Goal: Task Accomplishment & Management: Manage account settings

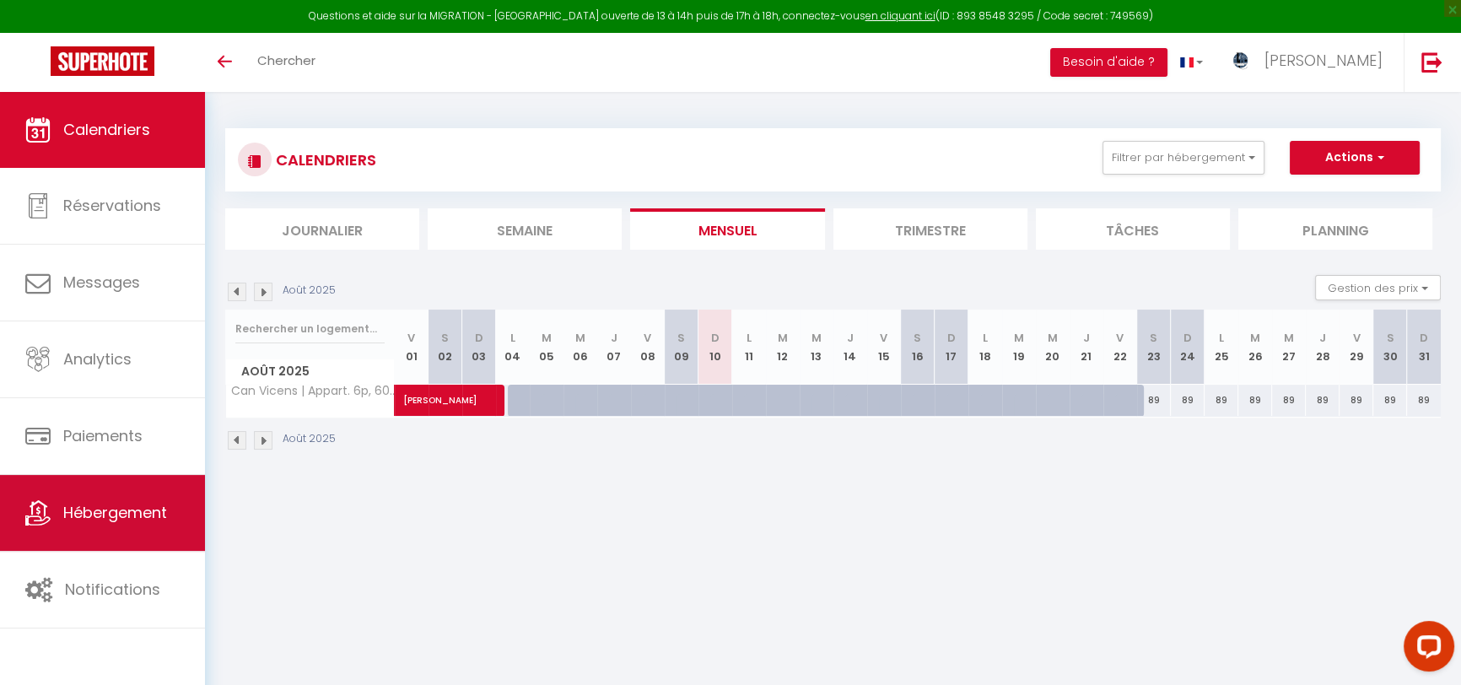
click at [84, 515] on span "Hébergement" at bounding box center [115, 512] width 104 height 21
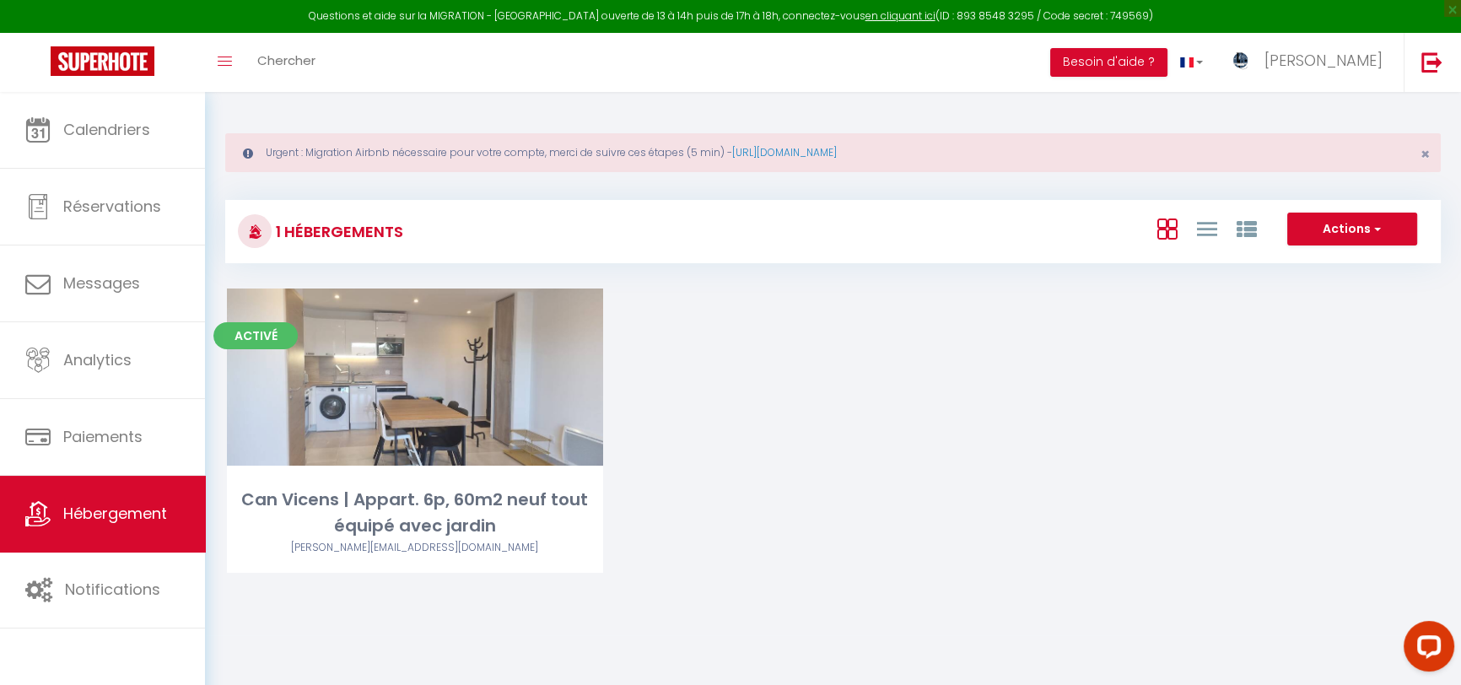
drag, startPoint x: 717, startPoint y: 337, endPoint x: 809, endPoint y: 347, distance: 92.4
click at [809, 347] on div "Activé Editer Can Vicens | Appart. 6p, 60m2 neuf tout équipé avec jardin vincen…" at bounding box center [833, 452] width 1255 height 327
click at [837, 153] on link "https://superhote.com/migration-airbnb" at bounding box center [784, 152] width 105 height 14
click at [1168, 57] on button "Besoin d'aide ?" at bounding box center [1108, 62] width 117 height 29
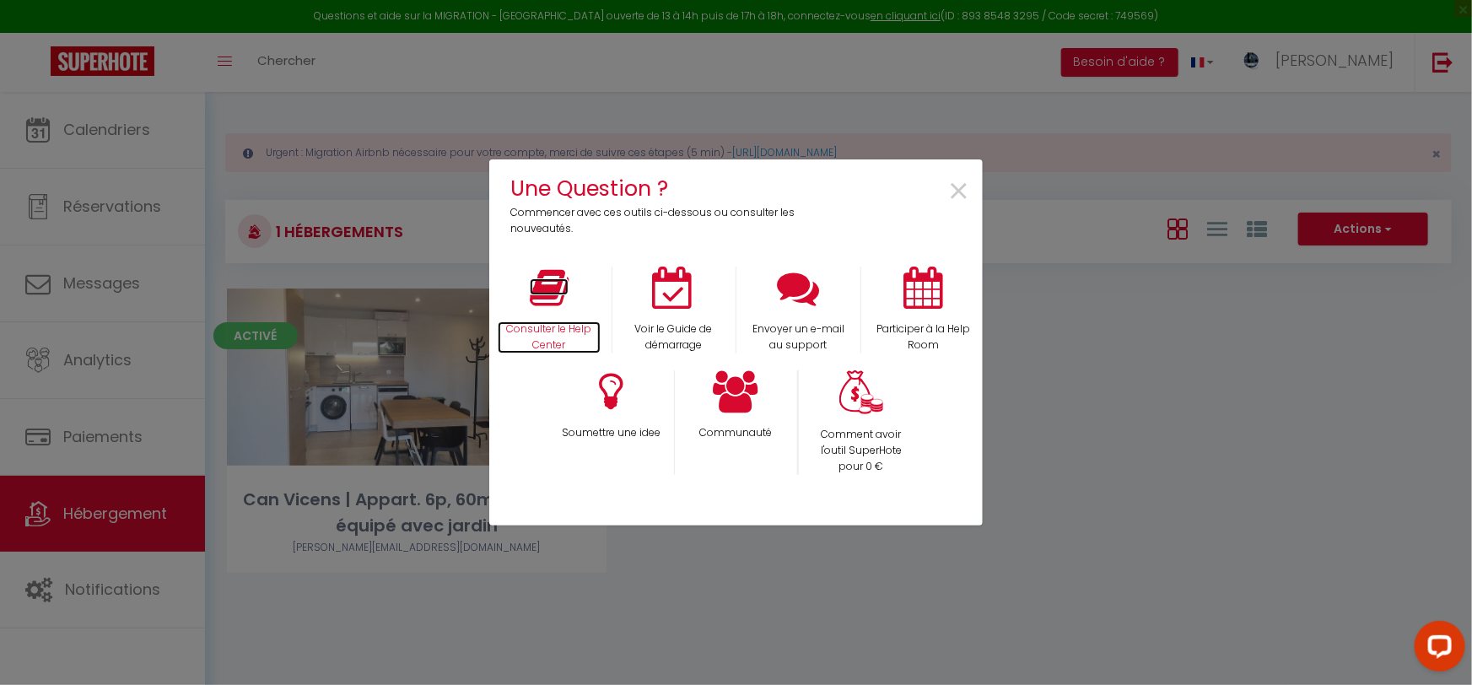
click at [556, 327] on p "Consulter le Help Center" at bounding box center [549, 337] width 103 height 32
click at [1192, 429] on div "Une Question ? Commencer avec ces outils ci-dessous ou consulter les nouveautés…" at bounding box center [736, 342] width 1472 height 685
click at [1217, 337] on div "Une Question ? Commencer avec ces outils ci-dessous ou consulter les nouveautés…" at bounding box center [736, 342] width 1472 height 685
click at [954, 192] on span "×" at bounding box center [958, 191] width 23 height 53
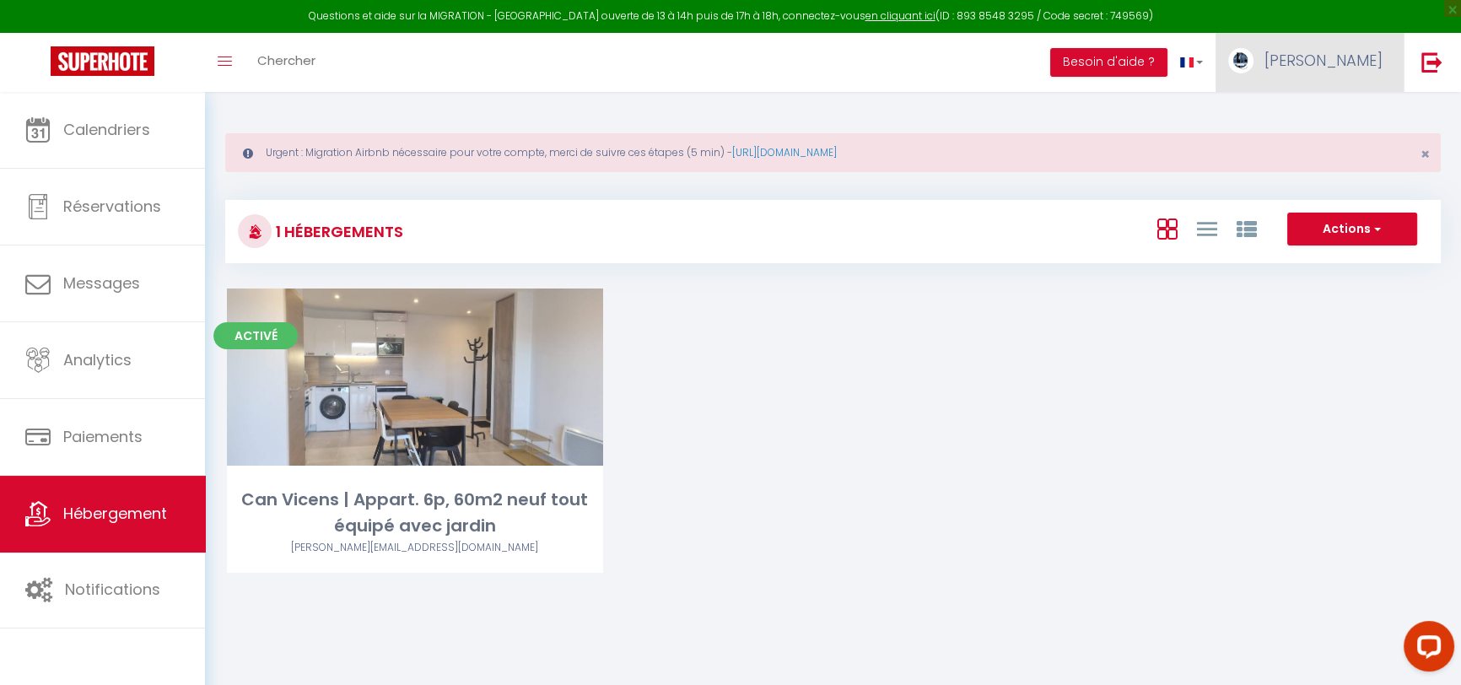
click at [1368, 61] on span "[PERSON_NAME]" at bounding box center [1324, 60] width 118 height 21
click at [1350, 116] on link "Paramètres" at bounding box center [1336, 117] width 125 height 29
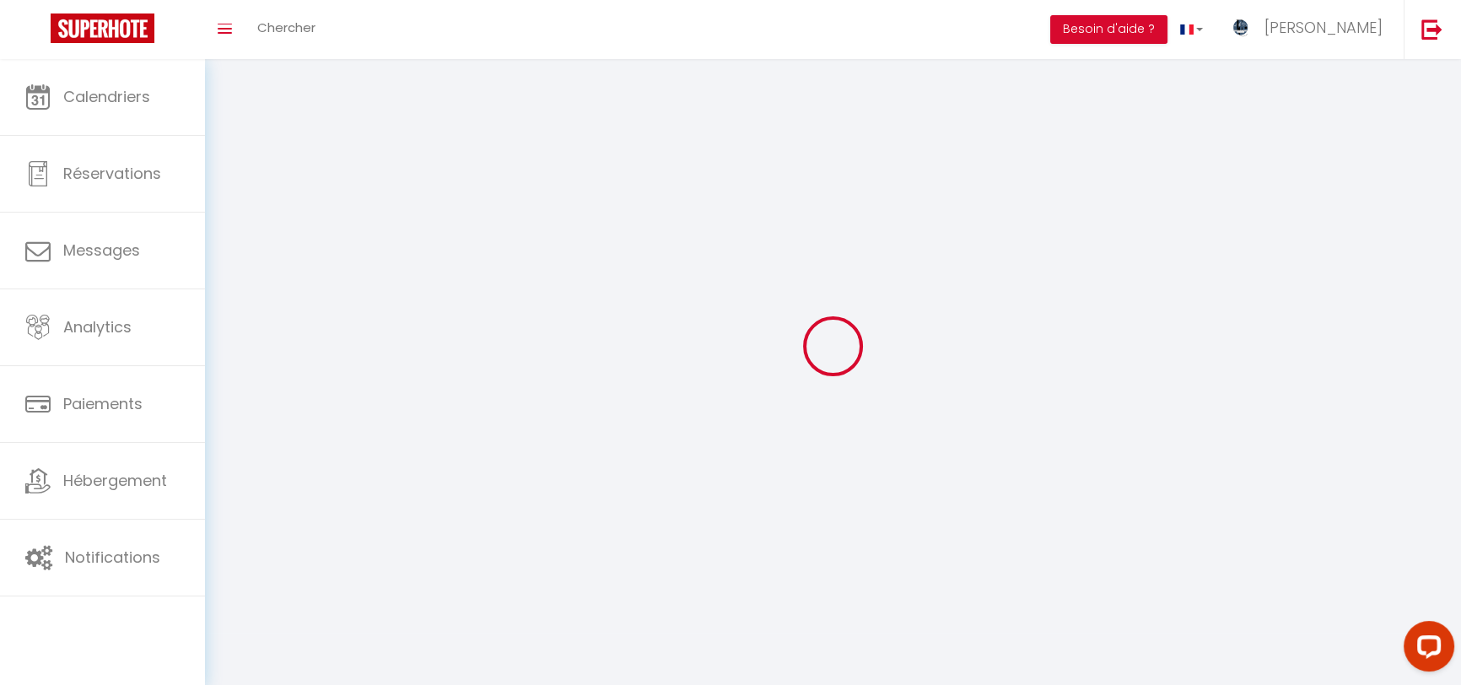
type input "[PERSON_NAME]"
type input "CAILLIS"
type input "0607196822"
type input "[STREET_ADDRESS][PERSON_NAME]"
type input "37300"
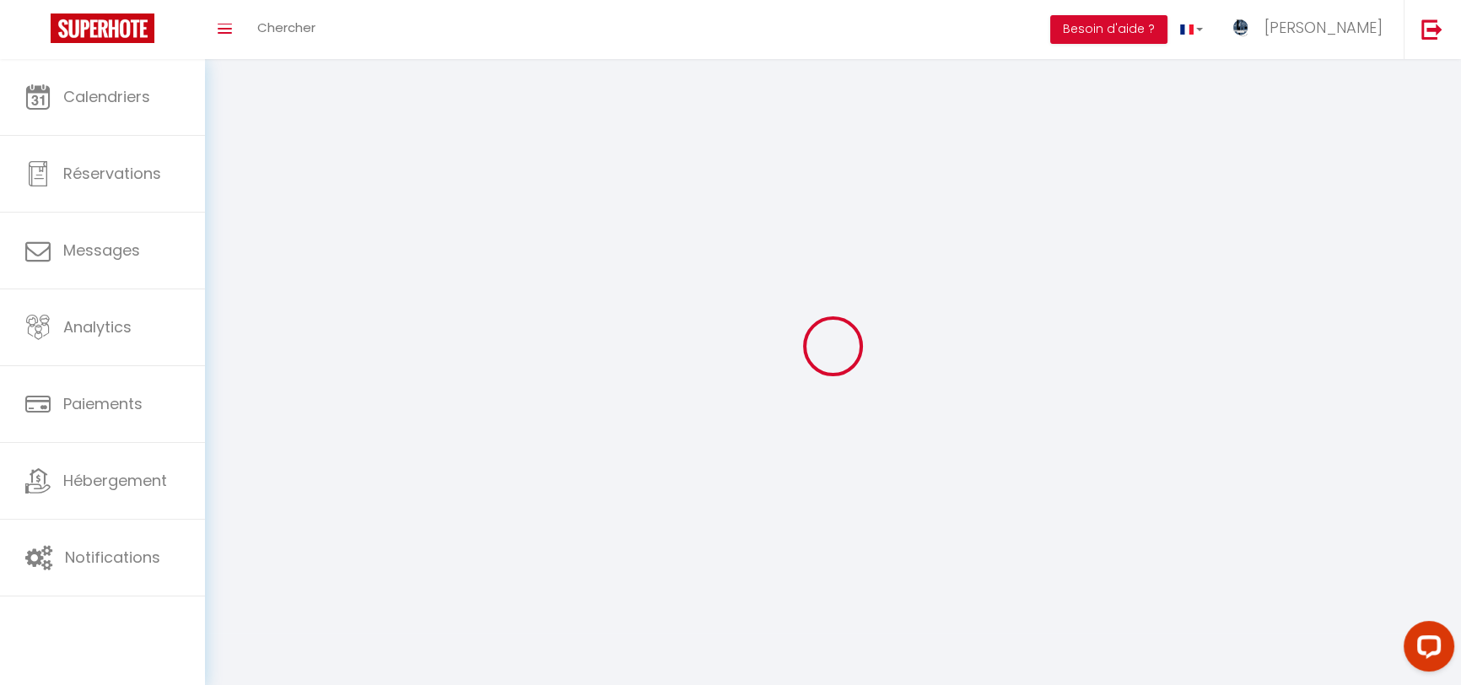
type input "JOUE-LES-TOURS"
select select "28"
type input "cuvKmFtw2bRUdmfjhWPfMGOuc"
type input "SF1IKU1Qt3xHV94uEyHn2UCXr"
type input "cuvKmFtw2bRUdmfjhWPfMGOuc"
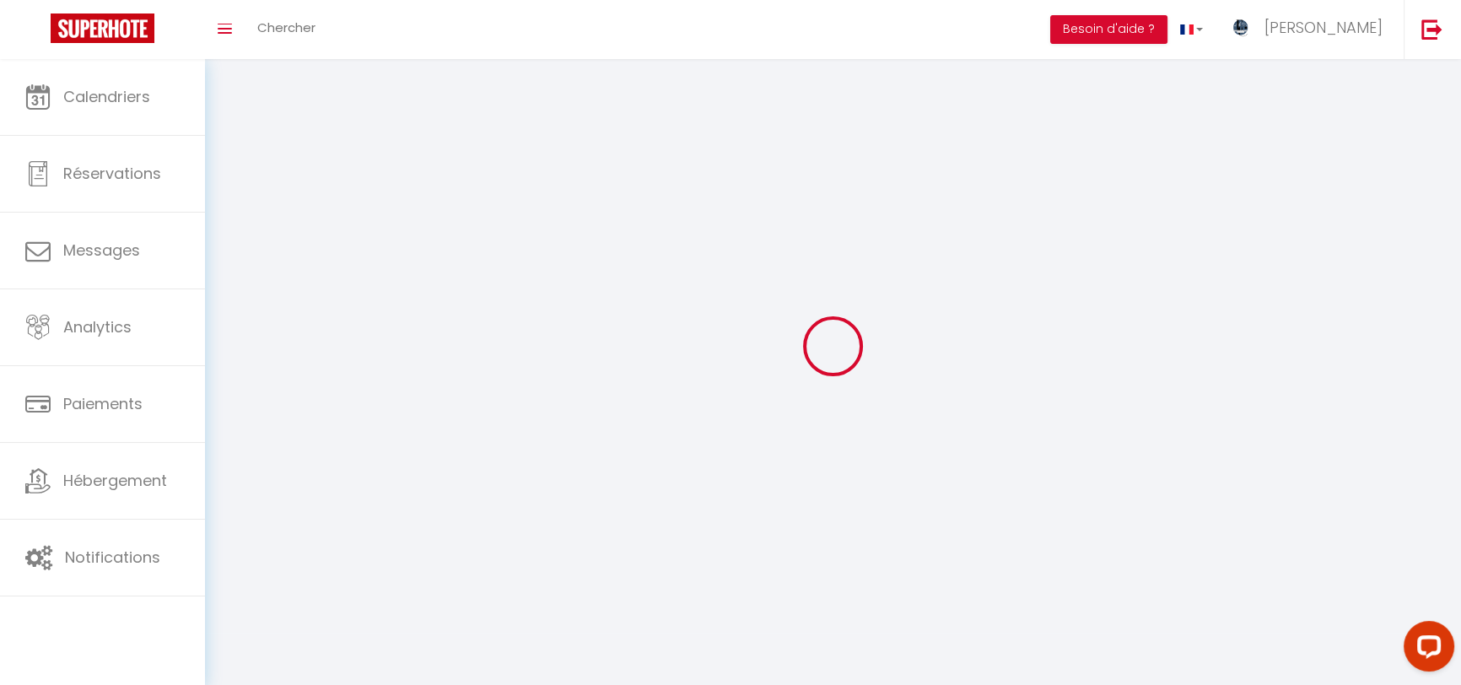
type input "SF1IKU1Qt3xHV94uEyHn2UCXr"
type input "[URL][DOMAIN_NAME]"
select select "fr"
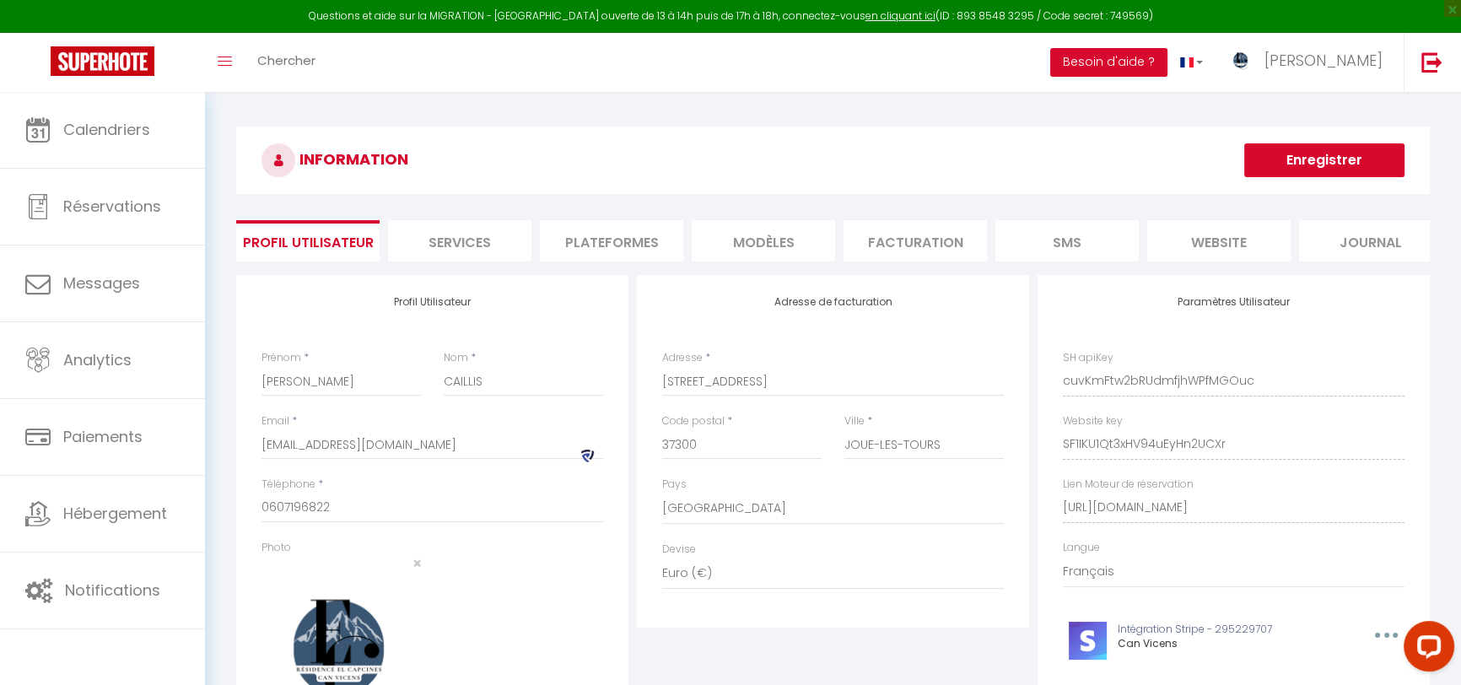
click at [613, 236] on li "Plateformes" at bounding box center [611, 240] width 143 height 41
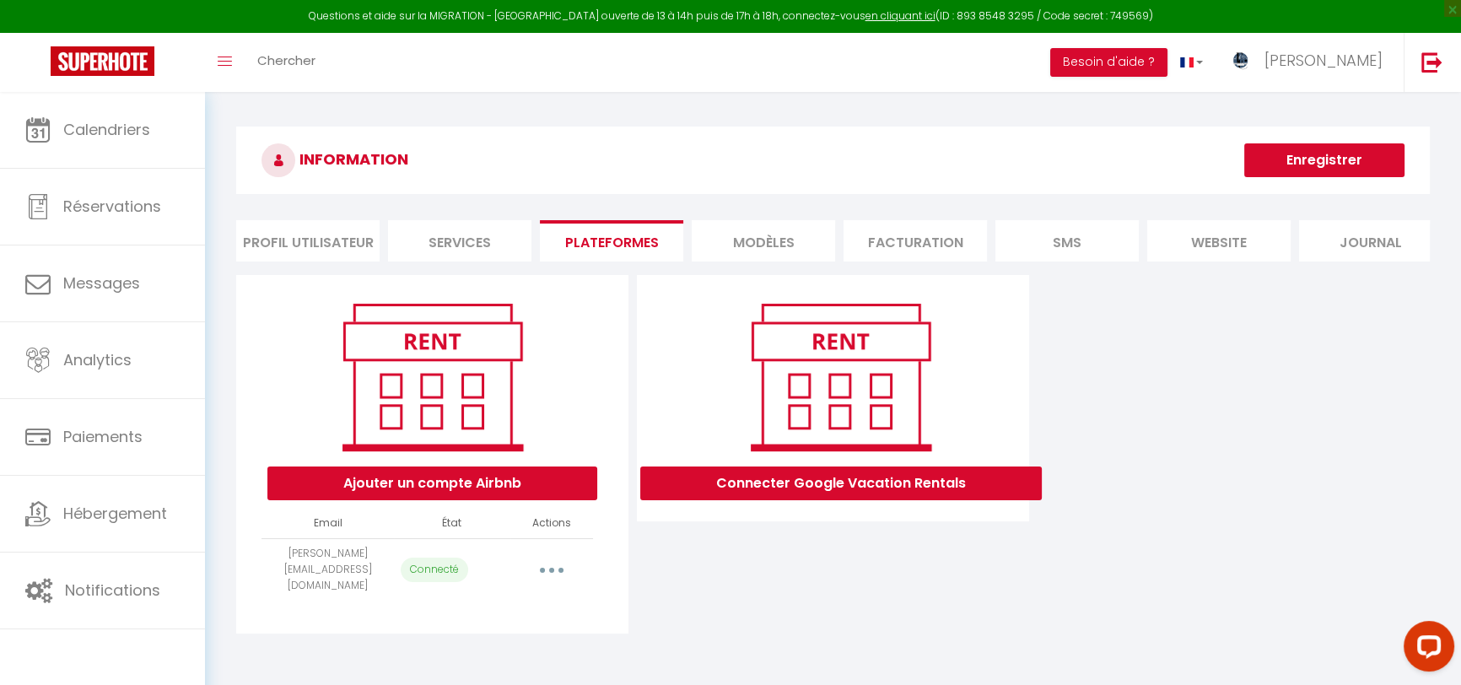
click at [549, 570] on icon "button" at bounding box center [551, 570] width 5 height 5
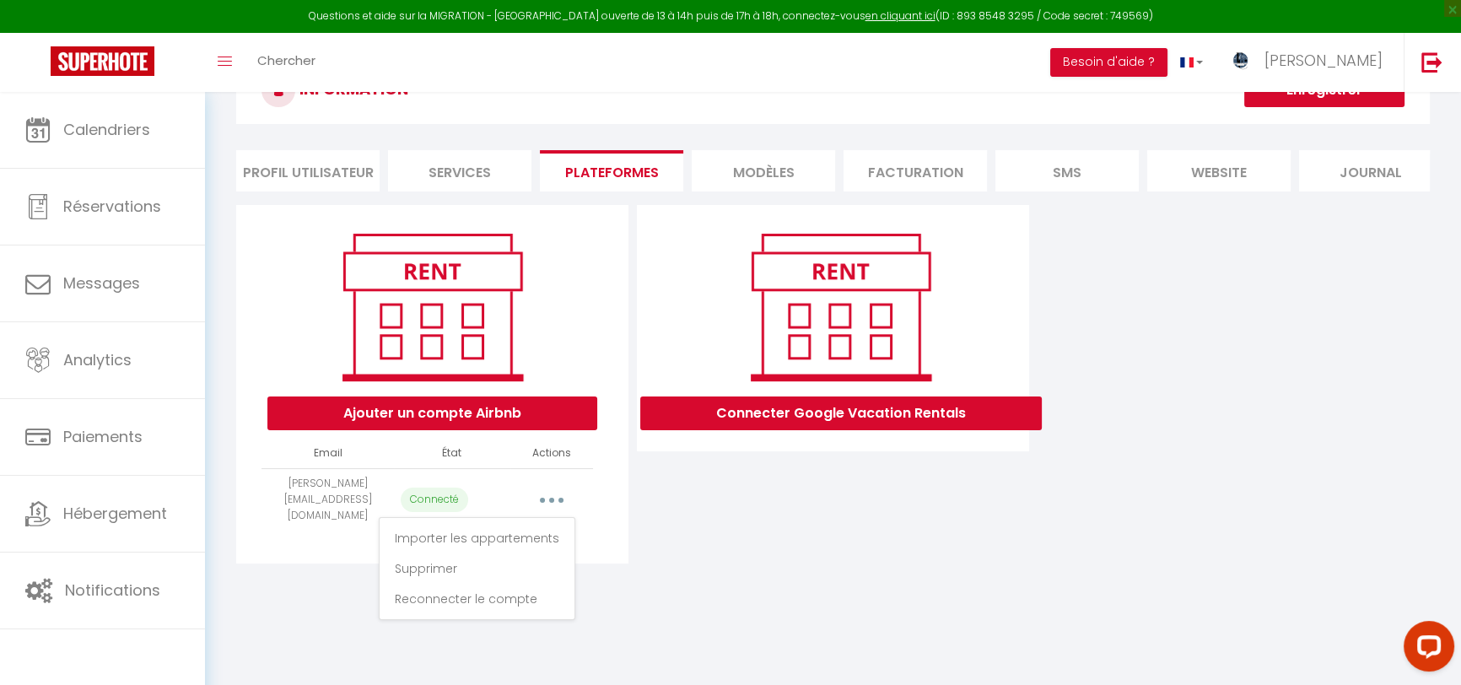
scroll to position [92, 0]
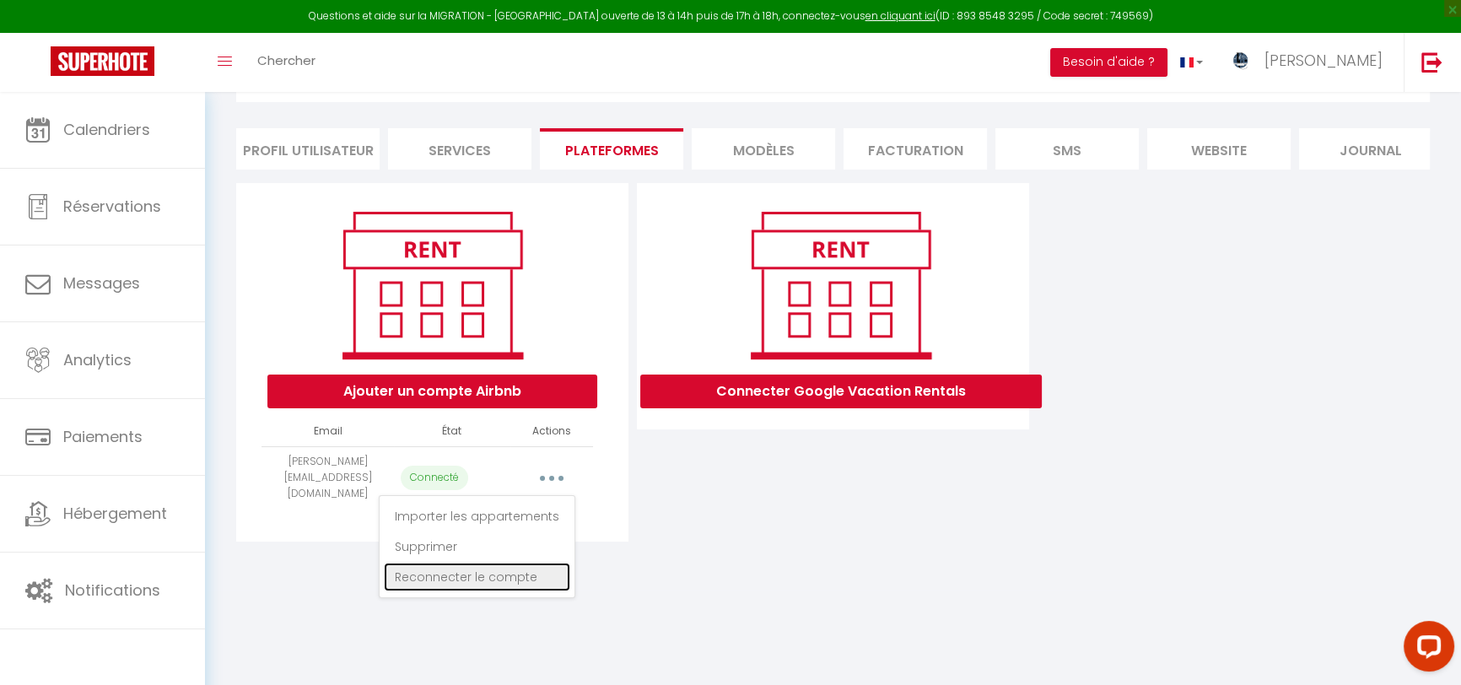
click at [512, 586] on link "Reconnecter le compte" at bounding box center [477, 577] width 186 height 29
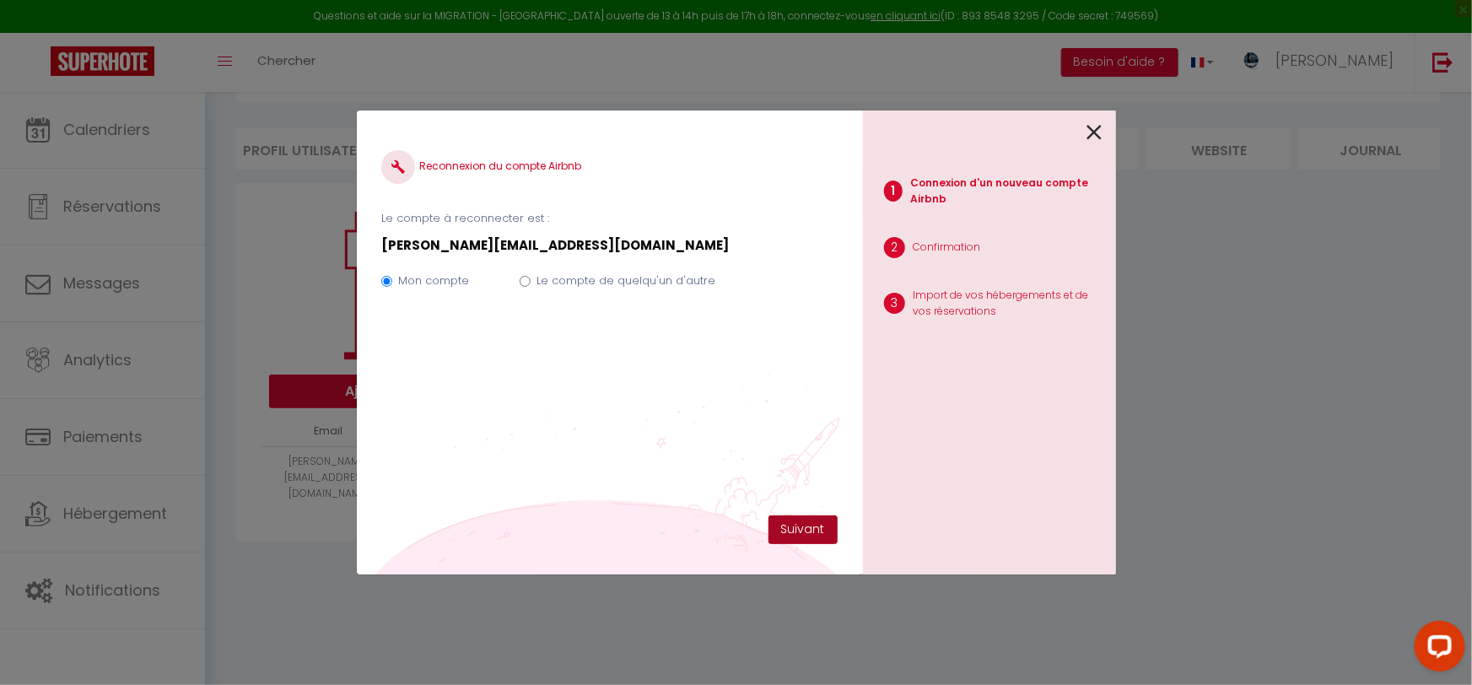
click at [809, 533] on button "Suivant" at bounding box center [803, 529] width 69 height 29
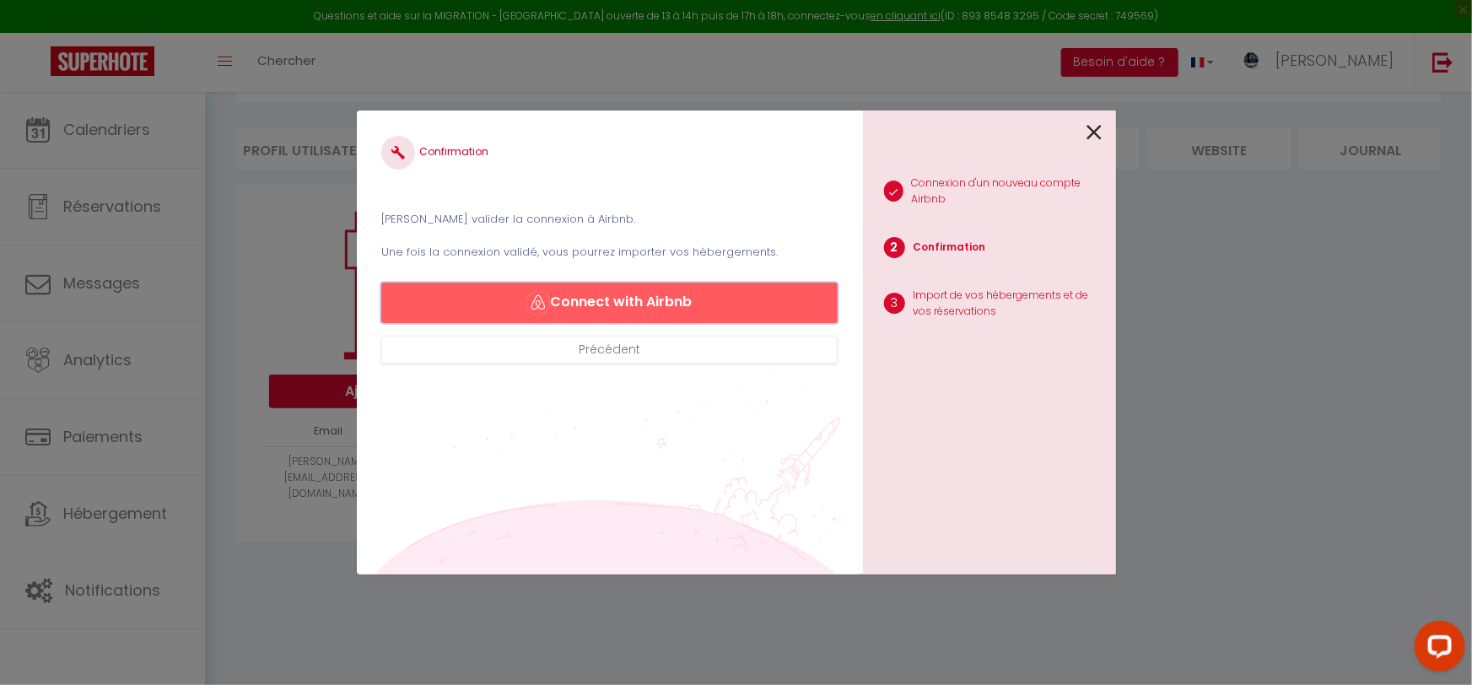
click at [724, 305] on button "Connect with Airbnb" at bounding box center [609, 303] width 456 height 40
click at [1097, 130] on icon at bounding box center [1094, 132] width 15 height 25
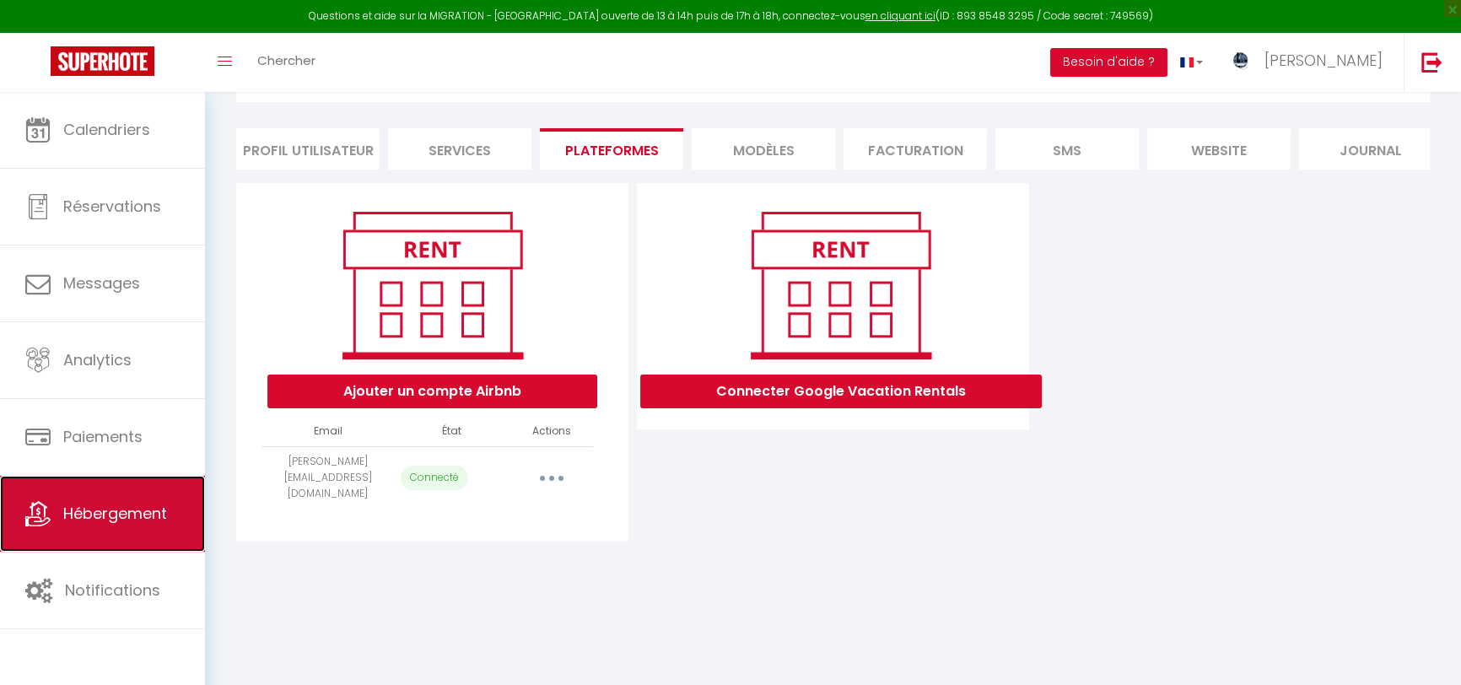
click at [125, 530] on link "Hébergement" at bounding box center [102, 514] width 205 height 76
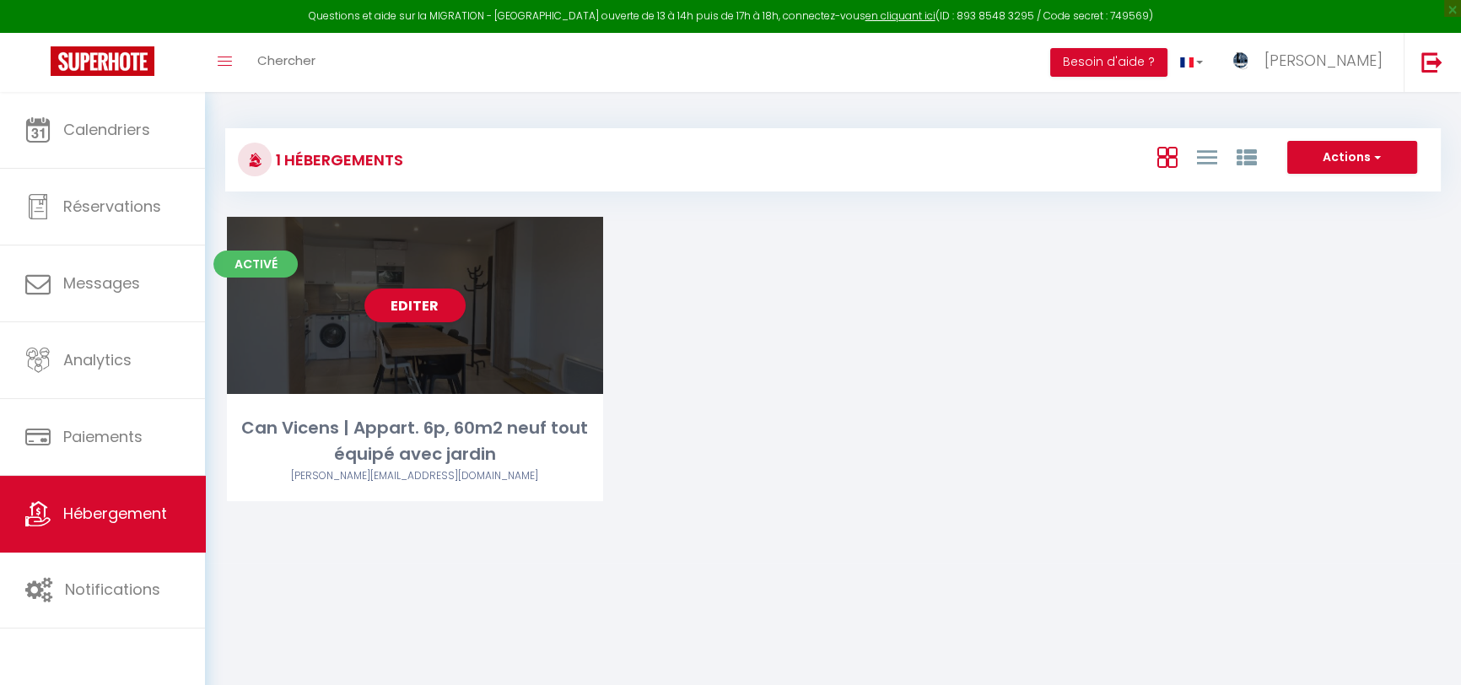
click at [424, 338] on div "Editer" at bounding box center [415, 305] width 376 height 177
select select "3"
select select "2"
select select "1"
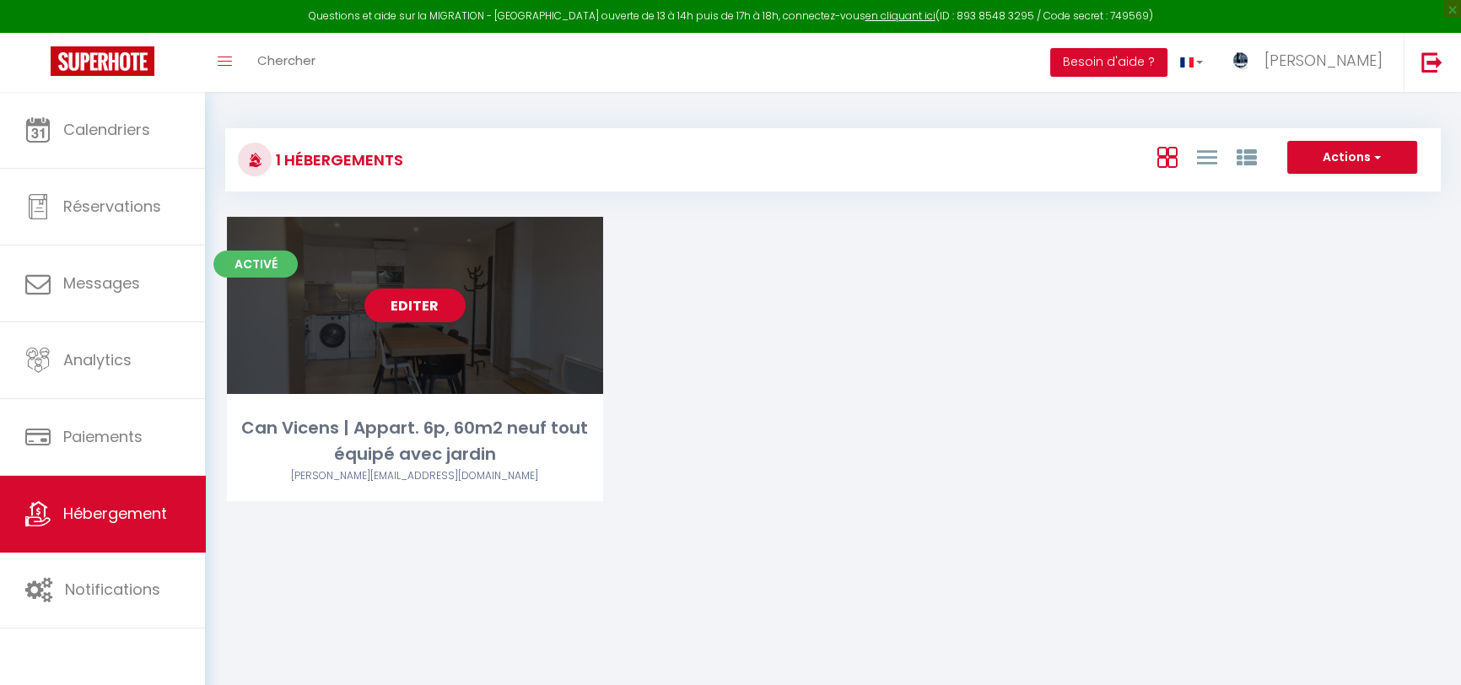
select select
select select "28"
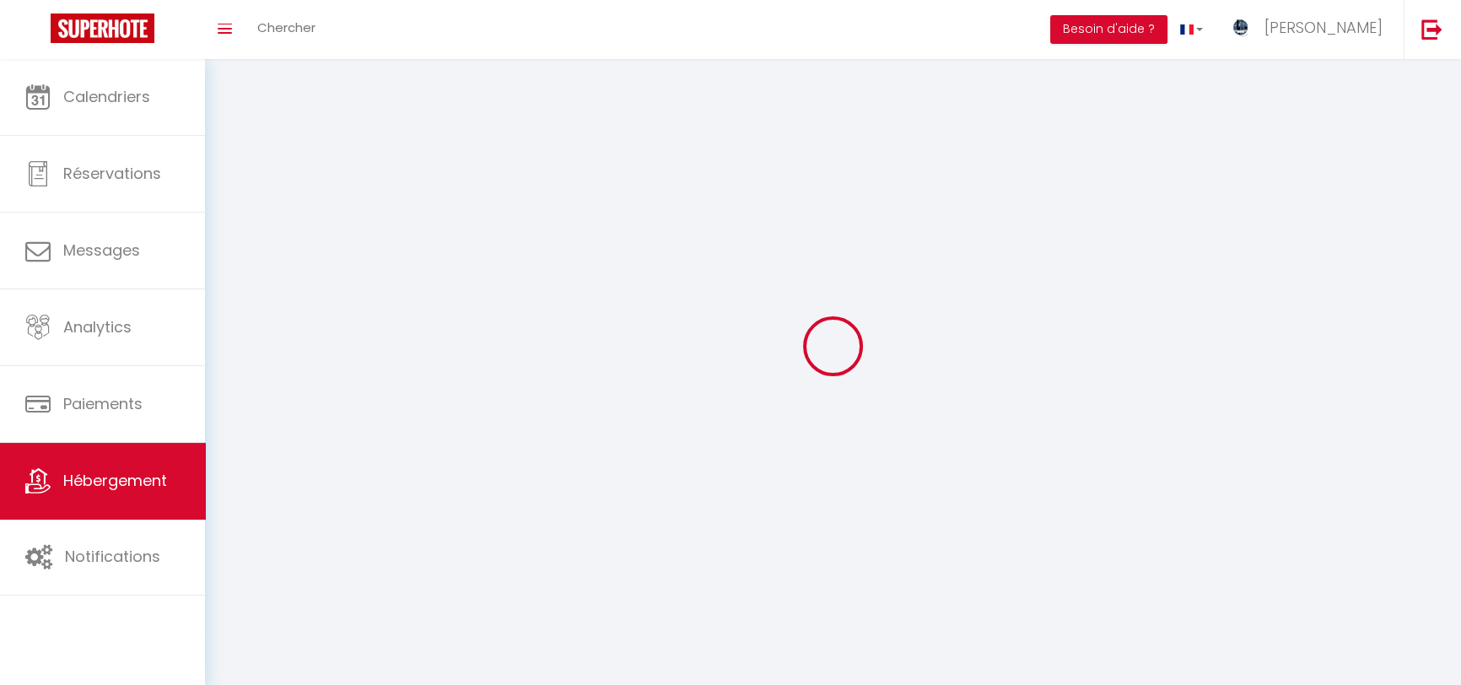
select select
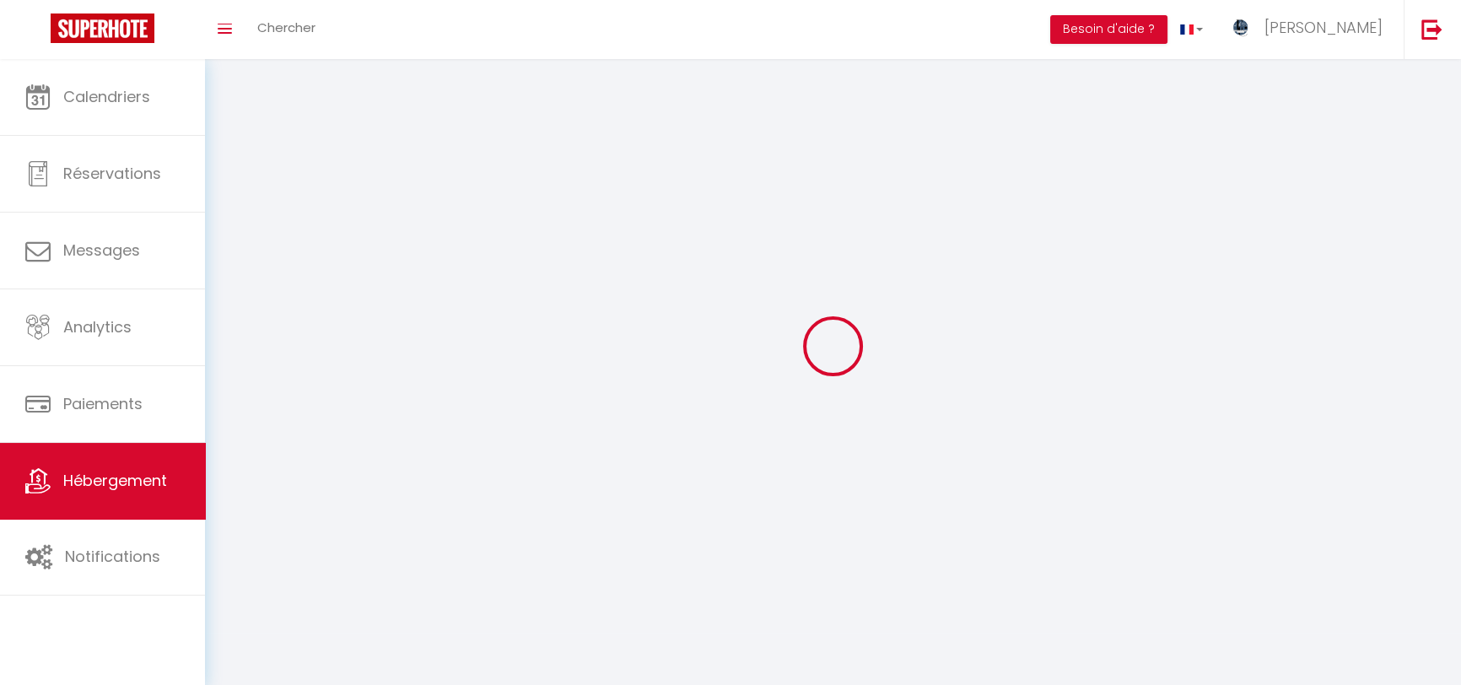
select select
checkbox input "false"
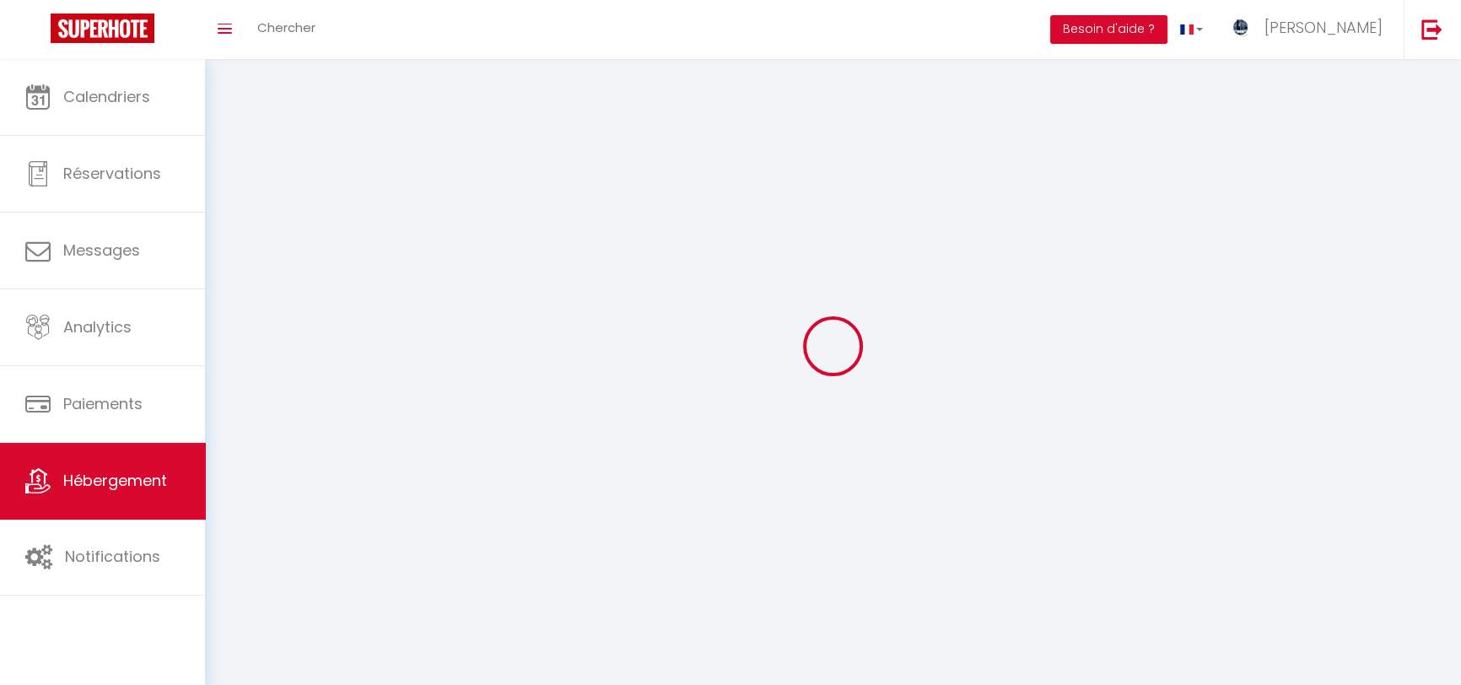
select select
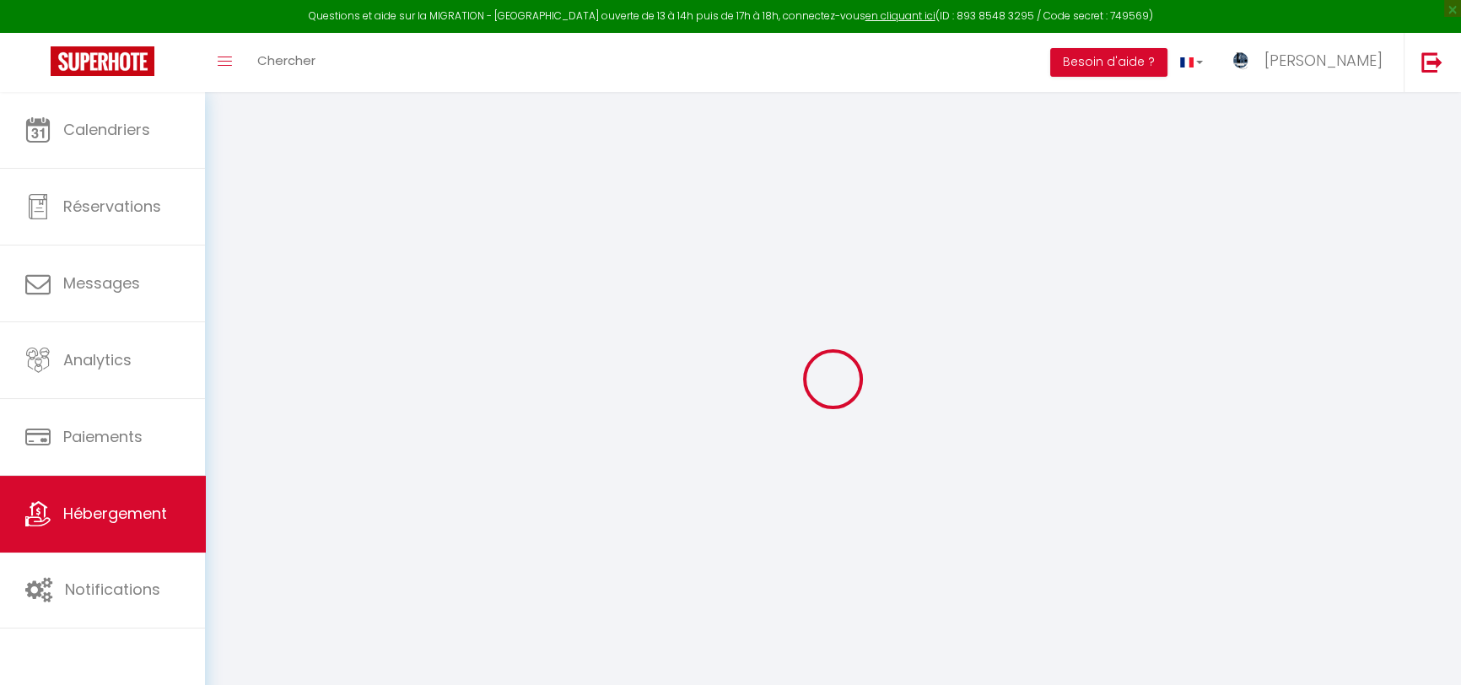
checkbox input "false"
checkbox input "true"
select select "8179-1409549231347264067"
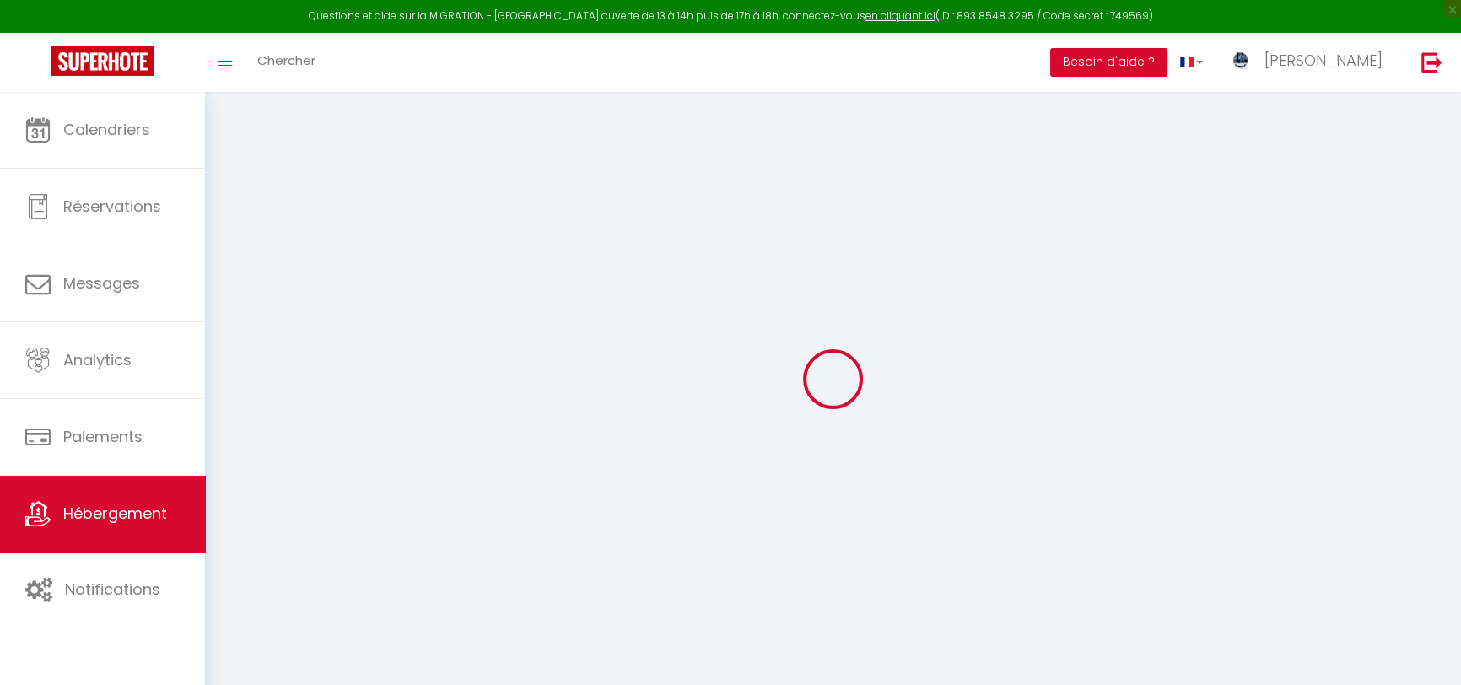
select select "270"
select select "well_reviewed_guests"
select select "EUR"
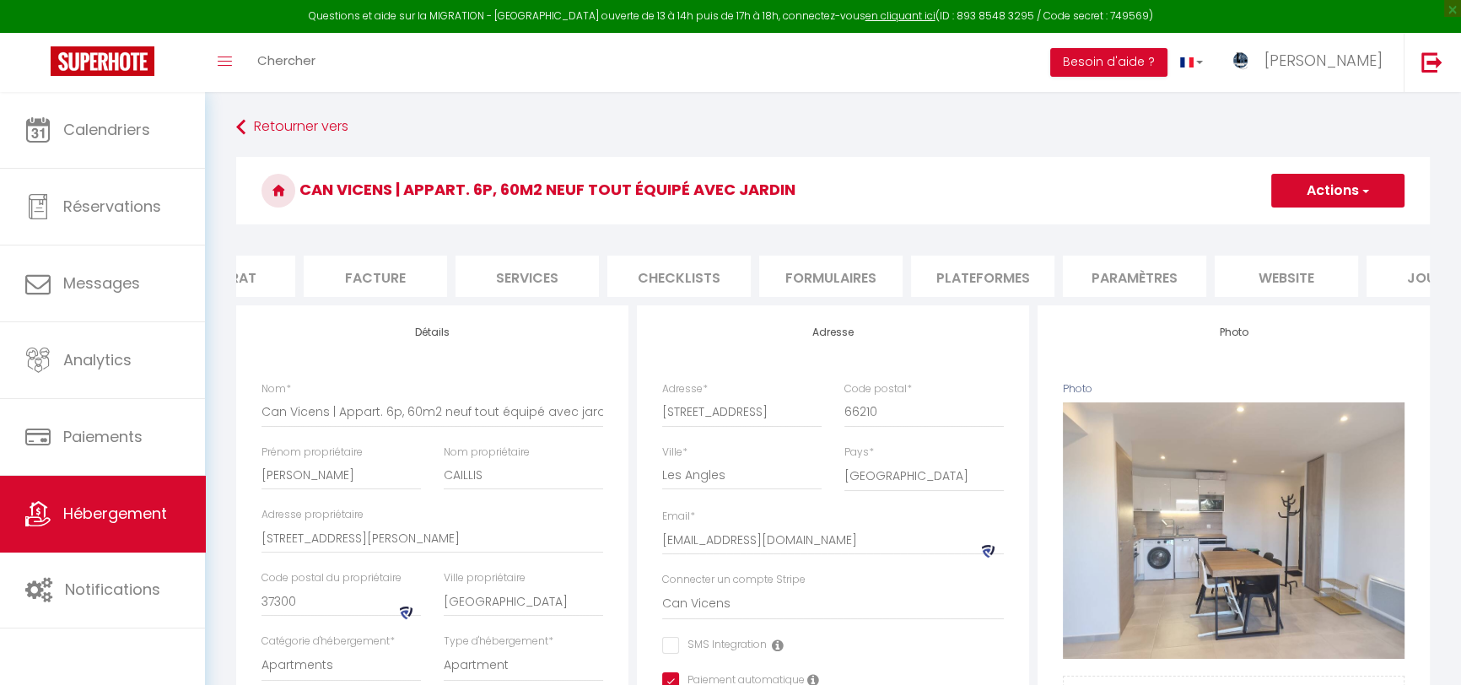
scroll to position [0, 325]
click at [886, 280] on li "Plateformes" at bounding box center [894, 276] width 143 height 41
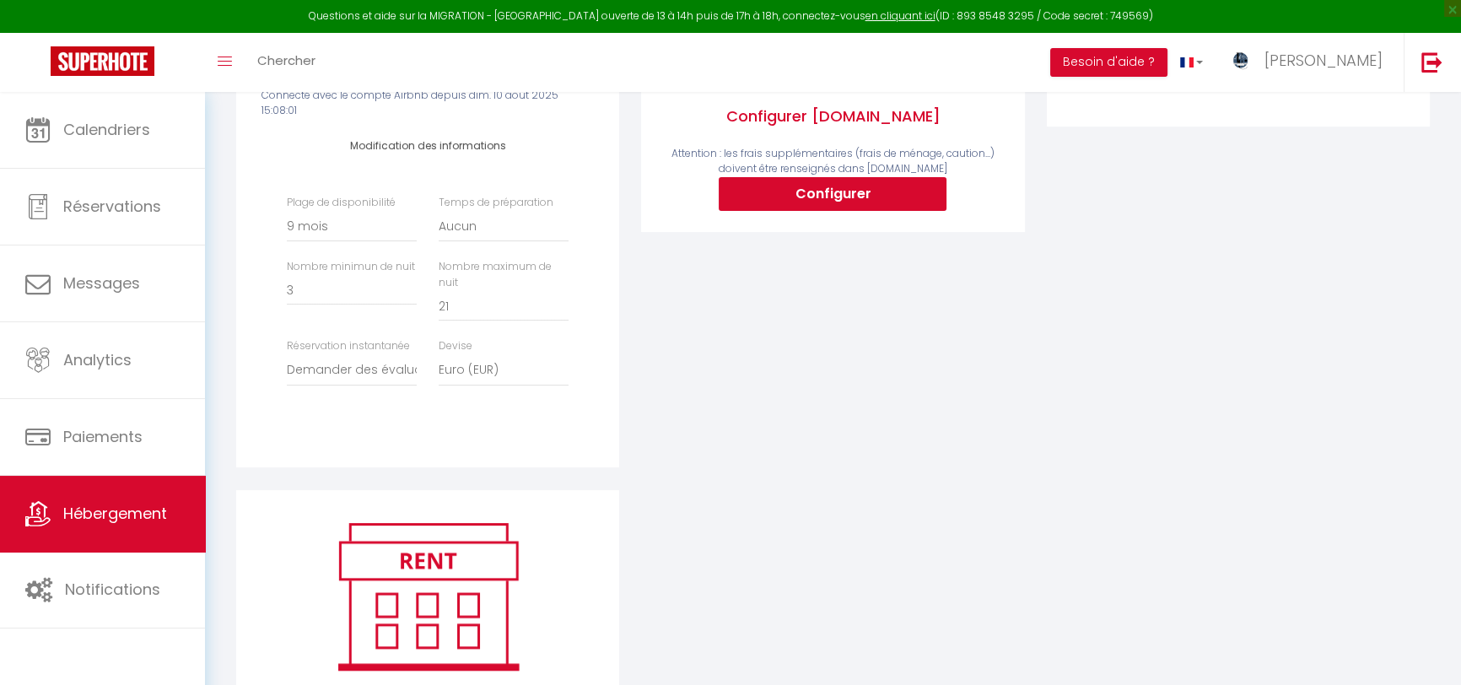
scroll to position [406, 0]
click at [324, 283] on input "3" at bounding box center [352, 289] width 130 height 30
click at [409, 276] on input "4" at bounding box center [352, 289] width 130 height 30
click at [409, 276] on input "5" at bounding box center [352, 289] width 130 height 30
click at [409, 276] on input "6" at bounding box center [352, 289] width 130 height 30
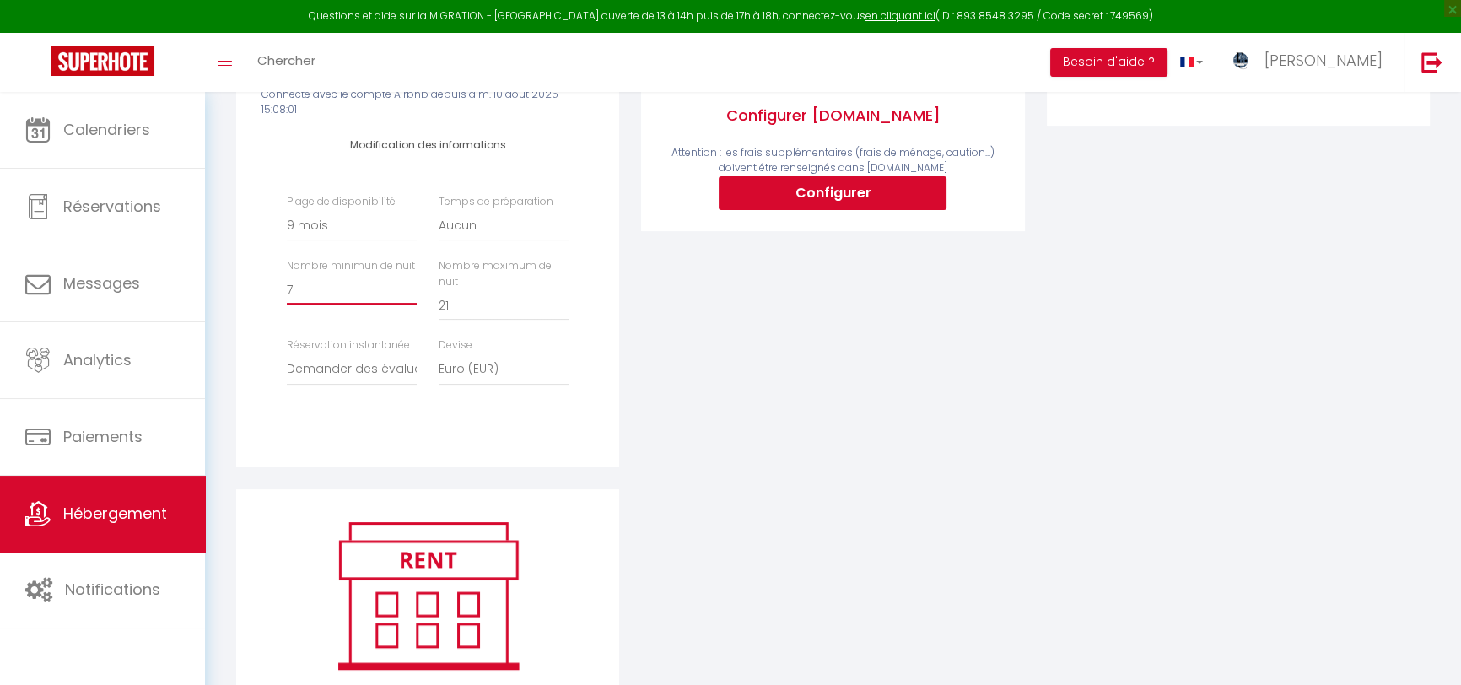
type input "7"
click at [409, 276] on input "7" at bounding box center [352, 289] width 130 height 30
click at [751, 399] on div "Configurer Booking.com Attention : les frais supplémentaires (frais de ménage, …" at bounding box center [832, 194] width 405 height 589
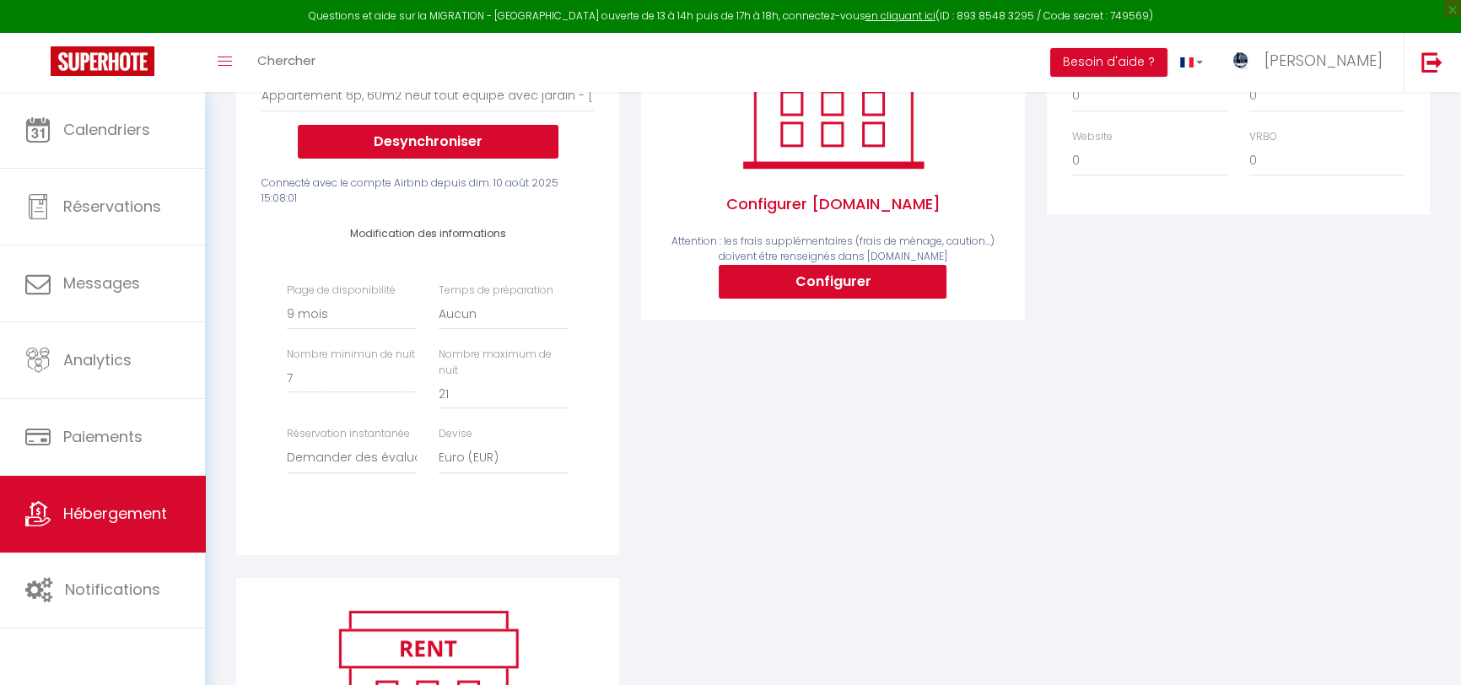
scroll to position [318, 0]
click at [564, 380] on input "22" at bounding box center [504, 393] width 130 height 30
click at [564, 380] on input "23" at bounding box center [504, 393] width 130 height 30
click at [564, 380] on input "24" at bounding box center [504, 393] width 130 height 30
click at [564, 380] on input "25" at bounding box center [504, 393] width 130 height 30
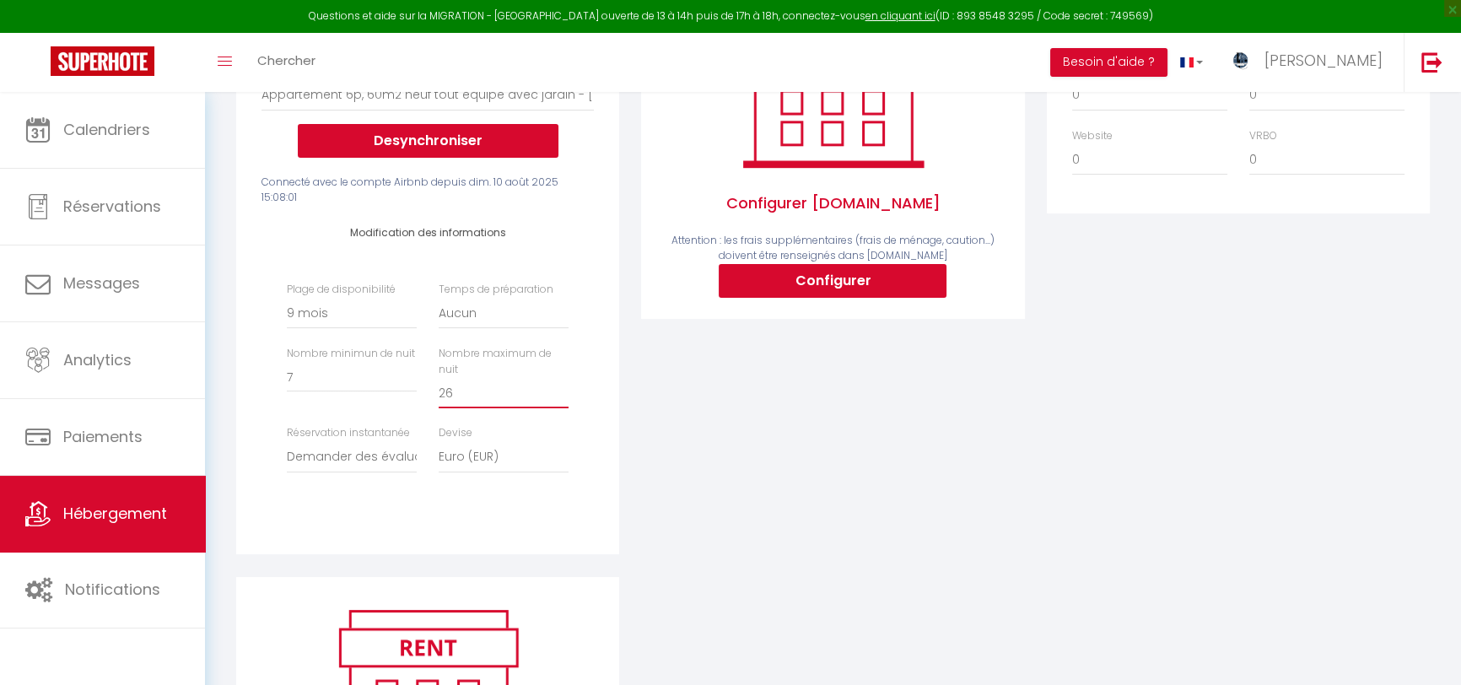
click at [564, 380] on input "26" at bounding box center [504, 393] width 130 height 30
click at [564, 380] on input "27" at bounding box center [504, 393] width 130 height 30
click at [564, 380] on input "28" at bounding box center [504, 393] width 130 height 30
click at [564, 380] on input "29" at bounding box center [504, 393] width 130 height 30
click at [564, 380] on input "30" at bounding box center [504, 393] width 130 height 30
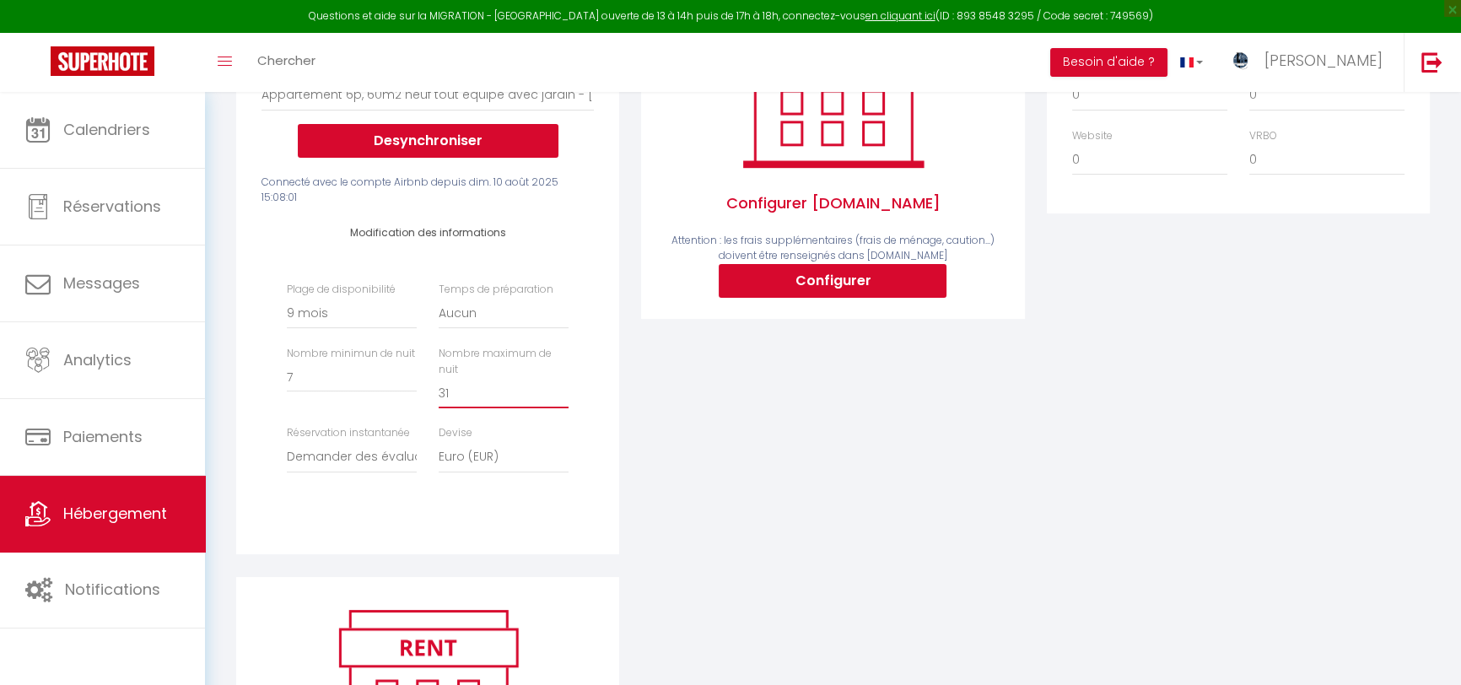
type input "31"
click at [564, 380] on input "31" at bounding box center [504, 393] width 130 height 30
click at [645, 438] on div "Configurer Booking.com Attention : les frais supplémentaires (frais de ménage, …" at bounding box center [832, 281] width 405 height 589
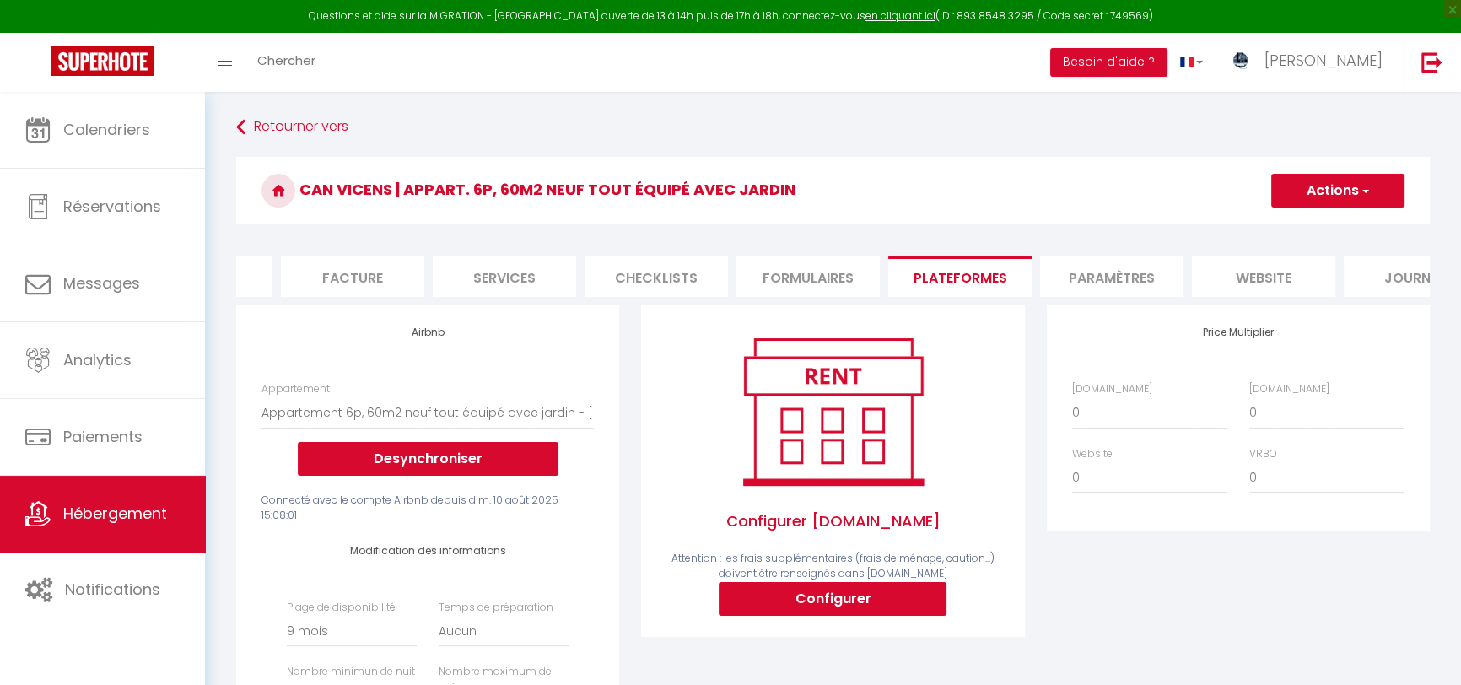
scroll to position [0, 325]
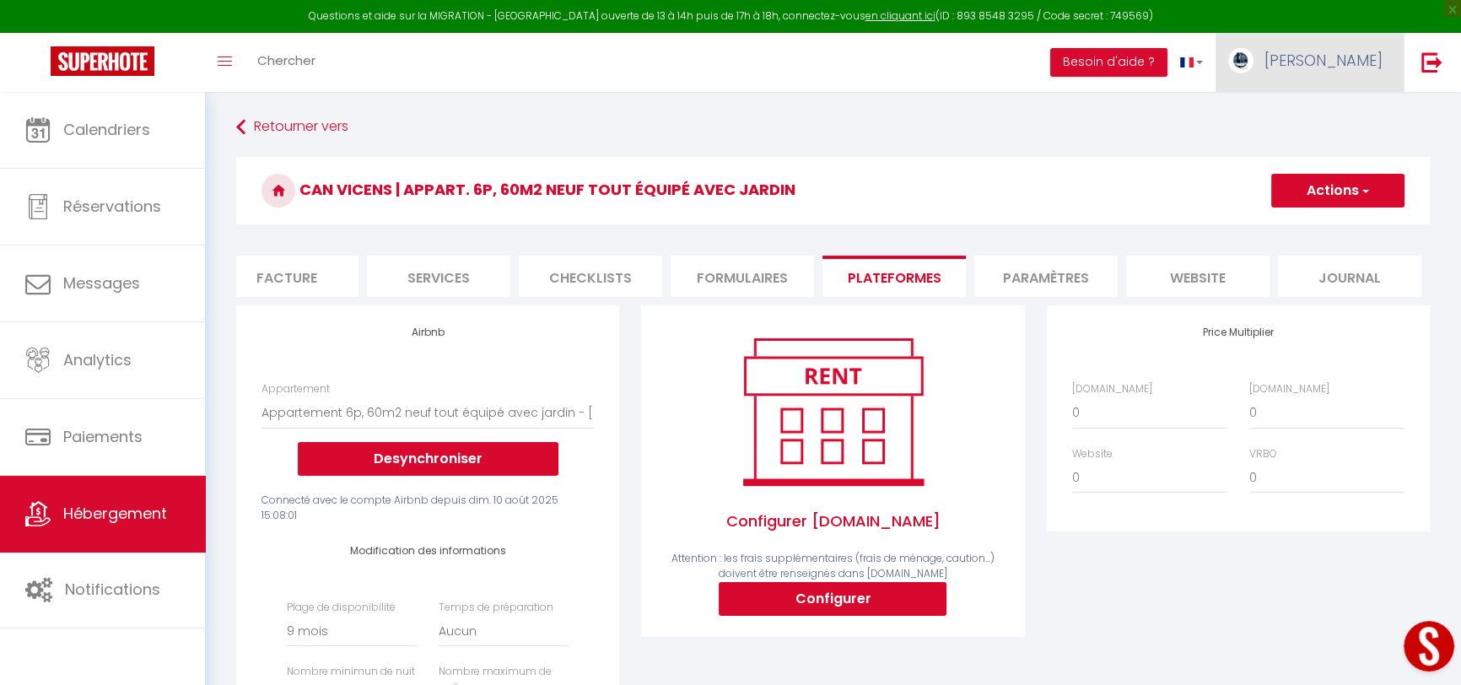
click at [1364, 66] on span "[PERSON_NAME]" at bounding box center [1324, 60] width 118 height 21
click at [1344, 110] on link "Paramètres" at bounding box center [1336, 117] width 125 height 29
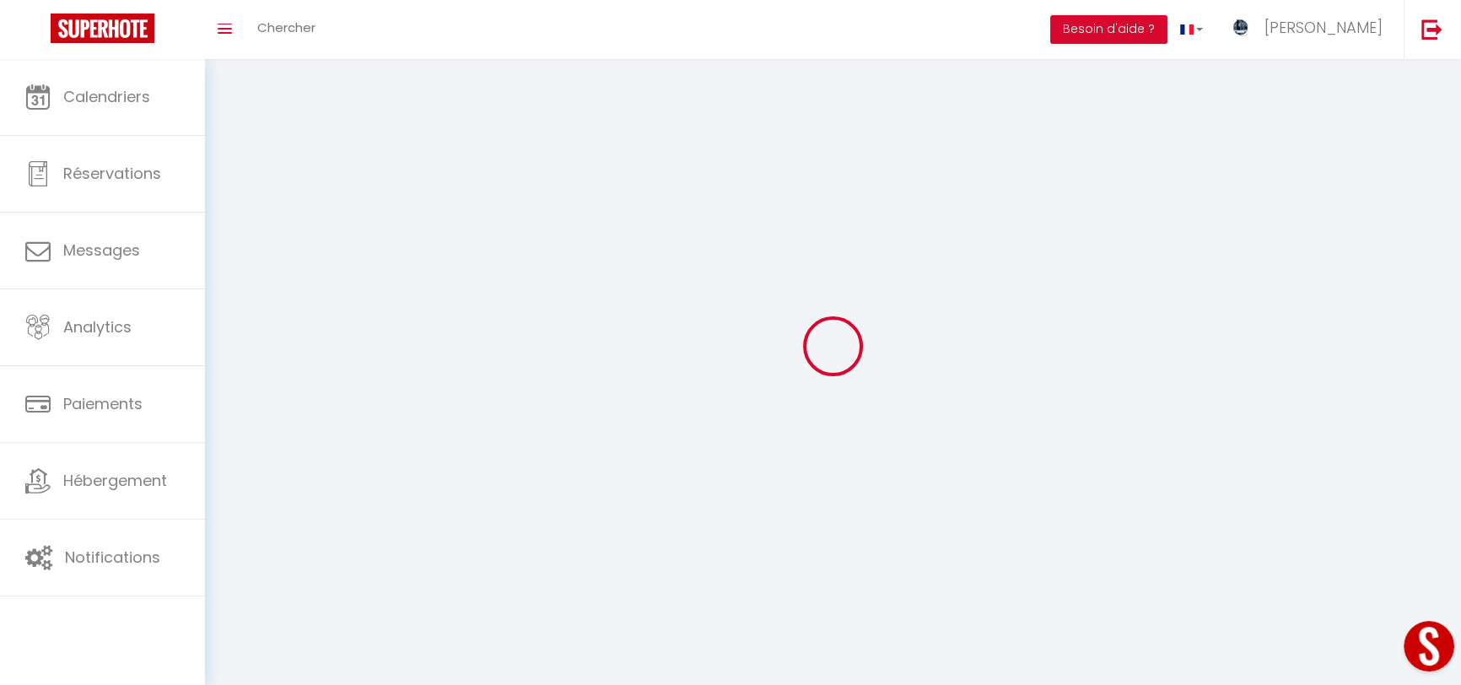
type input "[PERSON_NAME]"
type input "CAILLIS"
type input "0607196822"
type input "[STREET_ADDRESS][PERSON_NAME]"
type input "37300"
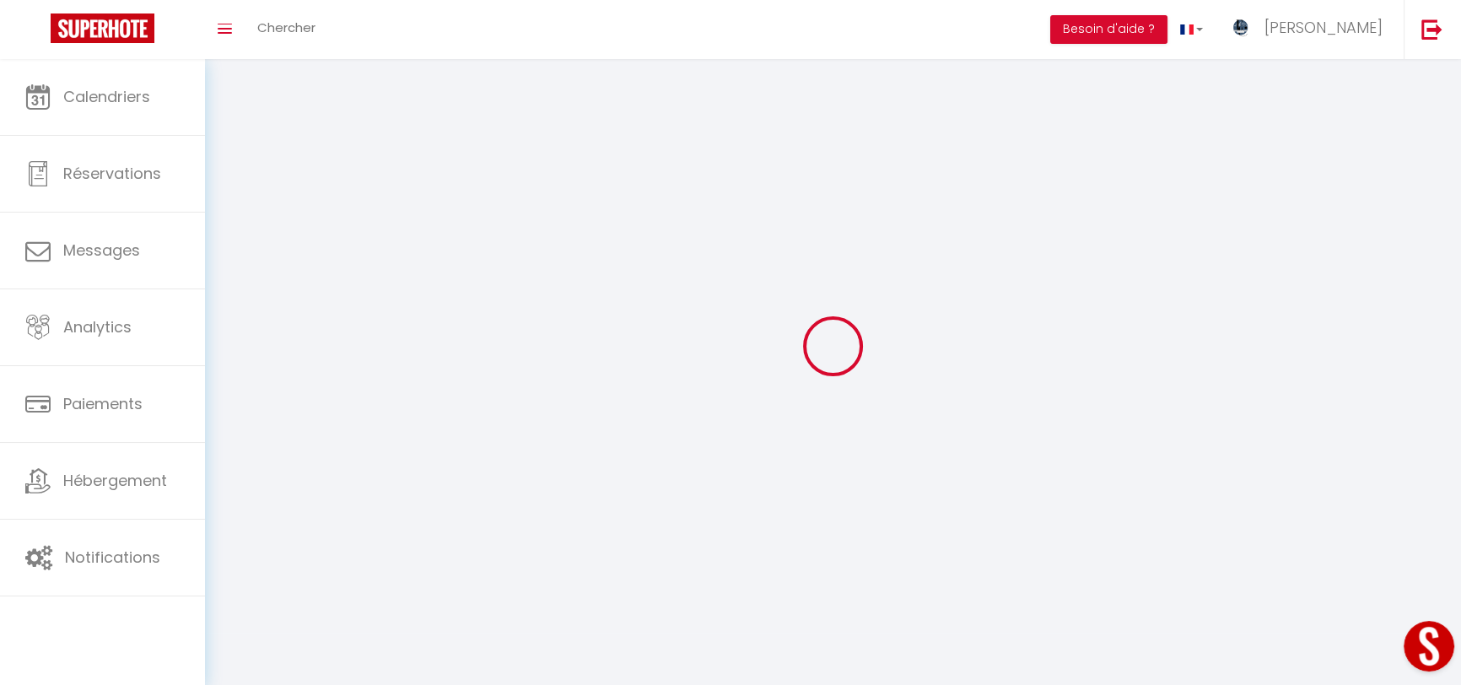
type input "JOUE-LES-TOURS"
type input "cuvKmFtw2bRUdmfjhWPfMGOuc"
type input "SF1IKU1Qt3xHV94uEyHn2UCXr"
type input "cuvKmFtw2bRUdmfjhWPfMGOuc"
type input "SF1IKU1Qt3xHV94uEyHn2UCXr"
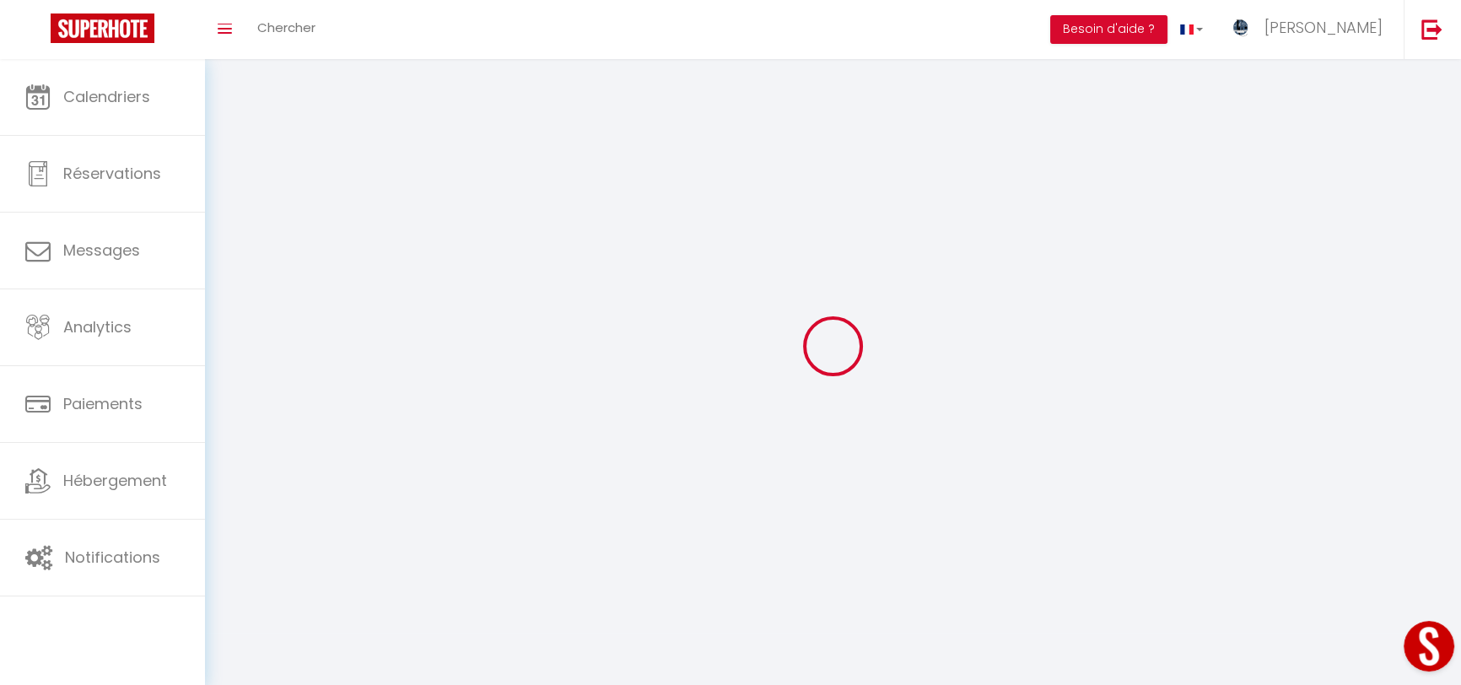
type input "[URL][DOMAIN_NAME]"
select select "28"
select select "fr"
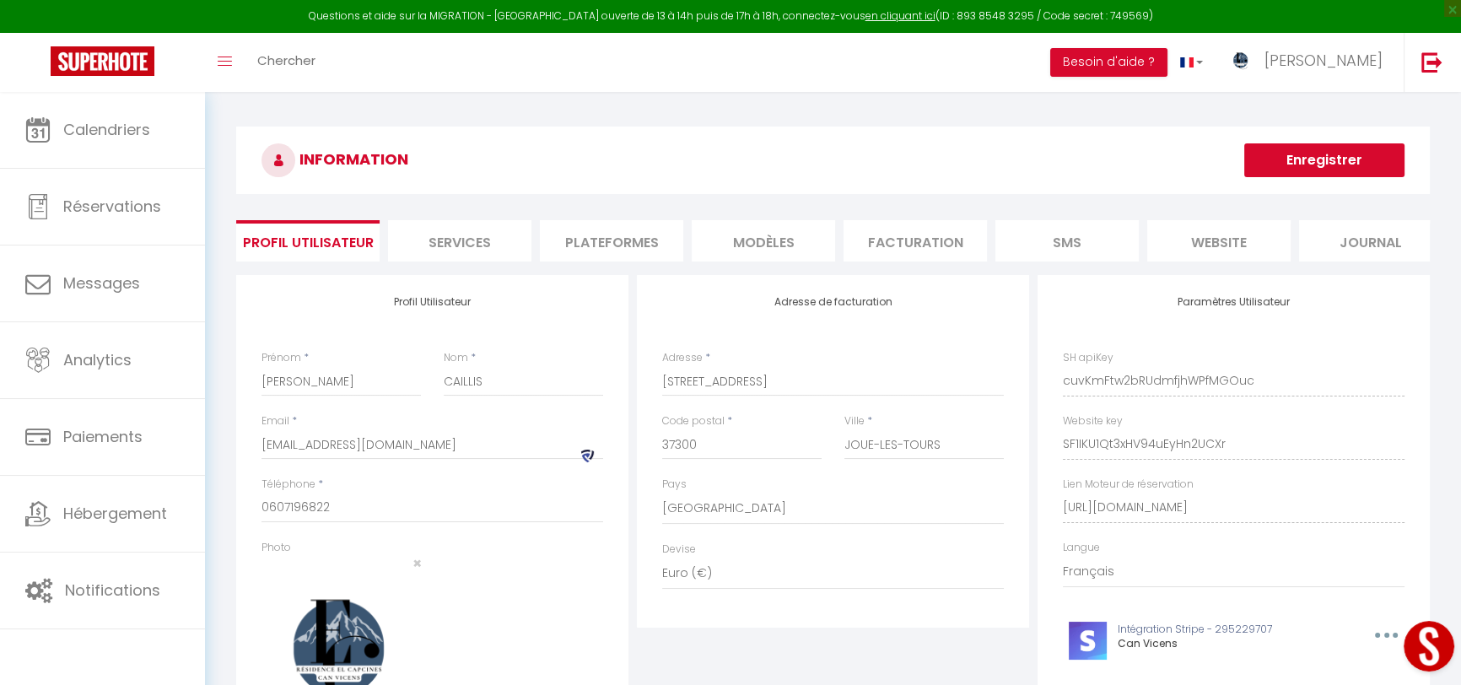
click at [641, 237] on li "Plateformes" at bounding box center [611, 240] width 143 height 41
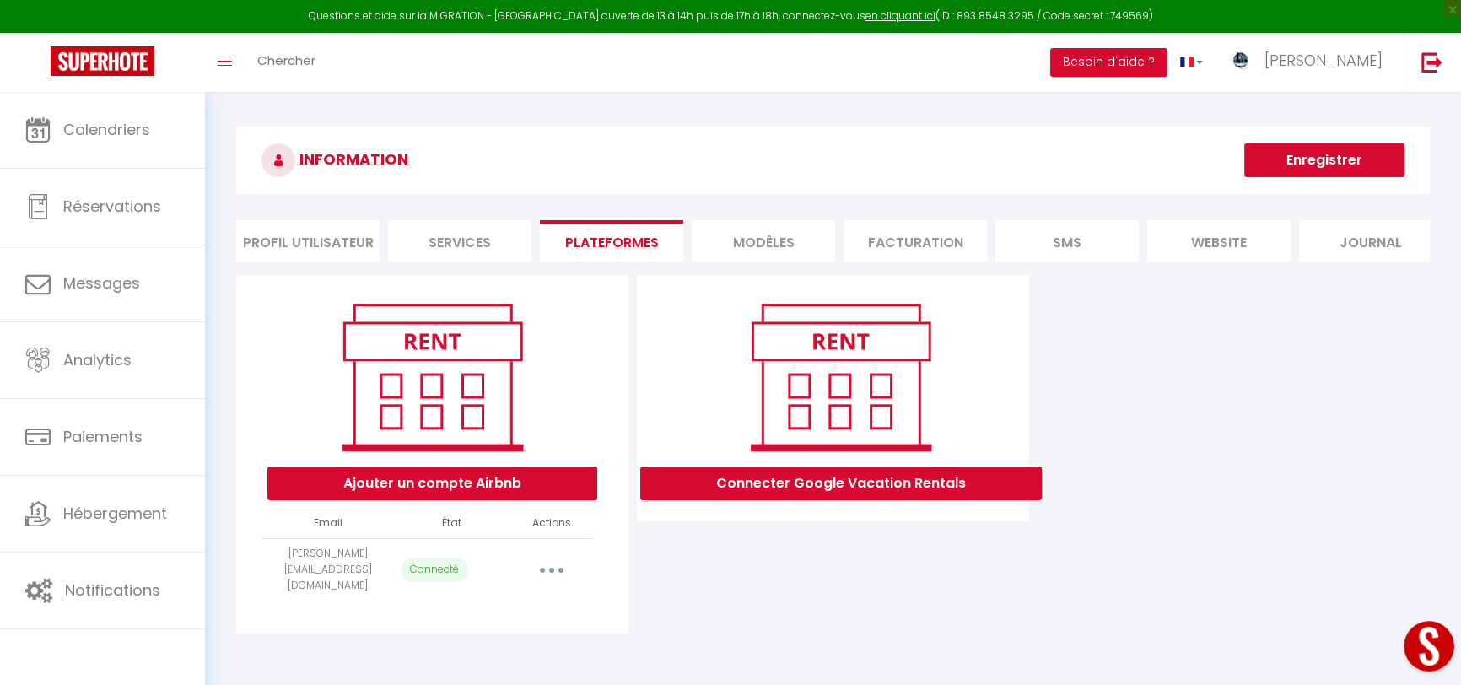
click at [468, 240] on li "Services" at bounding box center [459, 240] width 143 height 41
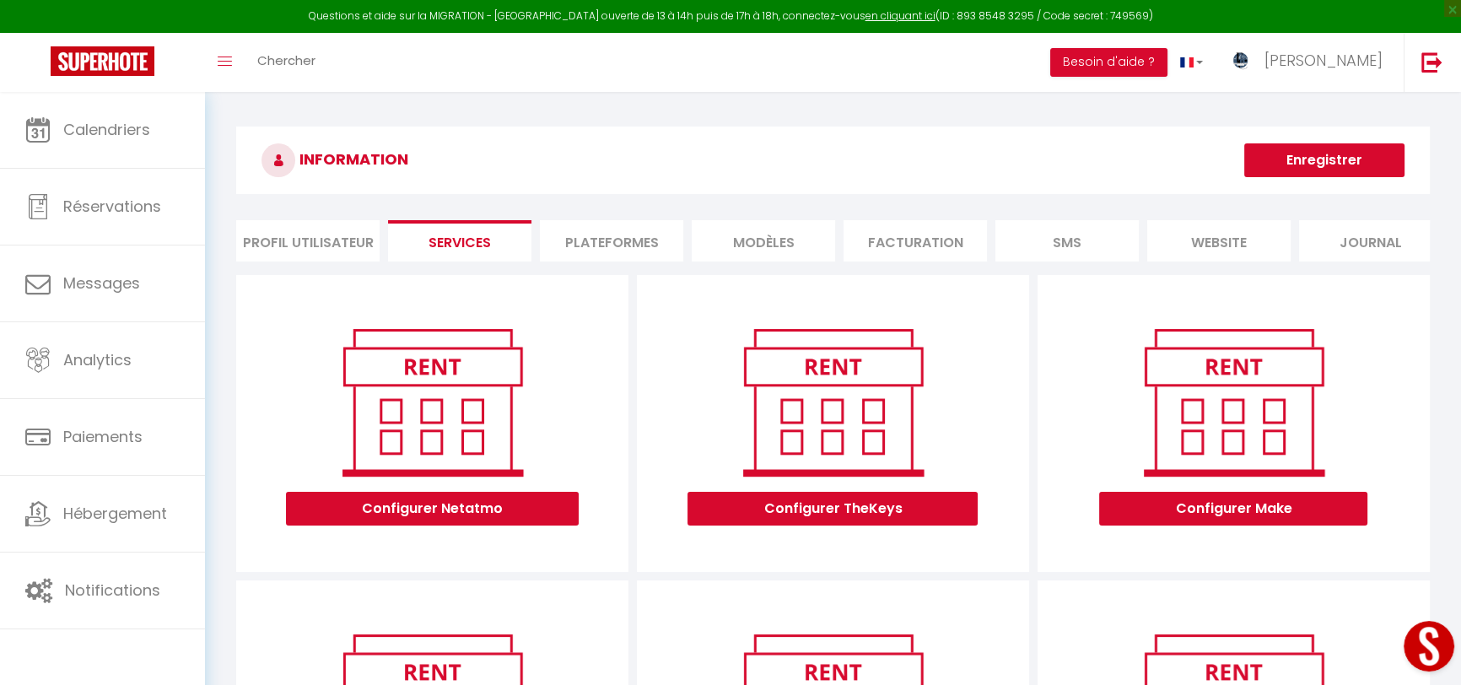
click at [762, 235] on li "MODÈLES" at bounding box center [763, 240] width 143 height 41
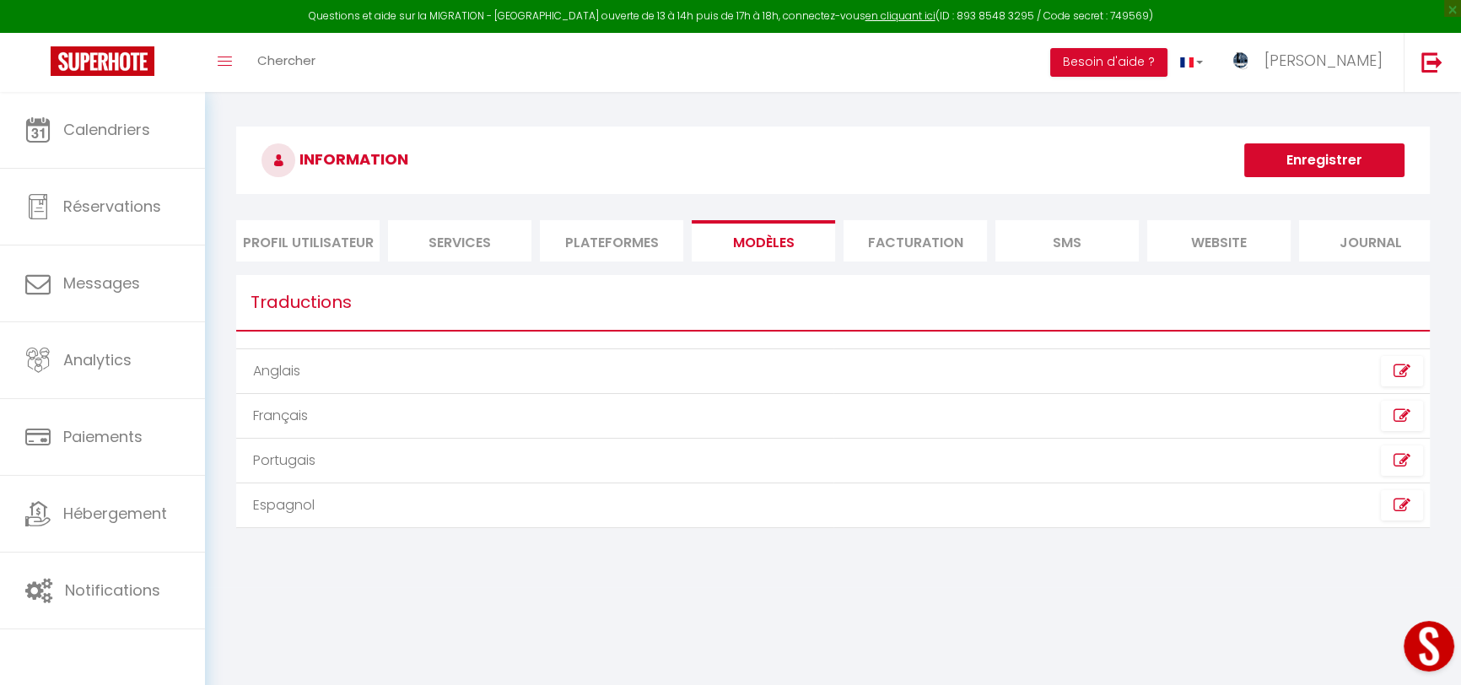
click at [896, 234] on li "Facturation" at bounding box center [915, 240] width 143 height 41
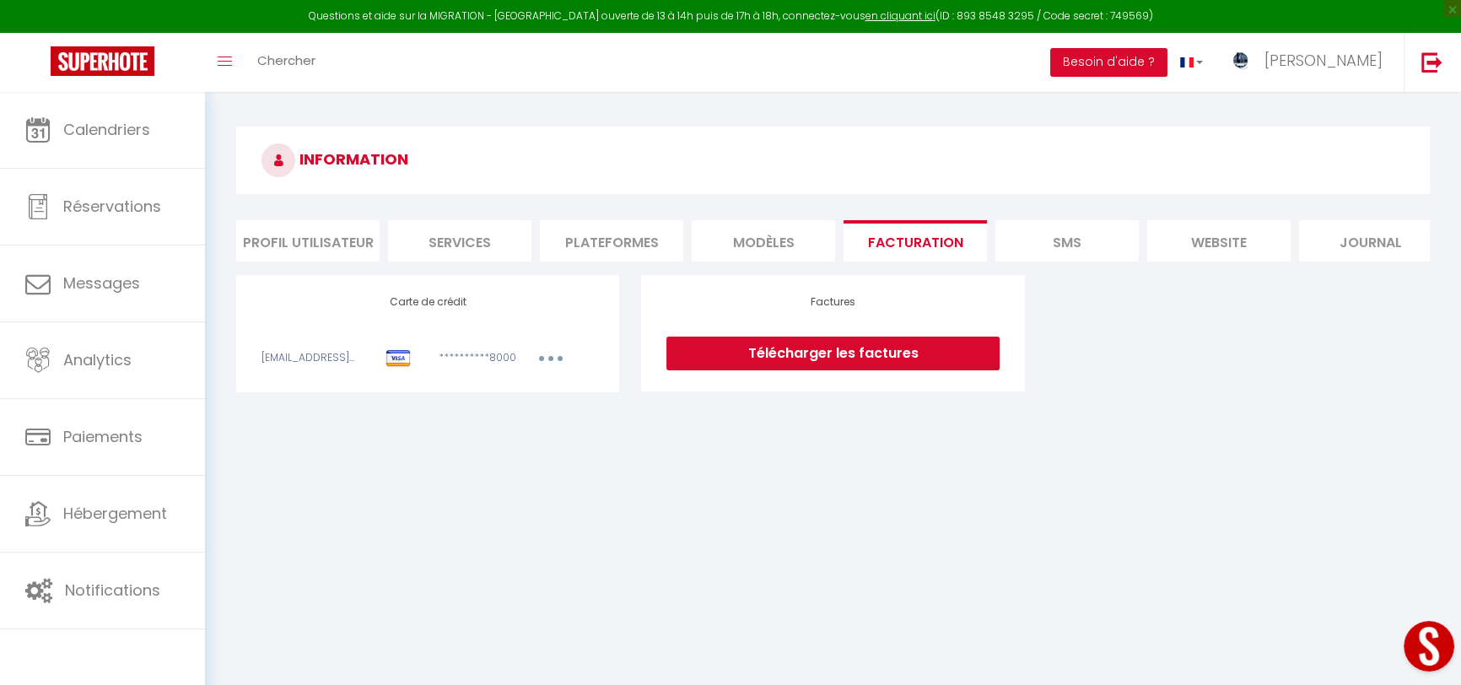
click at [1038, 243] on li "SMS" at bounding box center [1067, 240] width 143 height 41
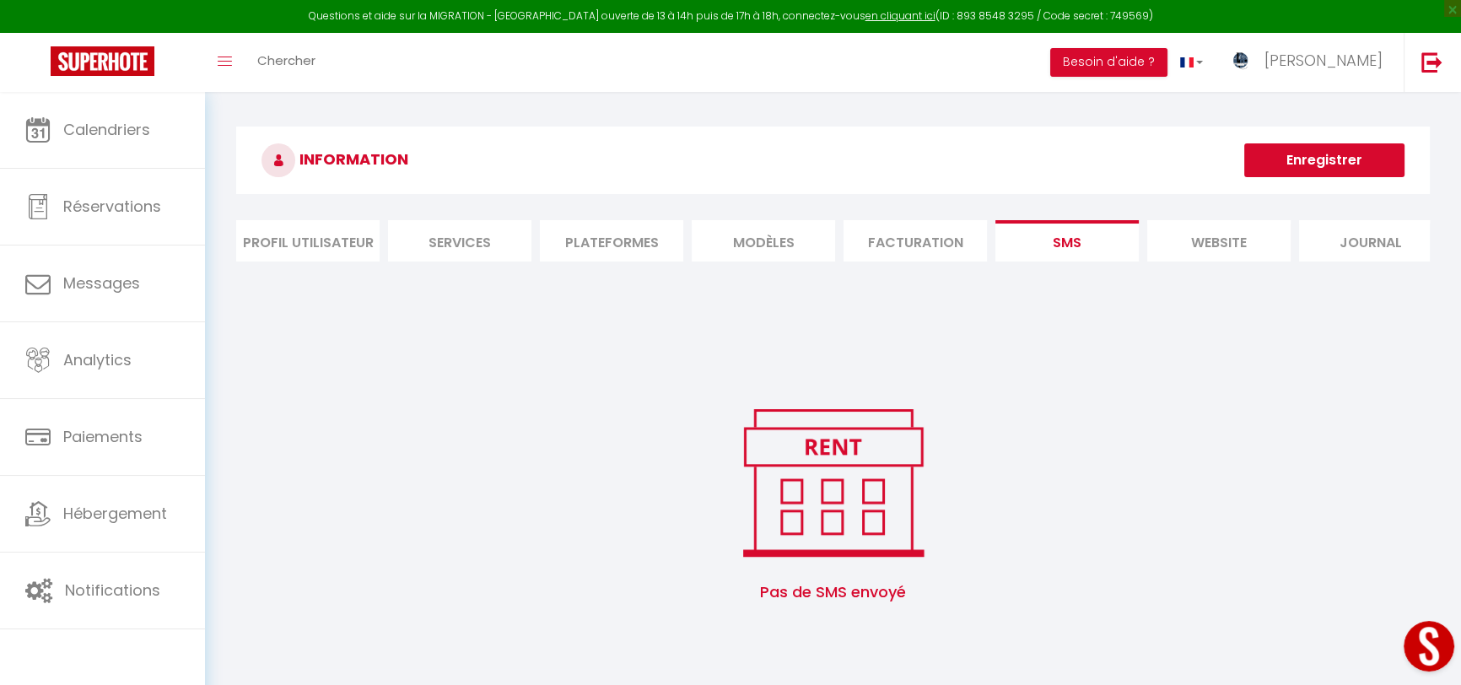
click at [1185, 246] on li "website" at bounding box center [1218, 240] width 143 height 41
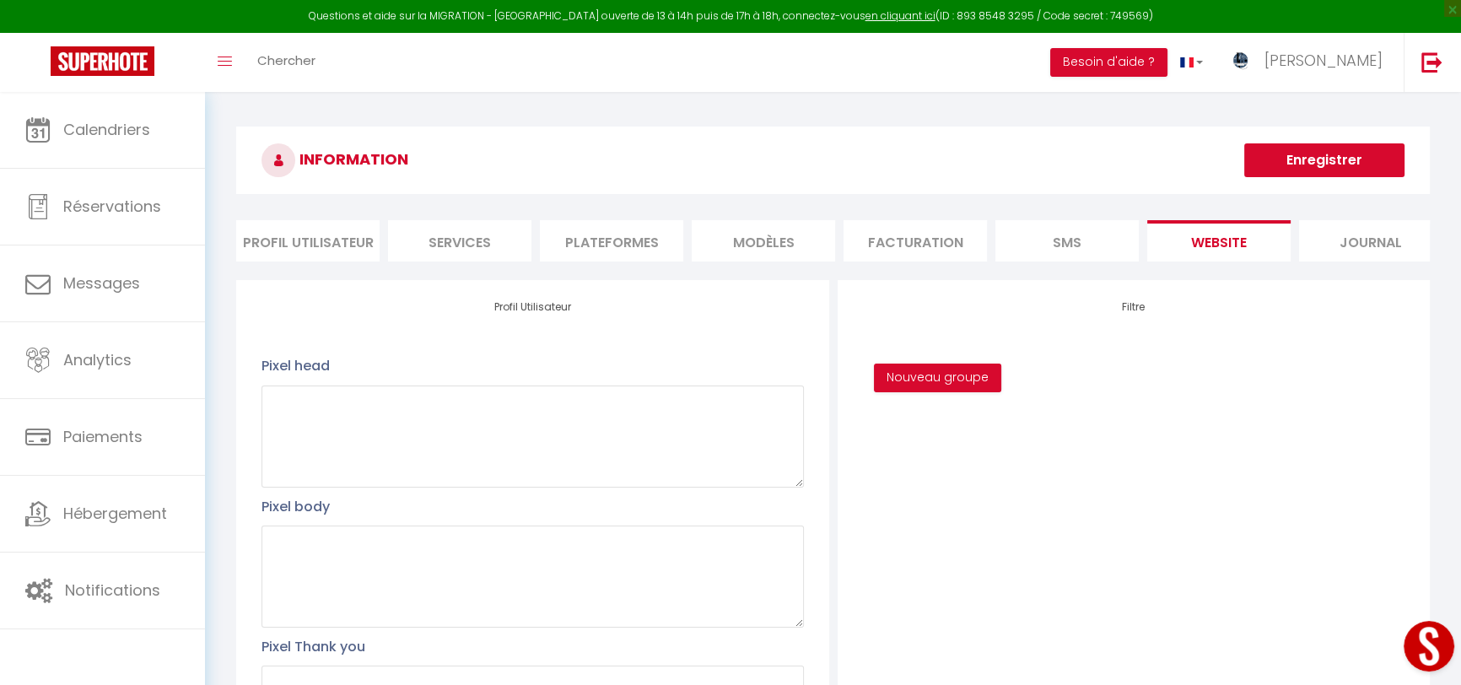
click at [1353, 228] on li "Journal" at bounding box center [1370, 240] width 143 height 41
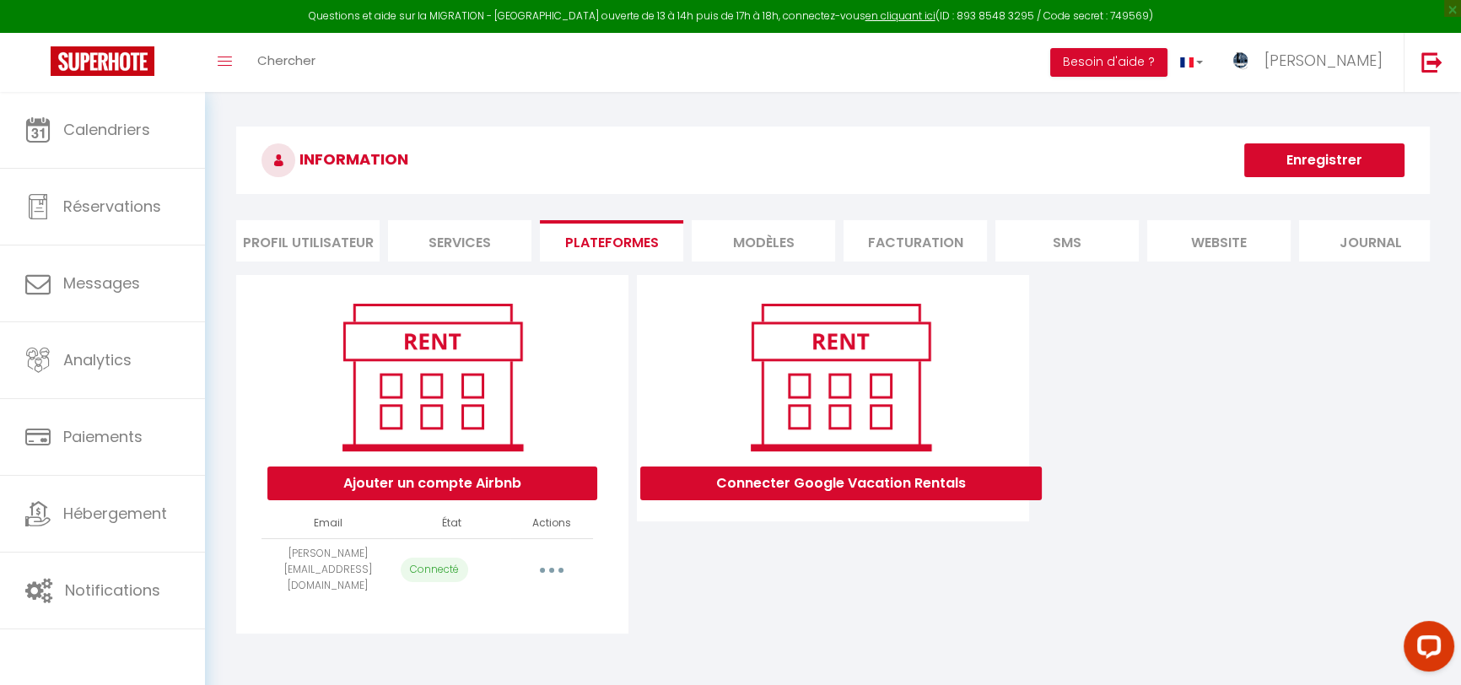
select select "67290"
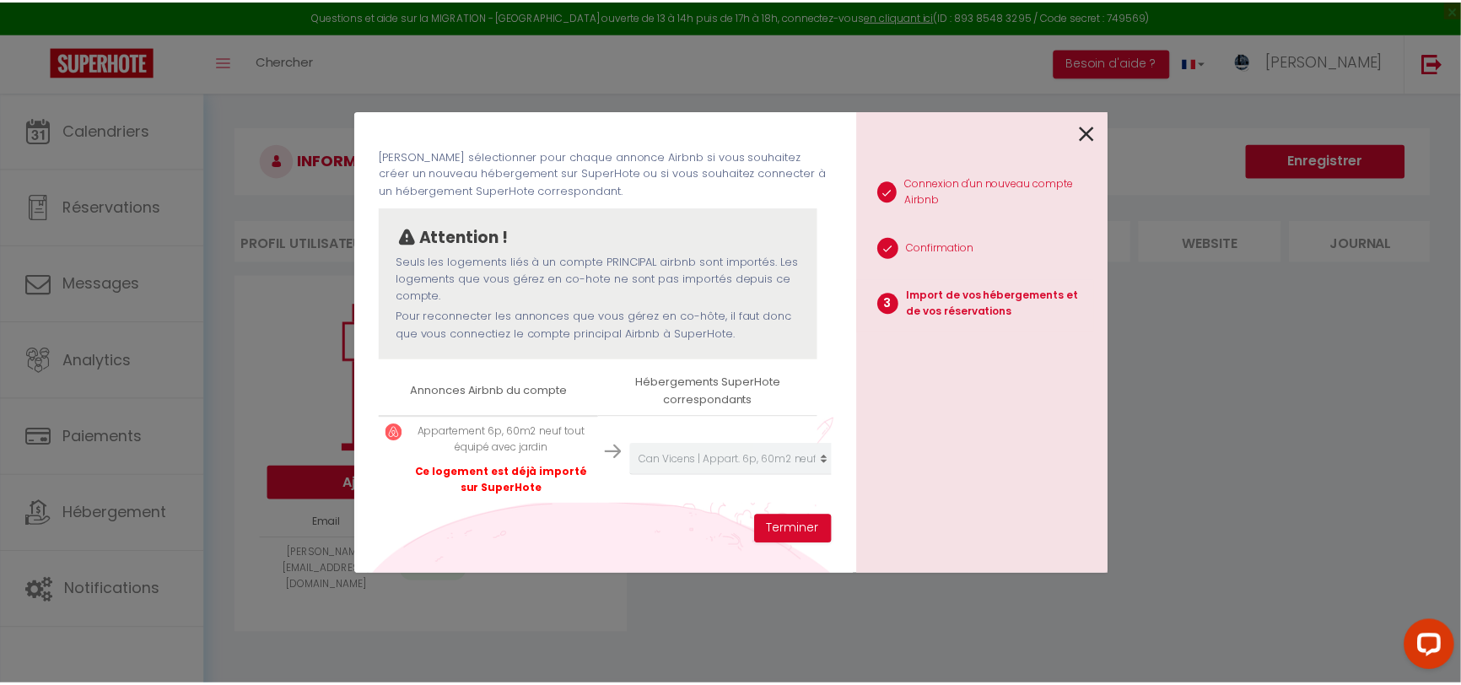
scroll to position [77, 0]
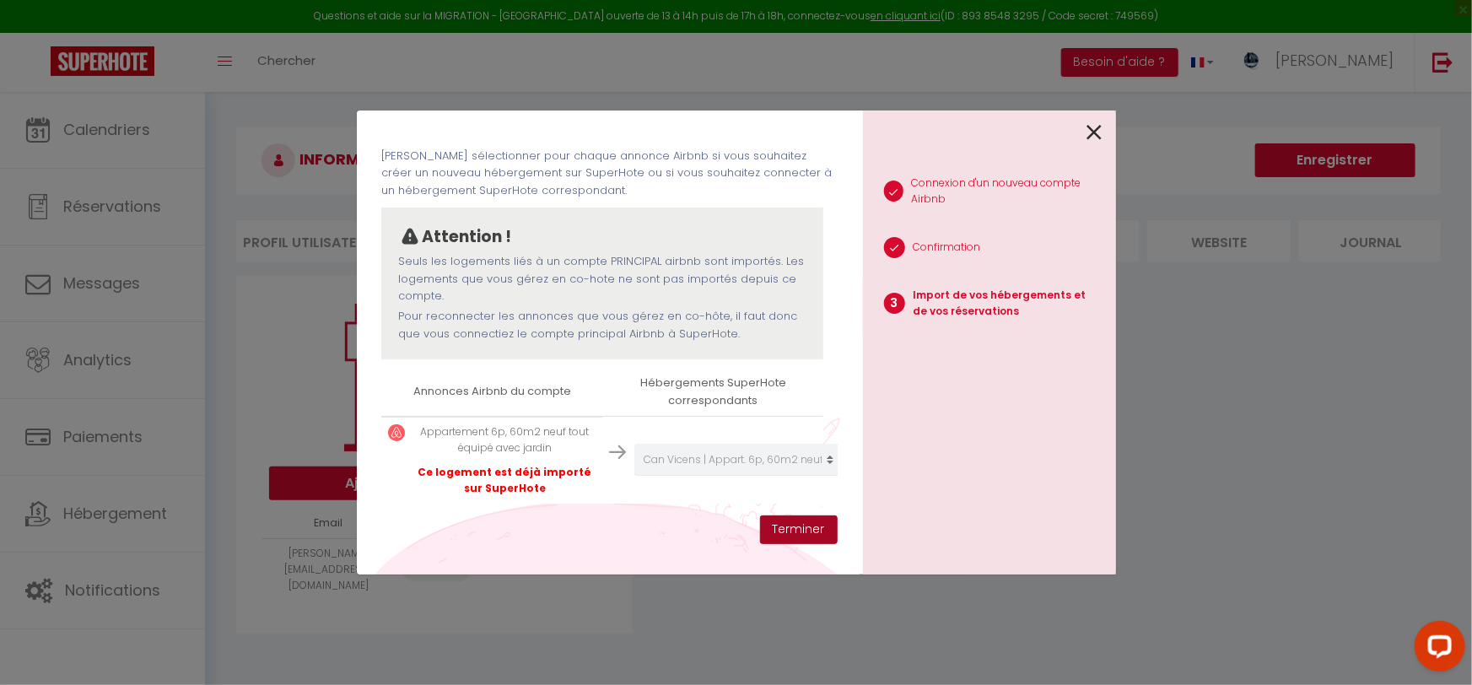
click at [792, 531] on button "Terminer" at bounding box center [799, 529] width 78 height 29
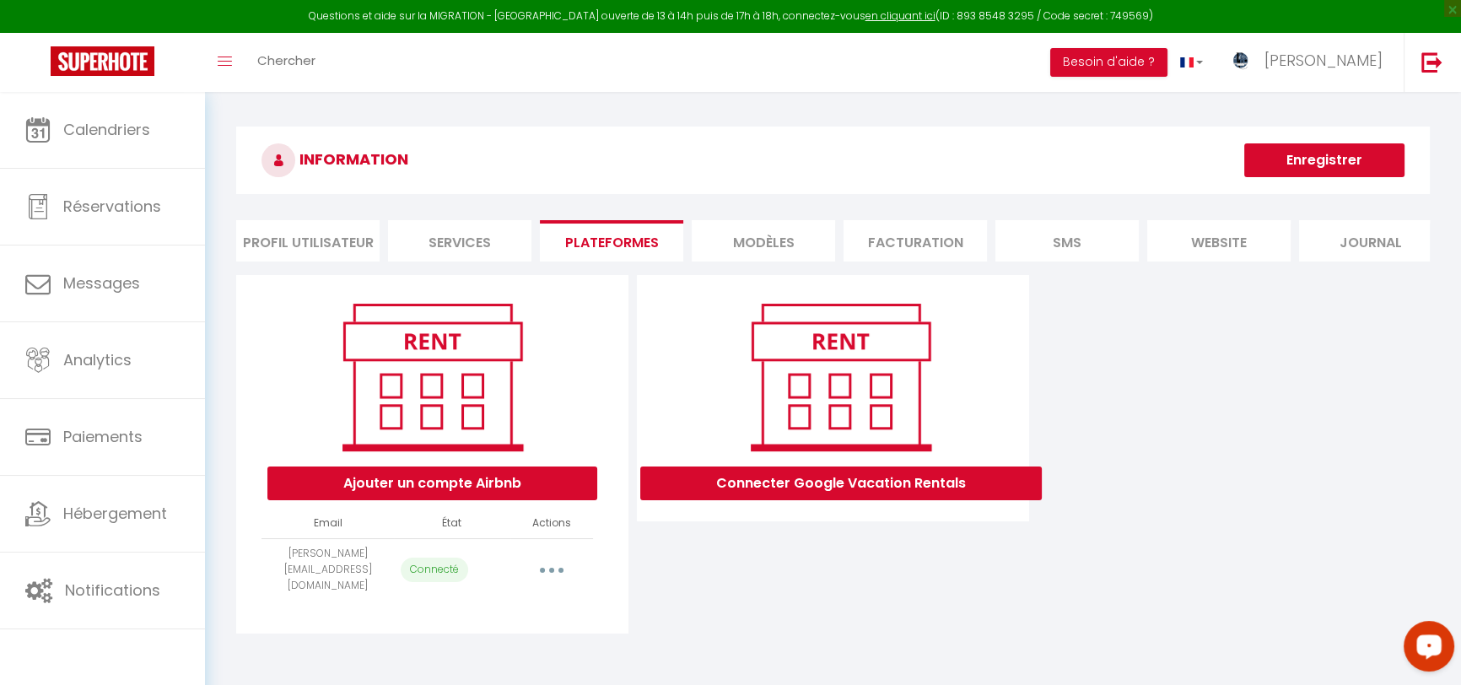
click at [1426, 647] on icon "Open LiveChat chat widget" at bounding box center [1430, 645] width 16 height 11
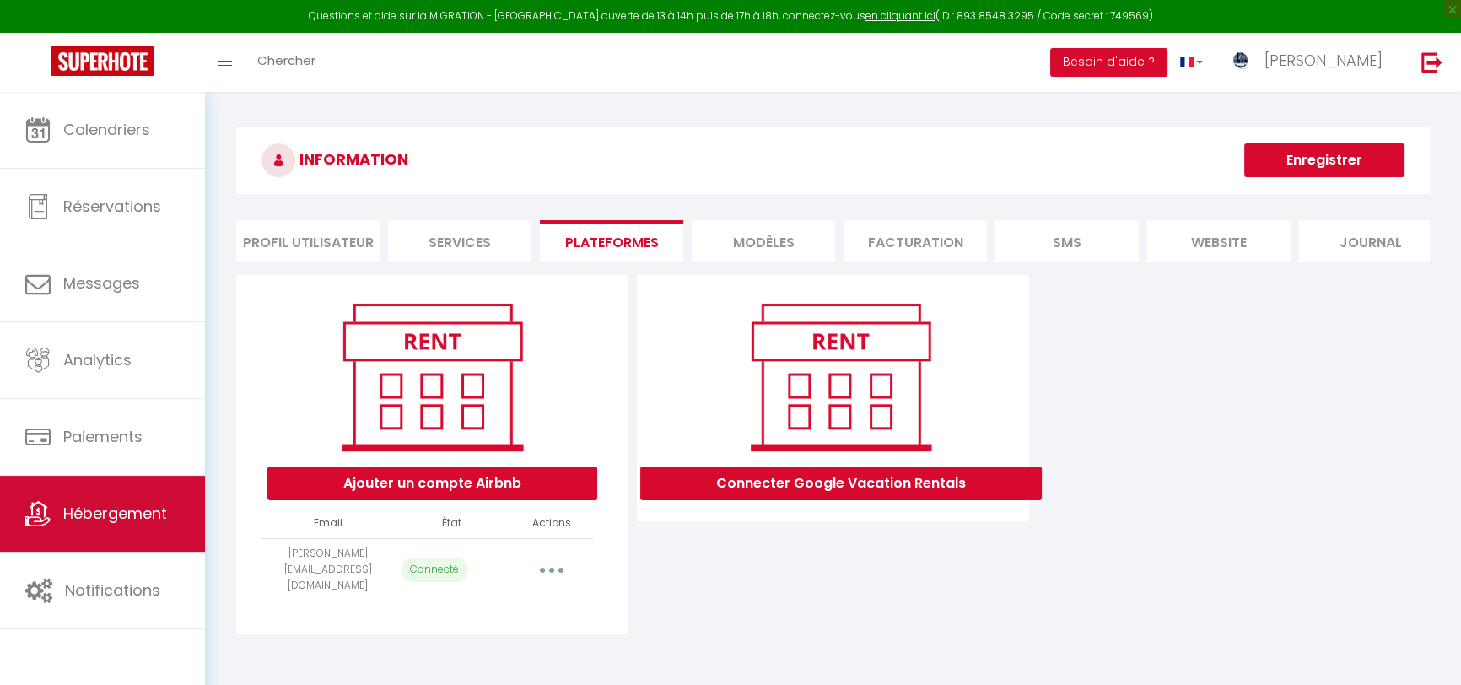
click at [105, 531] on link "Hébergement" at bounding box center [102, 514] width 205 height 76
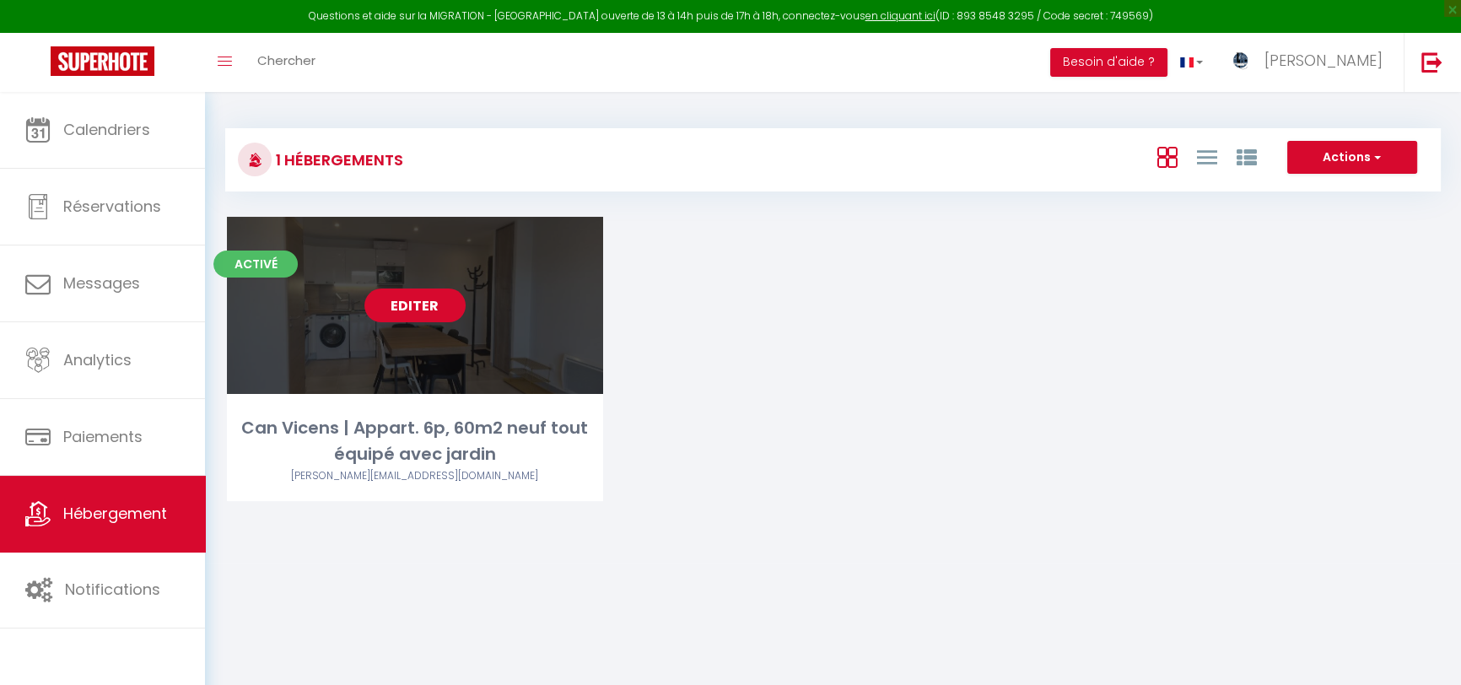
click at [406, 290] on link "Editer" at bounding box center [414, 306] width 101 height 34
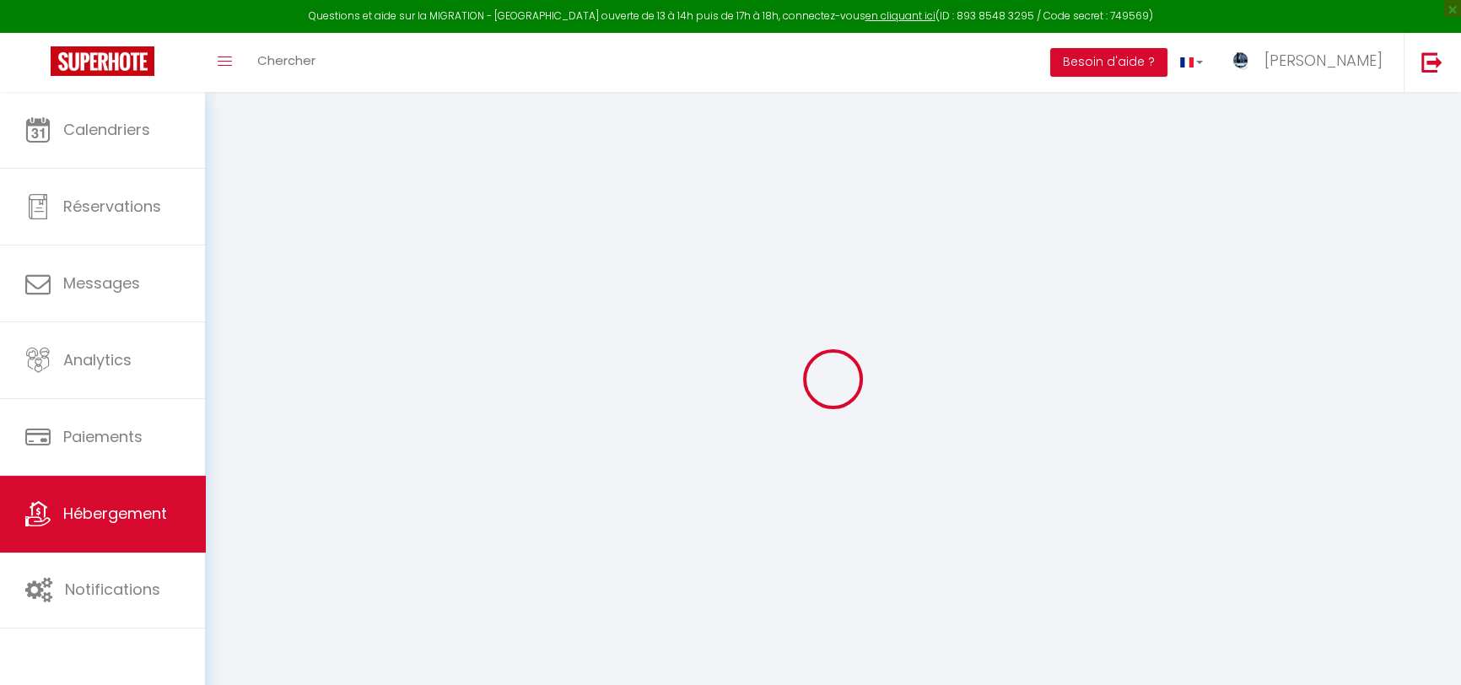
select select
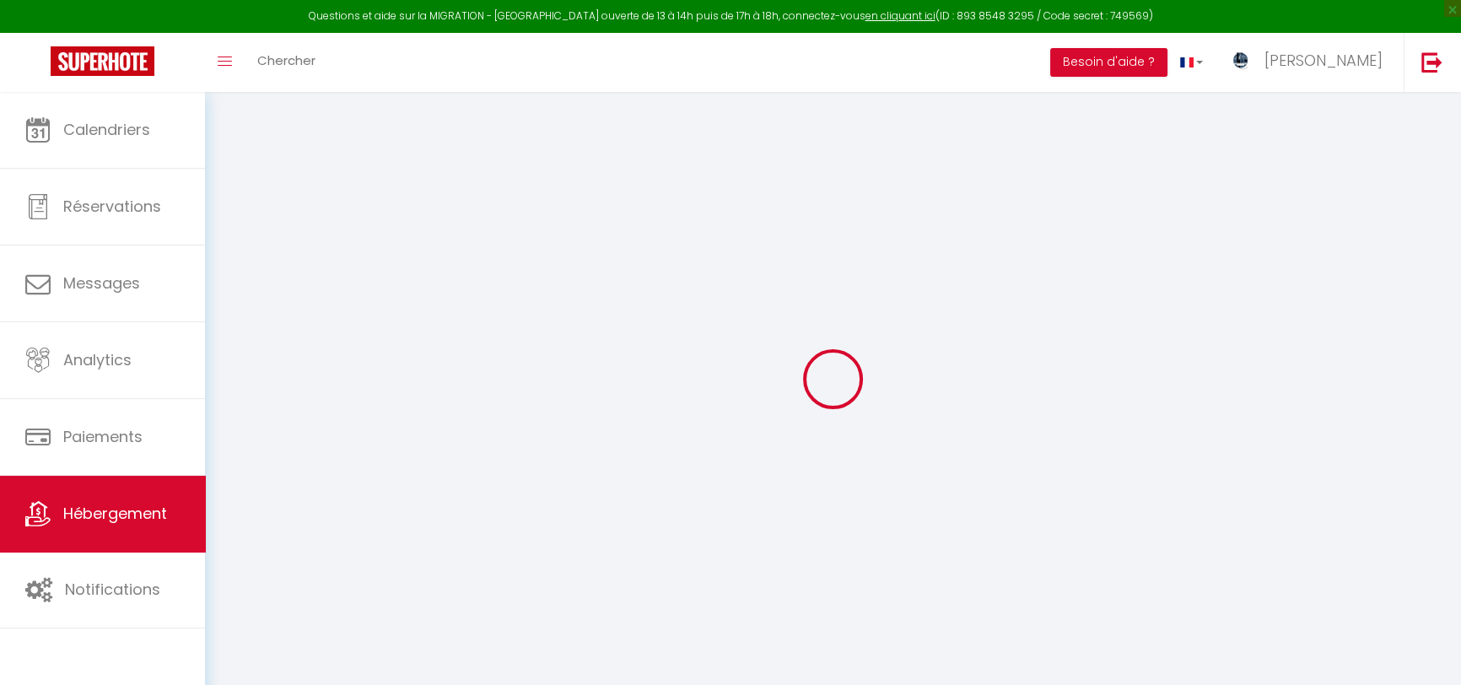
checkbox input "false"
checkbox input "true"
select select
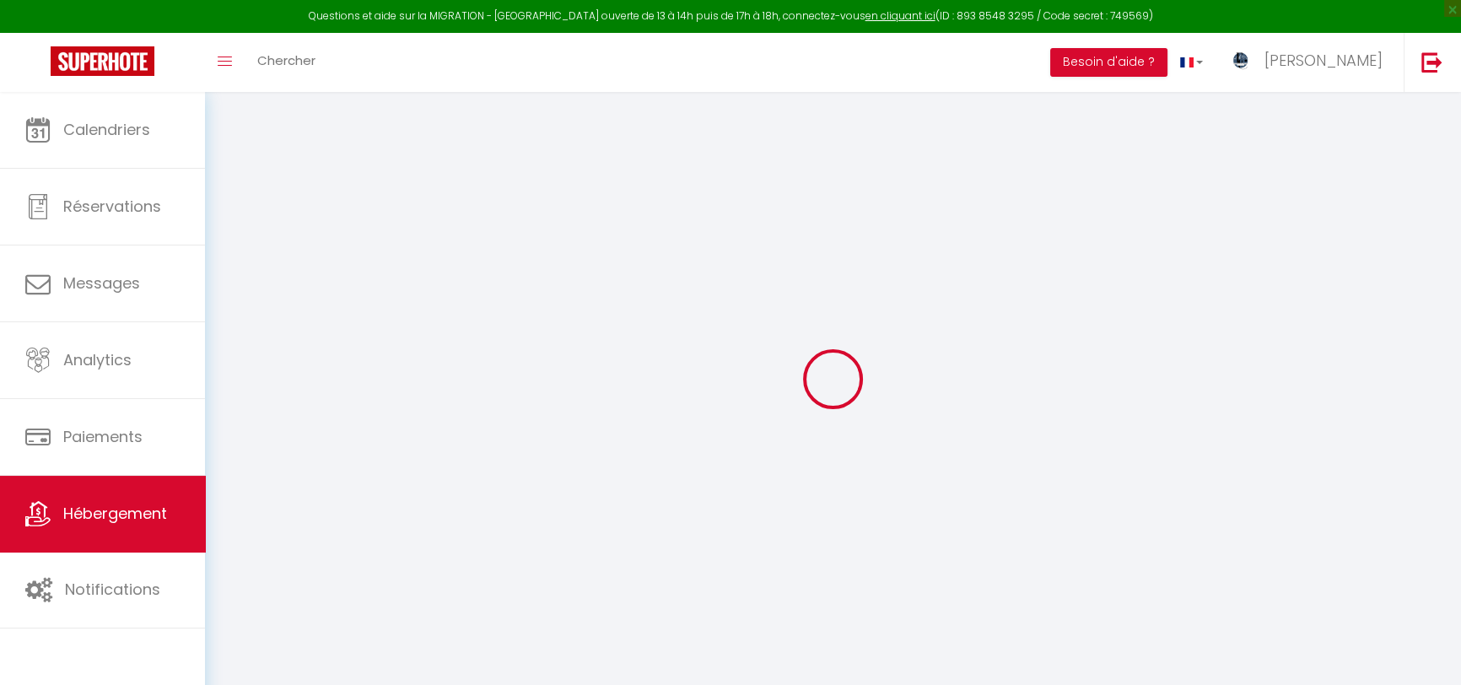
select select
checkbox input "false"
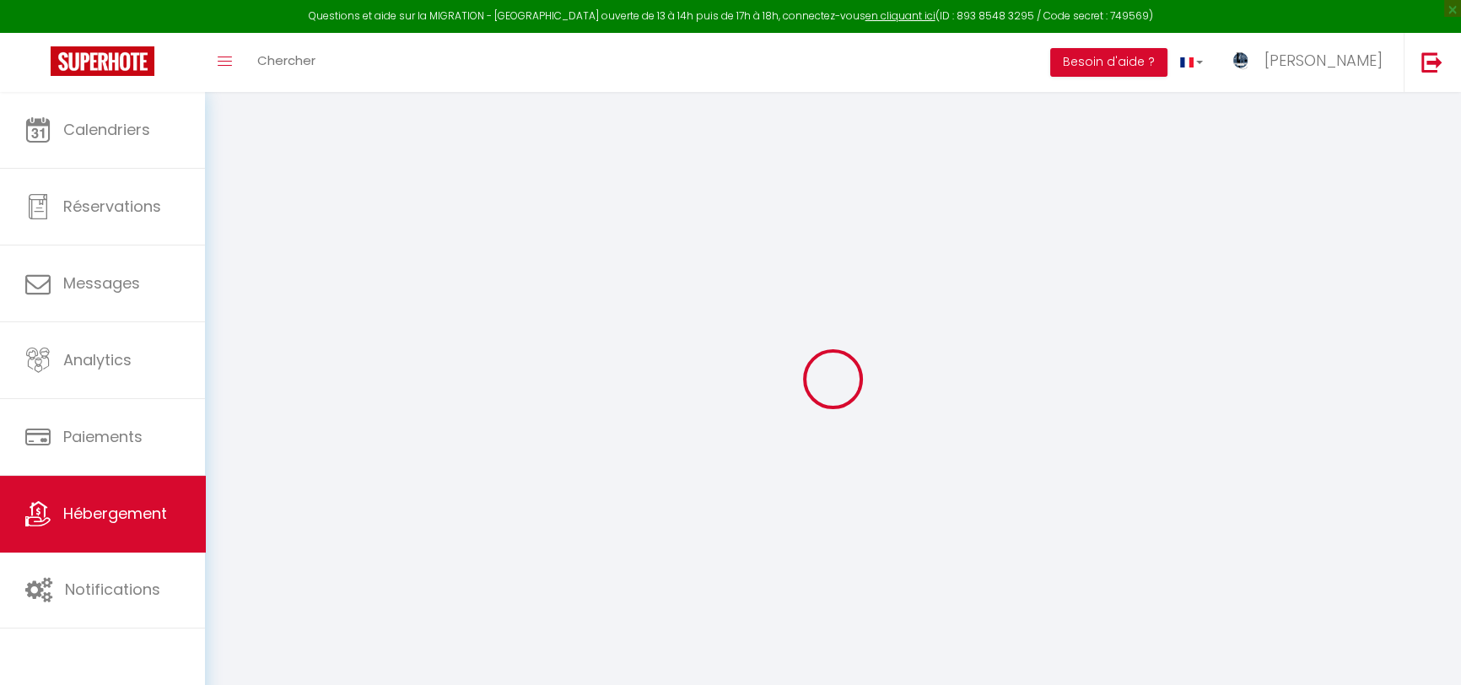
checkbox input "true"
select select
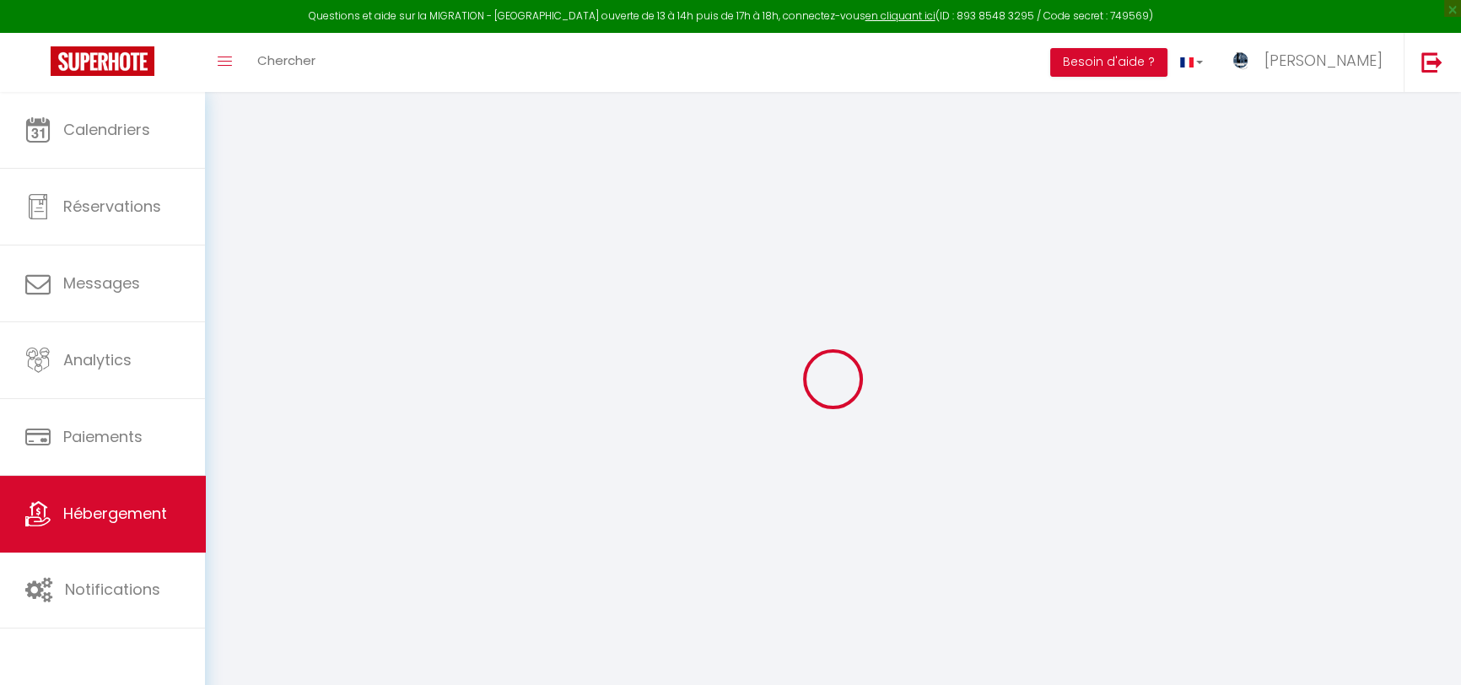
select select
checkbox input "false"
checkbox input "true"
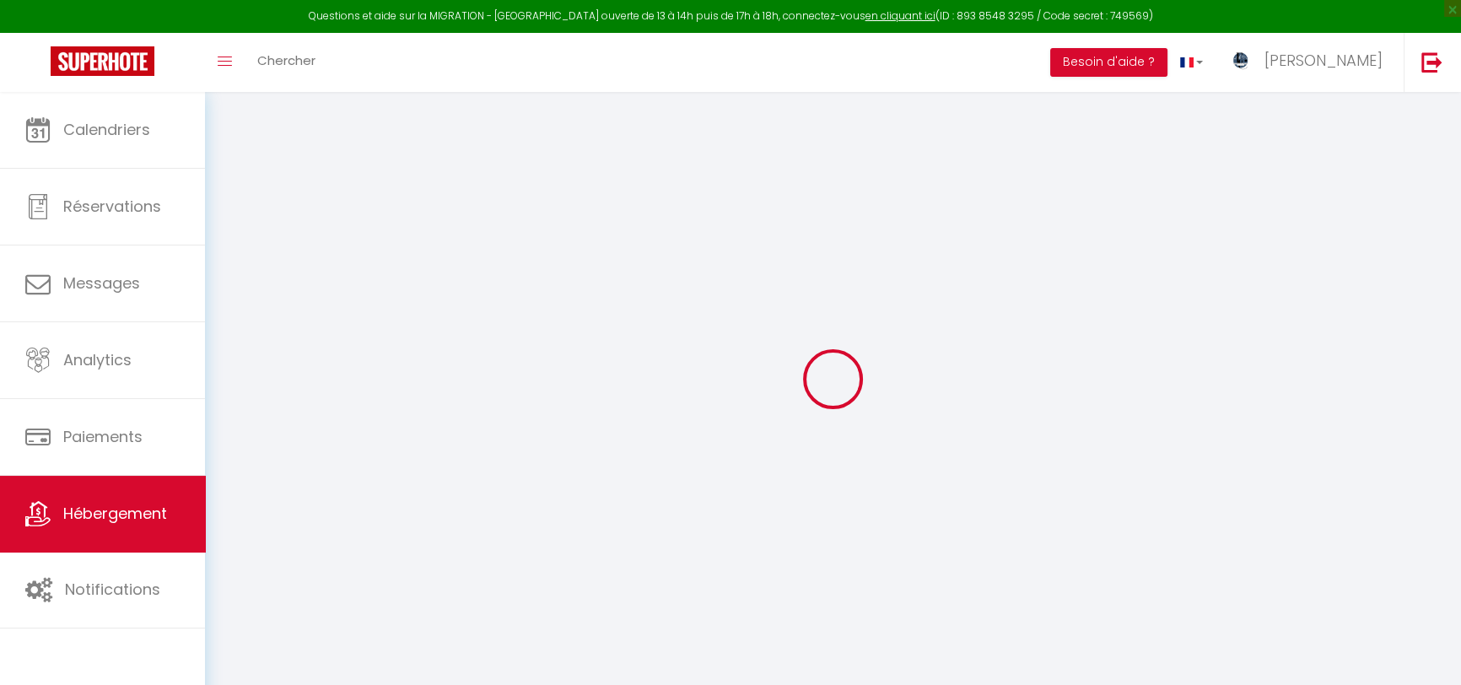
checkbox input "true"
checkbox input "false"
checkbox input "true"
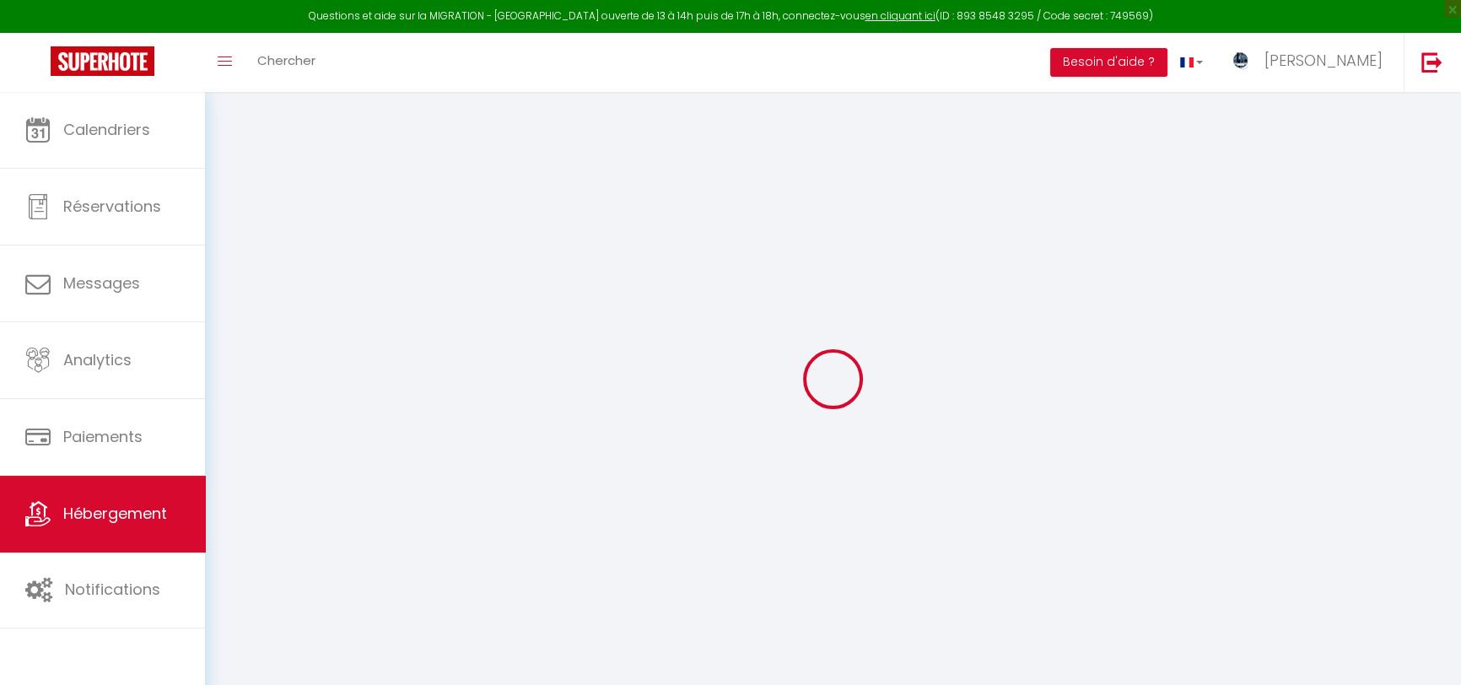
checkbox input "true"
checkbox input "false"
checkbox input "true"
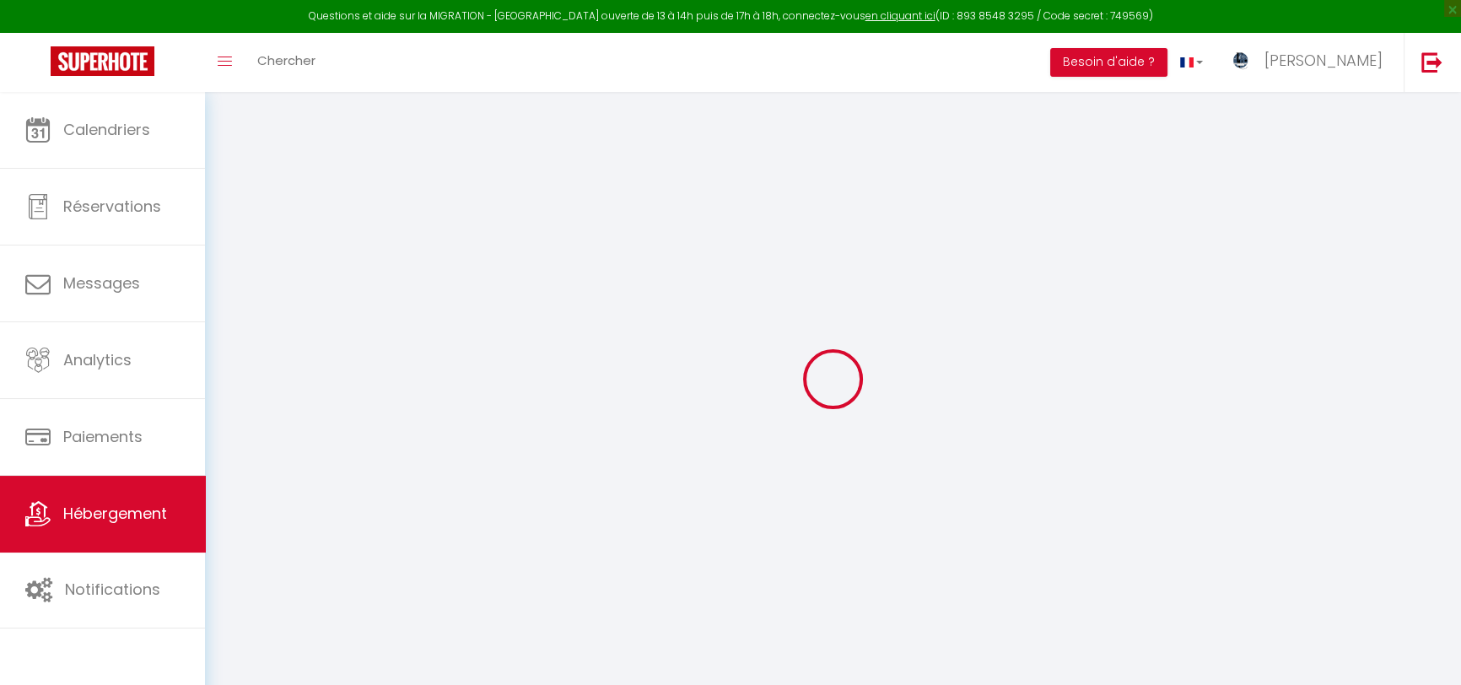
select select "18:00"
select select "22:00"
select select "10:00"
select select "15"
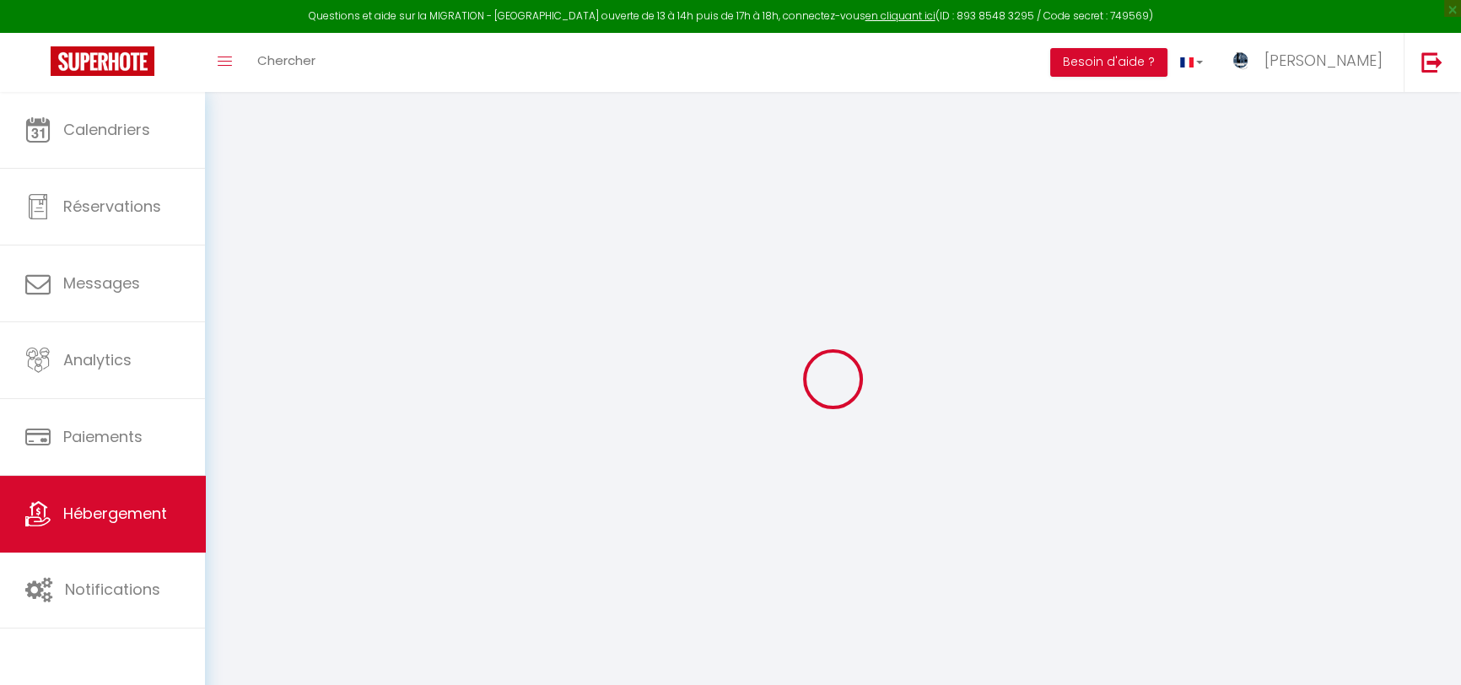
checkbox input "false"
checkbox input "true"
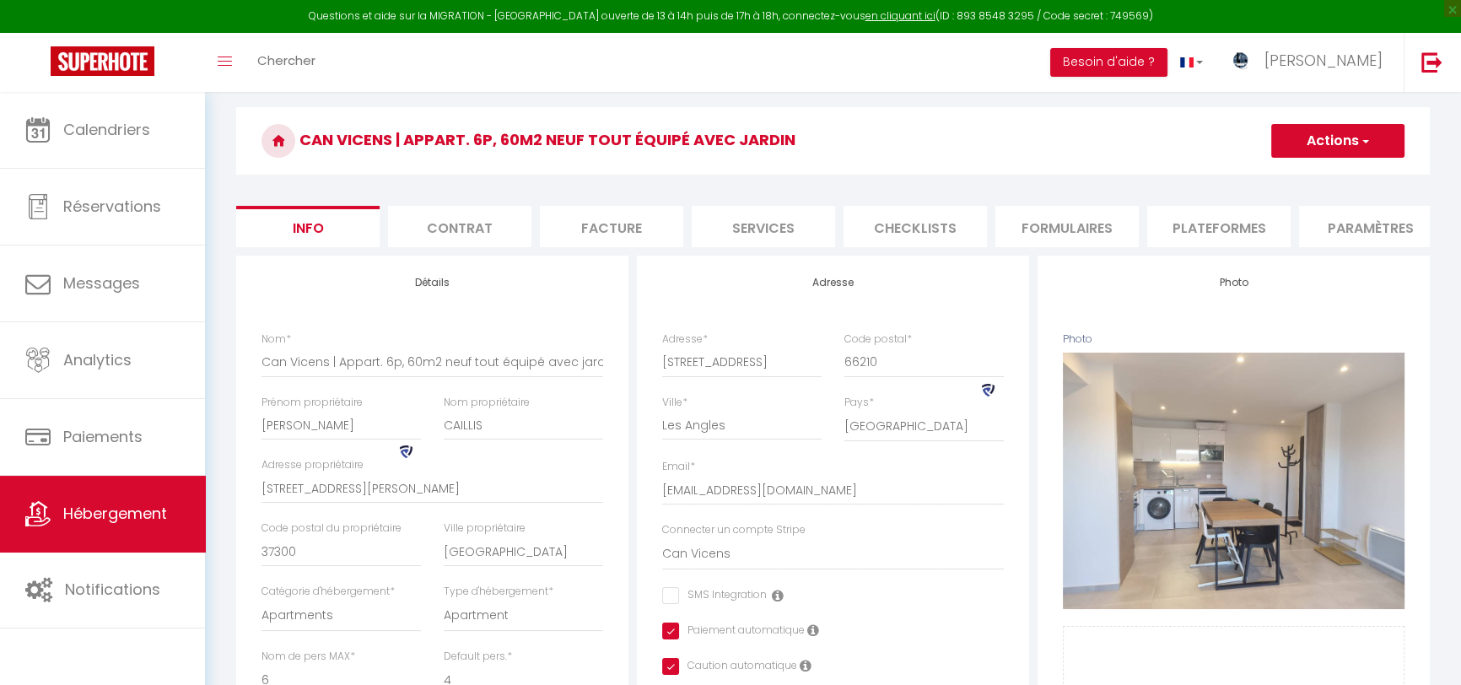
scroll to position [46, 0]
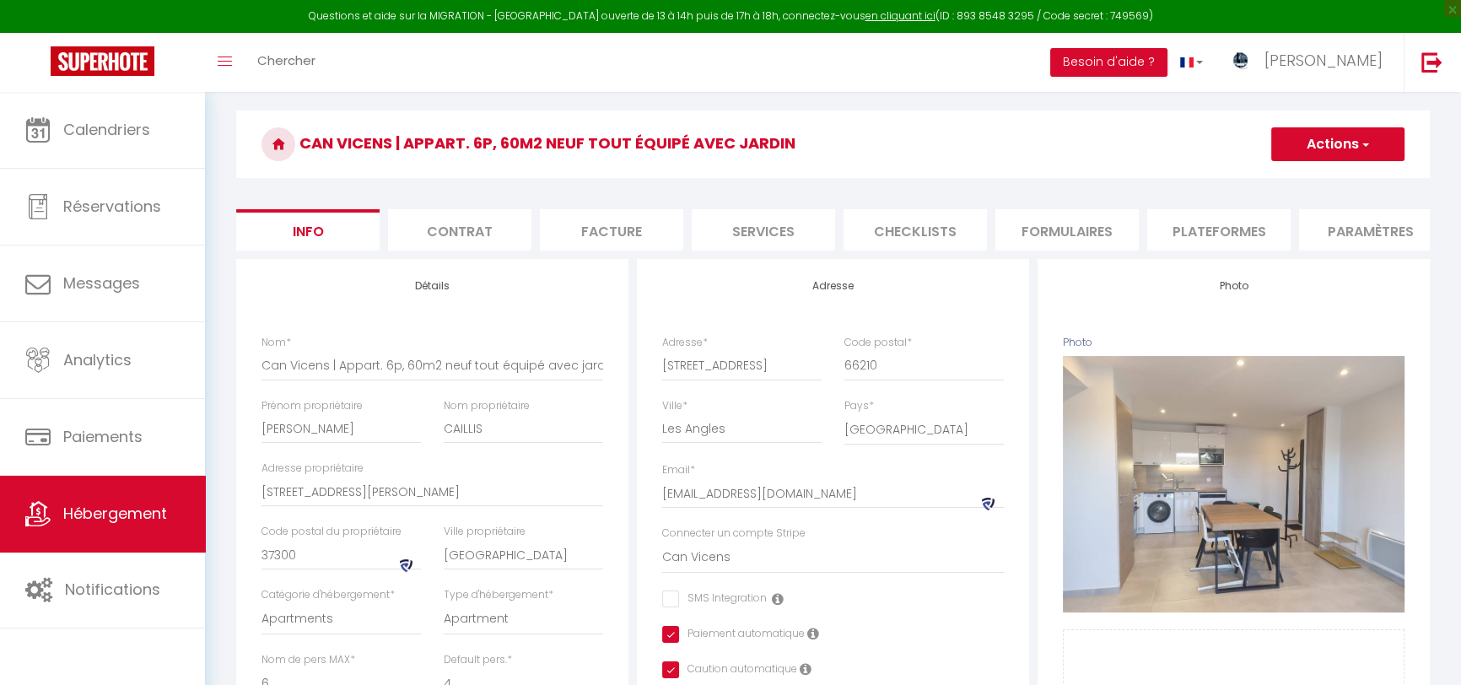
click at [478, 228] on li "Contrat" at bounding box center [459, 229] width 143 height 41
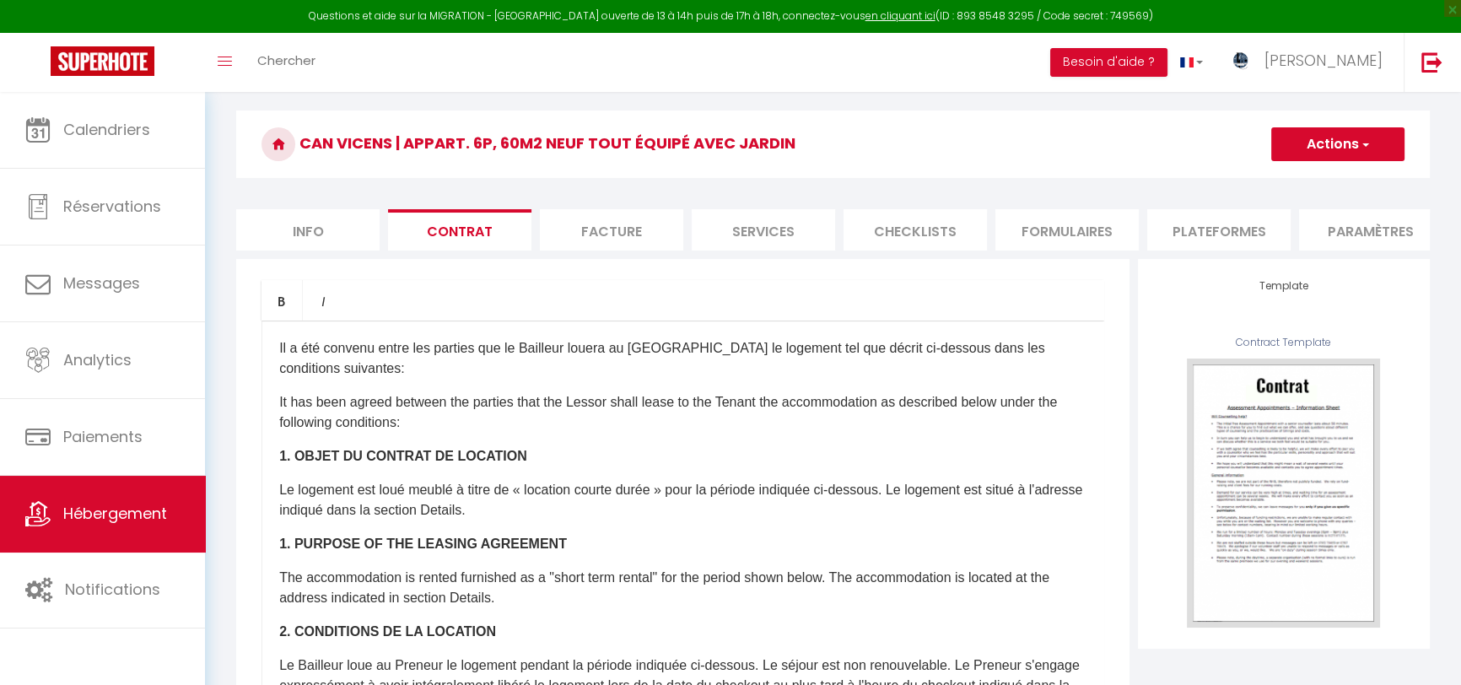
click at [658, 218] on li "Facture" at bounding box center [611, 229] width 143 height 41
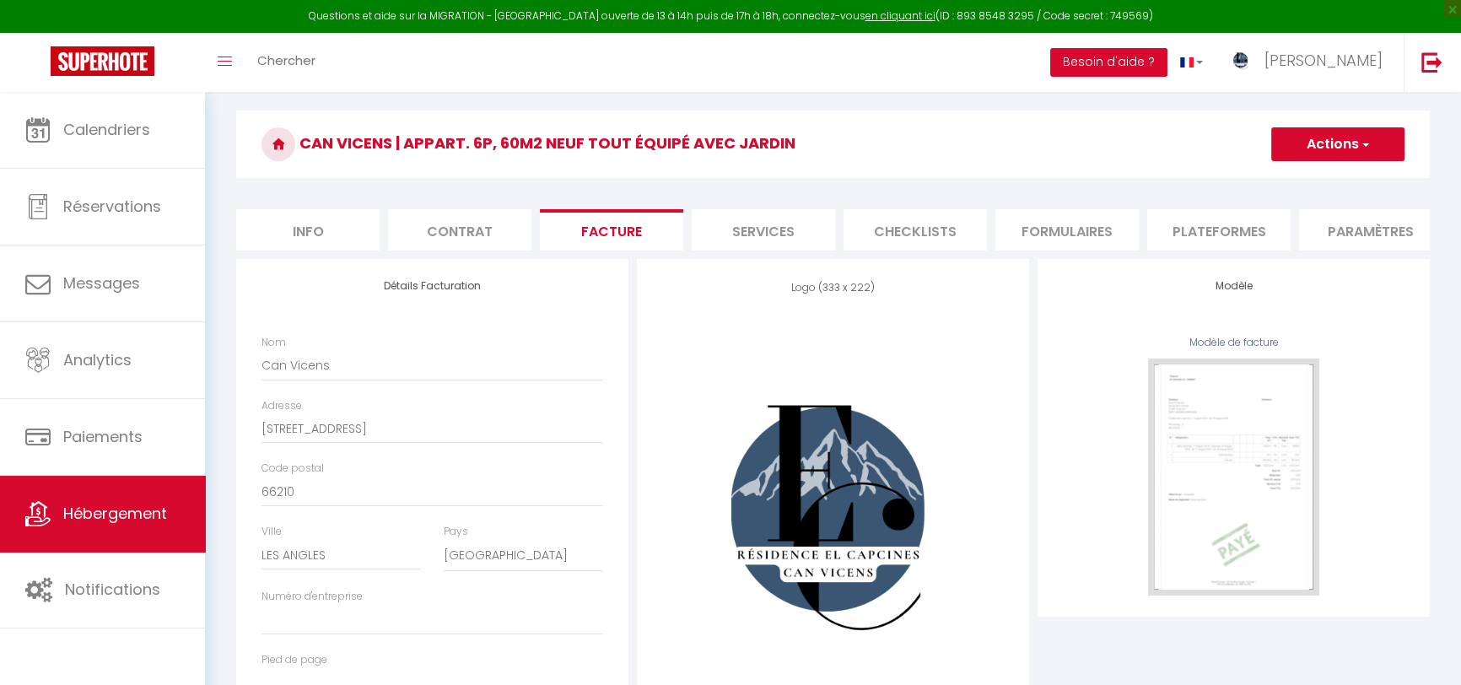
click at [772, 219] on li "Services" at bounding box center [763, 229] width 143 height 41
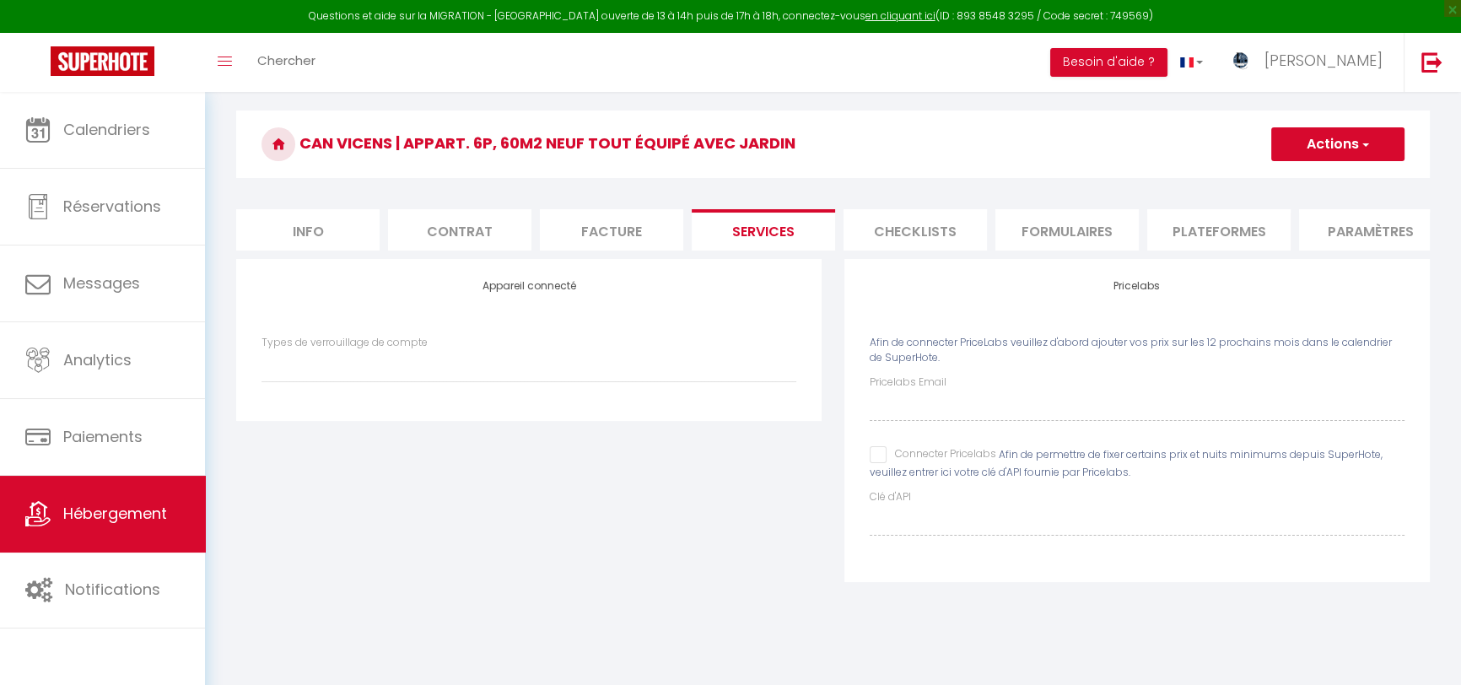
select select
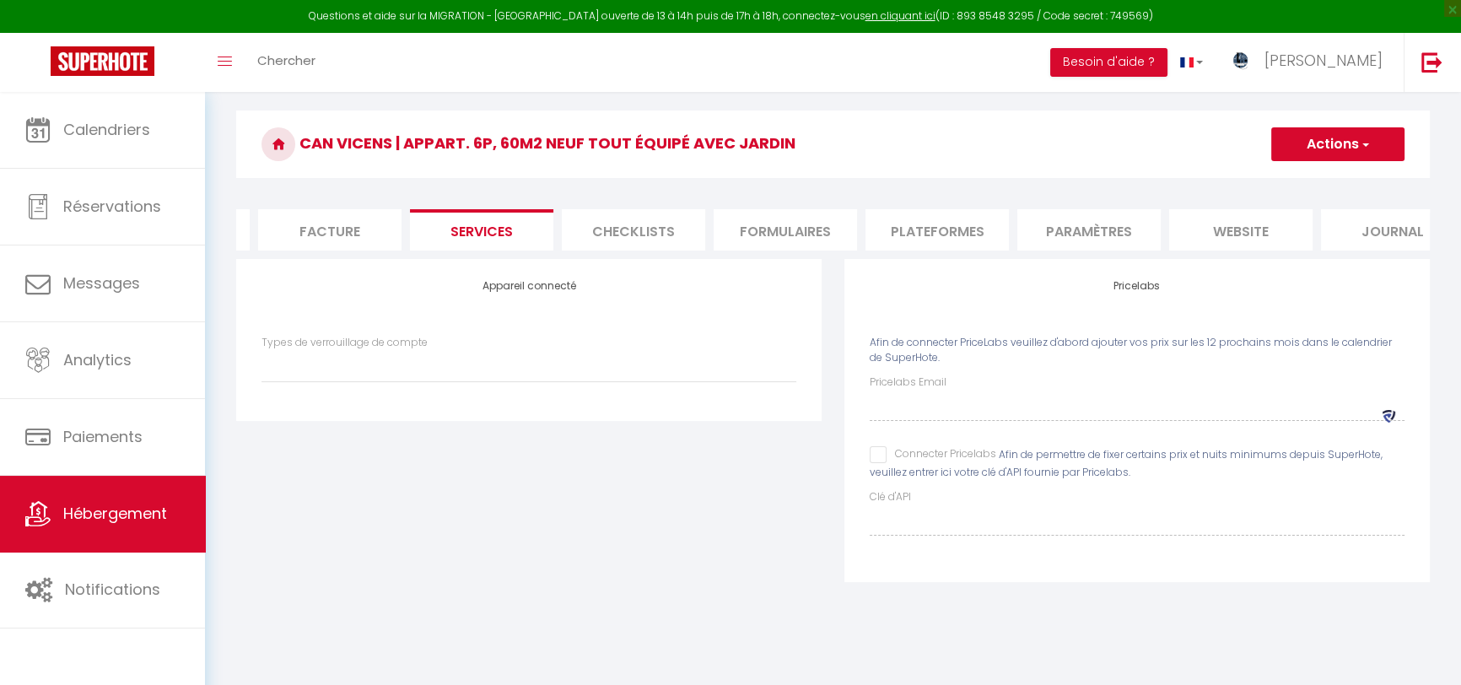
scroll to position [0, 325]
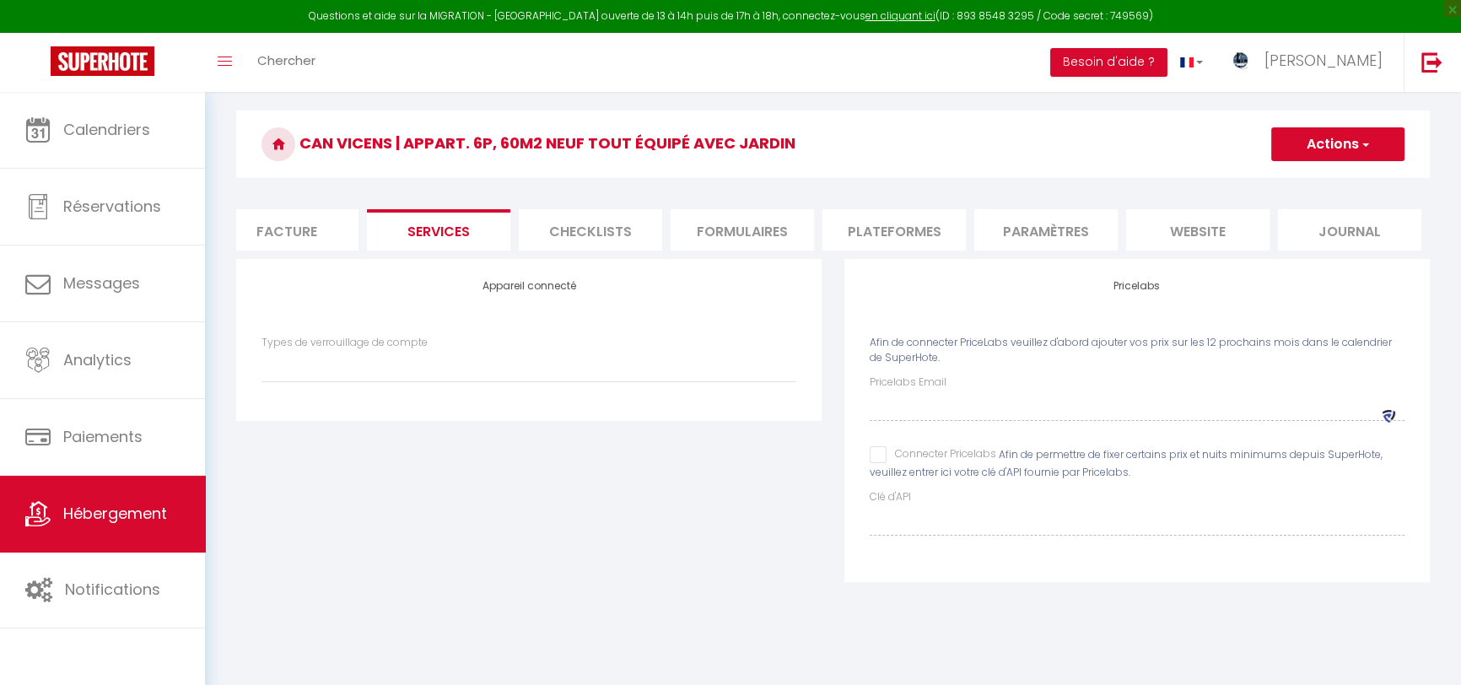
click at [868, 233] on li "Plateformes" at bounding box center [894, 229] width 143 height 41
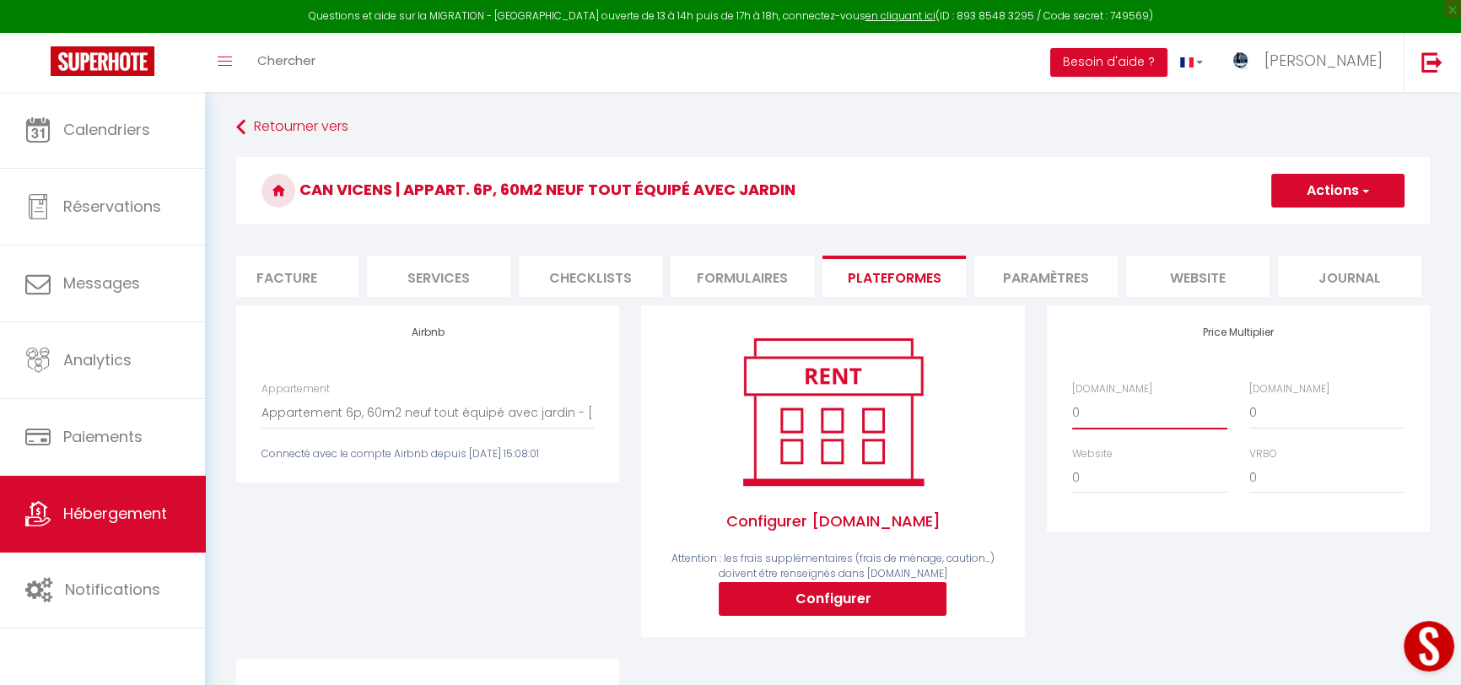
click at [1124, 424] on select "0 + 1 % + 2 % + 3 % + 4 % + 5 % + 6 % + 7 % + 8 % + 9 %" at bounding box center [1149, 413] width 155 height 32
select select "+ 18 %"
click at [1072, 407] on select "0 + 1 % + 2 % + 3 % + 4 % + 5 % + 6 % + 7 % + 8 % + 9 %" at bounding box center [1149, 413] width 155 height 32
click at [1368, 192] on span "button" at bounding box center [1364, 190] width 11 height 17
click at [1357, 220] on link "Enregistrer" at bounding box center [1337, 228] width 133 height 22
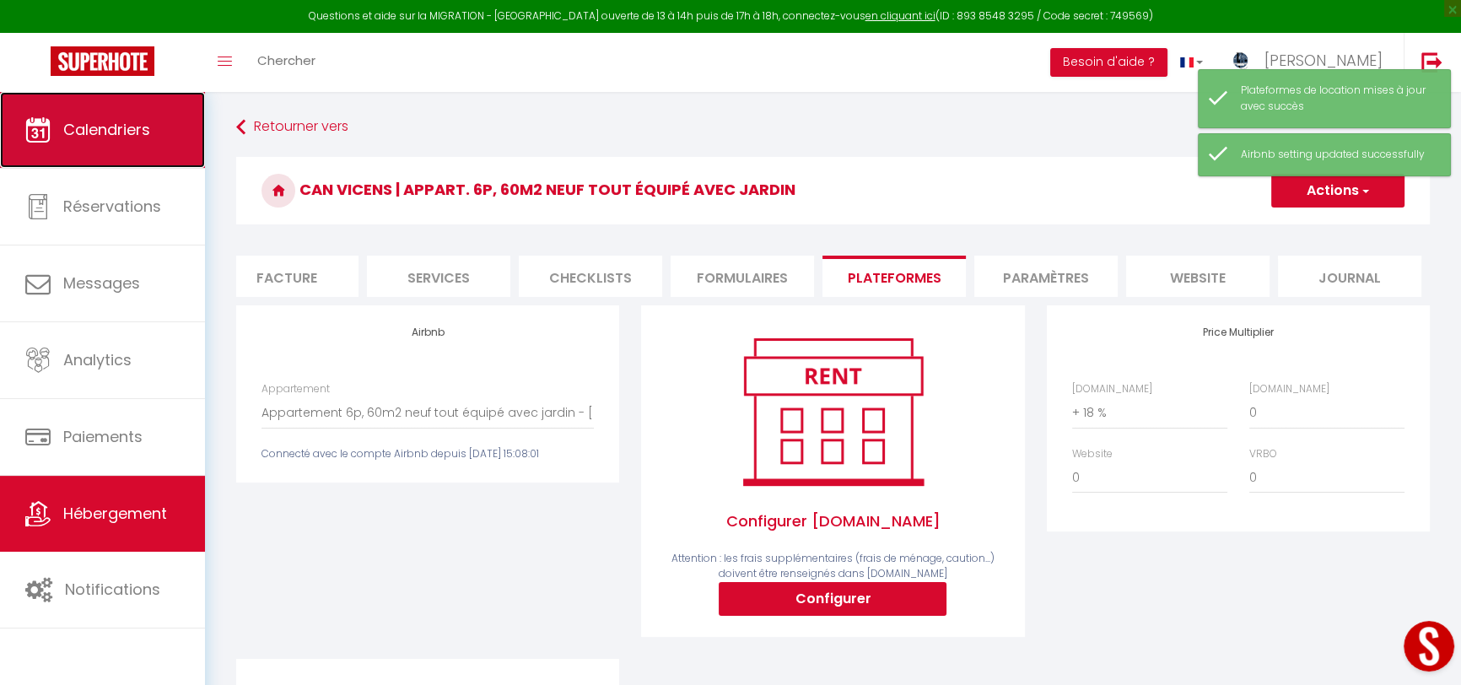
click at [153, 115] on link "Calendriers" at bounding box center [102, 130] width 205 height 76
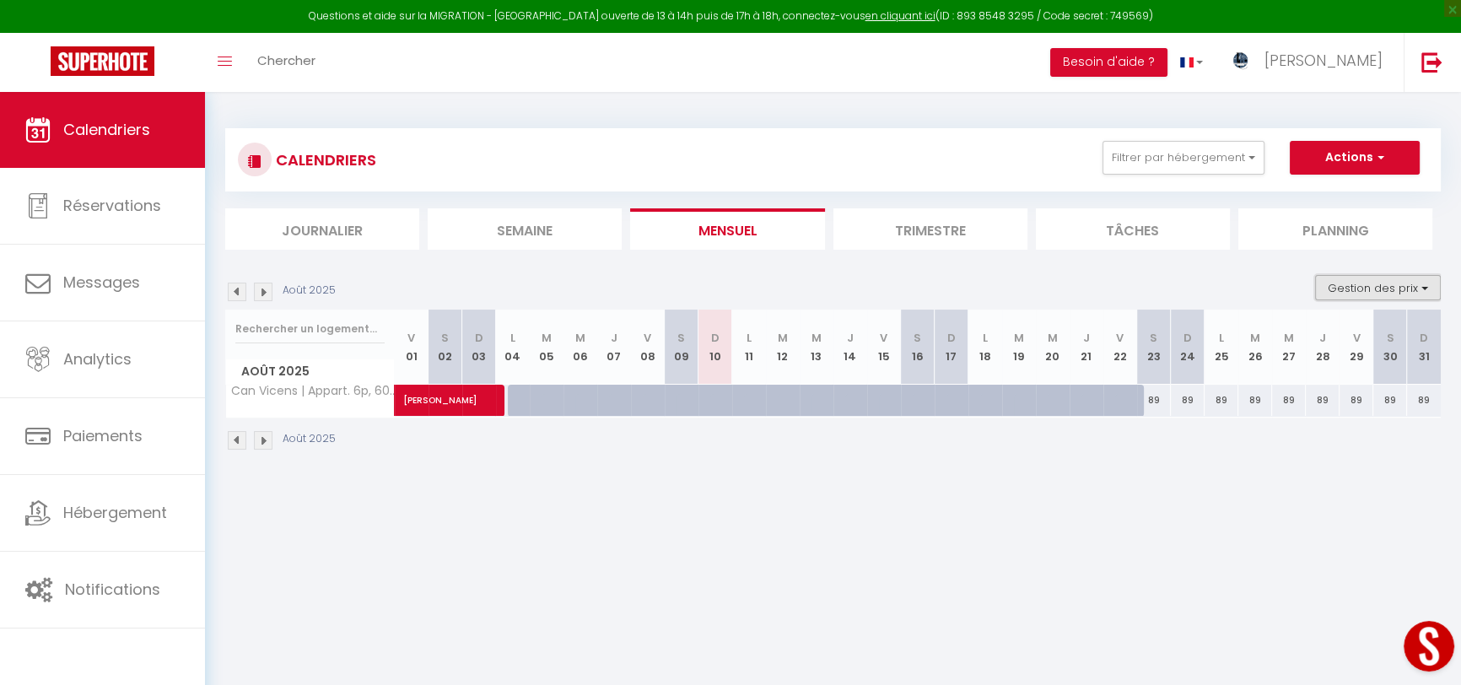
click at [1370, 294] on button "Gestion des prix" at bounding box center [1378, 287] width 126 height 25
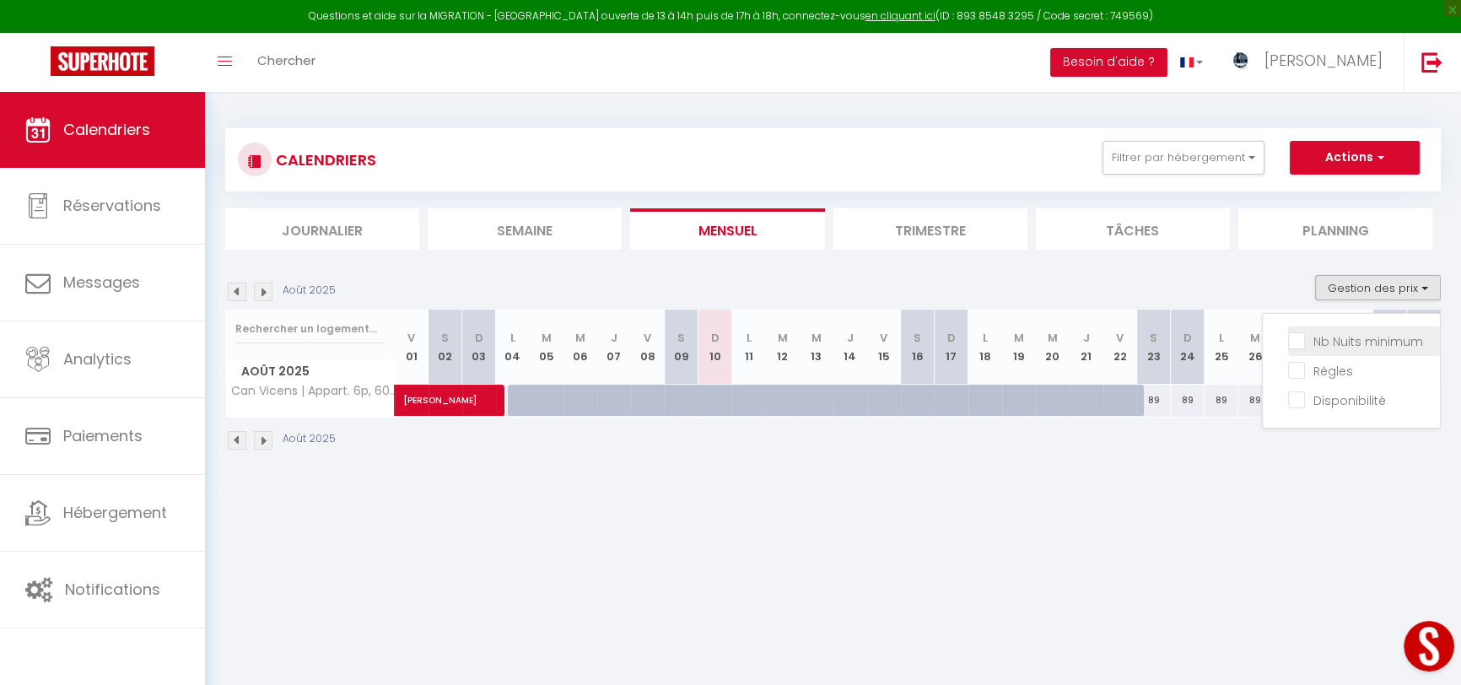
click at [1302, 343] on input "Nb Nuits minimum" at bounding box center [1364, 340] width 152 height 17
checkbox input "true"
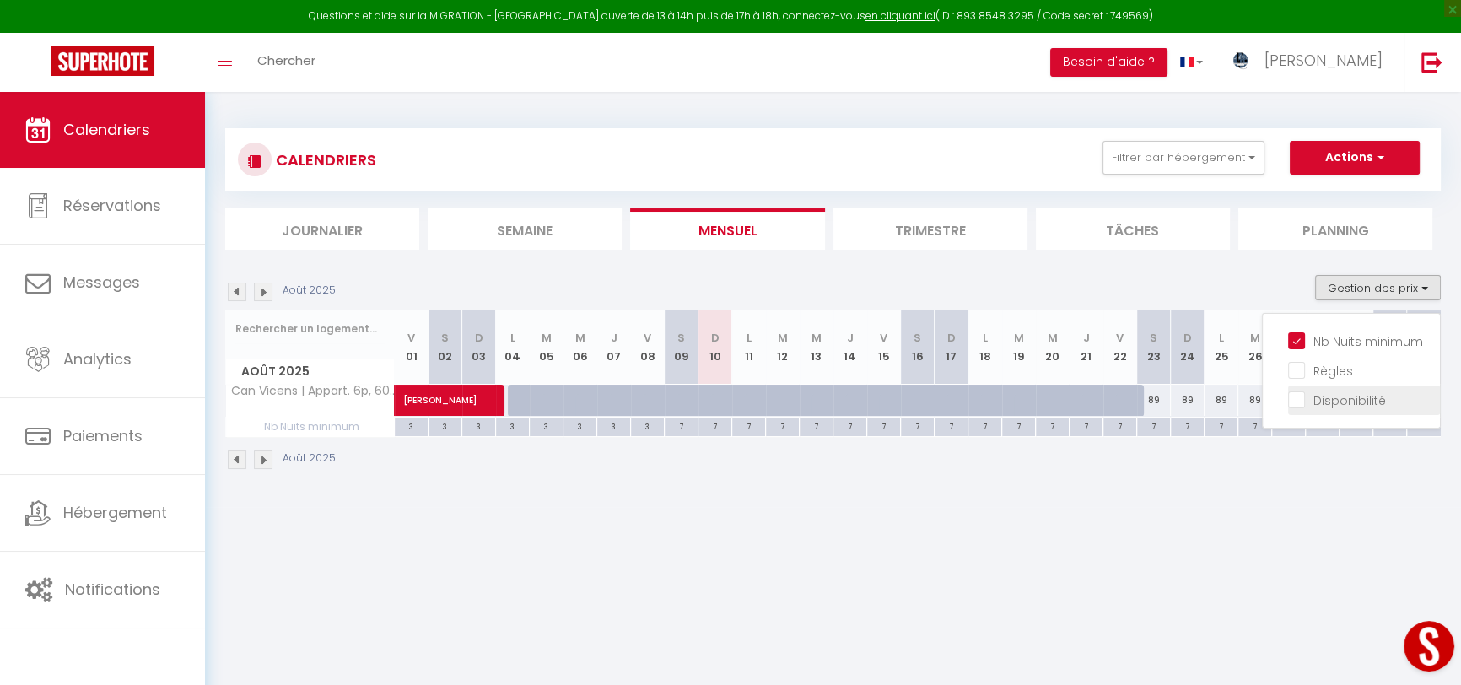
click at [1303, 396] on input "Disponibilité" at bounding box center [1364, 399] width 152 height 17
checkbox input "true"
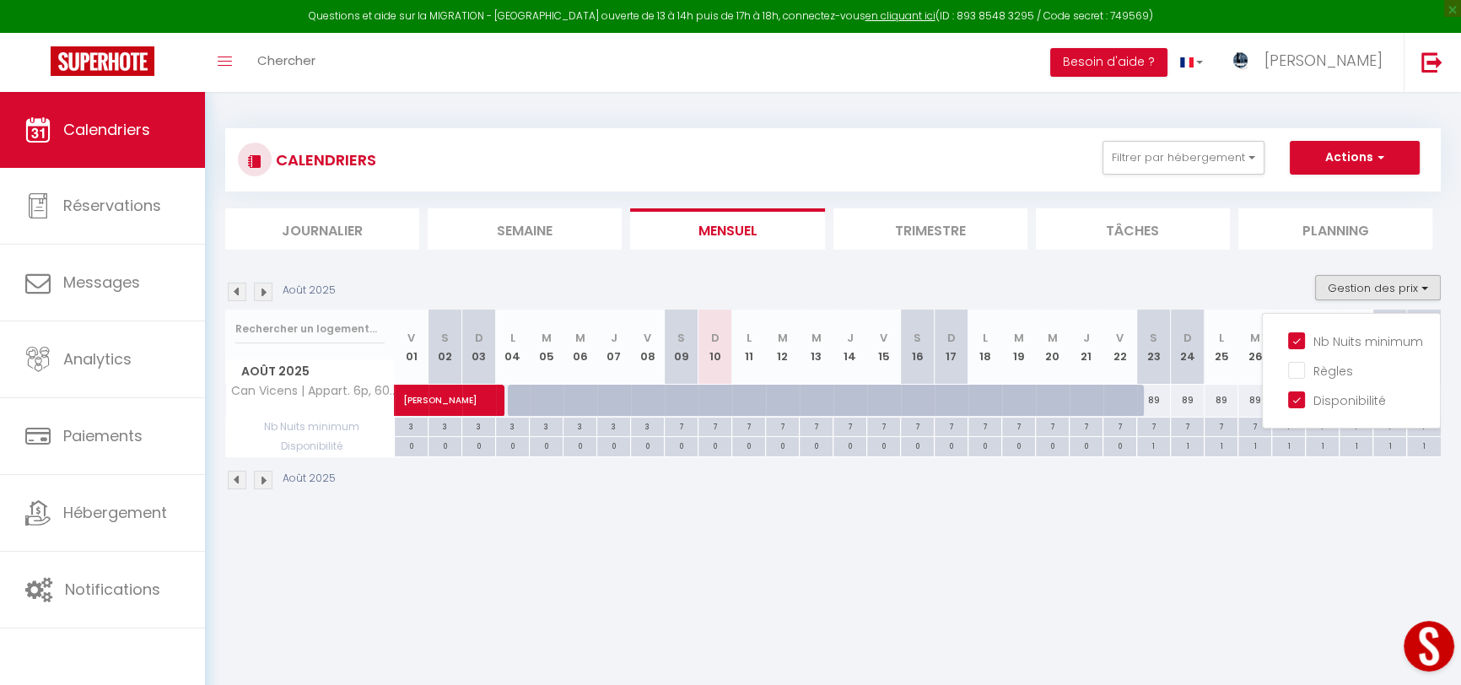
click at [1220, 525] on div "CALENDRIERS Filtrer par hébergement Tous Can Vicens | Appart. 6p, 60m2 neuf tou…" at bounding box center [833, 309] width 1256 height 435
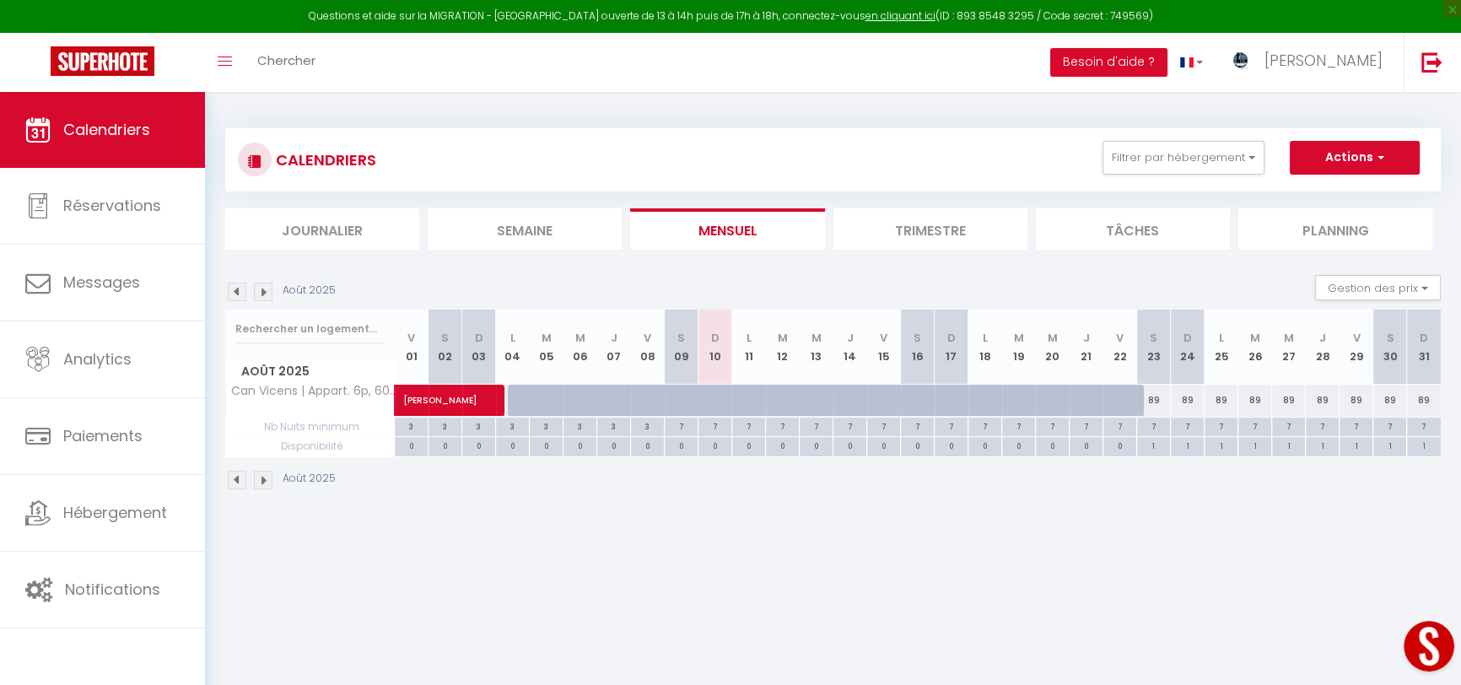
click at [1152, 403] on div "89" at bounding box center [1154, 400] width 34 height 31
type input "89"
type input "Sam 23 Août 2025"
type input "Dim 24 Août 2025"
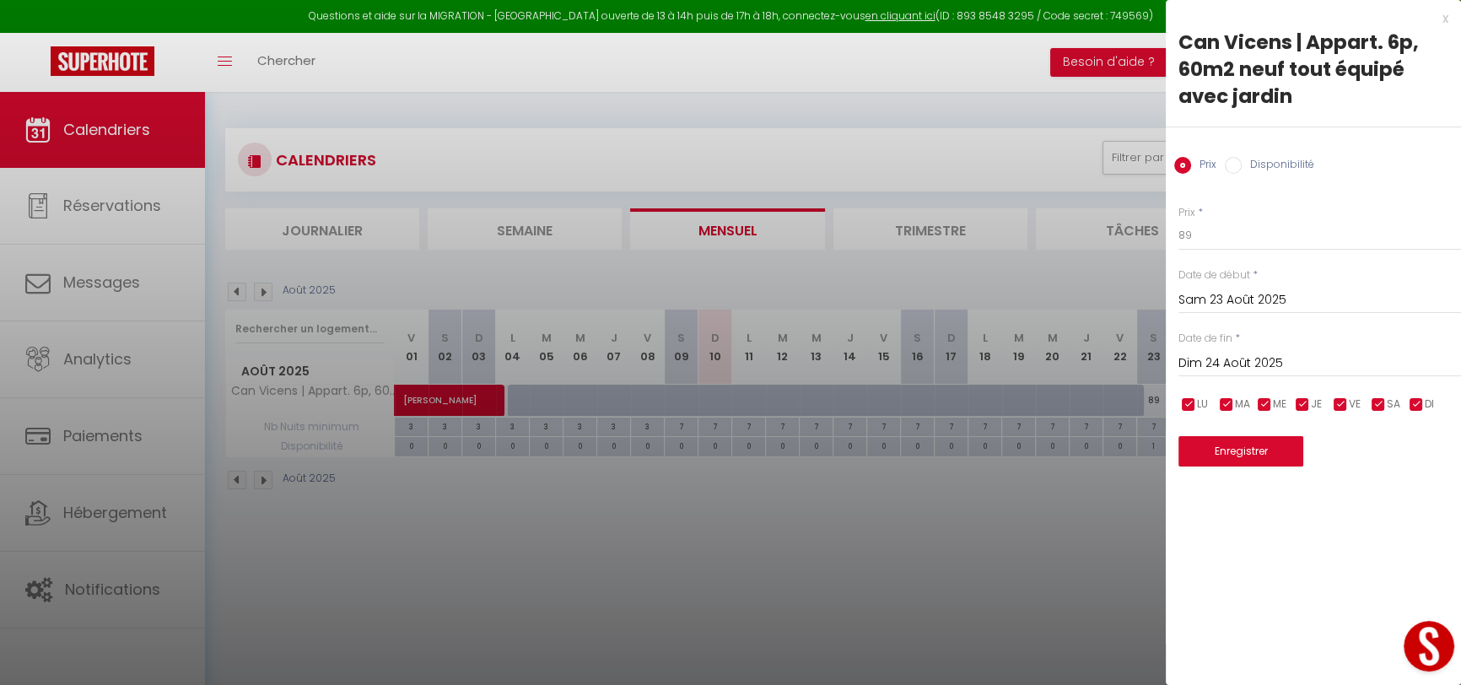
click at [920, 553] on div at bounding box center [730, 342] width 1461 height 685
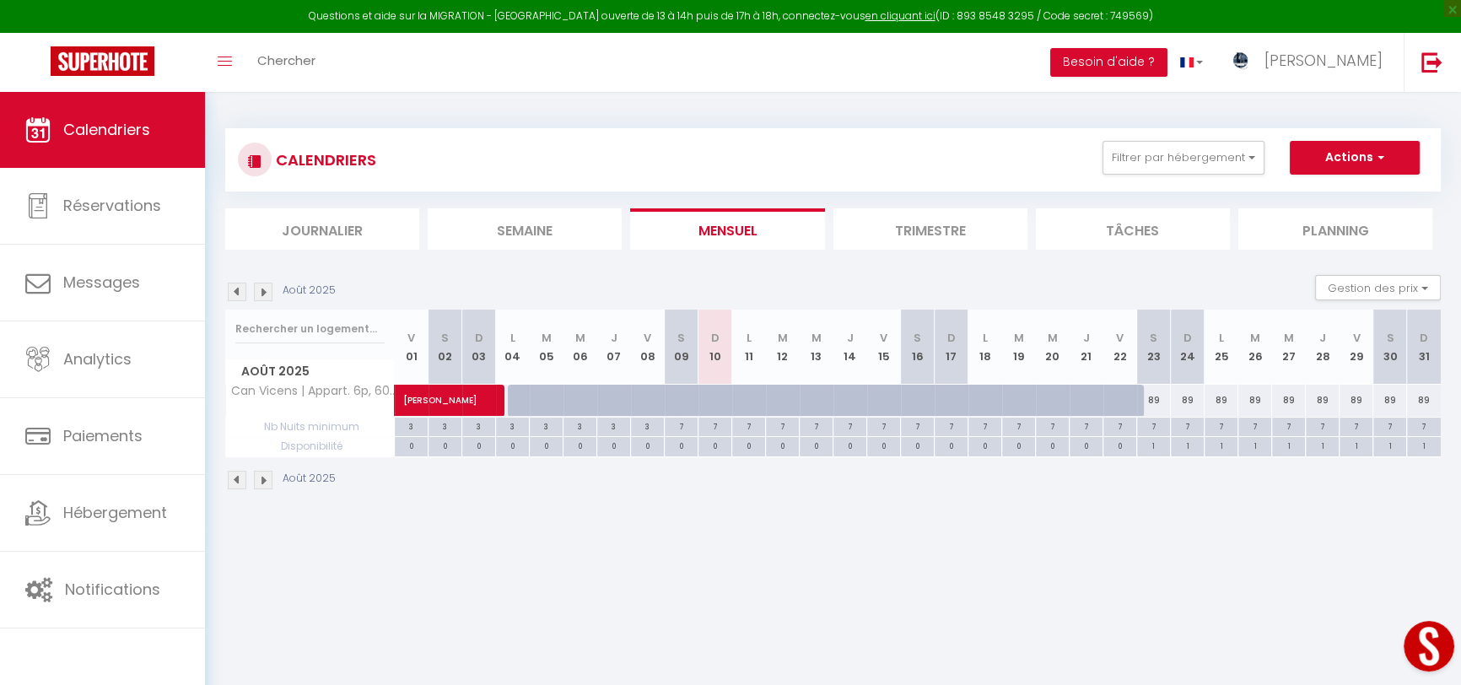
click at [1152, 400] on div "89" at bounding box center [1154, 400] width 34 height 31
type input "89"
type input "Sam 23 Août 2025"
type input "Dim 24 Août 2025"
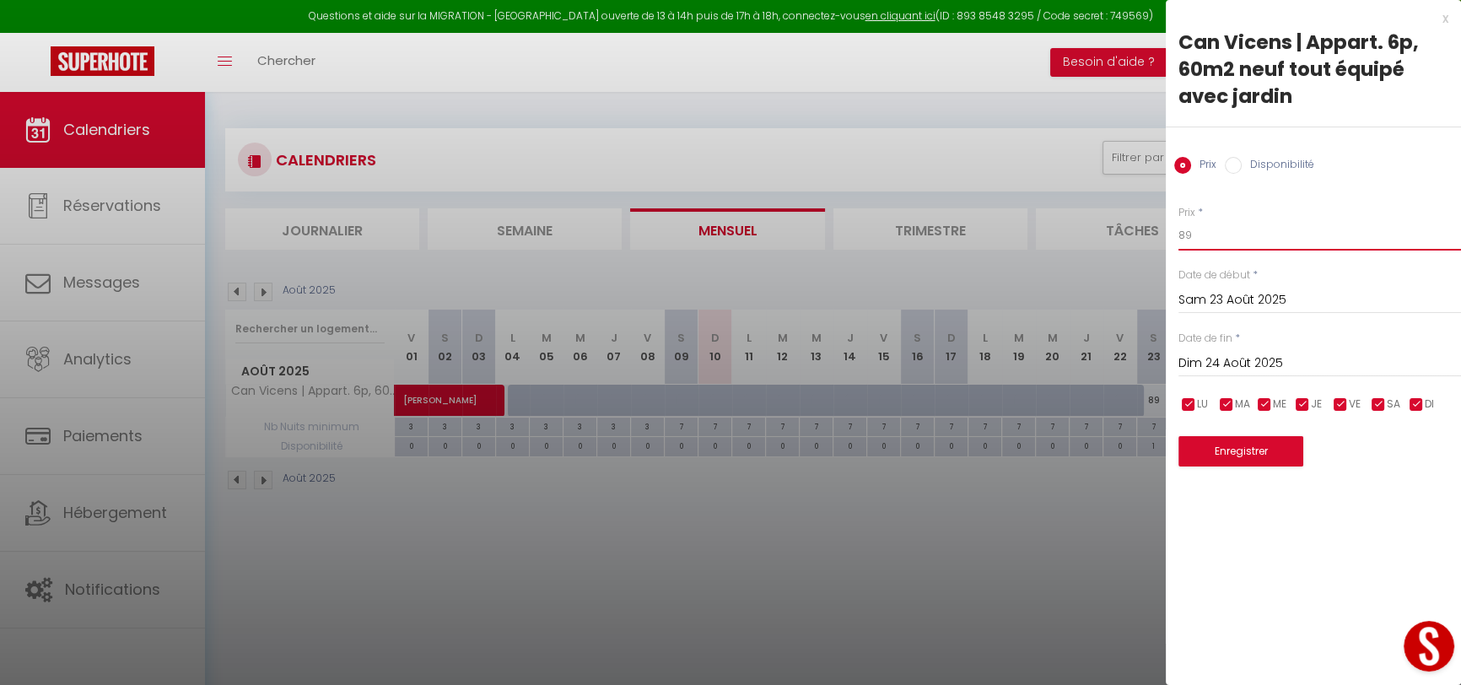
click at [1212, 239] on input "89" at bounding box center [1320, 235] width 283 height 30
type input "8"
type input "7"
click at [945, 532] on div at bounding box center [730, 342] width 1461 height 685
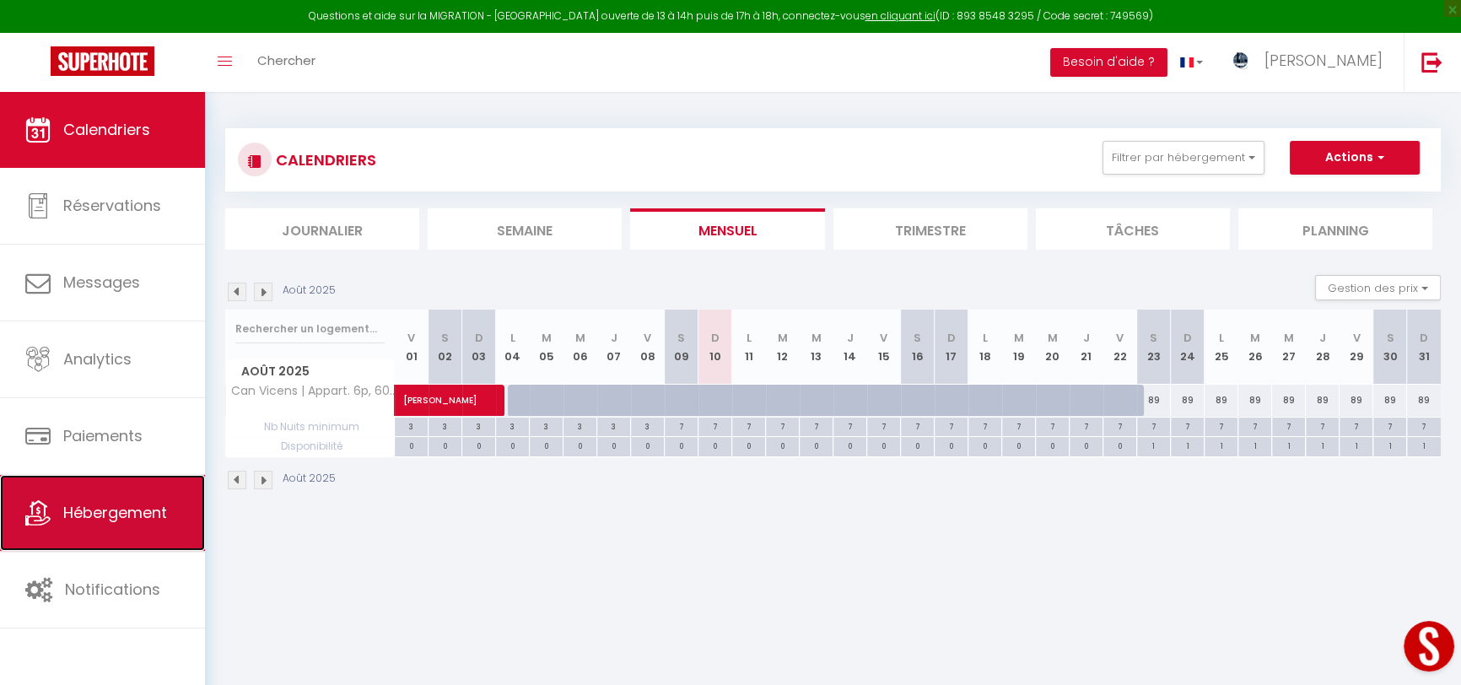
click at [78, 505] on span "Hébergement" at bounding box center [115, 512] width 104 height 21
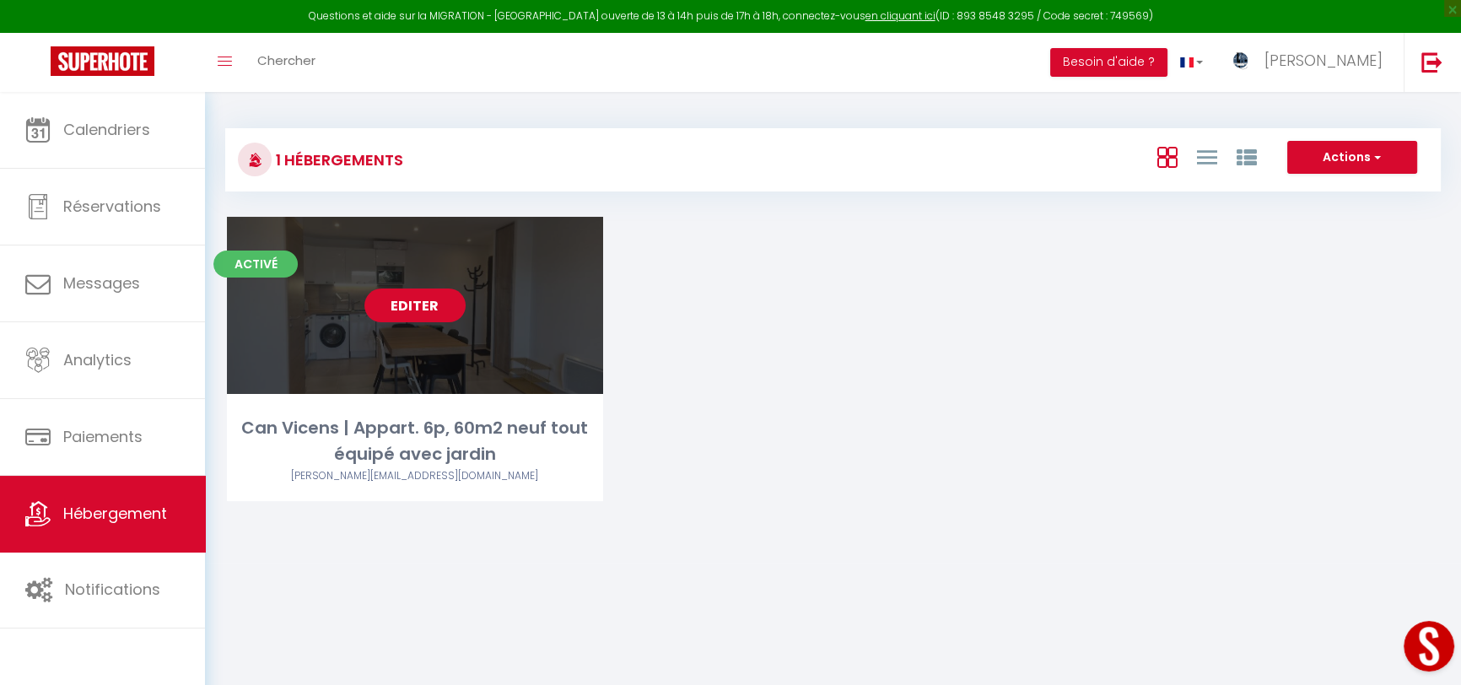
click at [413, 301] on link "Editer" at bounding box center [414, 306] width 101 height 34
select select "3"
select select "2"
select select "1"
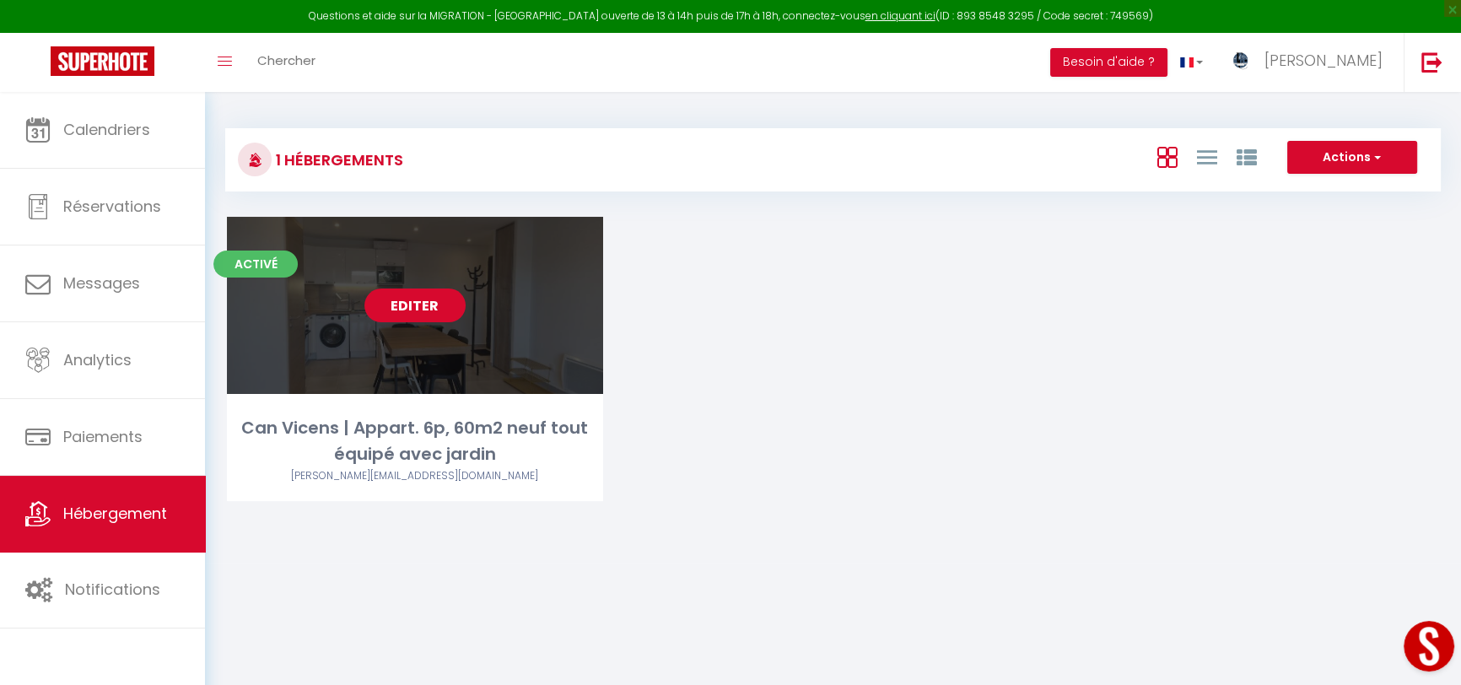
select select
select select "28"
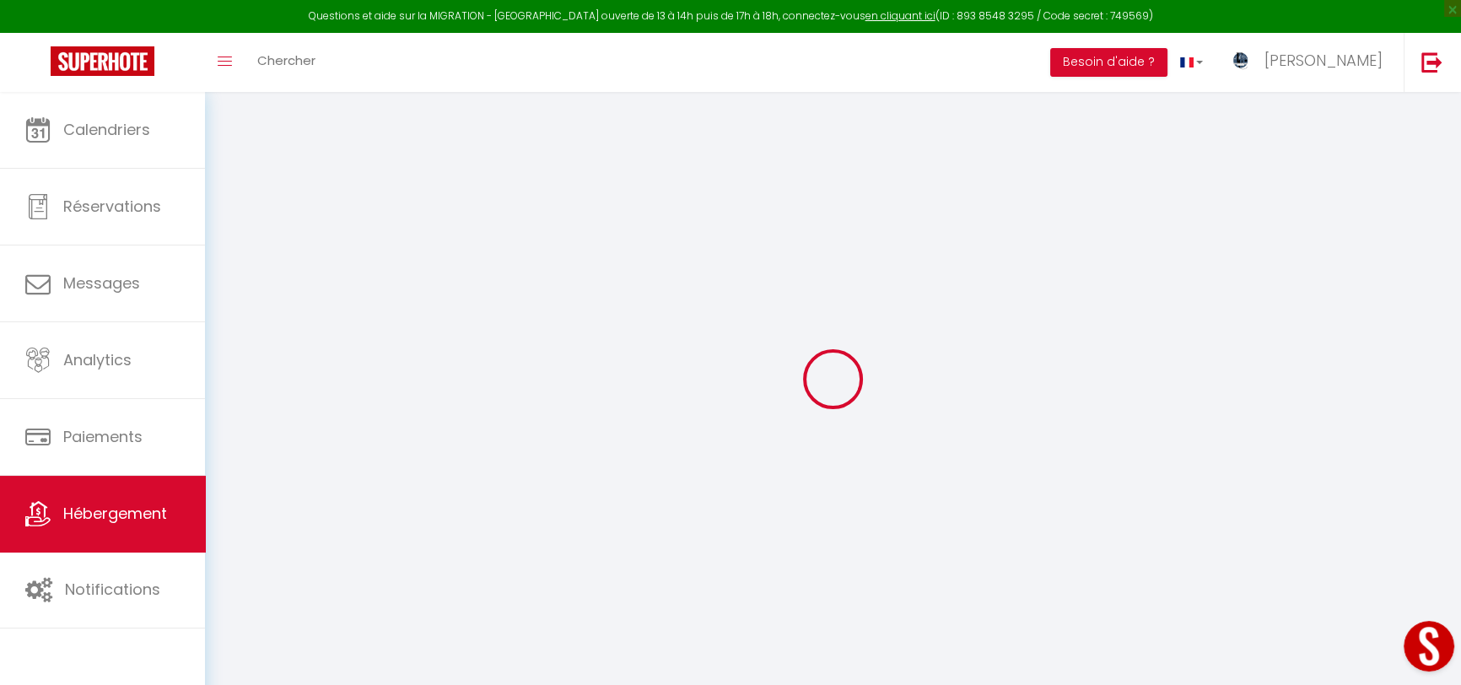
select select
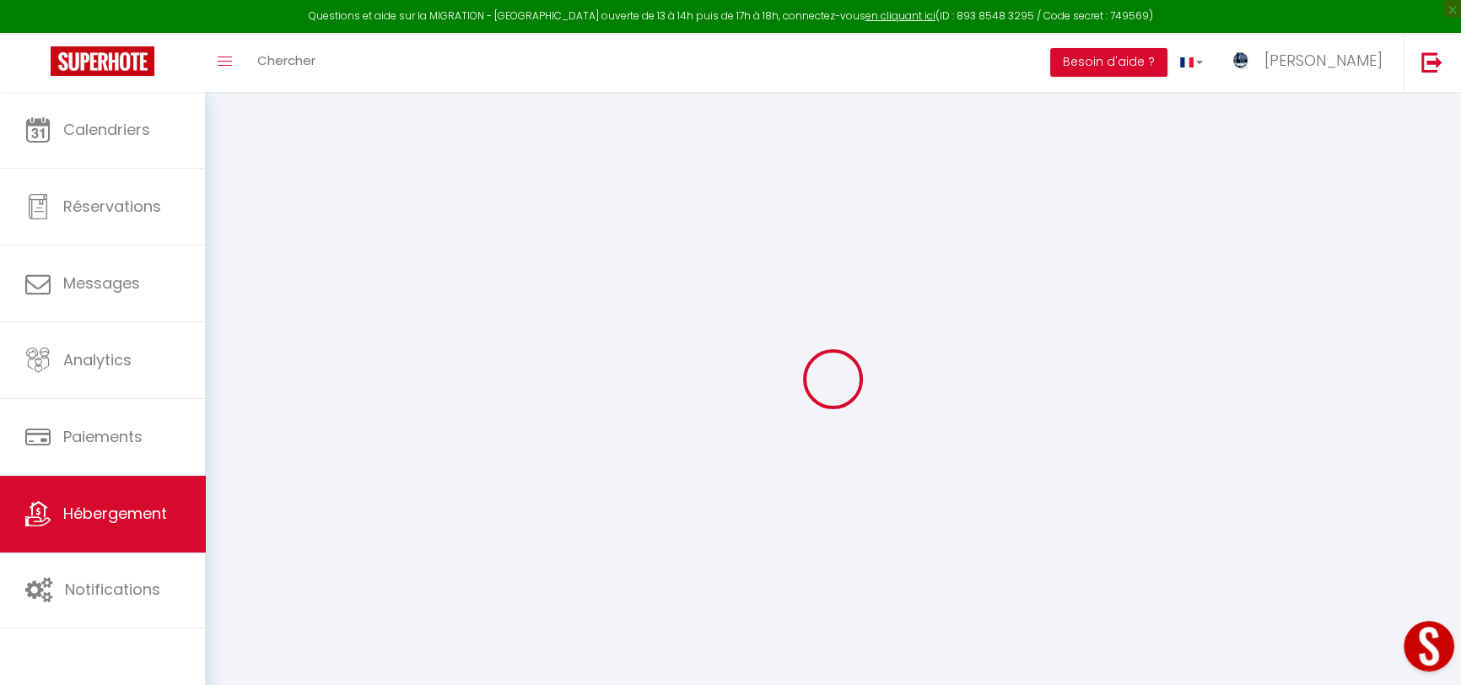
select select
checkbox input "false"
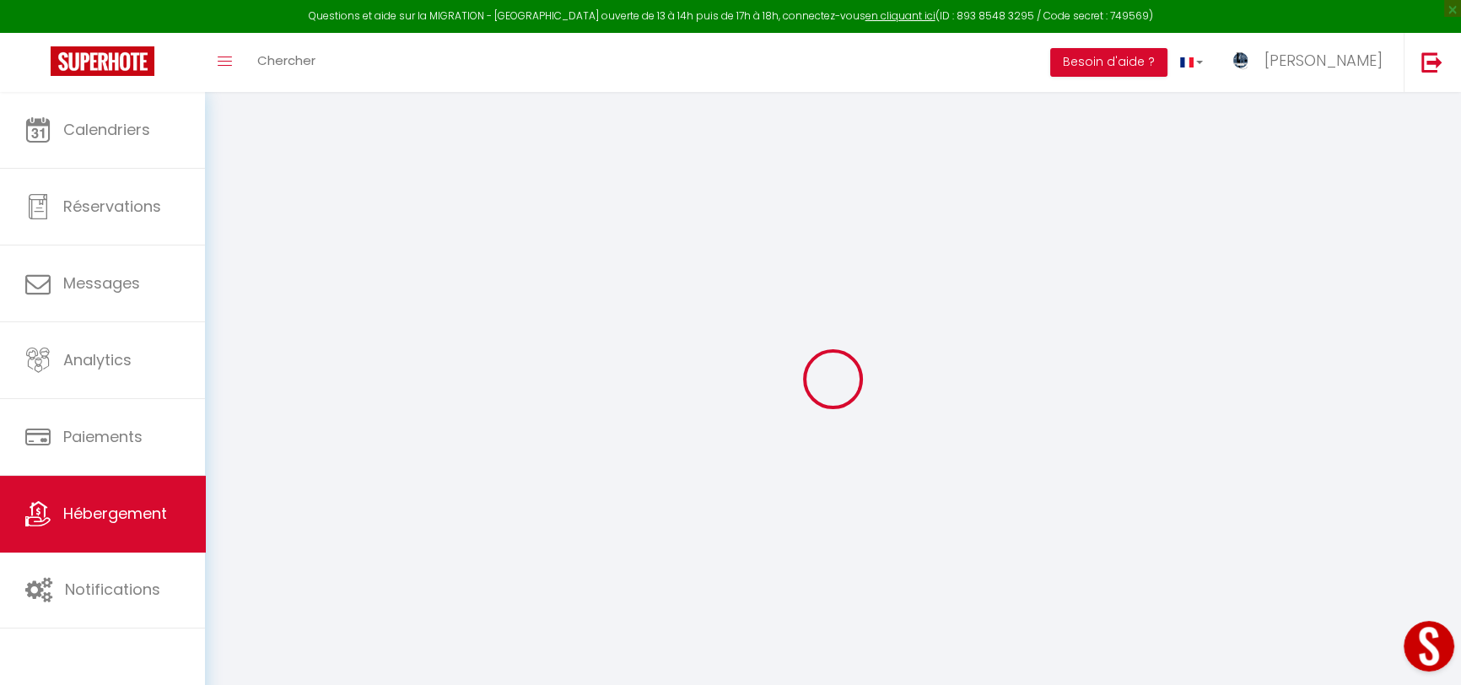
select select
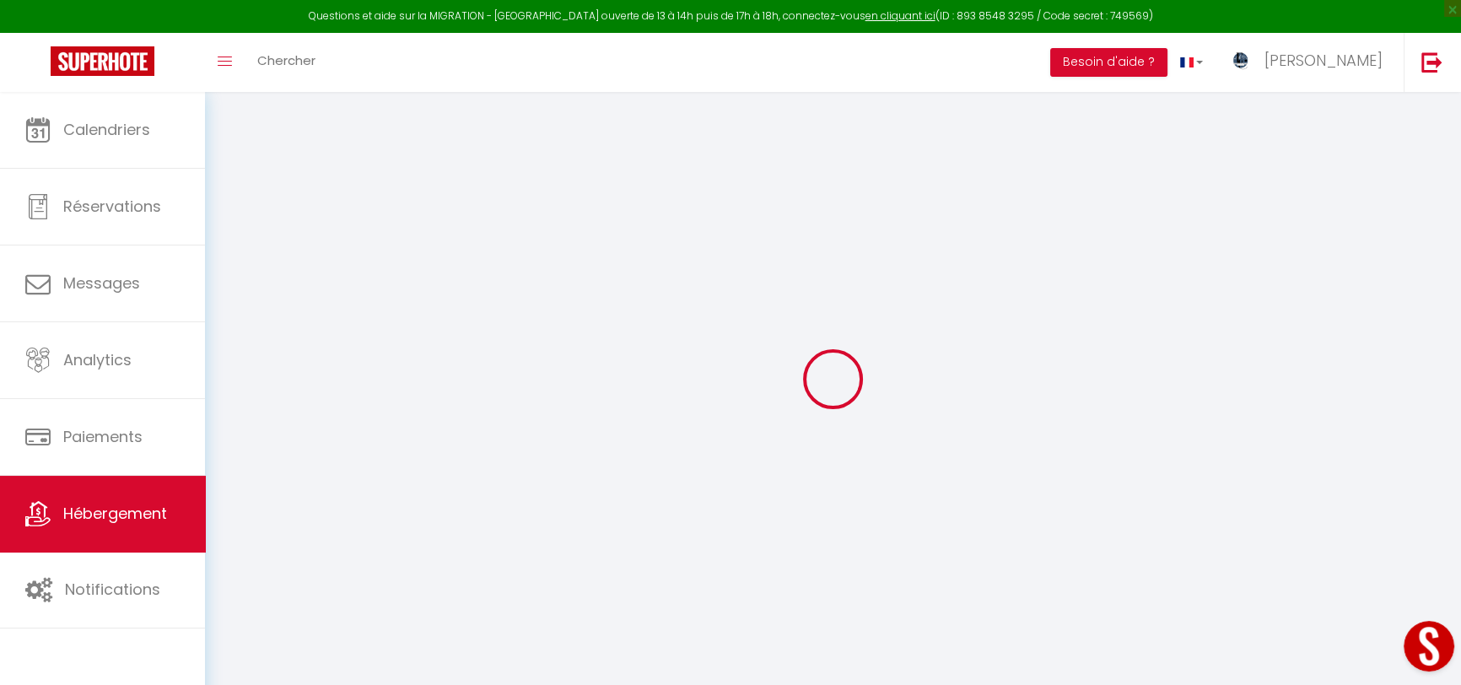
select select
checkbox input "false"
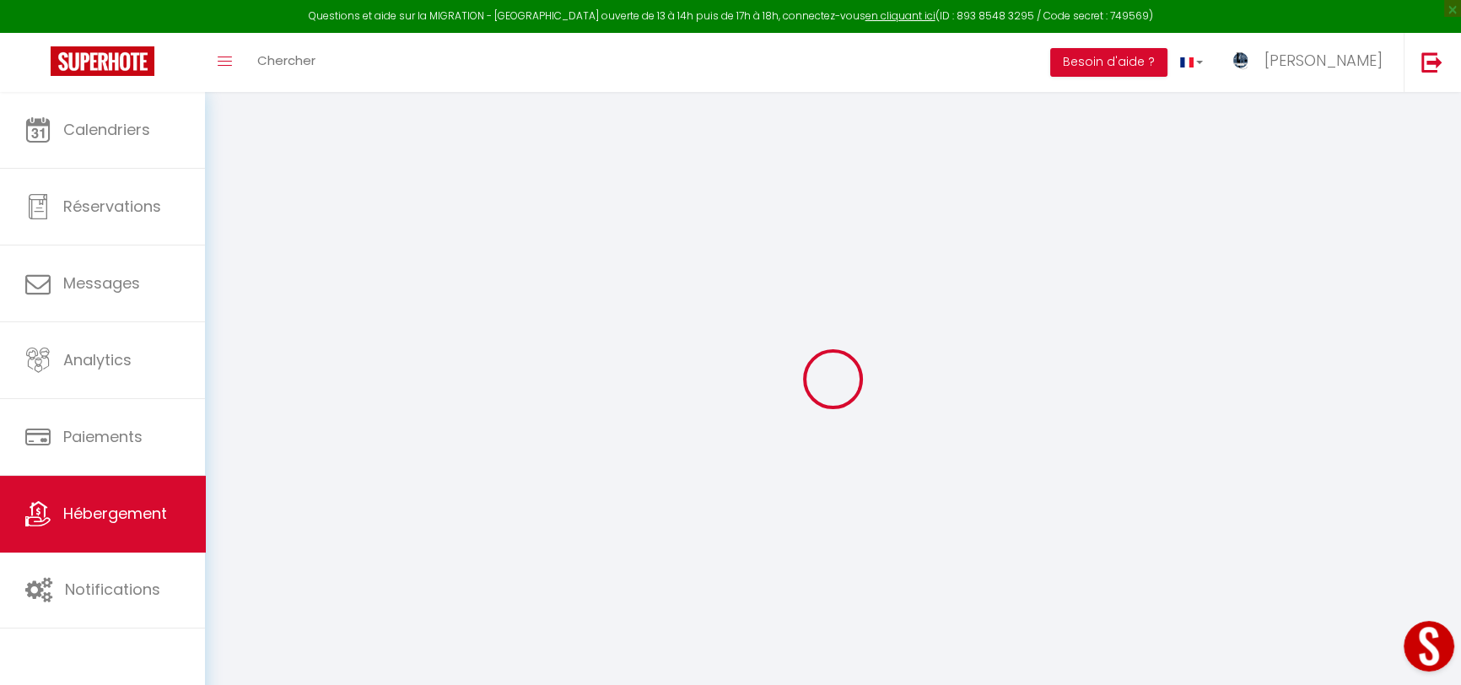
checkbox input "false"
select select
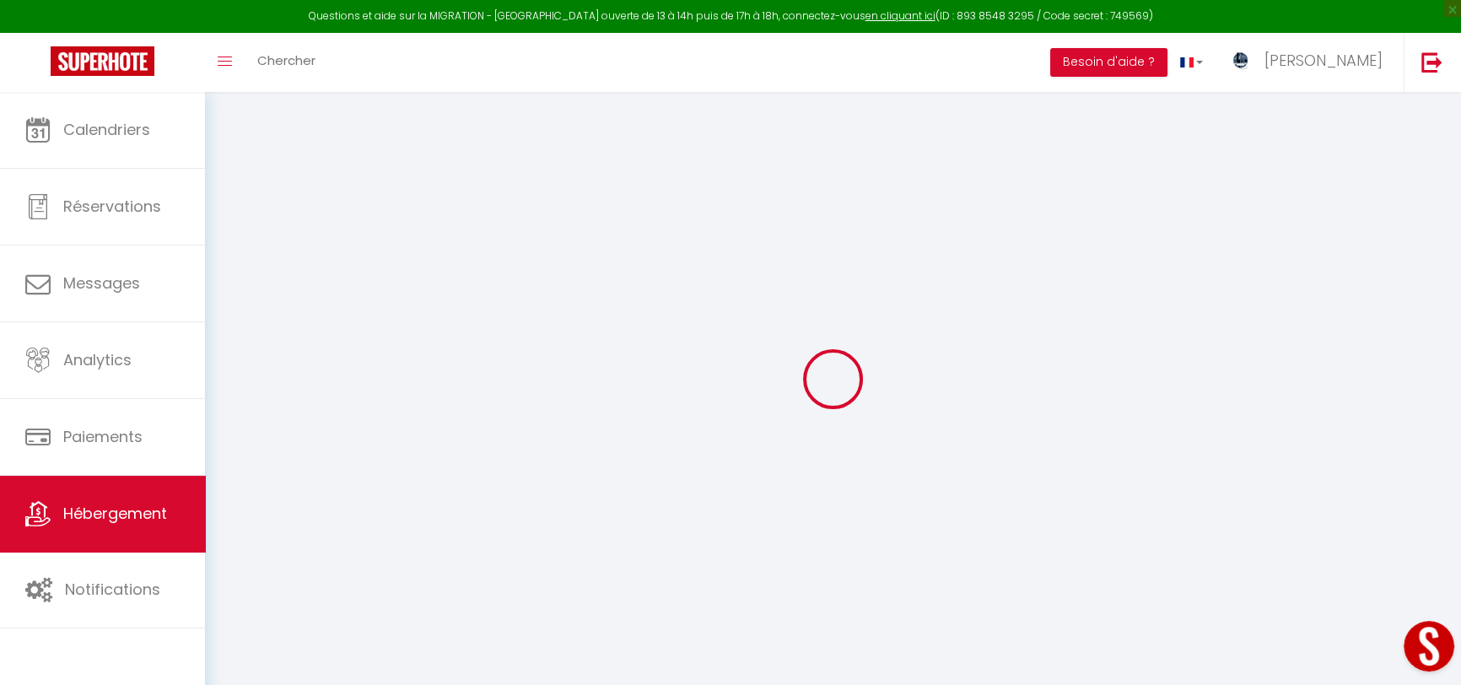
select select
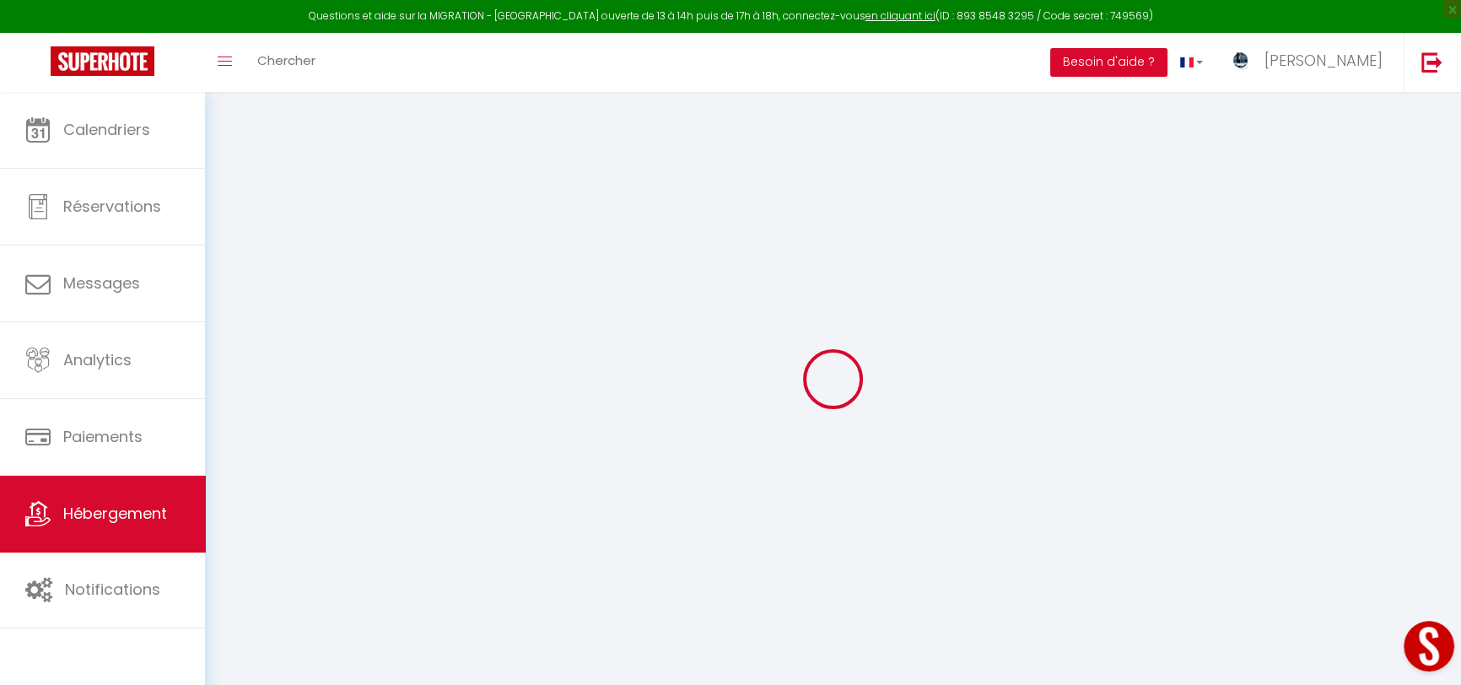
checkbox input "false"
select select
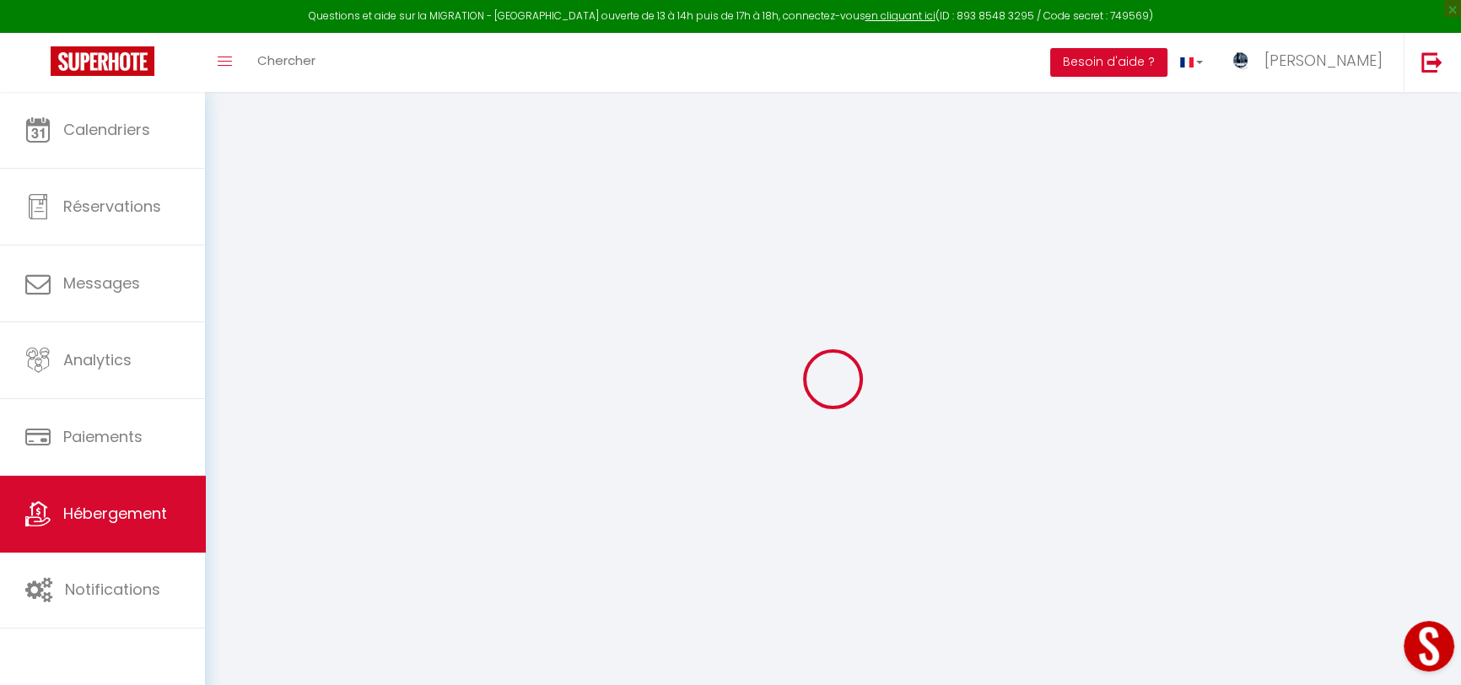
select select
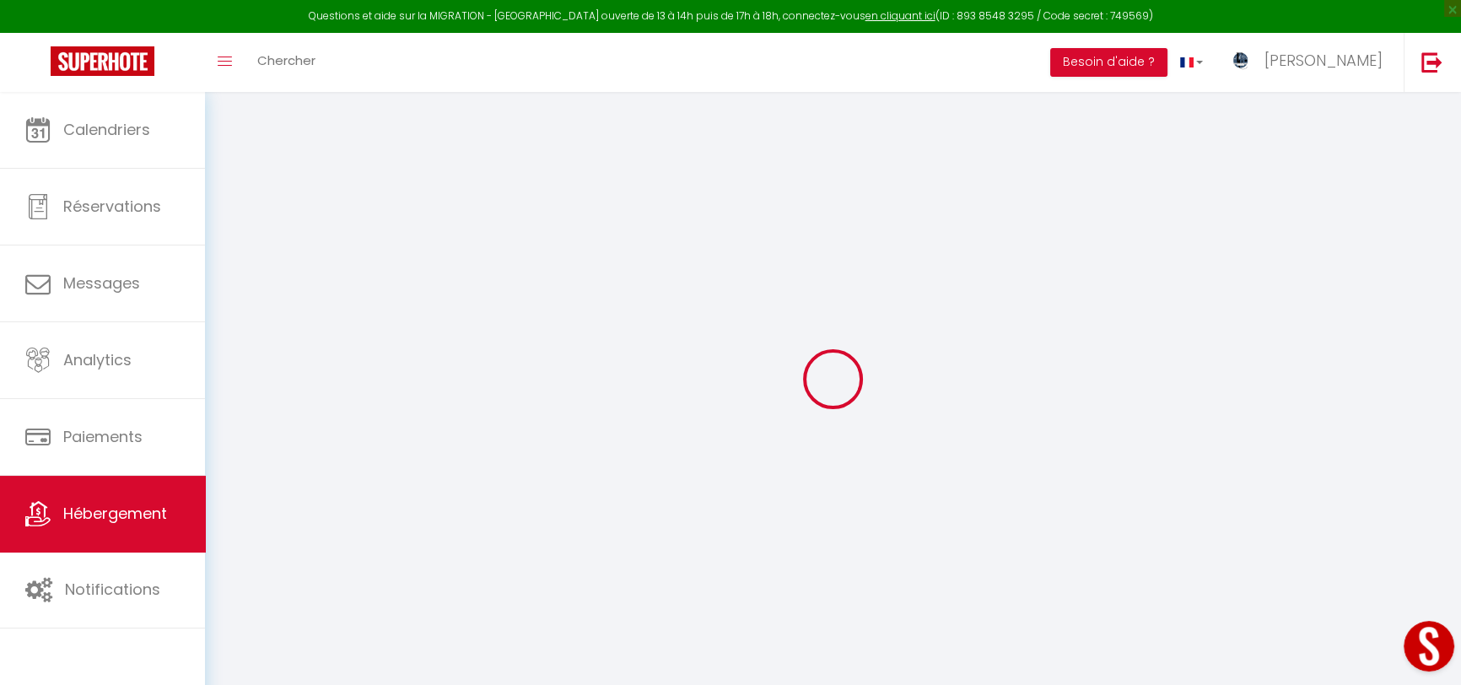
select select
checkbox input "false"
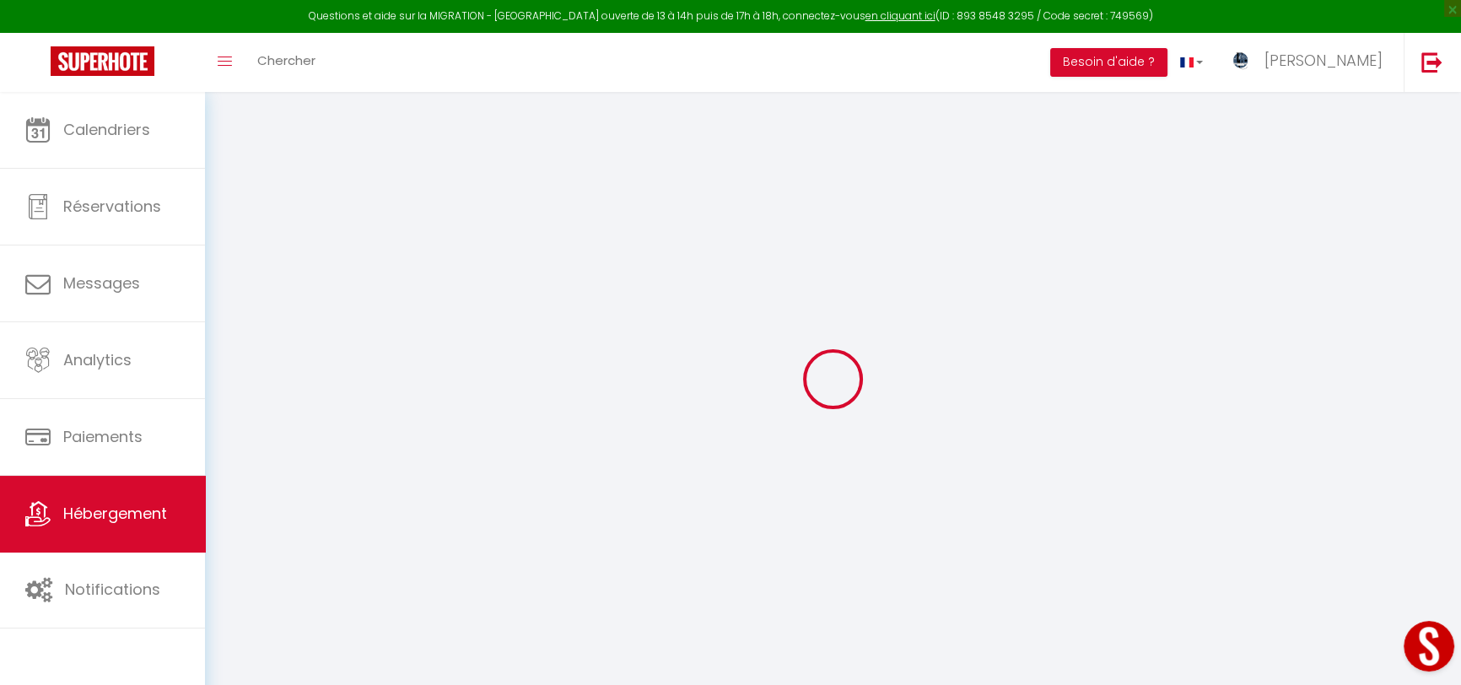
checkbox input "false"
select select
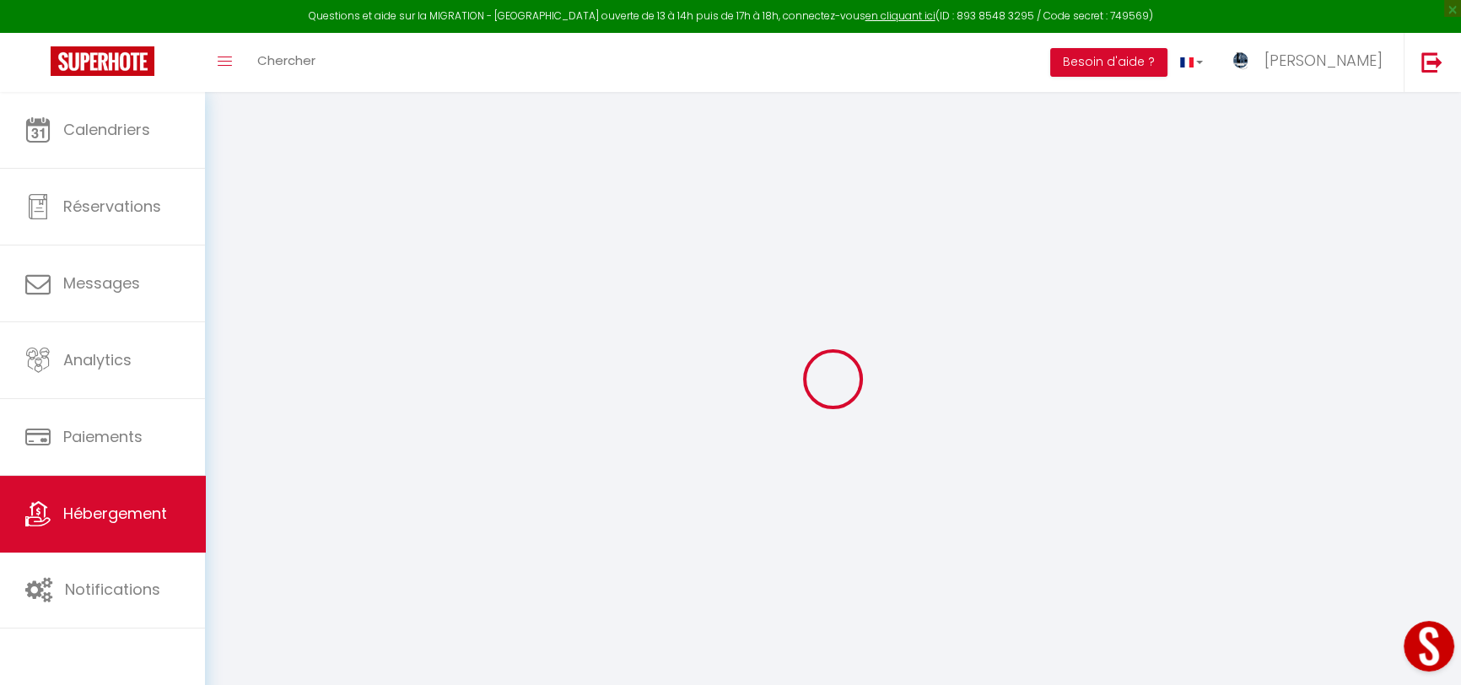
select select
checkbox input "false"
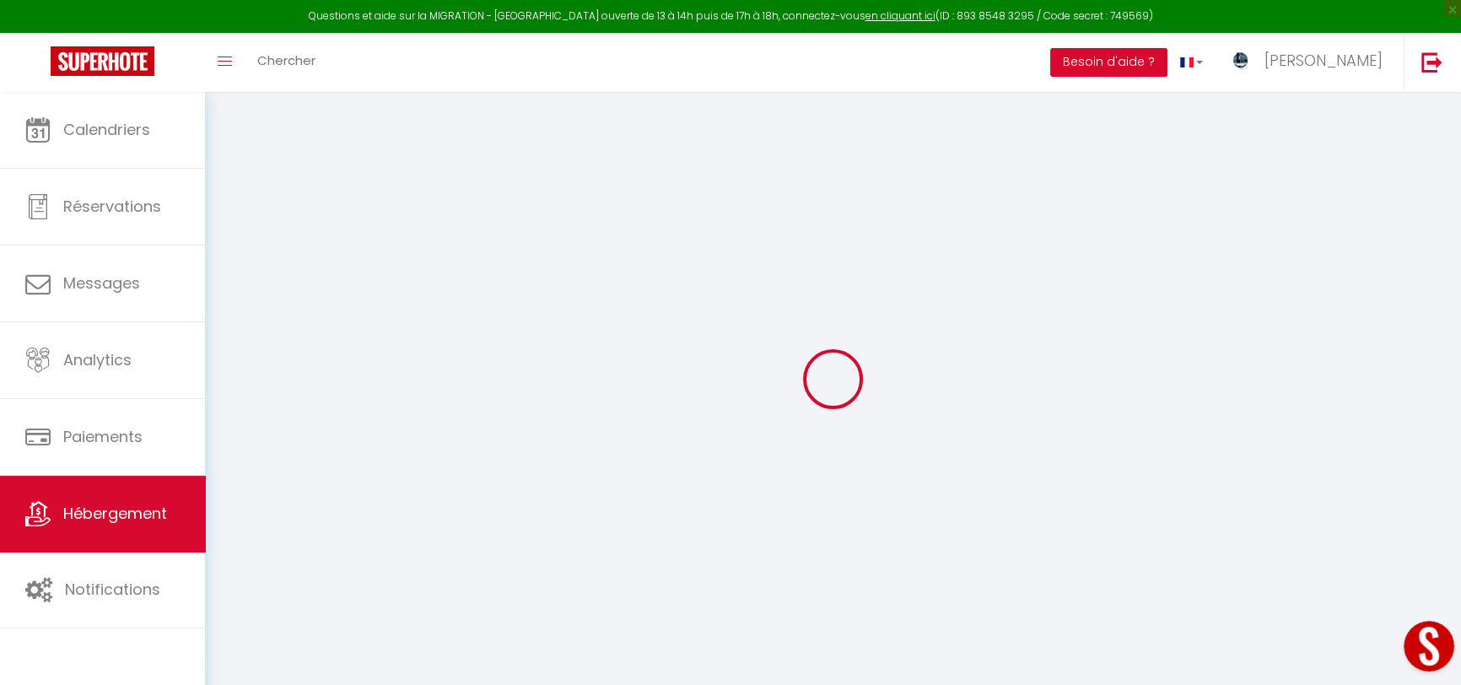
checkbox input "false"
select select
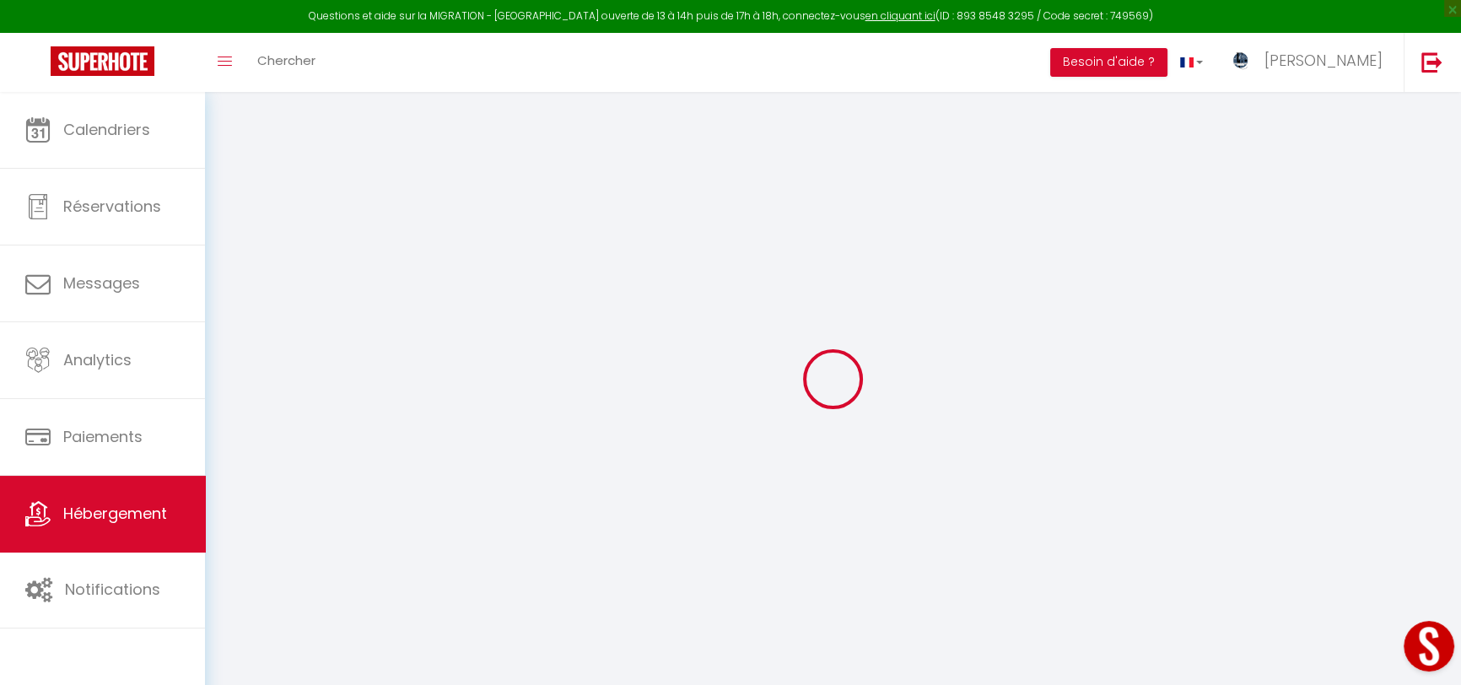
type input "Can Vicens | Appart. 6p, 60m2 neuf tout équipé avec jardin"
type input "[PERSON_NAME]"
type input "CAILLIS"
type input "31 Rue Du Puits Tessier"
type input "37300"
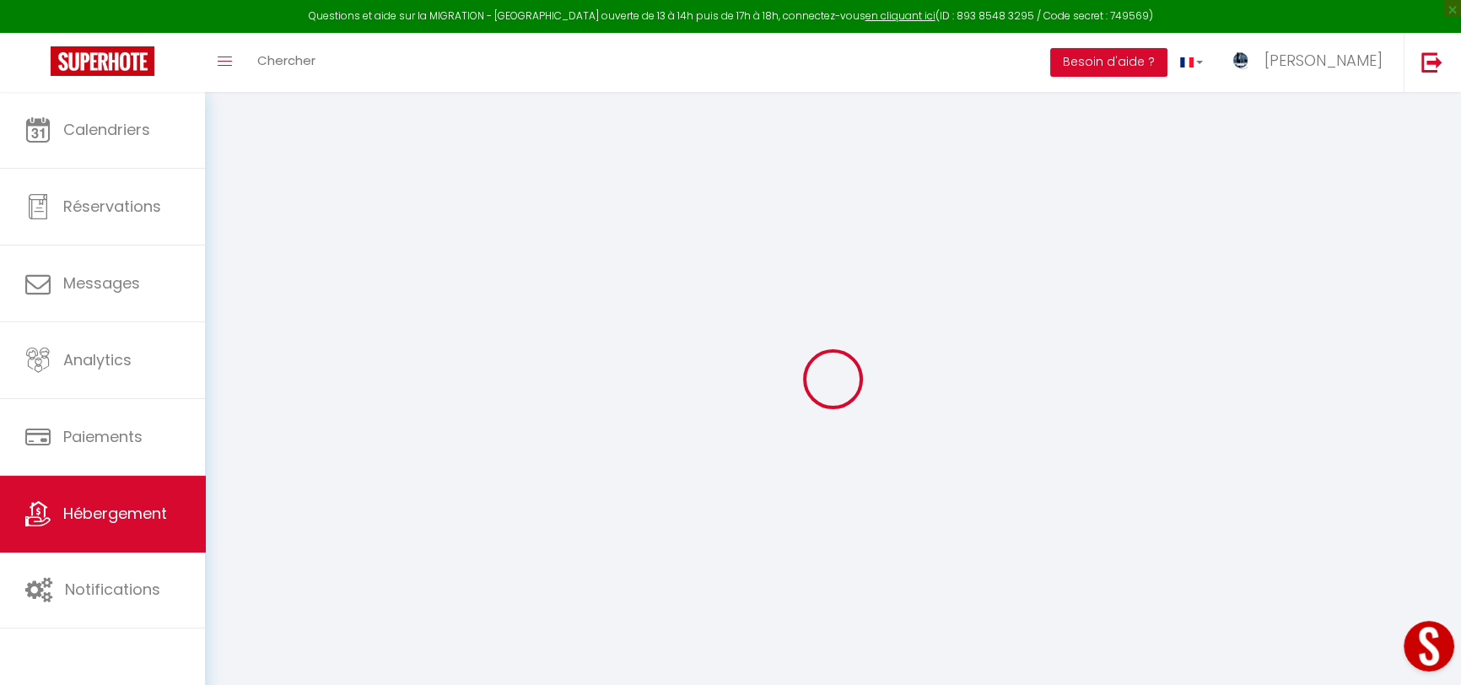
type input "Joué-lès-Tours"
select select "6"
select select "4"
select select "2"
type input "99"
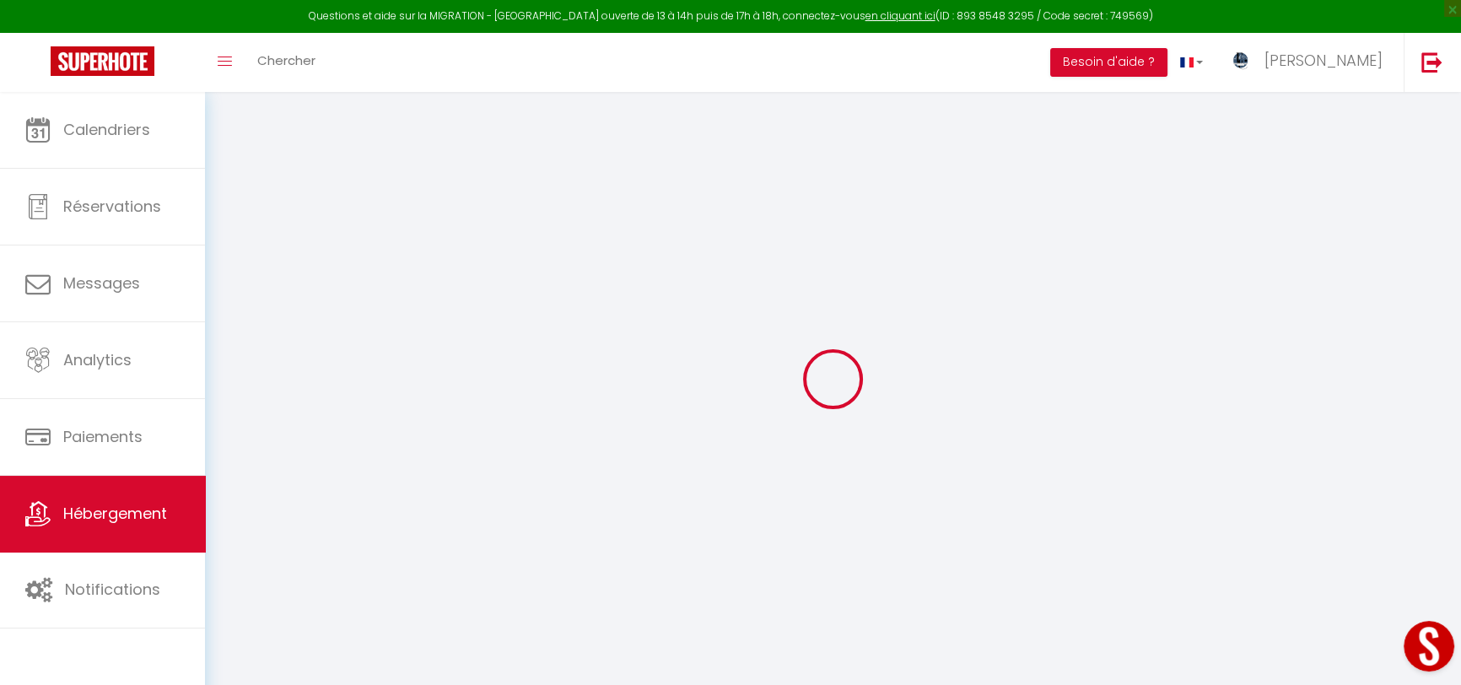
type input "100"
type input "2.592"
type input "100"
type input "304"
select select
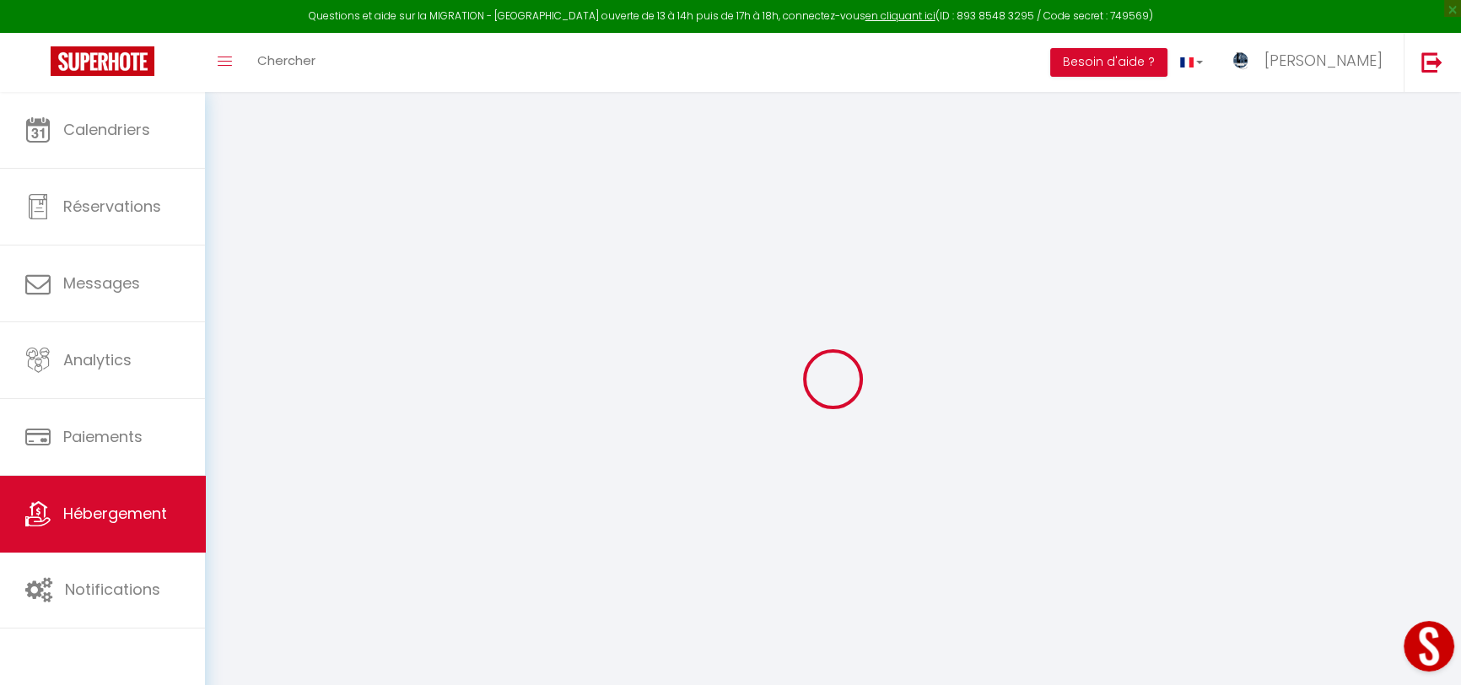
select select
type input "34 Avenue de Mont-Louis"
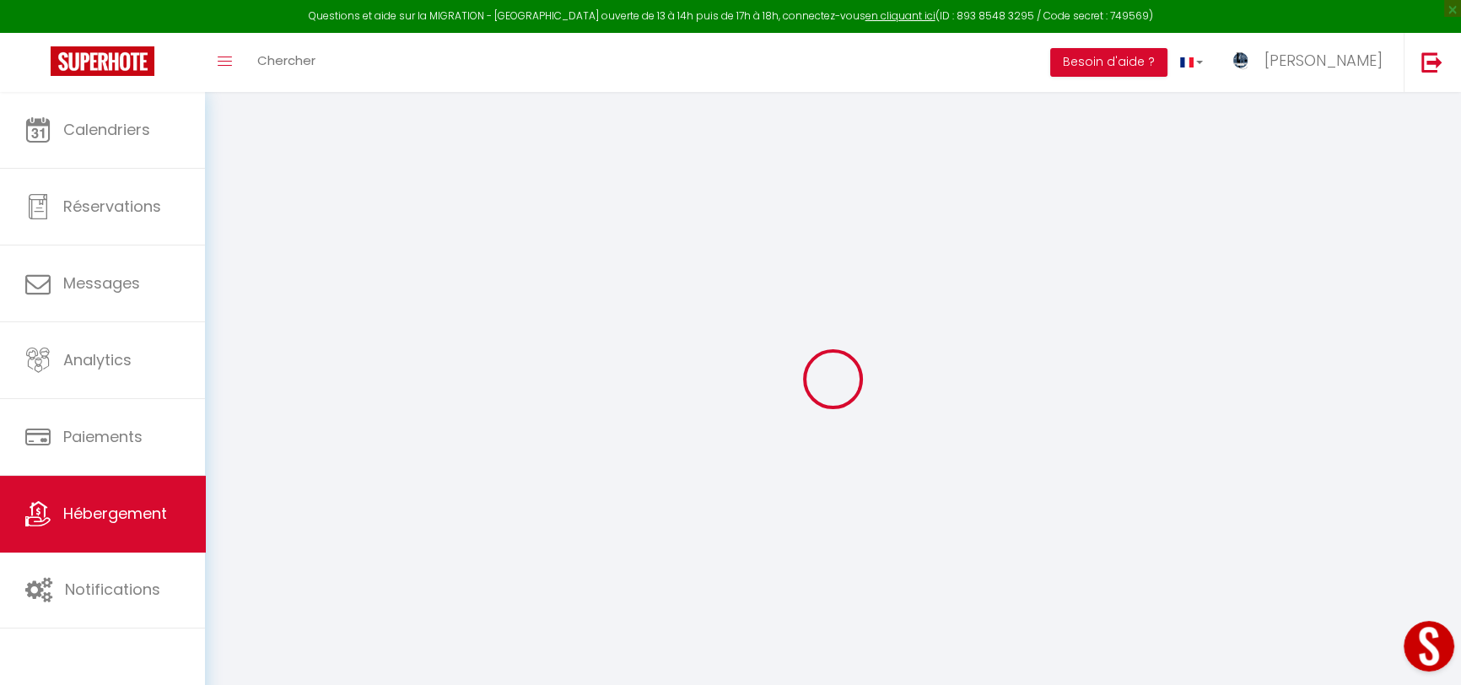
type input "66210"
type input "Les Angles"
type input "[EMAIL_ADDRESS][DOMAIN_NAME]"
select select "13829"
checkbox input "false"
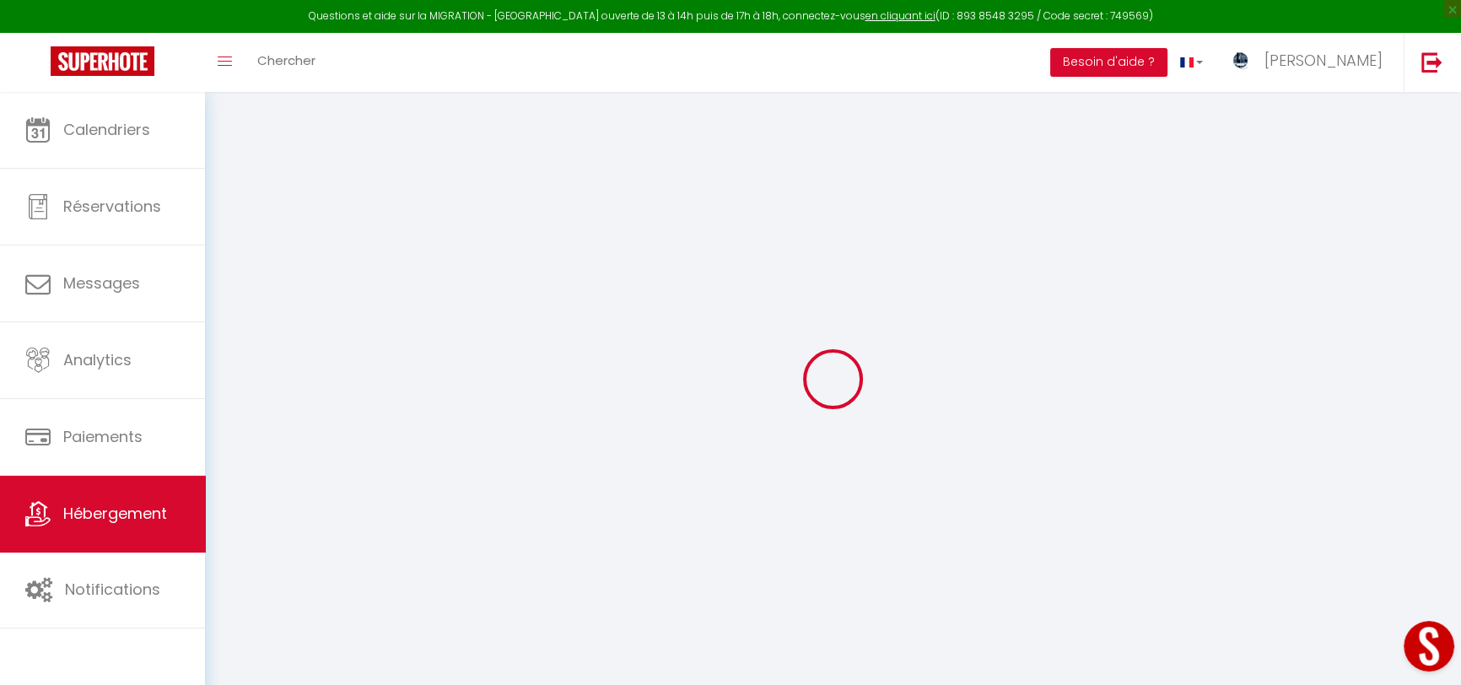
checkbox input "true"
radio input "true"
type input "0"
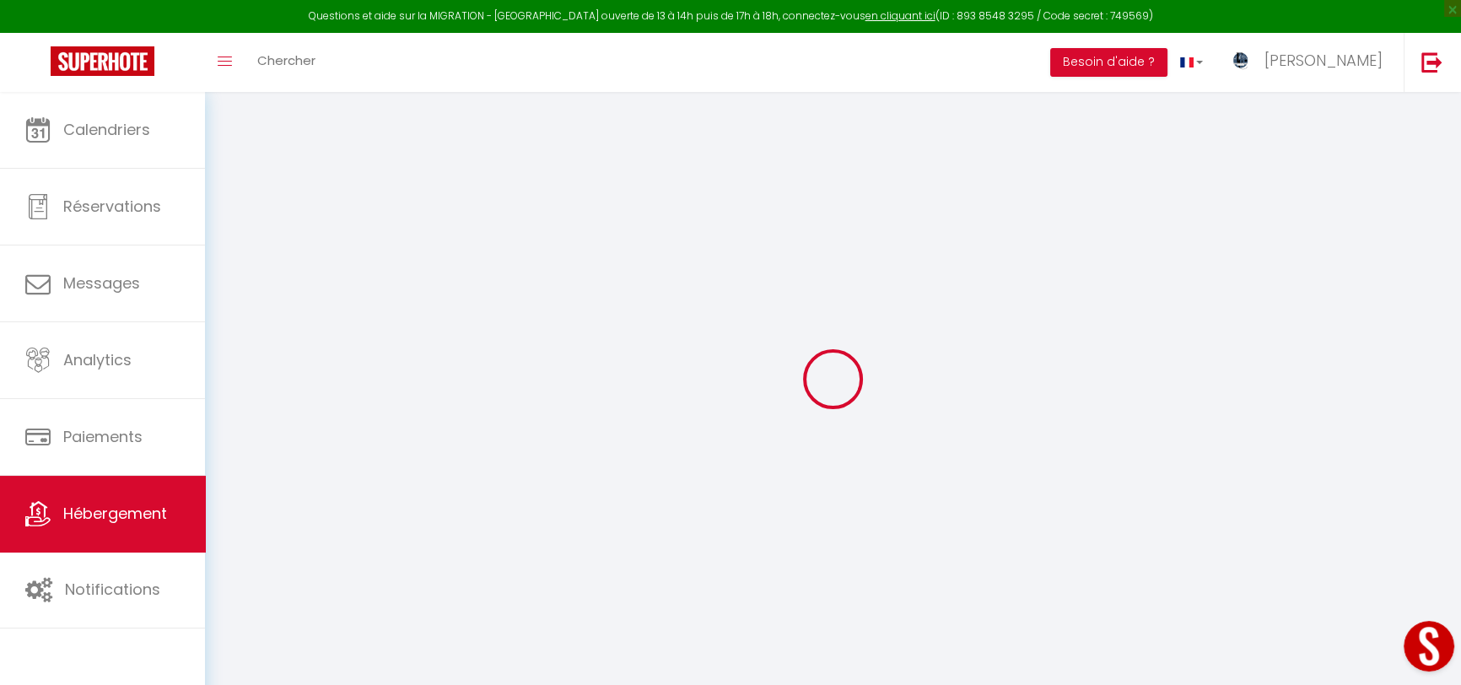
type input "0"
select select "+ 18 %"
checkbox input "false"
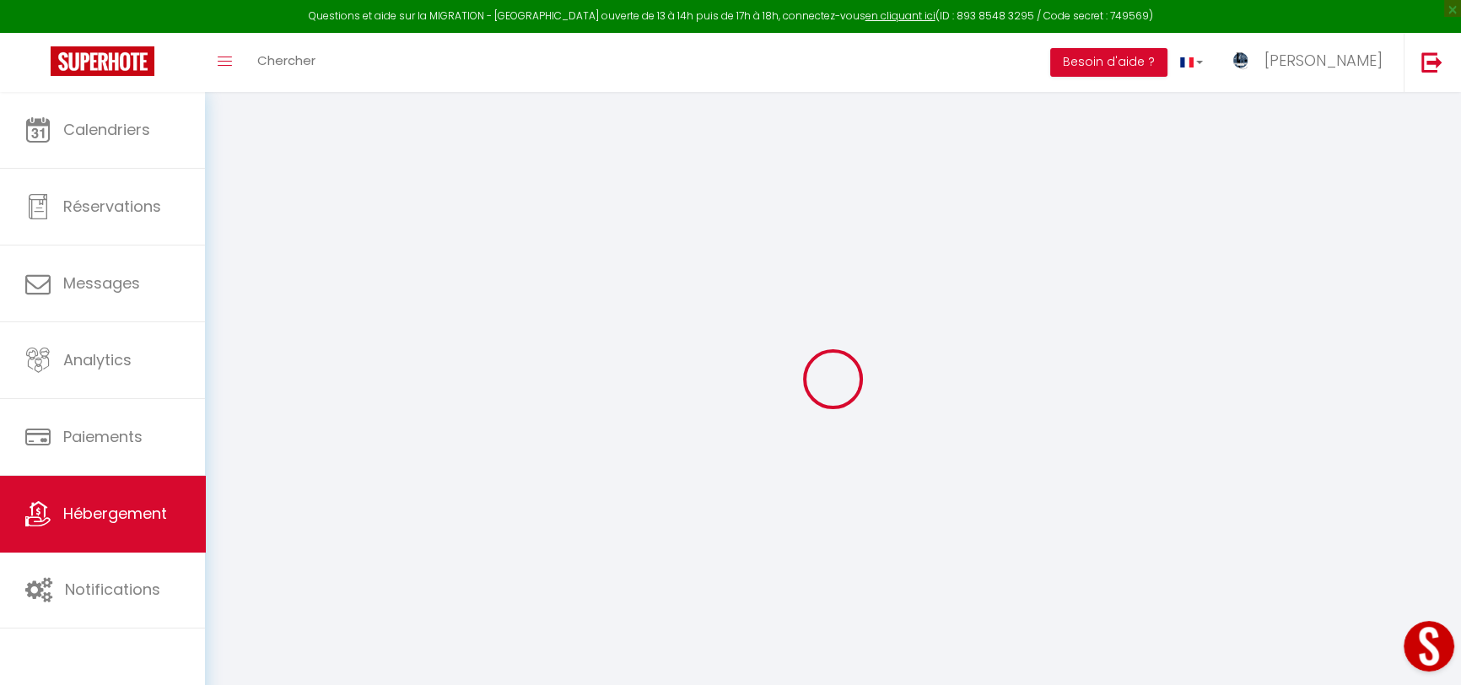
checkbox input "true"
select select "8179-1409549231347264067"
select select "270"
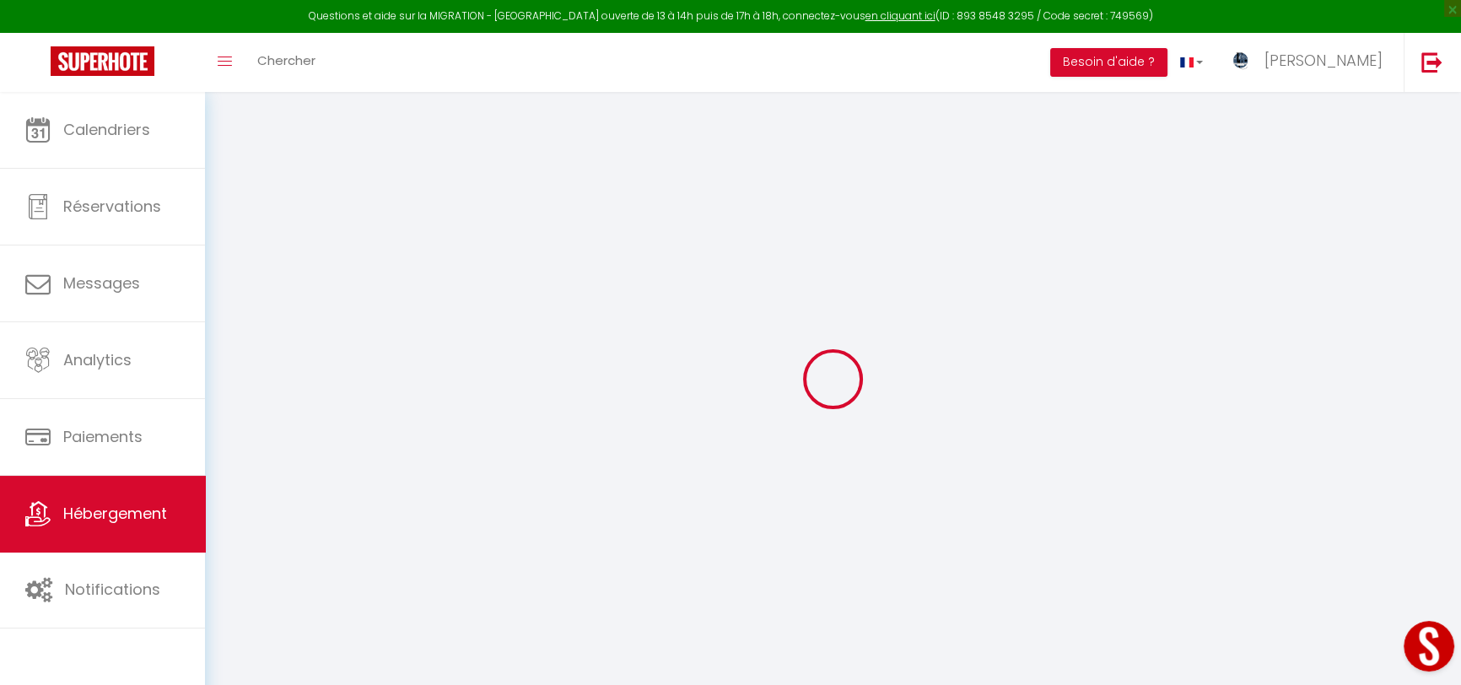
select select "well_reviewed_guests"
select select "EUR"
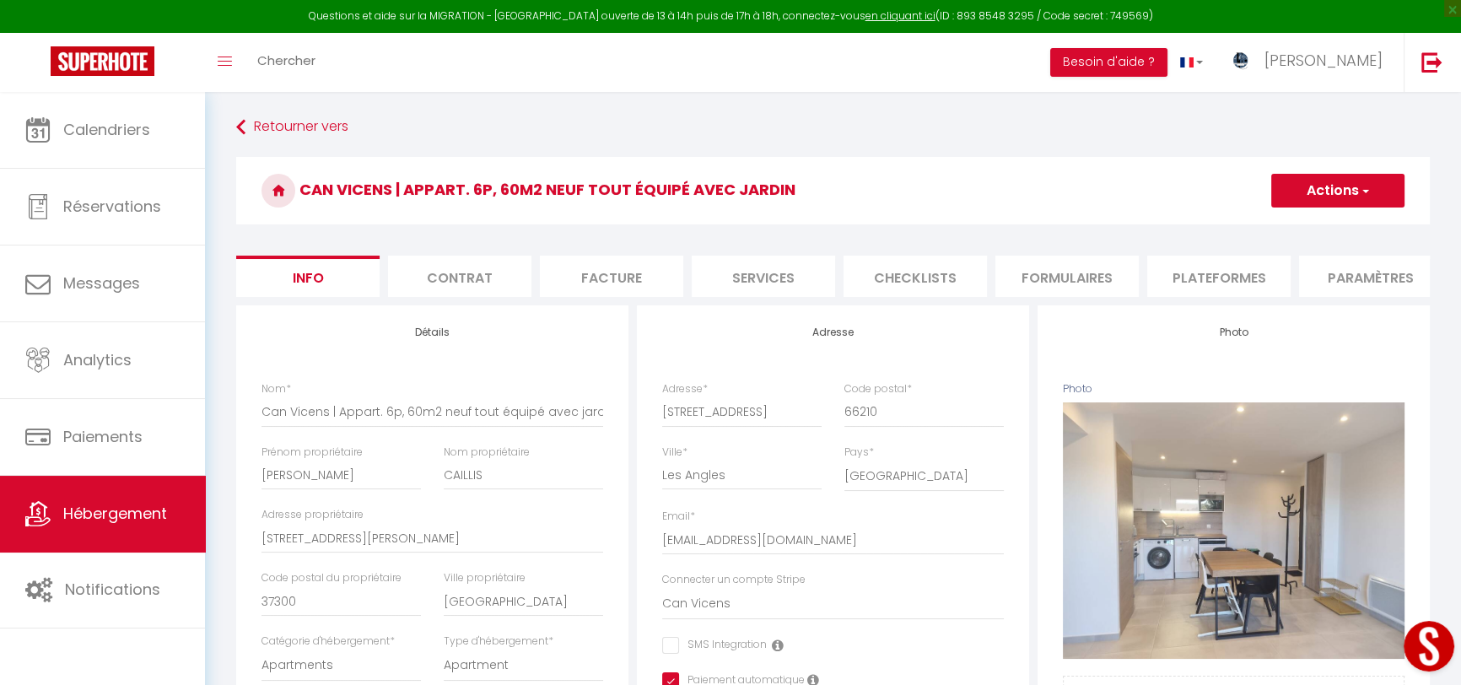
click at [1201, 272] on li "Plateformes" at bounding box center [1218, 276] width 143 height 41
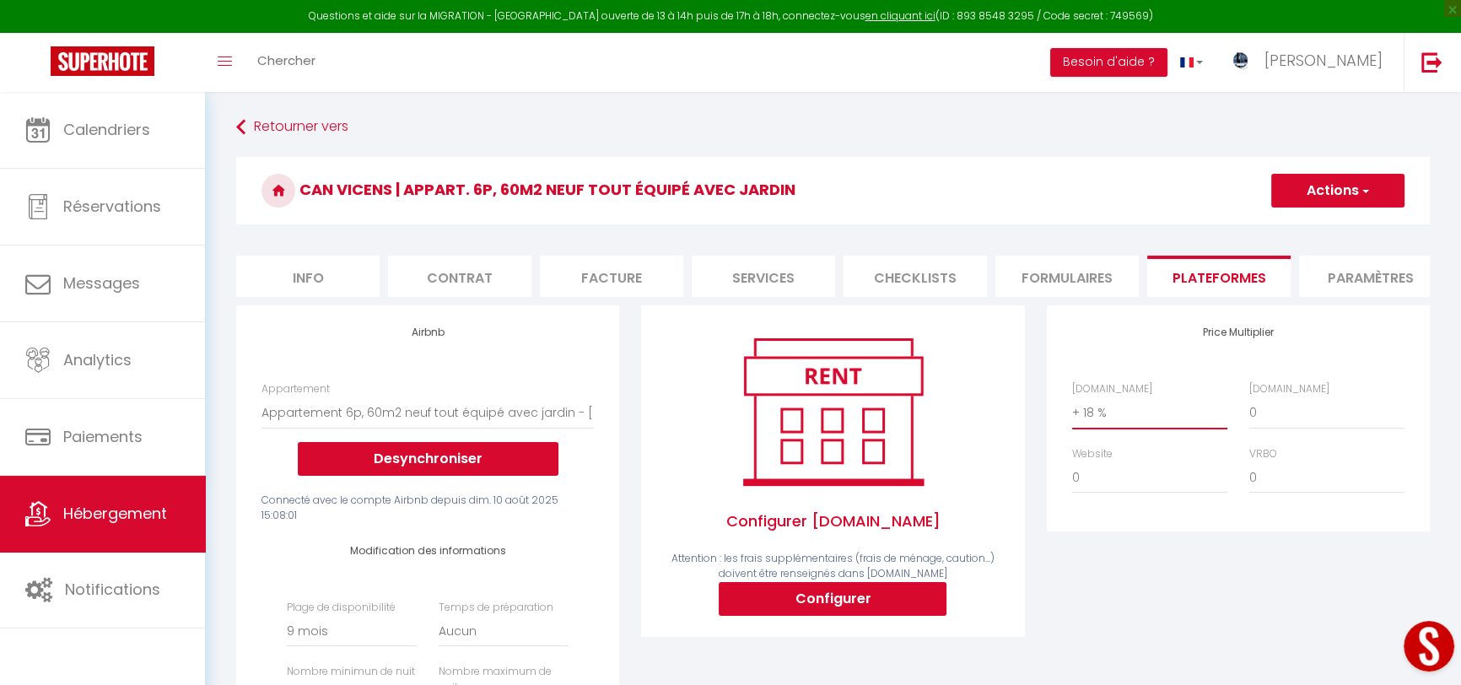
click at [1106, 421] on select "0 + 1 % + 2 % + 3 % + 4 % + 5 % + 6 % + 7 % + 8 % + 9 %" at bounding box center [1149, 413] width 155 height 32
select select "+ 15 %"
click at [1072, 407] on select "0 + 1 % + 2 % + 3 % + 4 % + 5 % + 6 % + 7 % + 8 % + 9 %" at bounding box center [1149, 413] width 155 height 32
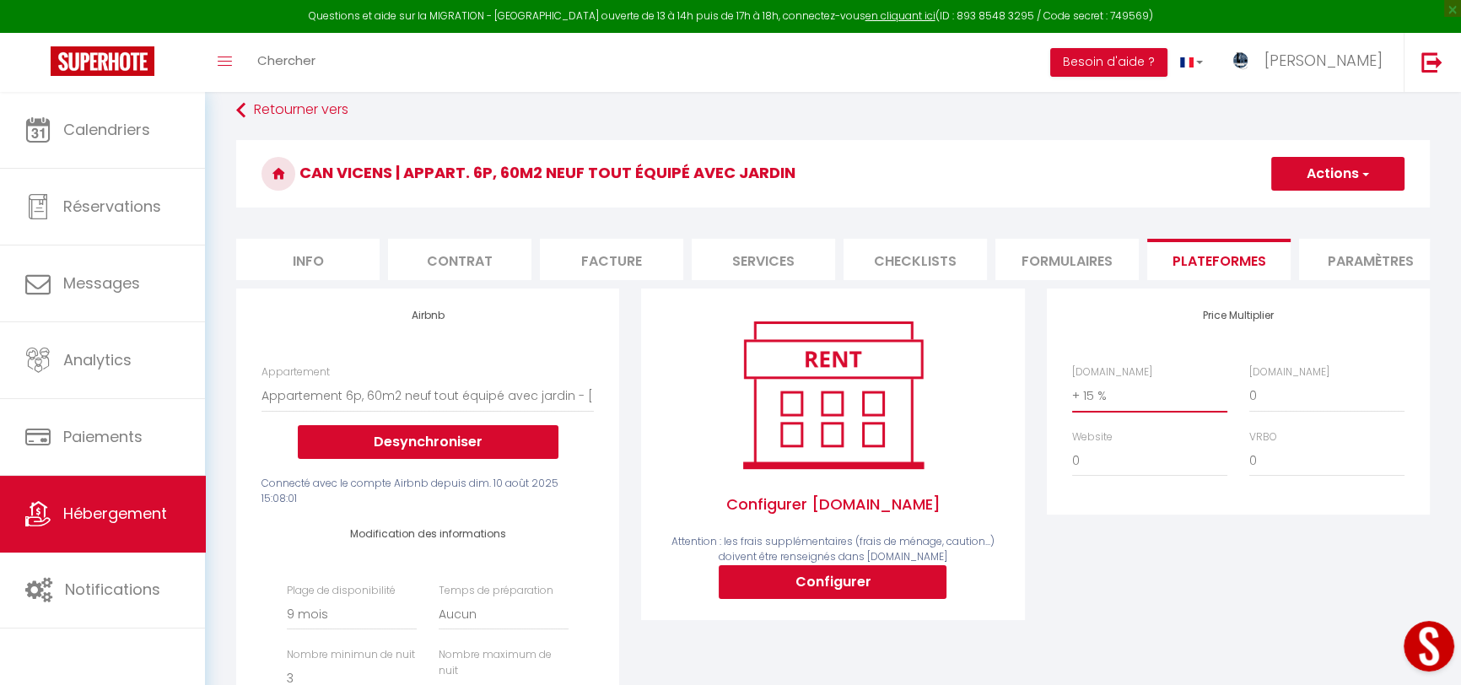
scroll to position [18, 0]
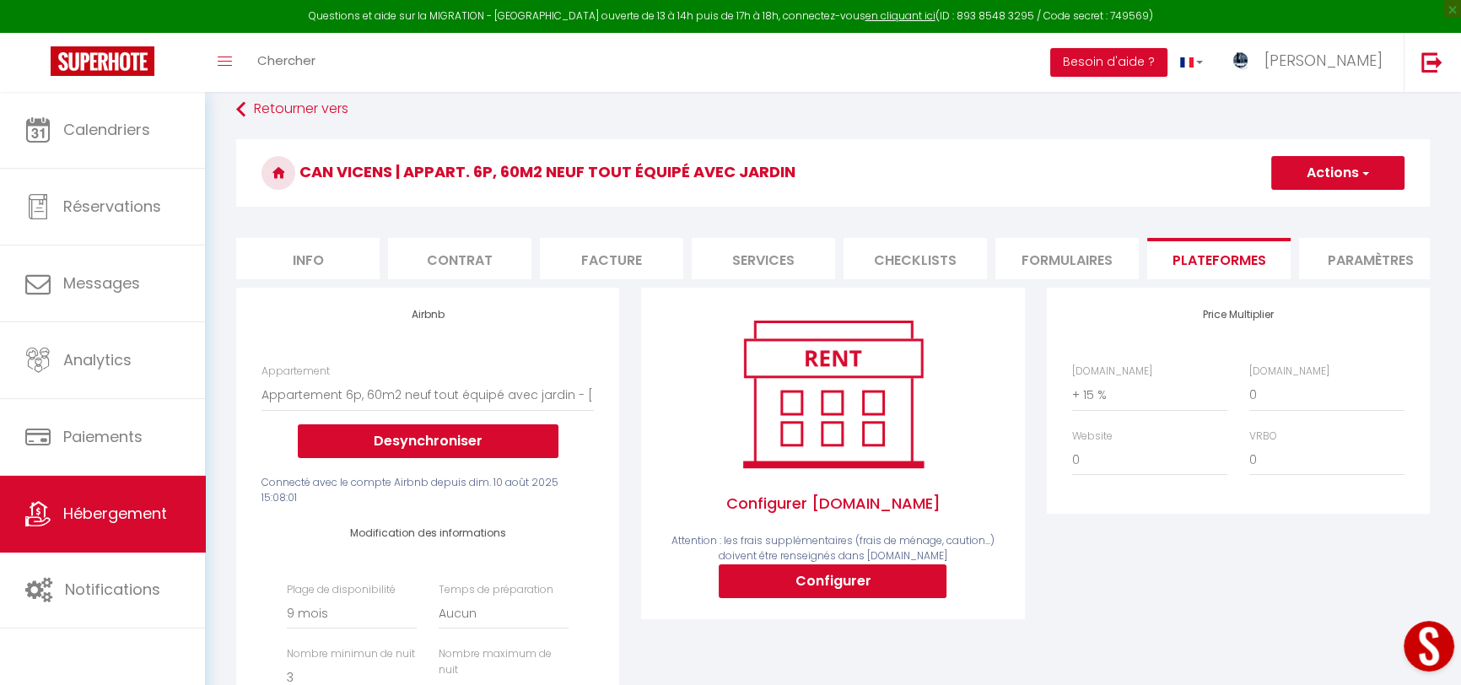
click at [1365, 171] on span "button" at bounding box center [1364, 173] width 11 height 17
click at [1352, 202] on link "Enregistrer" at bounding box center [1337, 210] width 133 height 22
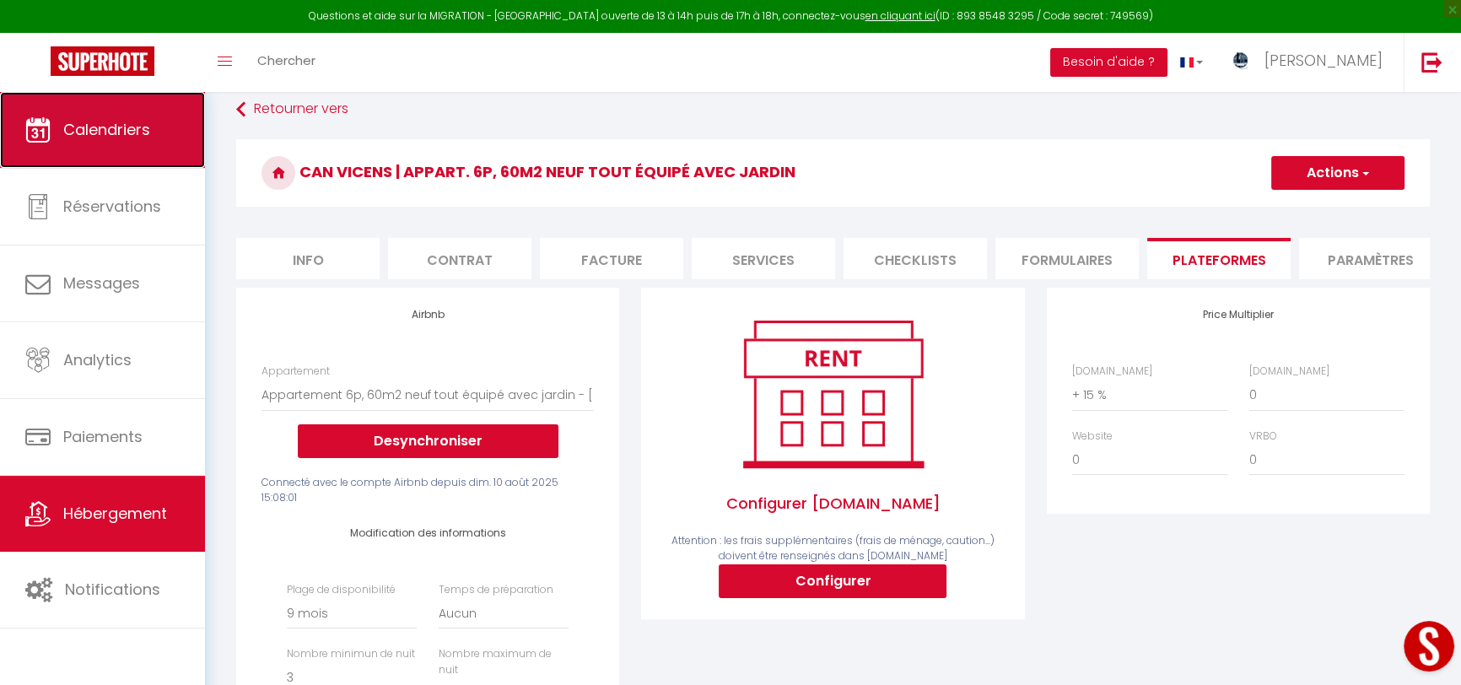
click at [155, 132] on link "Calendriers" at bounding box center [102, 130] width 205 height 76
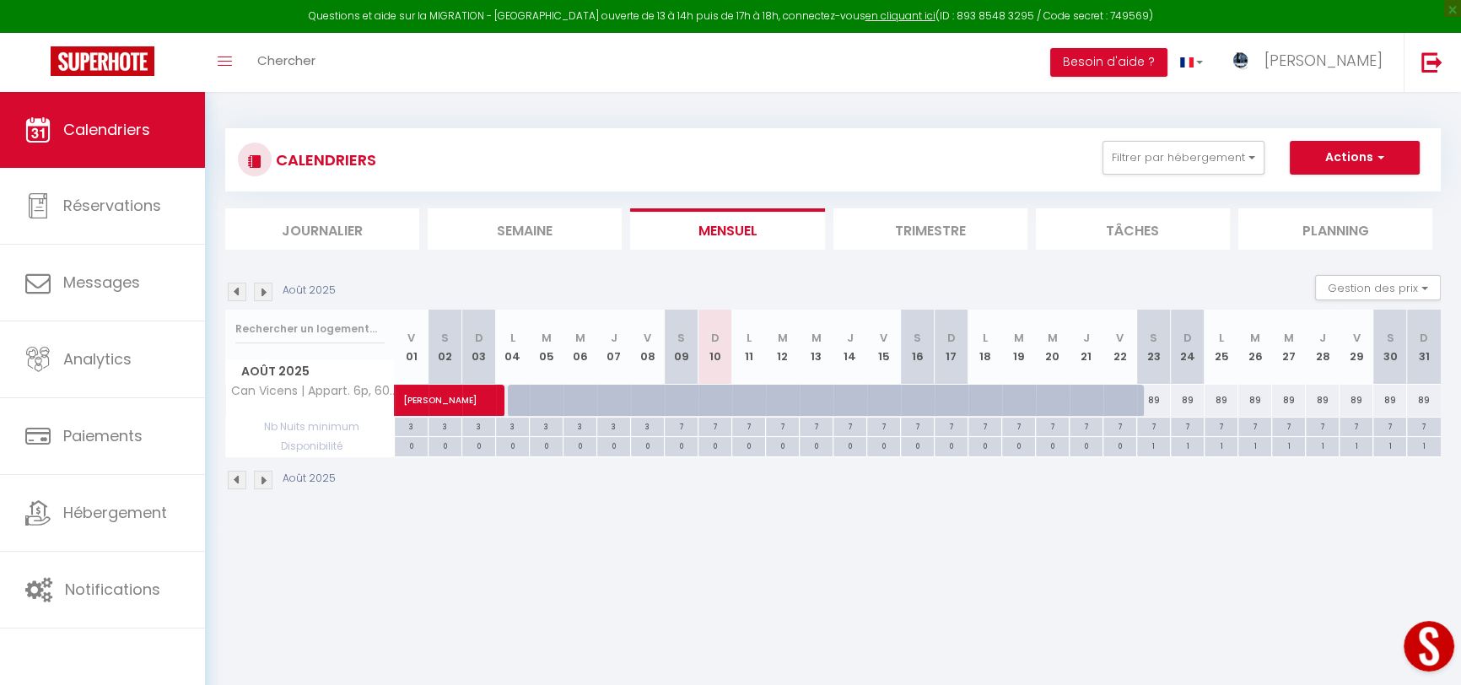
click at [264, 286] on img at bounding box center [263, 292] width 19 height 19
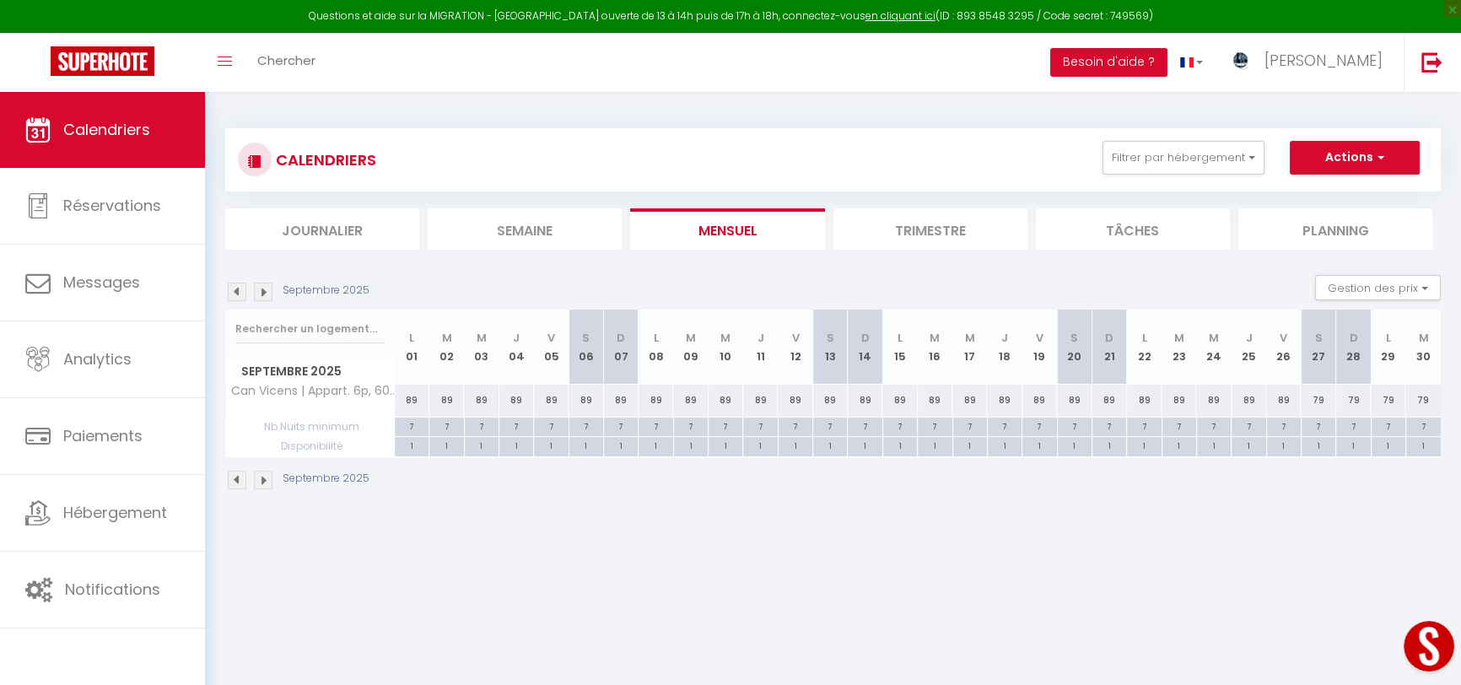
click at [264, 286] on img at bounding box center [263, 292] width 19 height 19
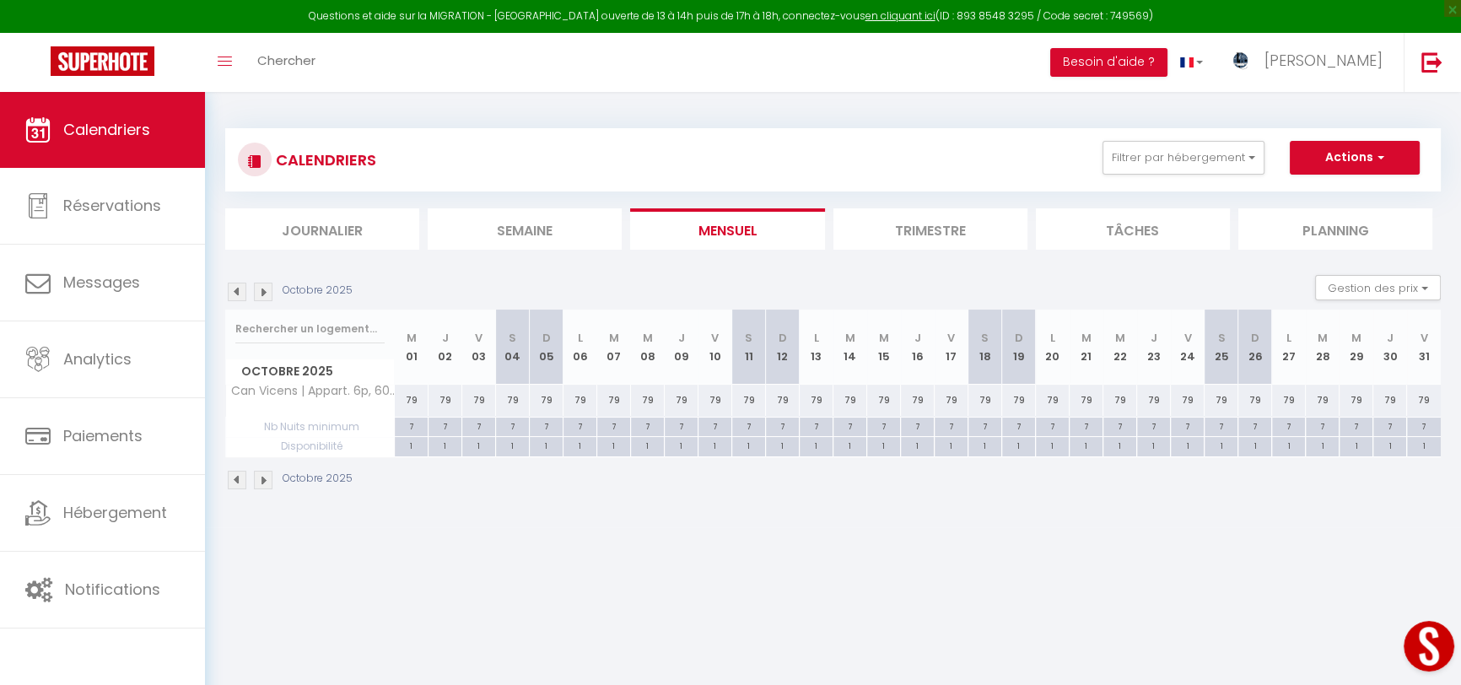
click at [236, 290] on img at bounding box center [237, 292] width 19 height 19
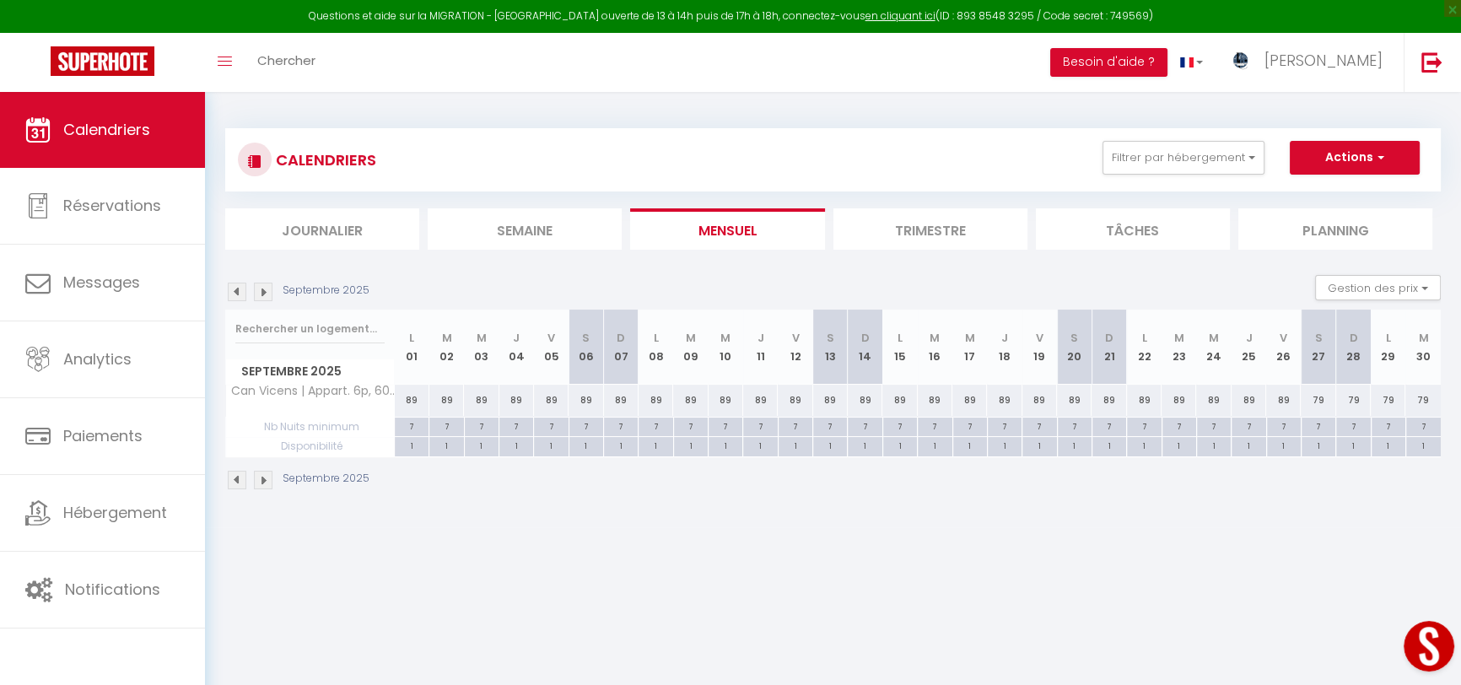
click at [265, 295] on img at bounding box center [263, 292] width 19 height 19
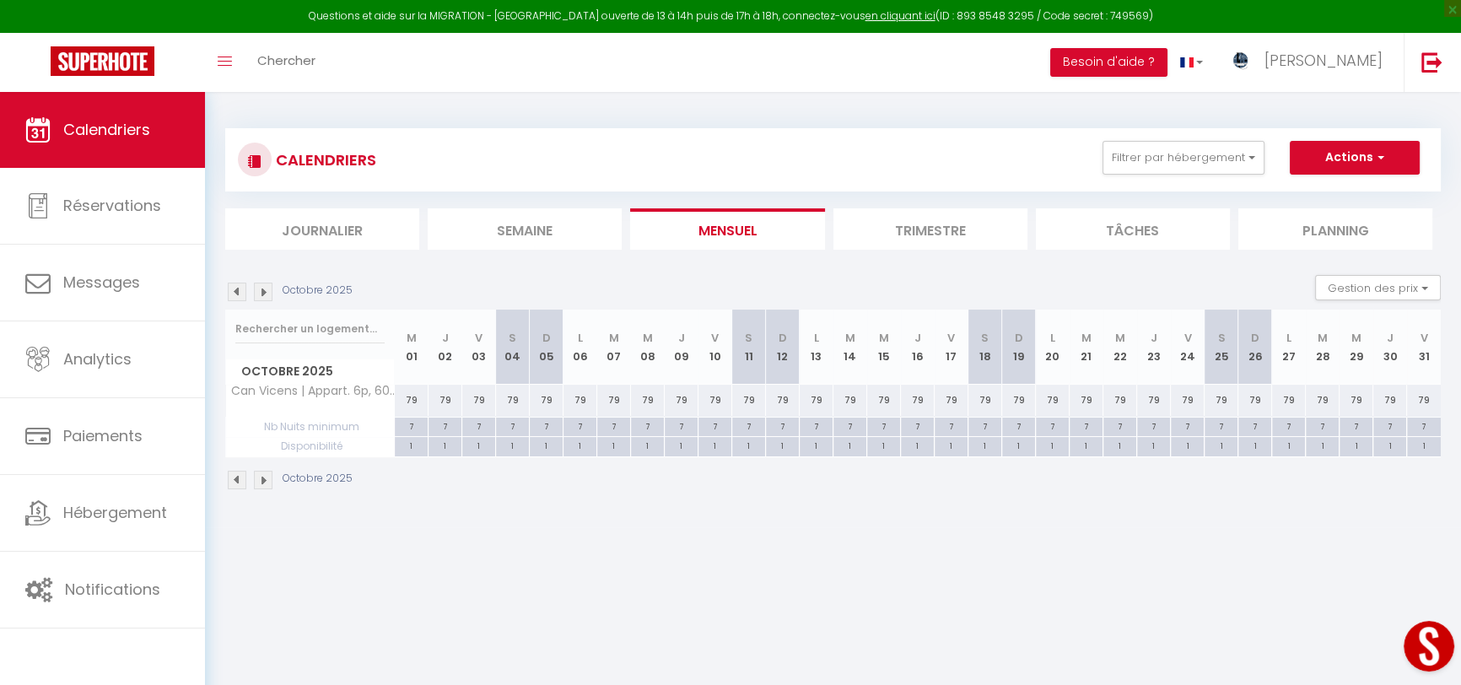
click at [244, 294] on img at bounding box center [237, 292] width 19 height 19
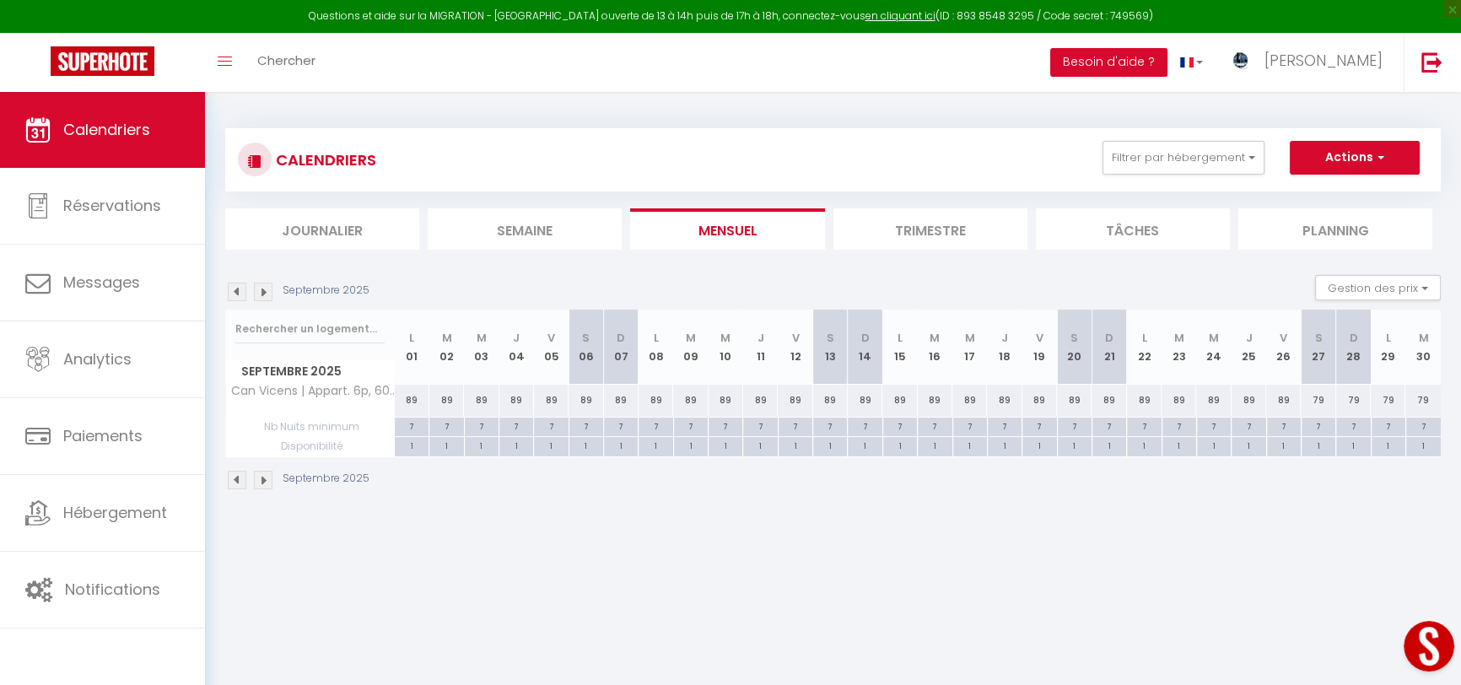
click at [257, 294] on img at bounding box center [263, 292] width 19 height 19
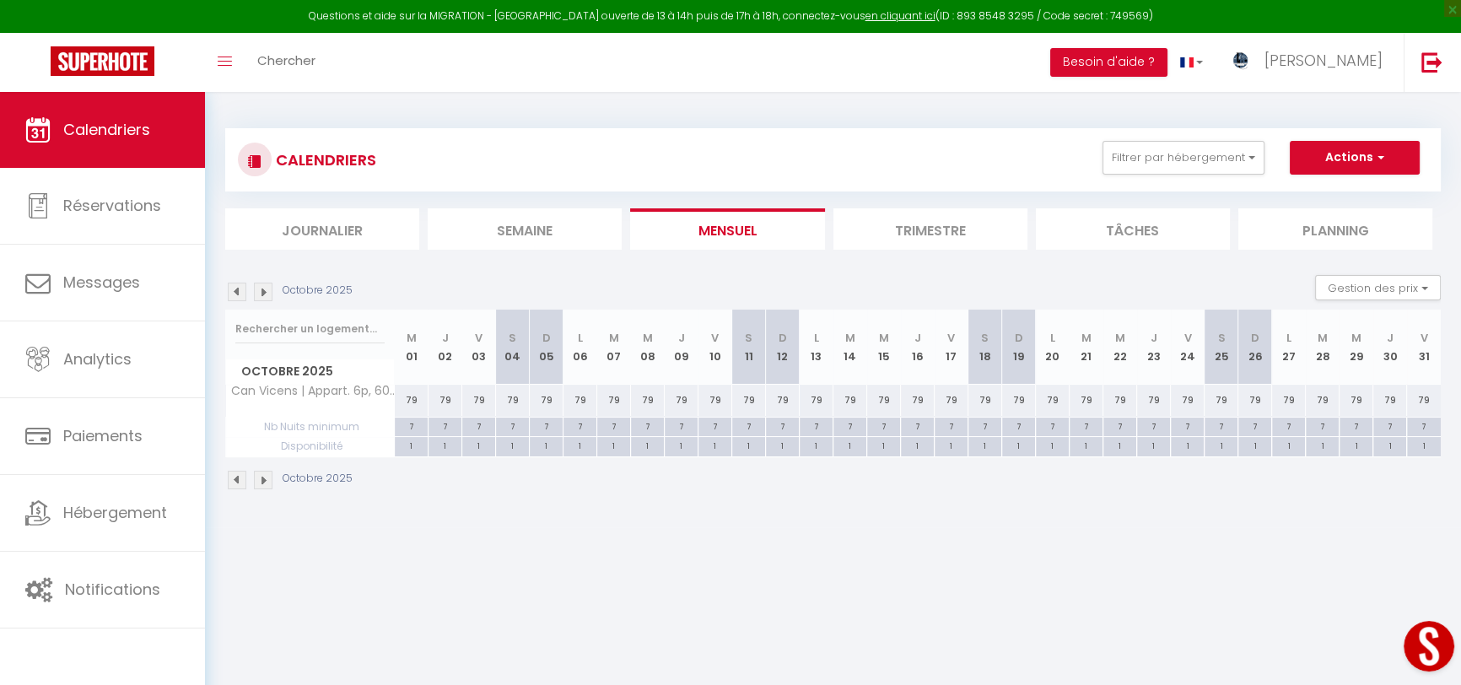
click at [257, 294] on img at bounding box center [263, 292] width 19 height 19
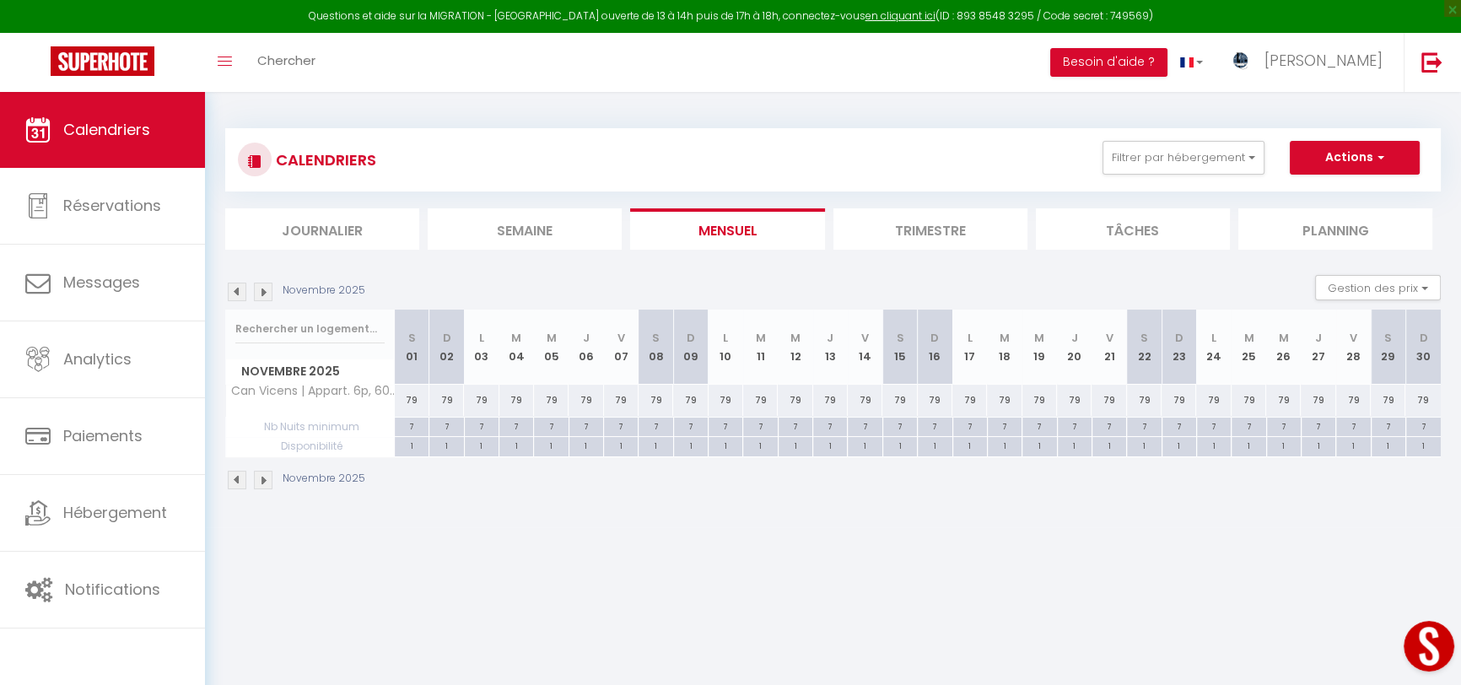
click at [257, 294] on img at bounding box center [263, 292] width 19 height 19
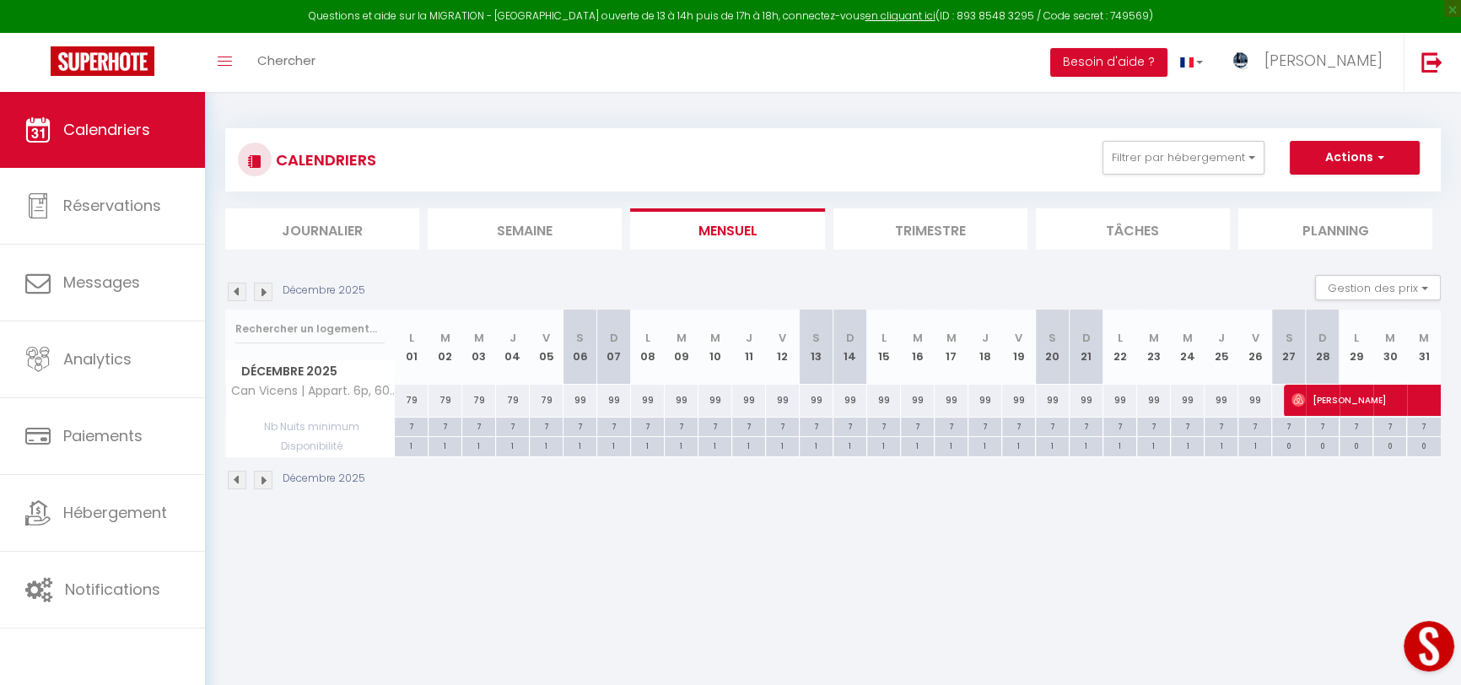
click at [231, 290] on img at bounding box center [237, 292] width 19 height 19
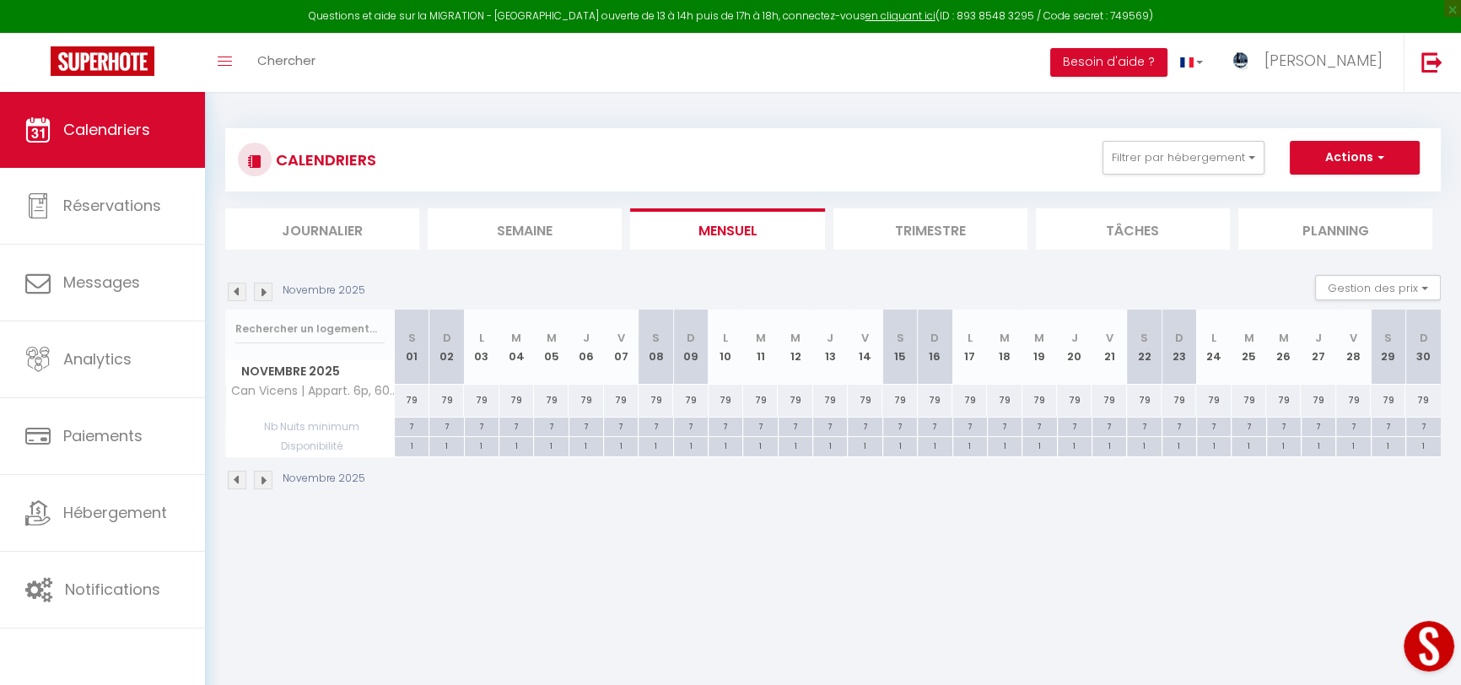
click at [231, 290] on img at bounding box center [237, 292] width 19 height 19
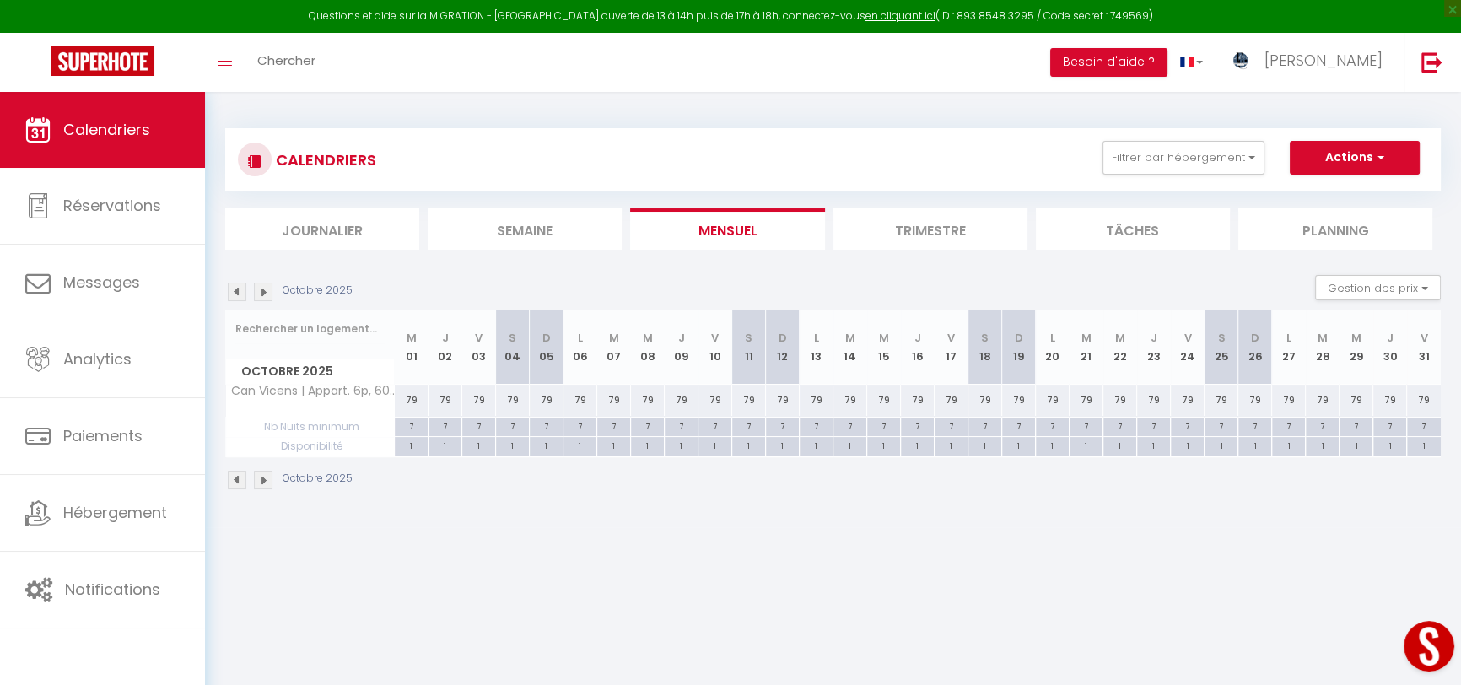
click at [231, 290] on img at bounding box center [237, 292] width 19 height 19
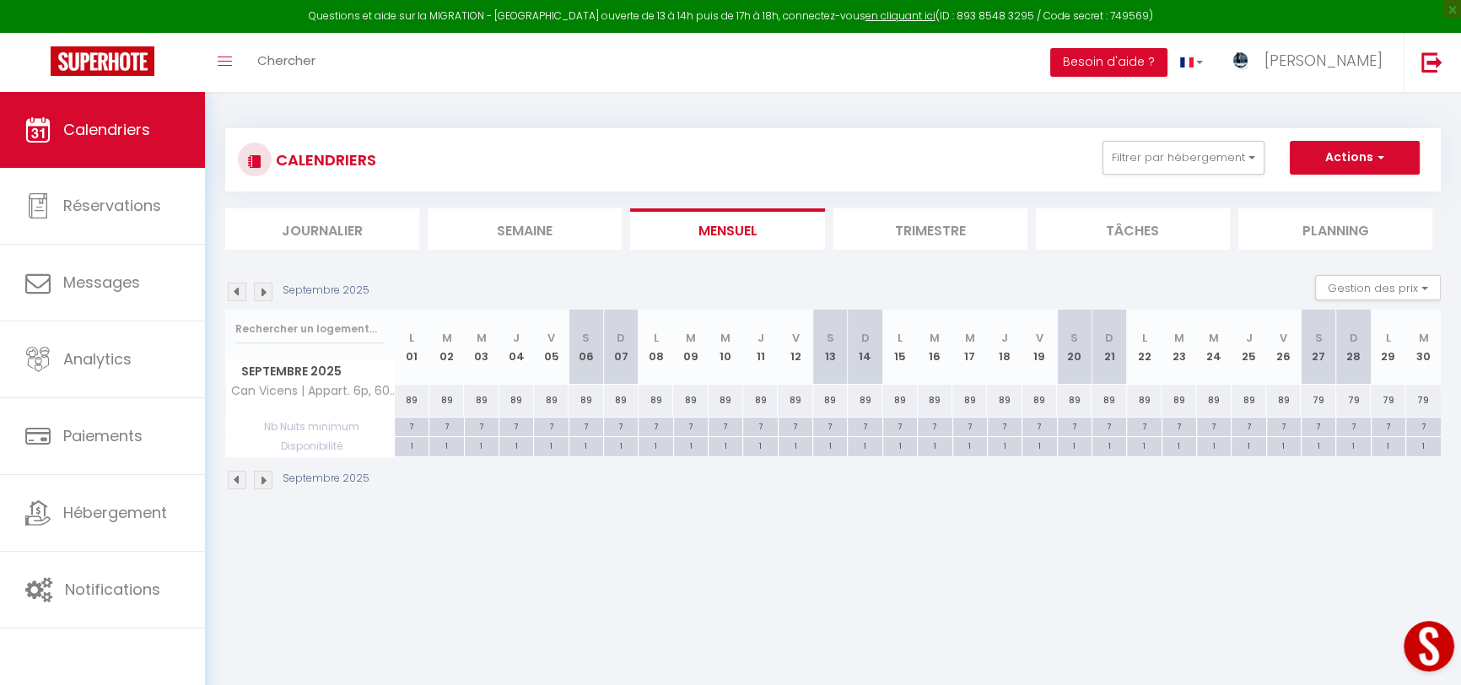
click at [231, 290] on img at bounding box center [237, 292] width 19 height 19
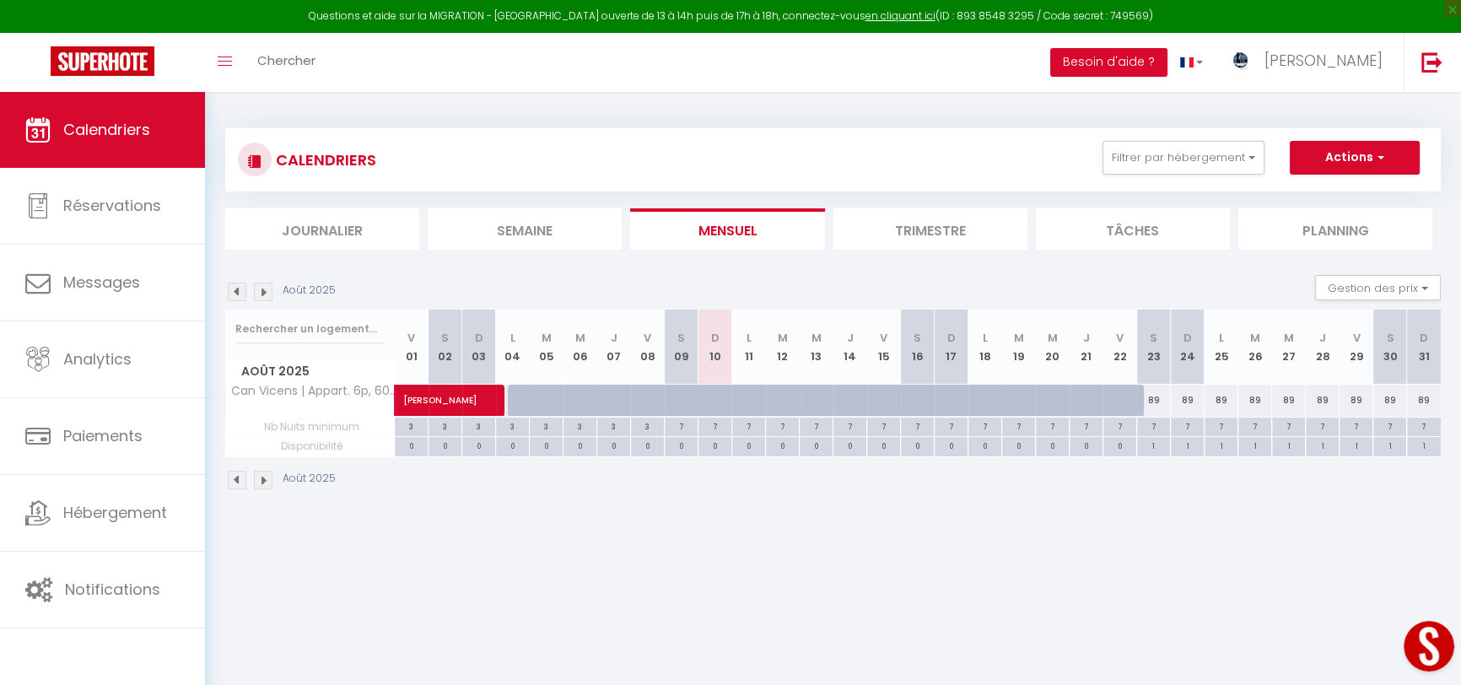
click at [1156, 398] on div "89" at bounding box center [1154, 400] width 34 height 31
type input "89"
type input "Sam 23 Août 2025"
type input "Dim 24 Août 2025"
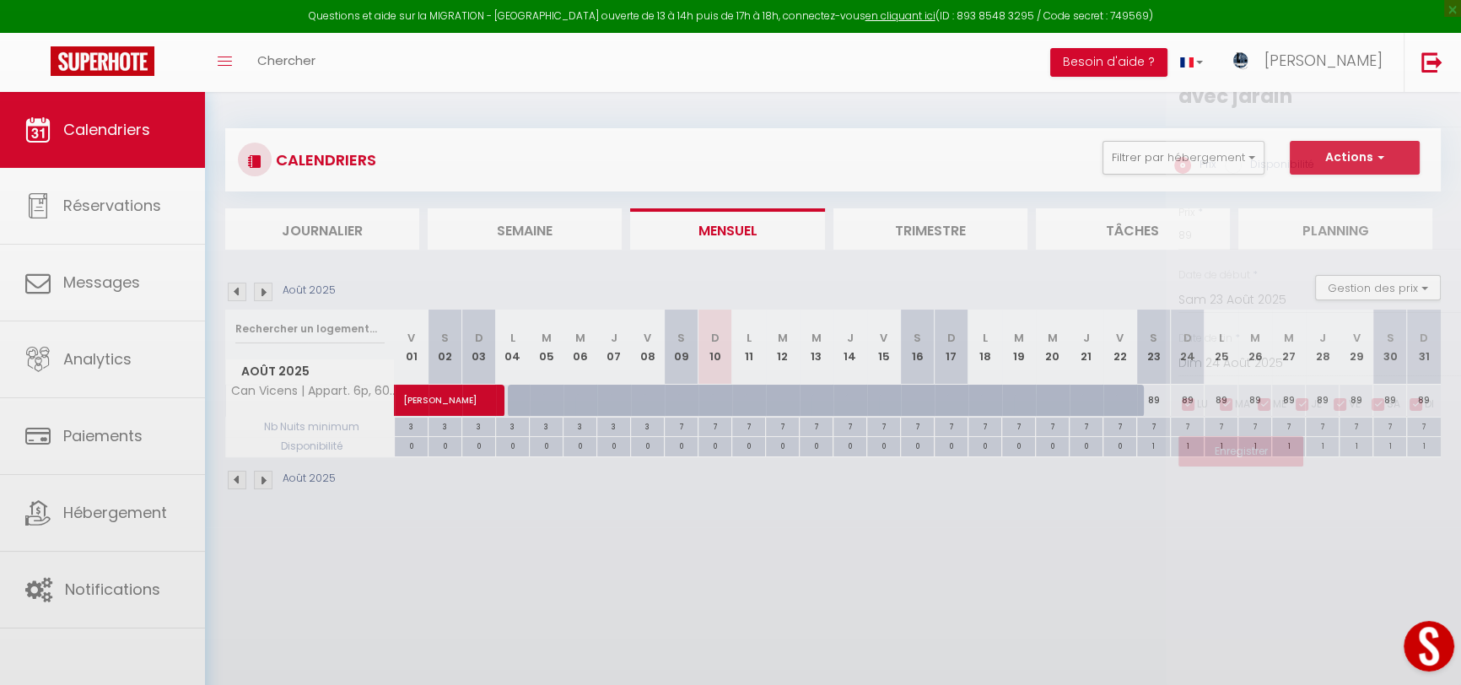
click at [1156, 398] on div at bounding box center [730, 342] width 1461 height 685
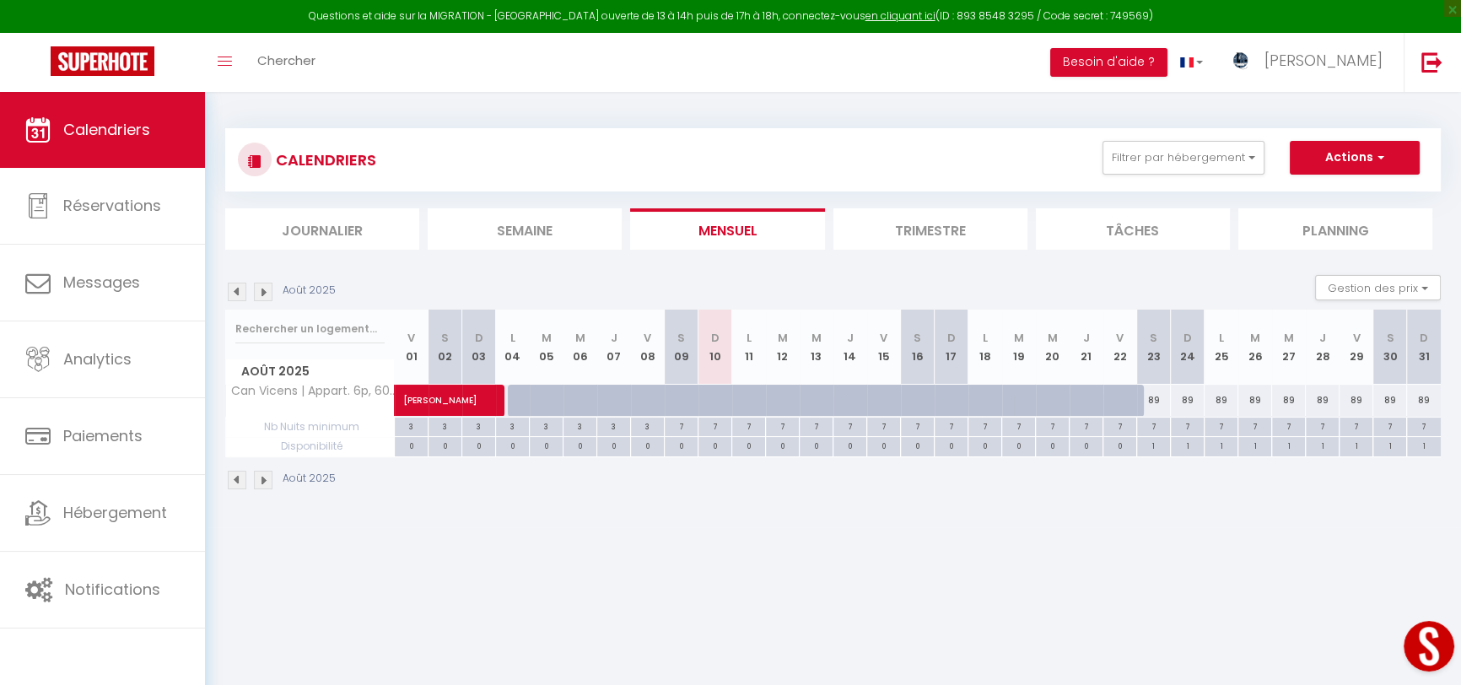
click at [1156, 398] on div "89" at bounding box center [1154, 400] width 34 height 31
type input "89"
type input "Sam 23 Août 2025"
type input "Dim 24 Août 2025"
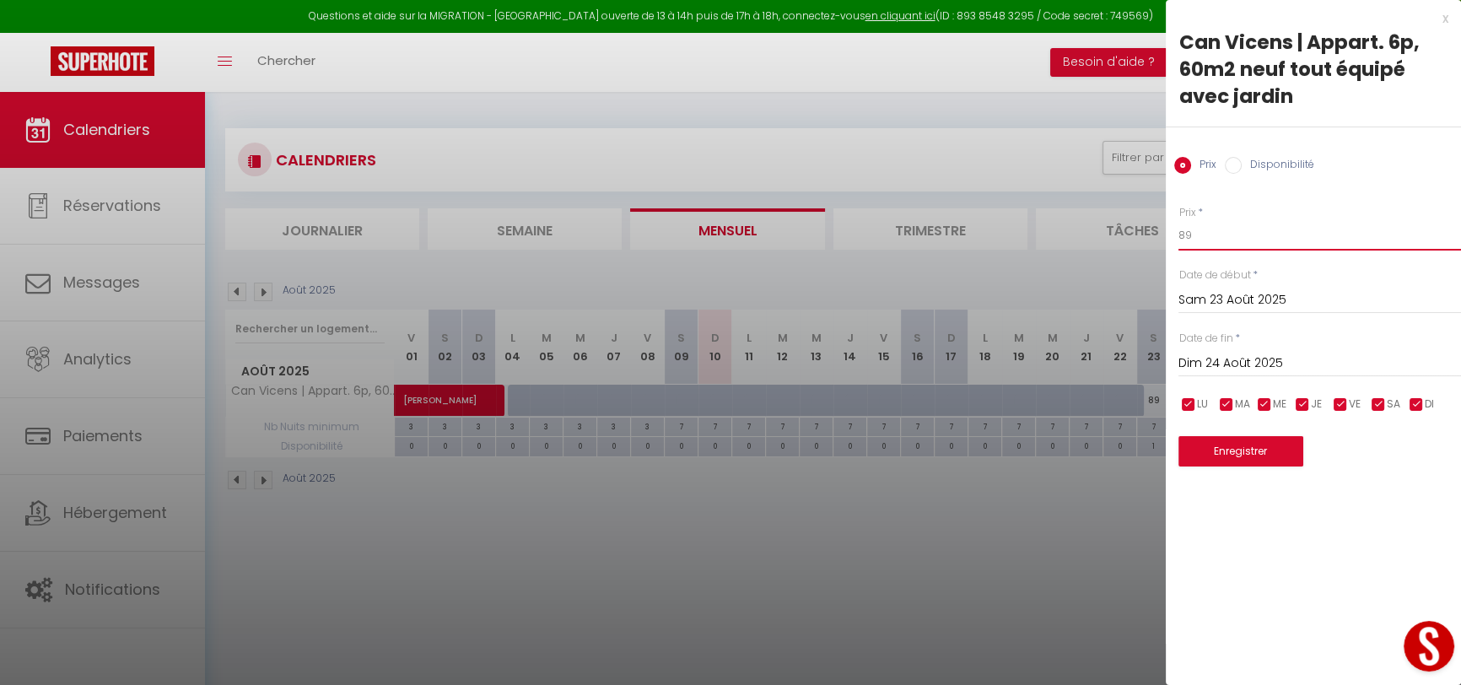
click at [1216, 242] on input "89" at bounding box center [1320, 235] width 283 height 30
type input "8"
type input "70"
click at [1257, 355] on input "Dim 24 Août 2025" at bounding box center [1320, 364] width 283 height 22
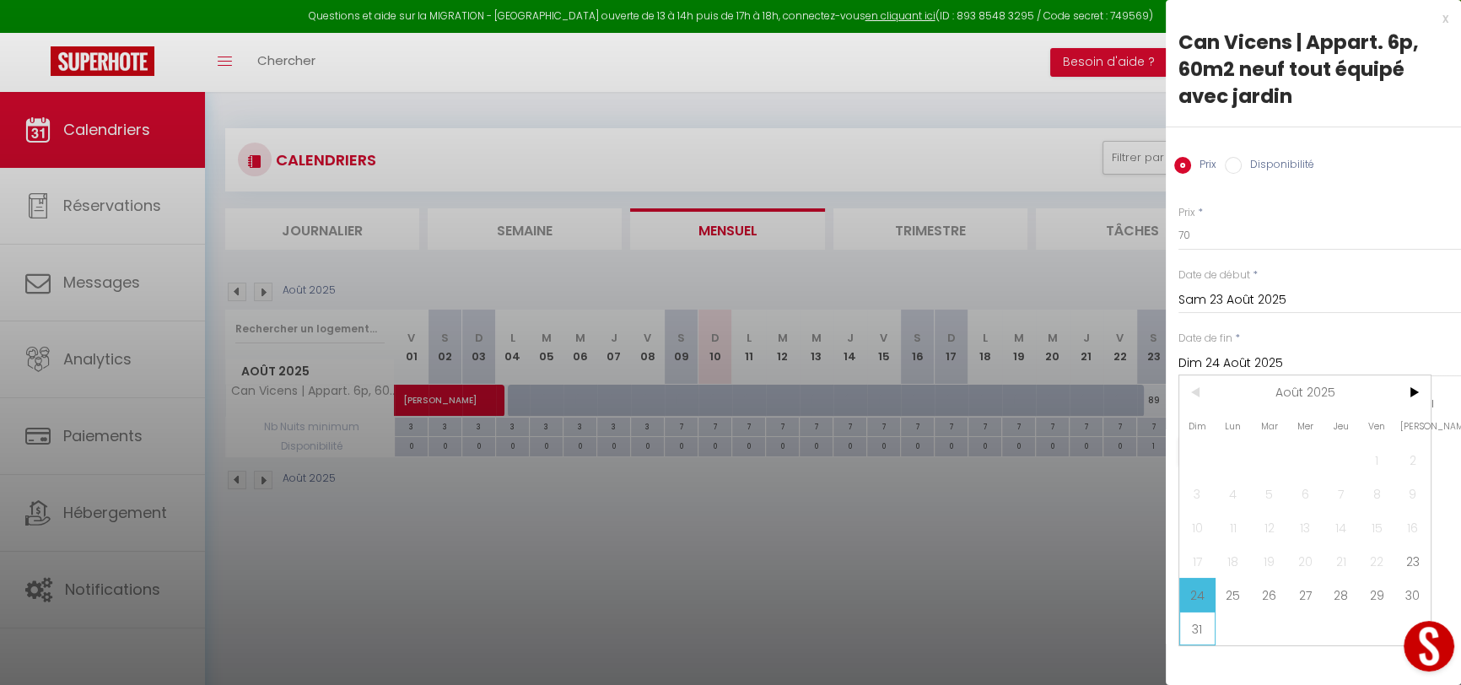
click at [1206, 625] on span "31" at bounding box center [1197, 629] width 36 height 34
type input "Dim 31 Août 2025"
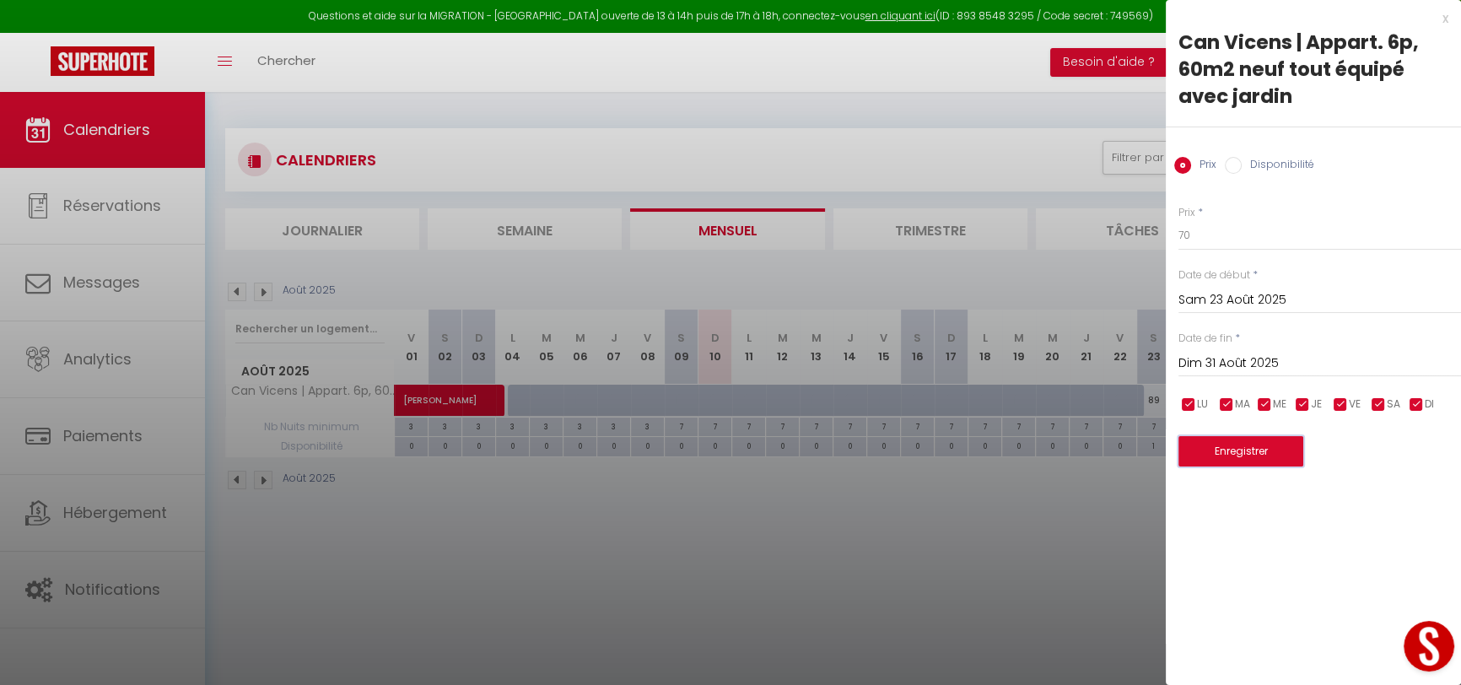
click at [1241, 449] on button "Enregistrer" at bounding box center [1241, 451] width 125 height 30
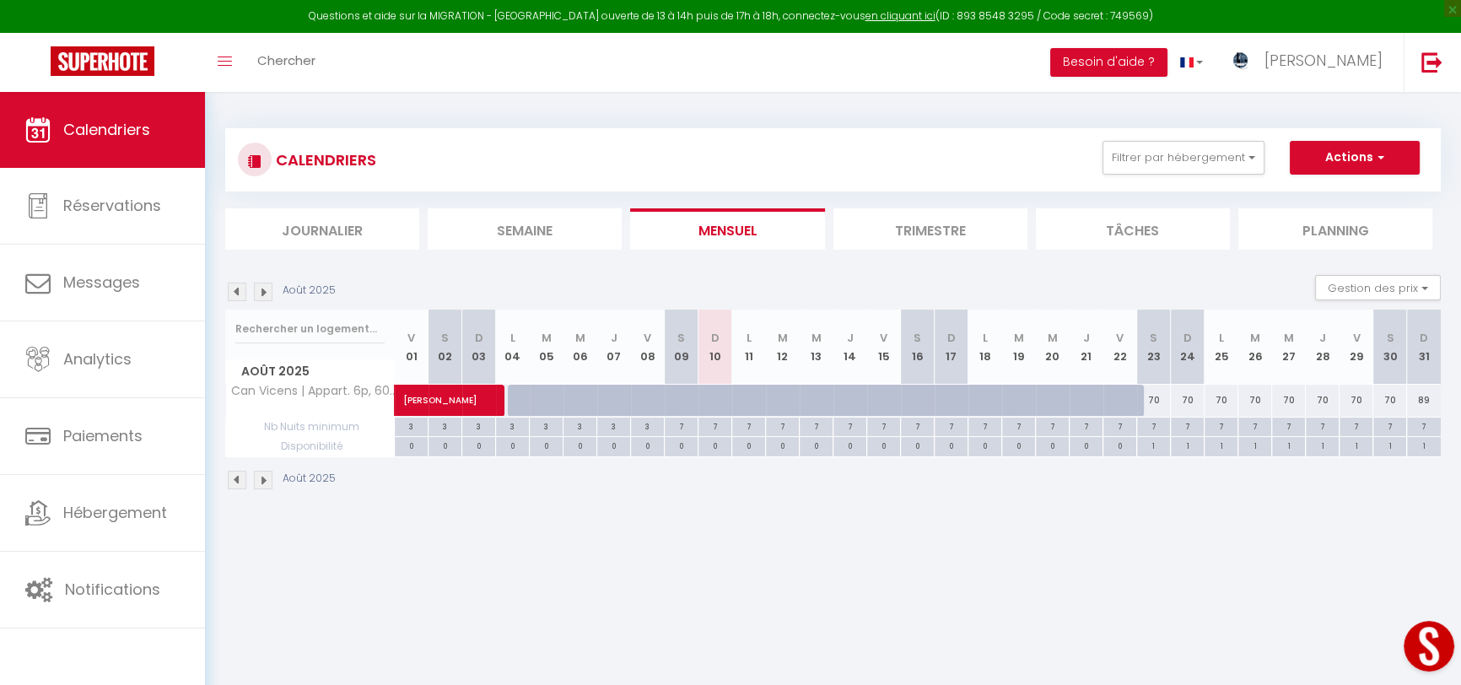
click at [1426, 392] on div "89" at bounding box center [1424, 400] width 34 height 31
type input "89"
type input "Dim 31 Août 2025"
type input "Lun 01 Septembre 2025"
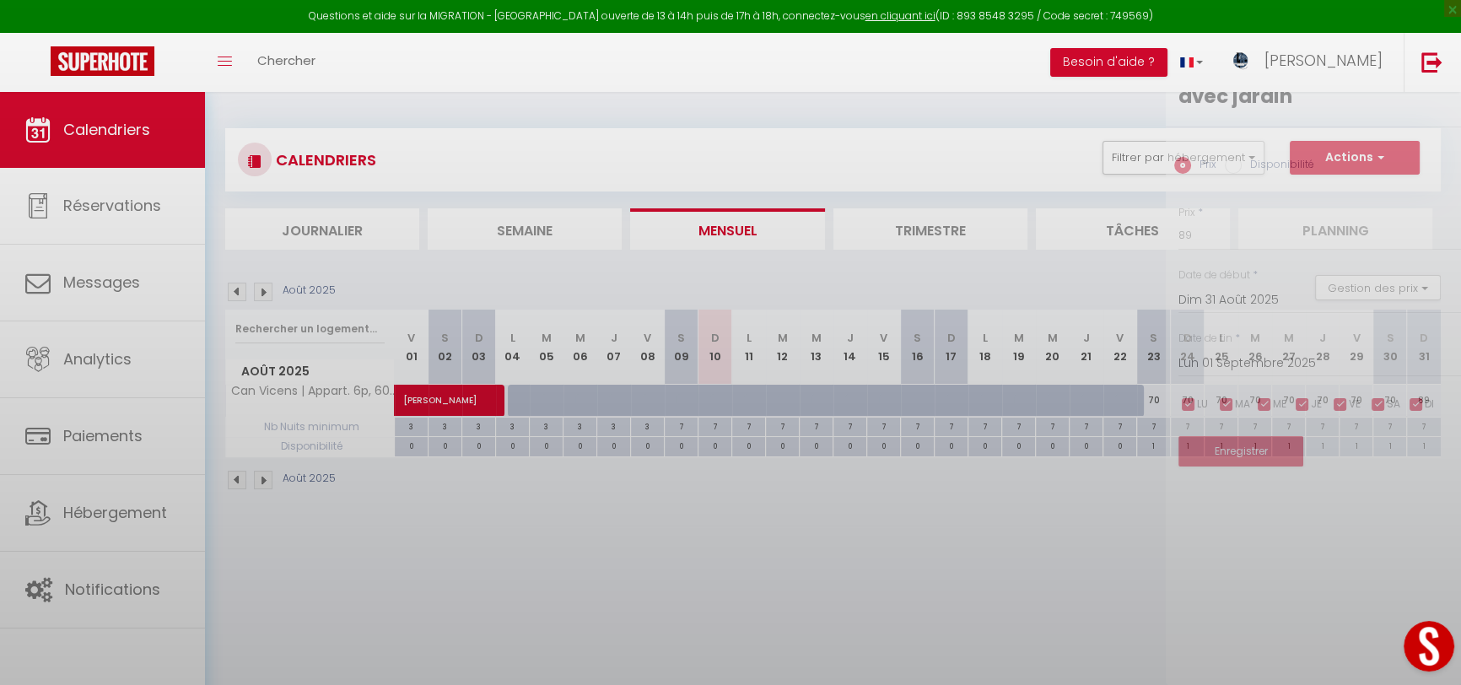
click at [1426, 392] on div at bounding box center [730, 342] width 1461 height 685
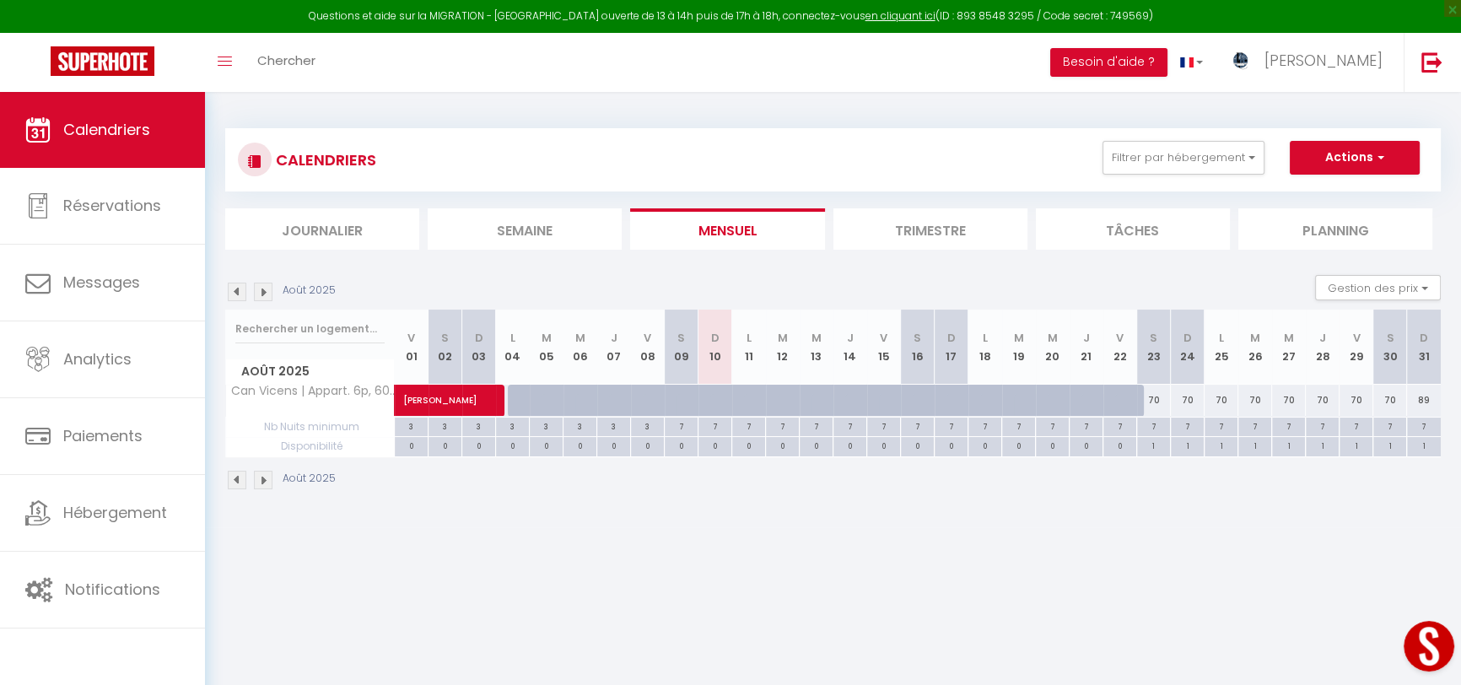
click at [1426, 392] on div "89" at bounding box center [1424, 400] width 34 height 31
type input "89"
type input "Dim 31 Août 2025"
type input "Lun 01 Septembre 2025"
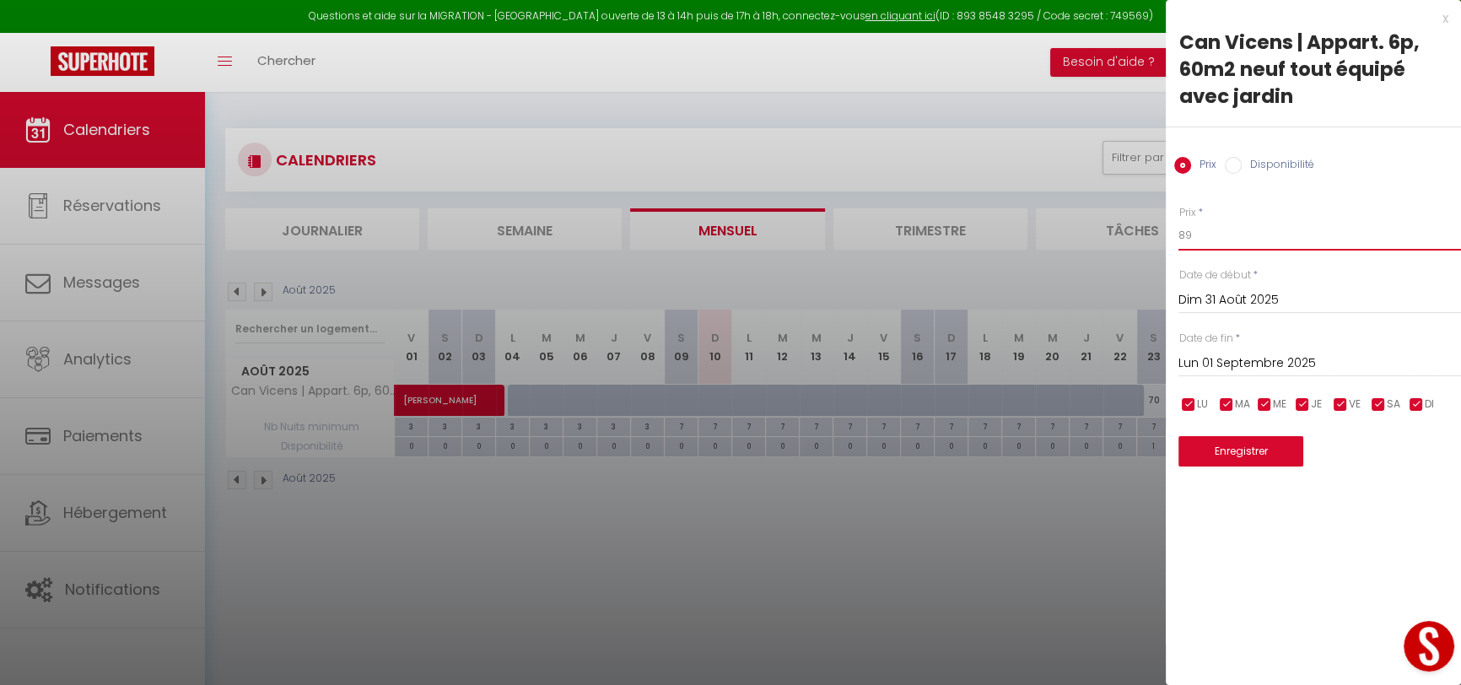
click at [1217, 235] on input "89" at bounding box center [1320, 235] width 283 height 30
type input "8"
type input "70"
click at [1266, 455] on button "Enregistrer" at bounding box center [1241, 451] width 125 height 30
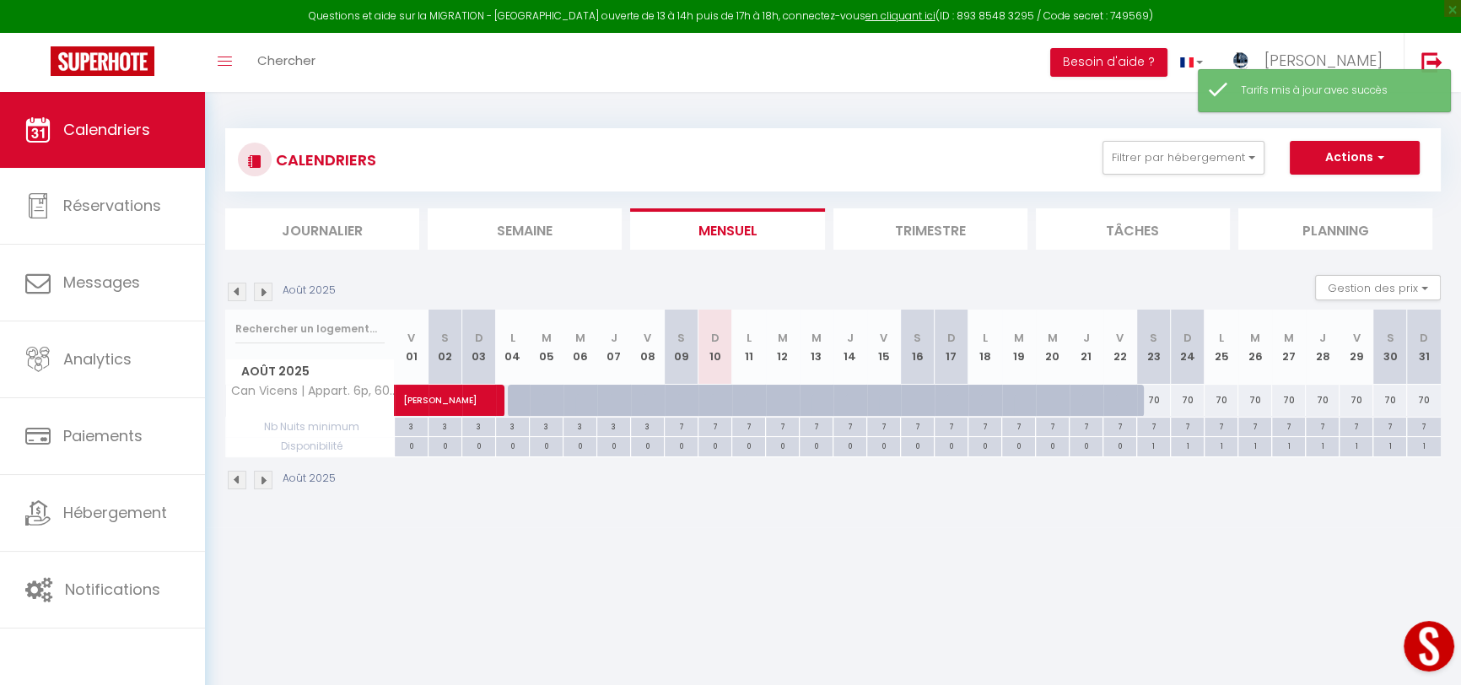
click at [262, 294] on img at bounding box center [263, 292] width 19 height 19
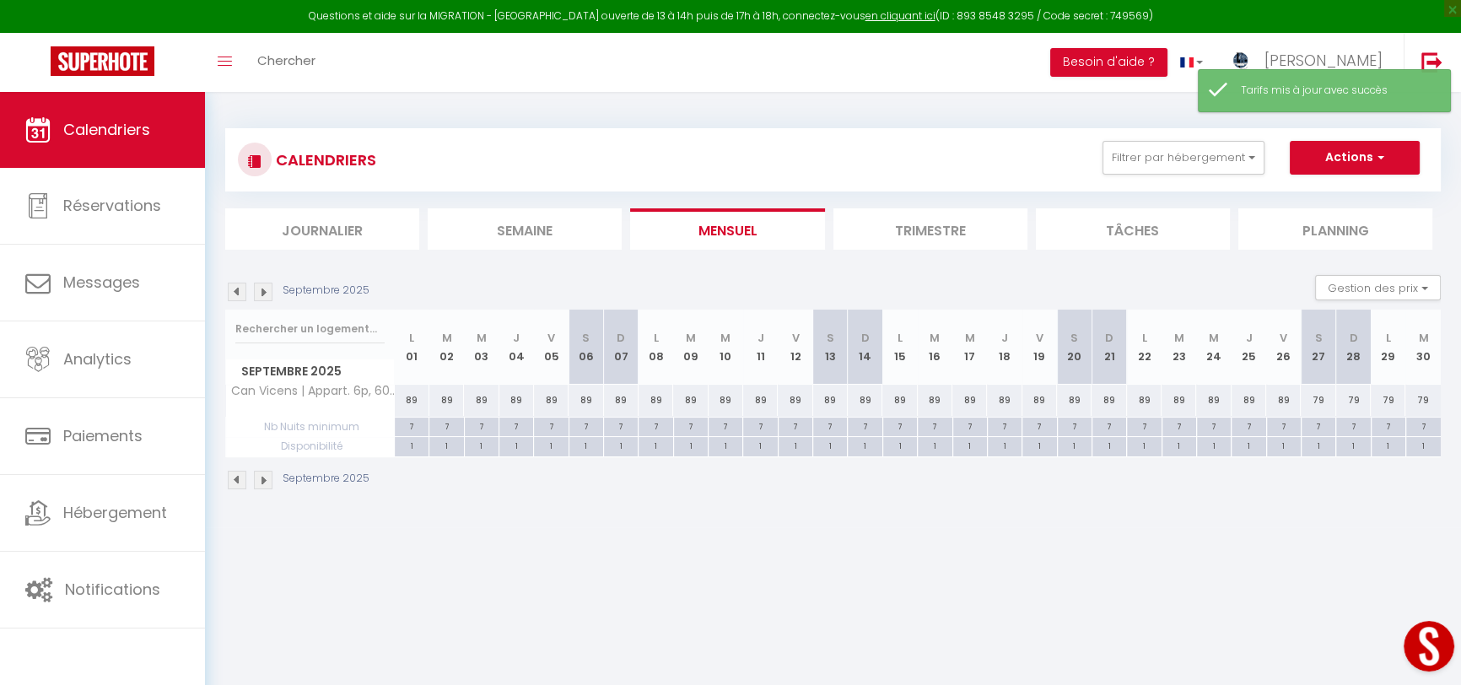
click at [262, 294] on img at bounding box center [263, 292] width 19 height 19
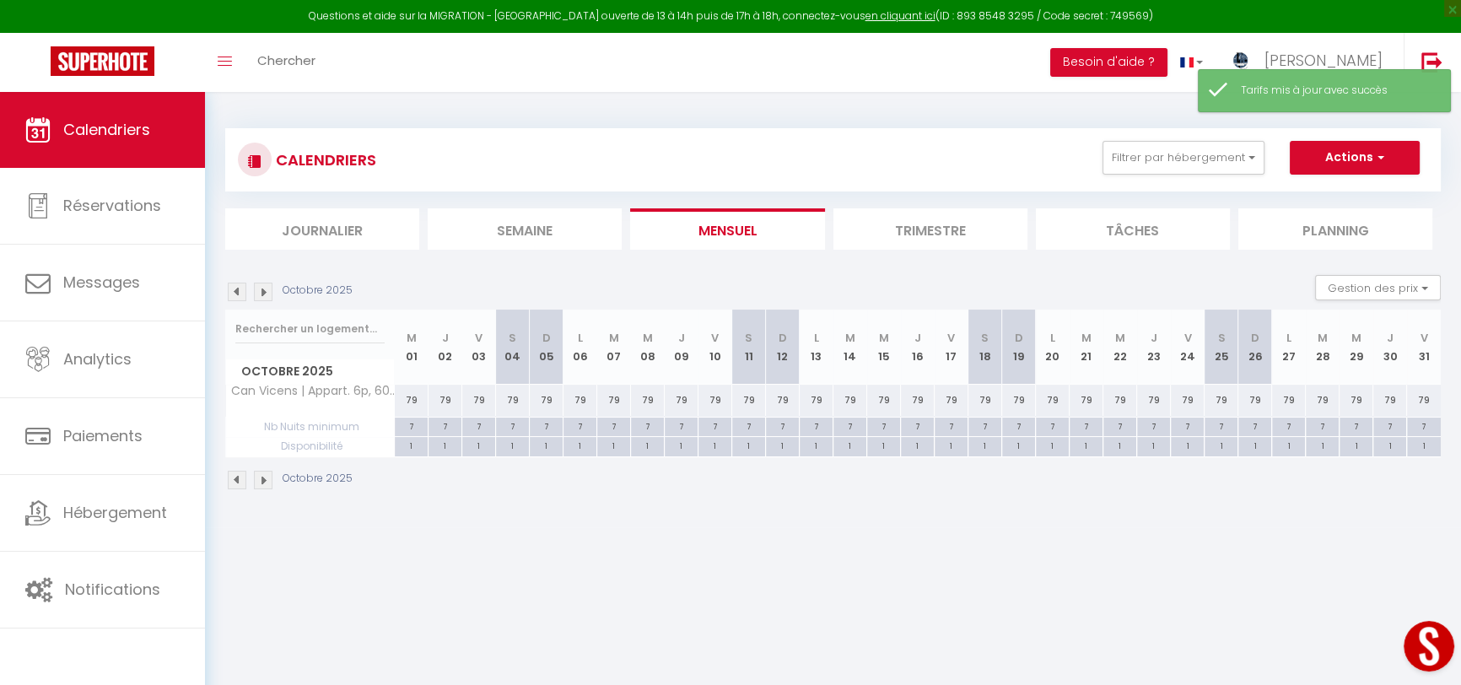
click at [262, 294] on img at bounding box center [263, 292] width 19 height 19
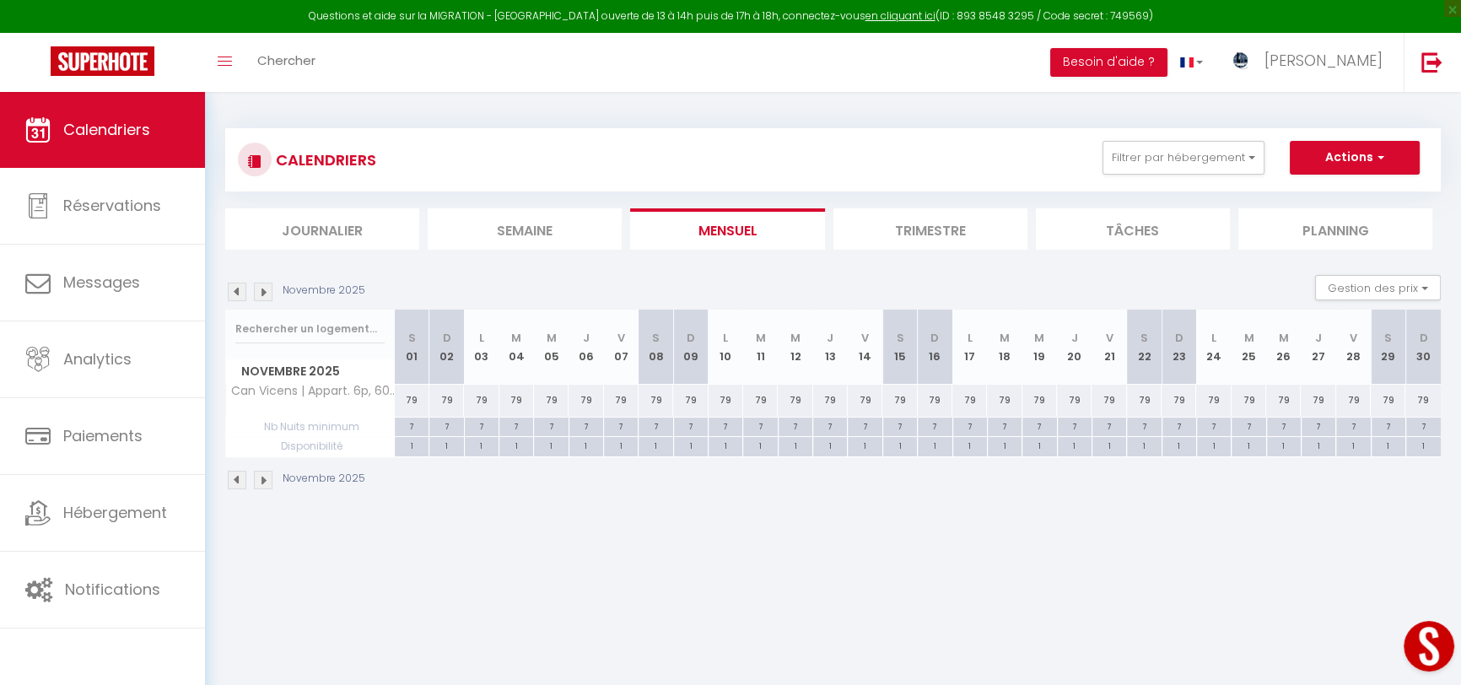
click at [262, 294] on img at bounding box center [263, 292] width 19 height 19
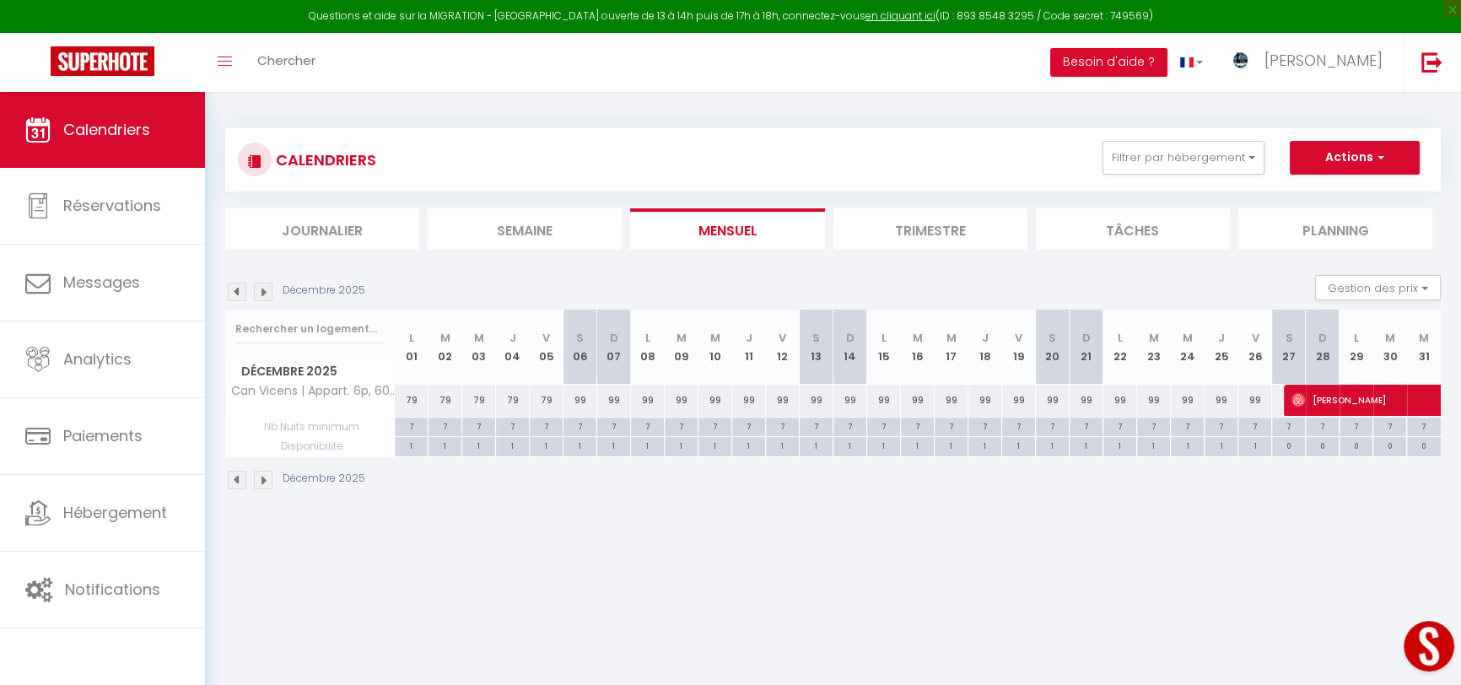
click at [235, 294] on img at bounding box center [237, 292] width 19 height 19
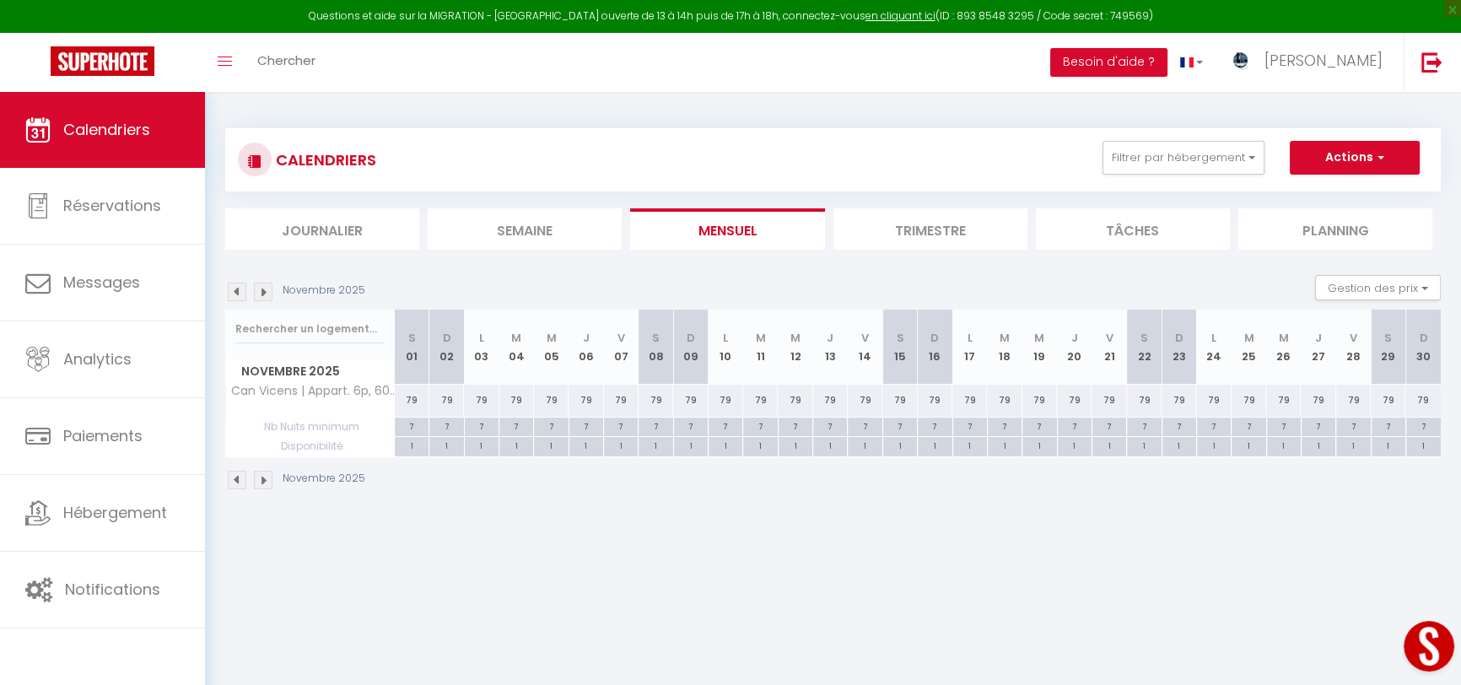
click at [268, 297] on img at bounding box center [263, 292] width 19 height 19
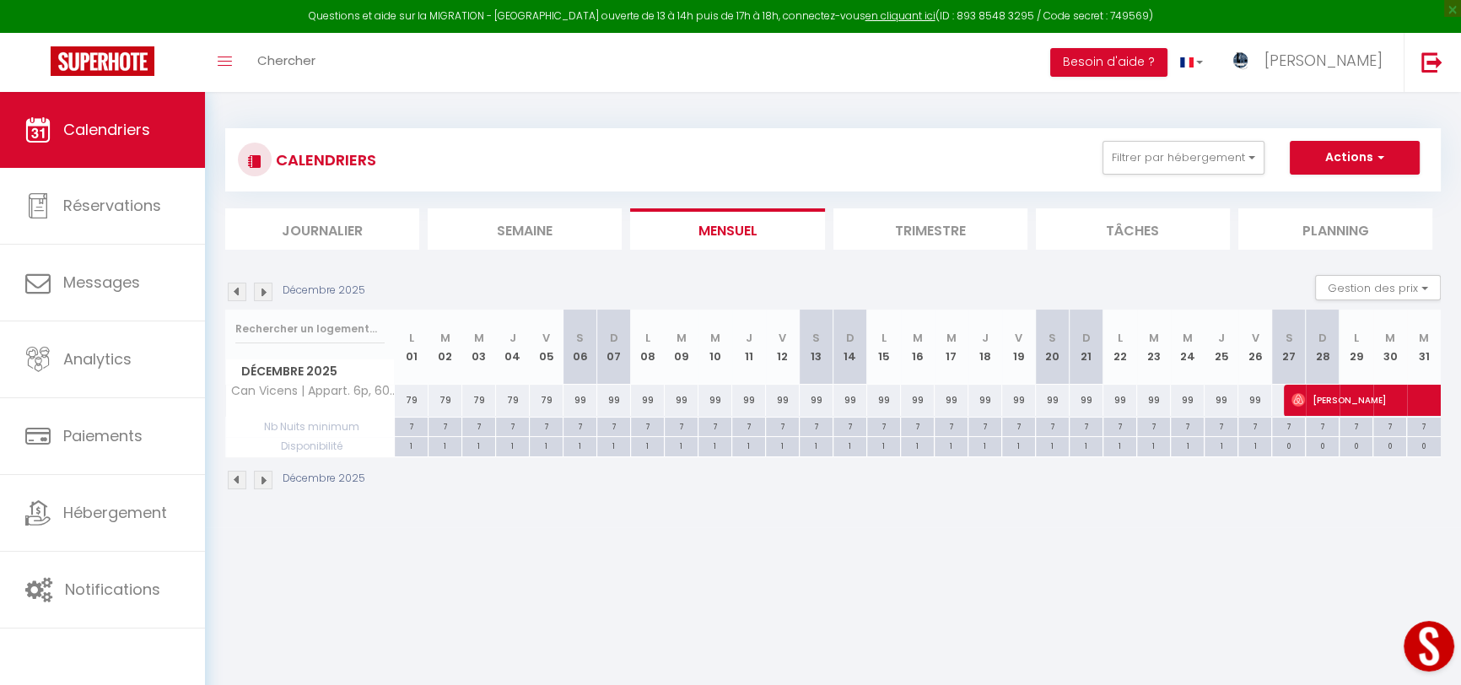
click at [240, 293] on img at bounding box center [237, 292] width 19 height 19
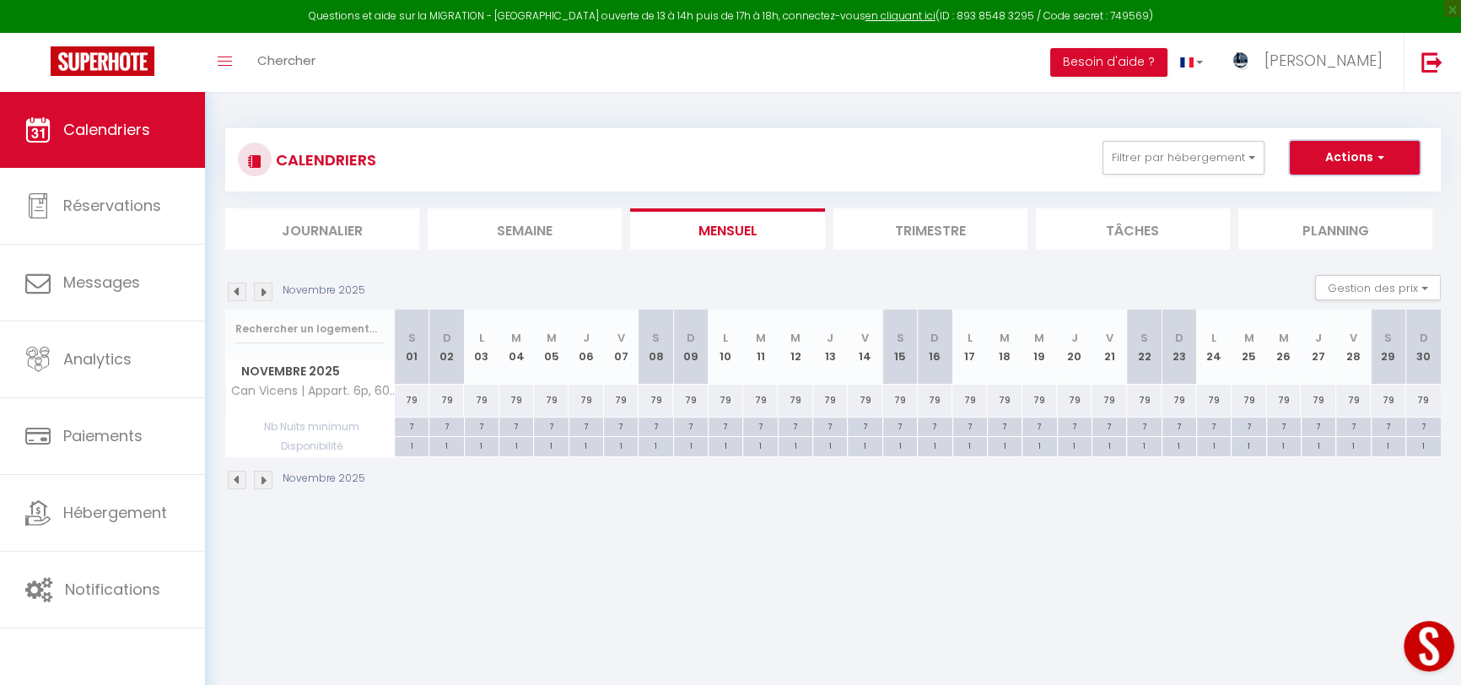
click at [1393, 160] on button "Actions" at bounding box center [1355, 158] width 130 height 34
click at [236, 297] on img at bounding box center [237, 292] width 19 height 19
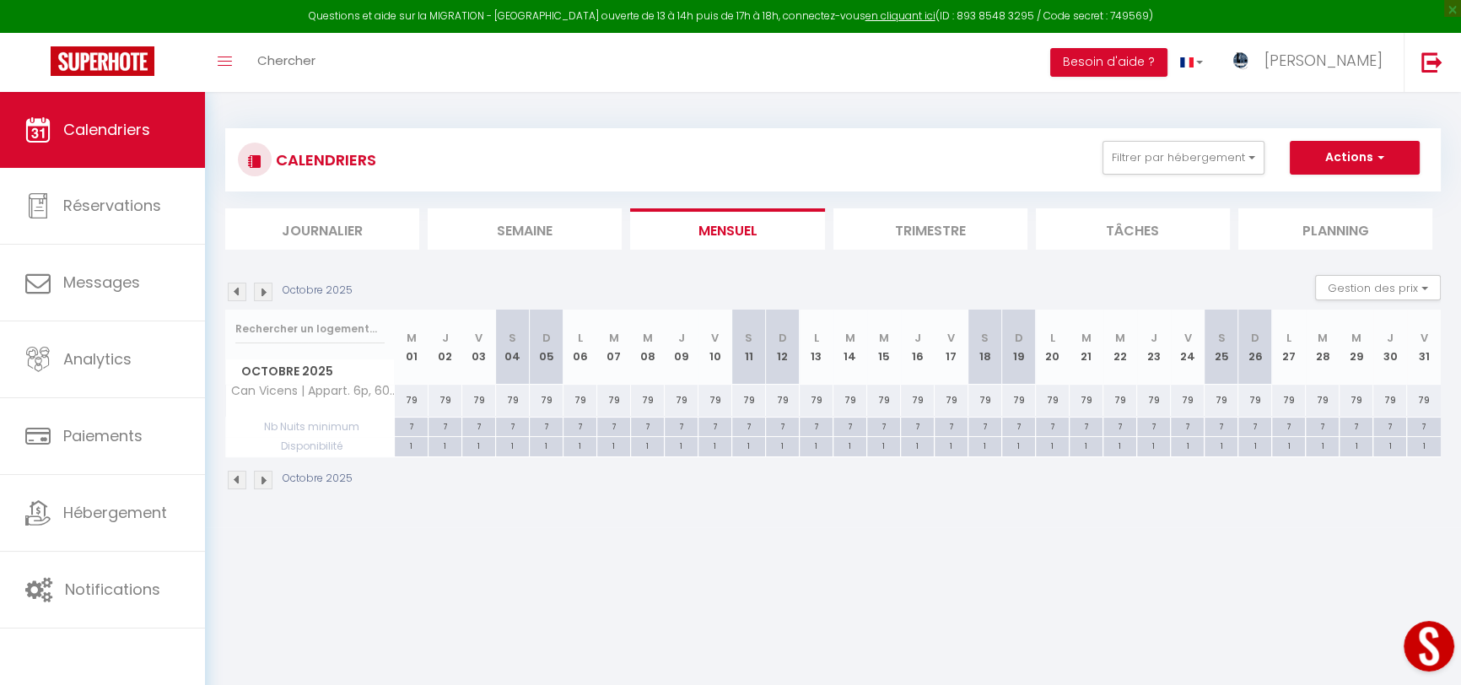
click at [236, 297] on img at bounding box center [237, 292] width 19 height 19
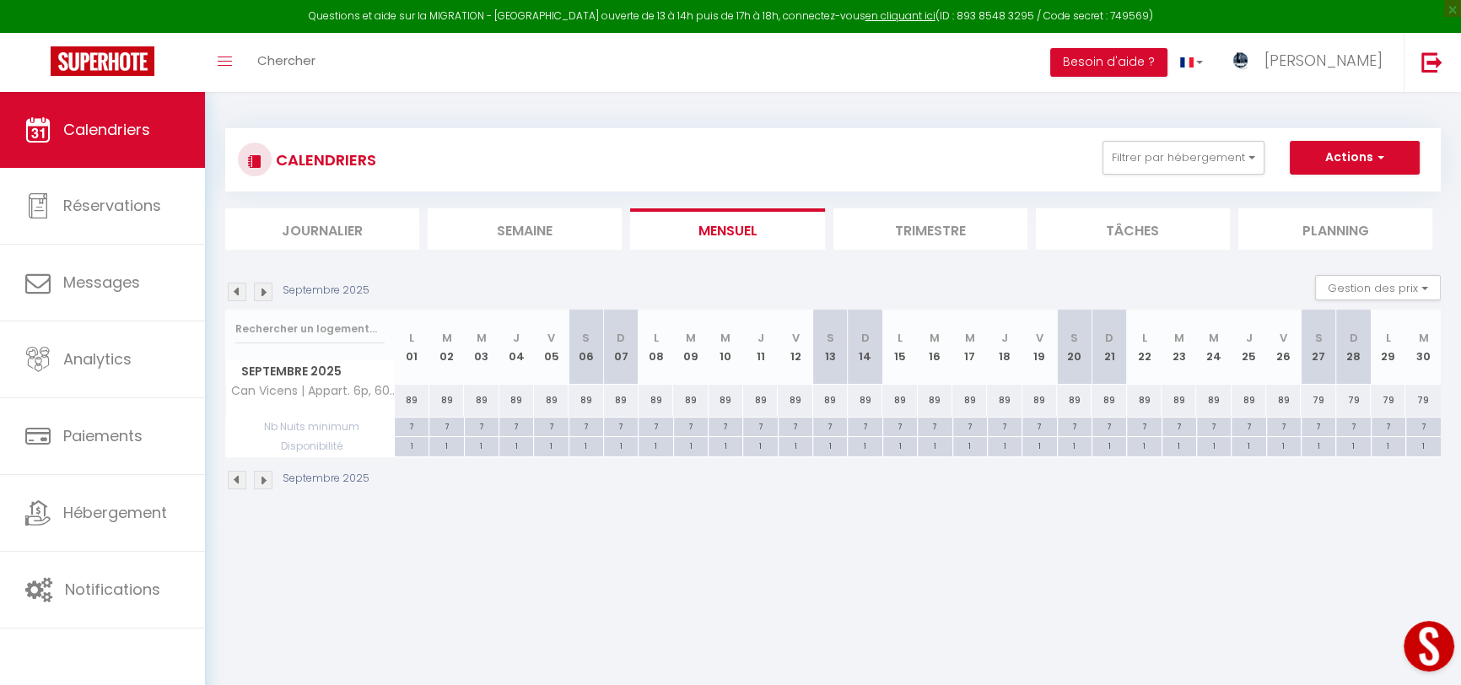
click at [236, 297] on img at bounding box center [237, 292] width 19 height 19
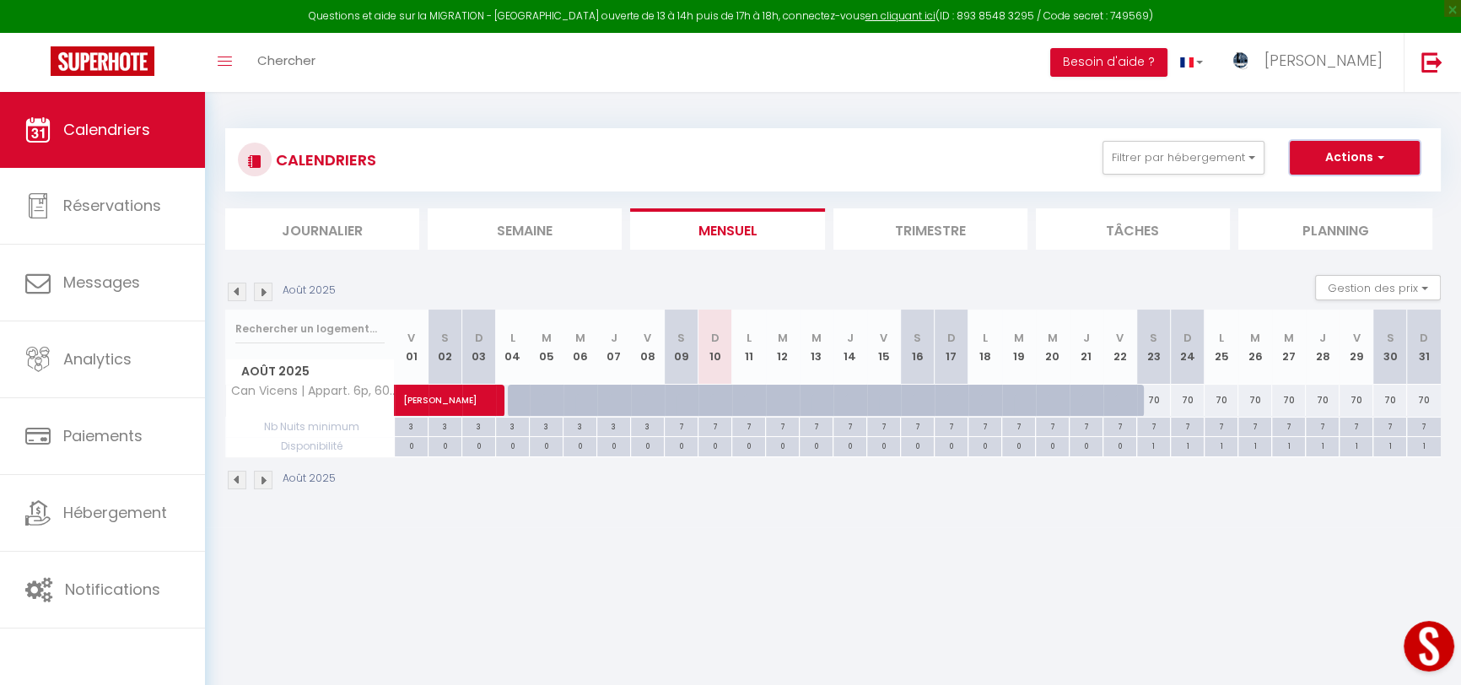
click at [1384, 154] on button "Actions" at bounding box center [1355, 158] width 130 height 34
click at [1427, 405] on div "70" at bounding box center [1424, 400] width 34 height 31
type input "70"
type input "Dim 31 Août 2025"
type input "Lun 01 Septembre 2025"
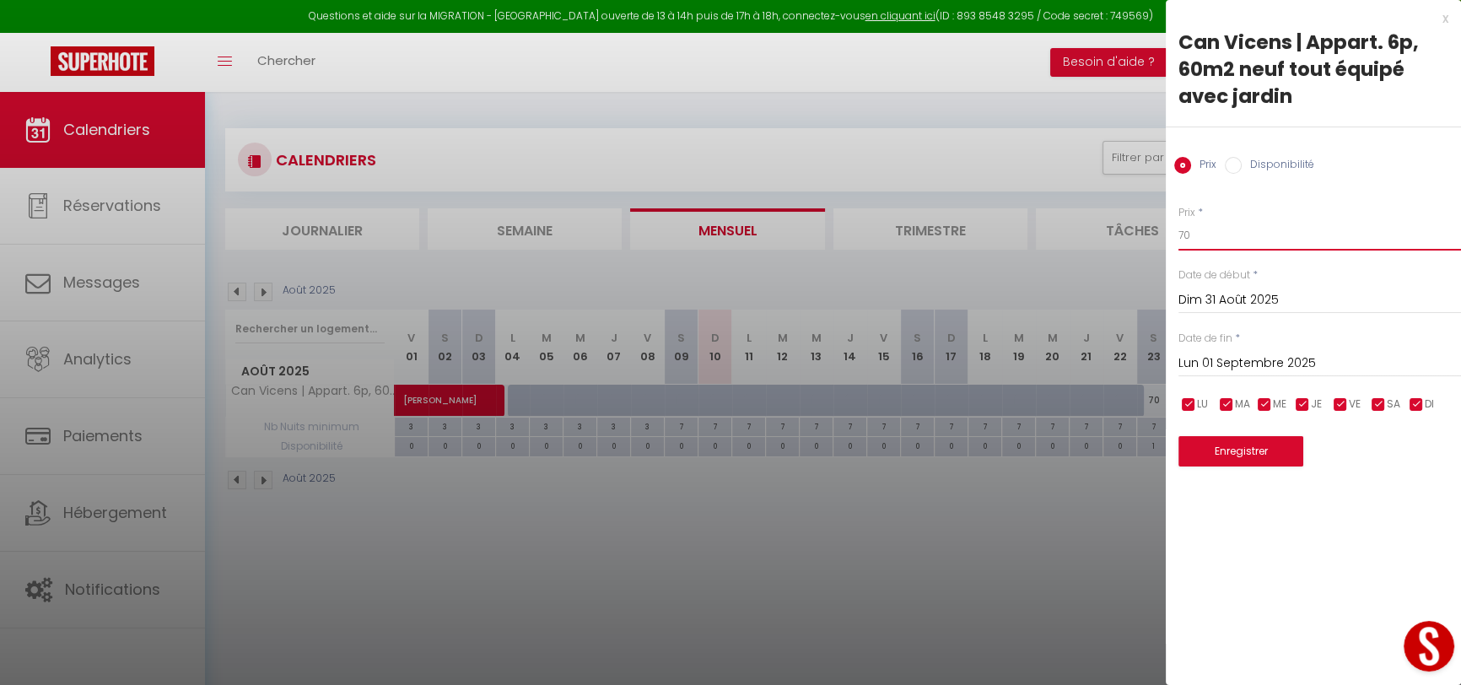
click at [1224, 236] on input "70" at bounding box center [1320, 235] width 283 height 30
type input "7"
type input "60"
click at [1273, 365] on input "Lun 01 Septembre 2025" at bounding box center [1320, 364] width 283 height 22
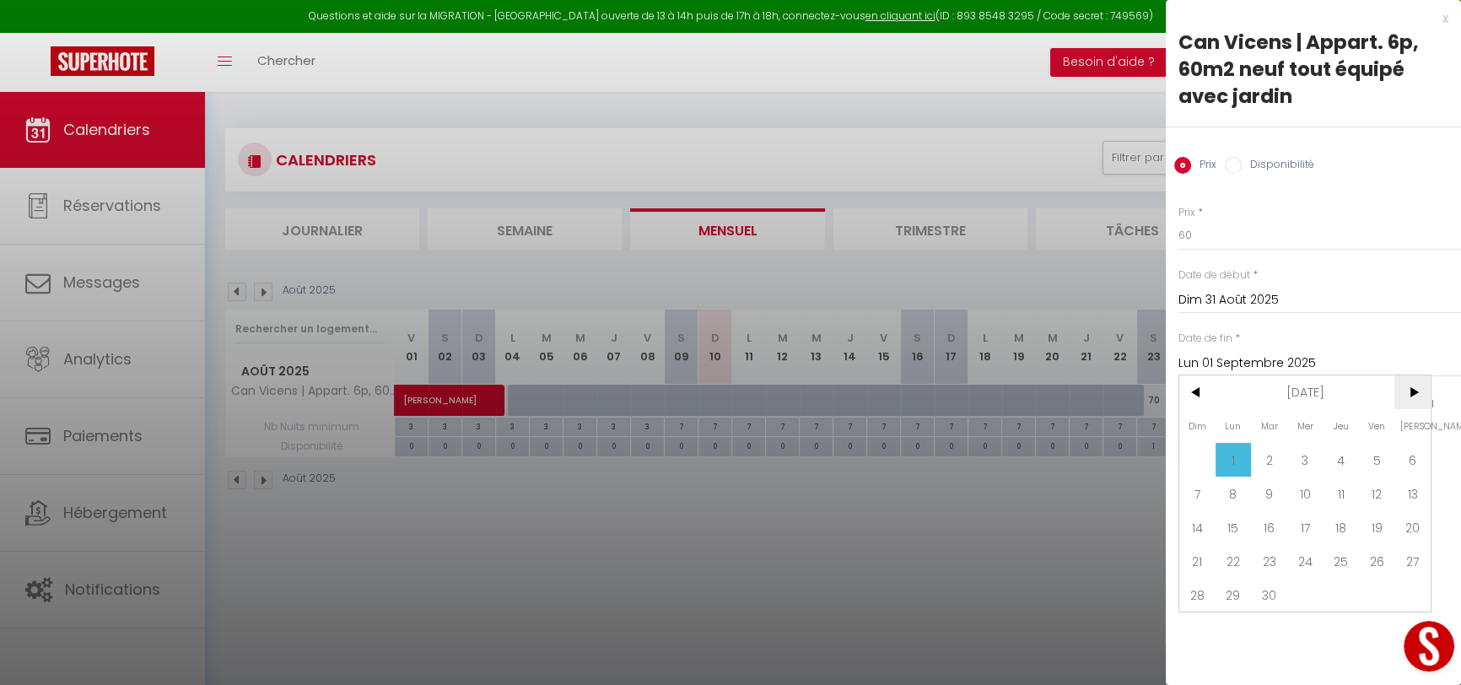
click at [1415, 387] on span ">" at bounding box center [1413, 392] width 36 height 34
click at [1206, 622] on span "30" at bounding box center [1197, 629] width 36 height 34
type input "Dim 30 Novembre 2025"
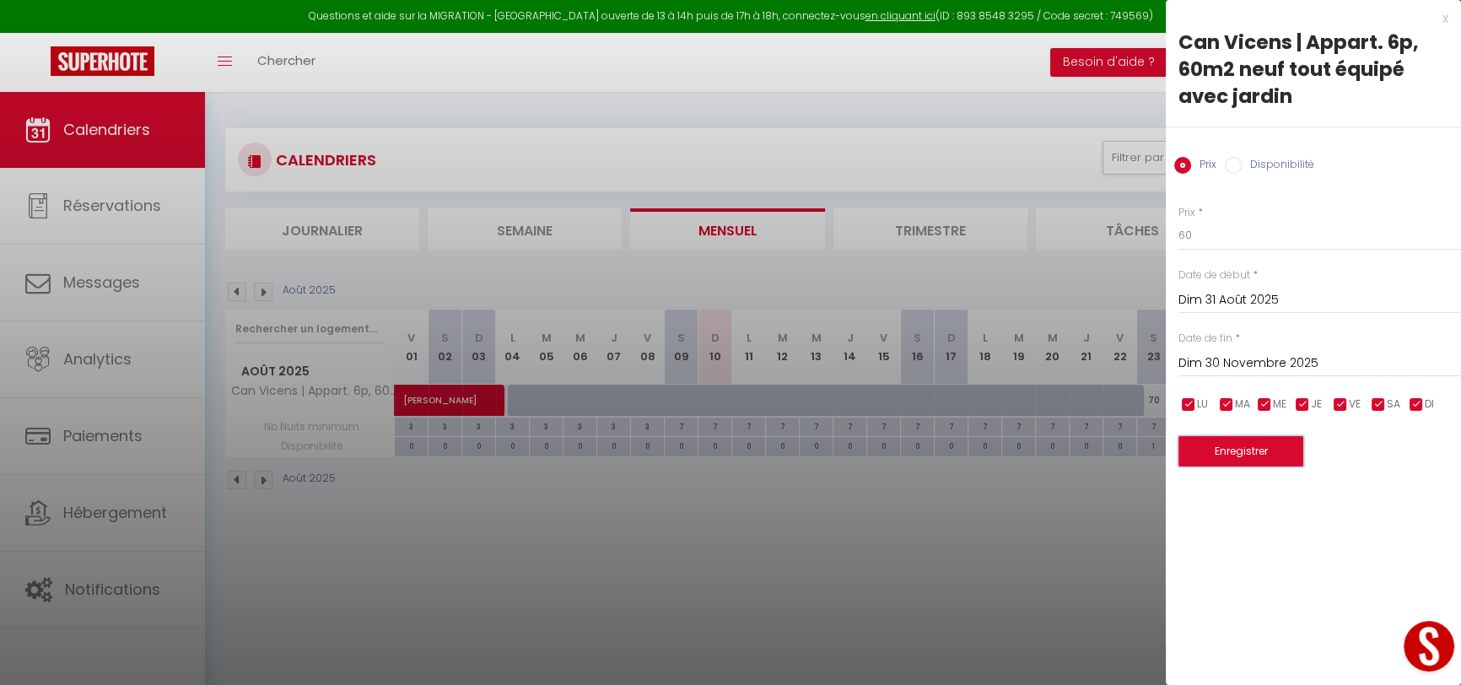
click at [1248, 443] on button "Enregistrer" at bounding box center [1241, 451] width 125 height 30
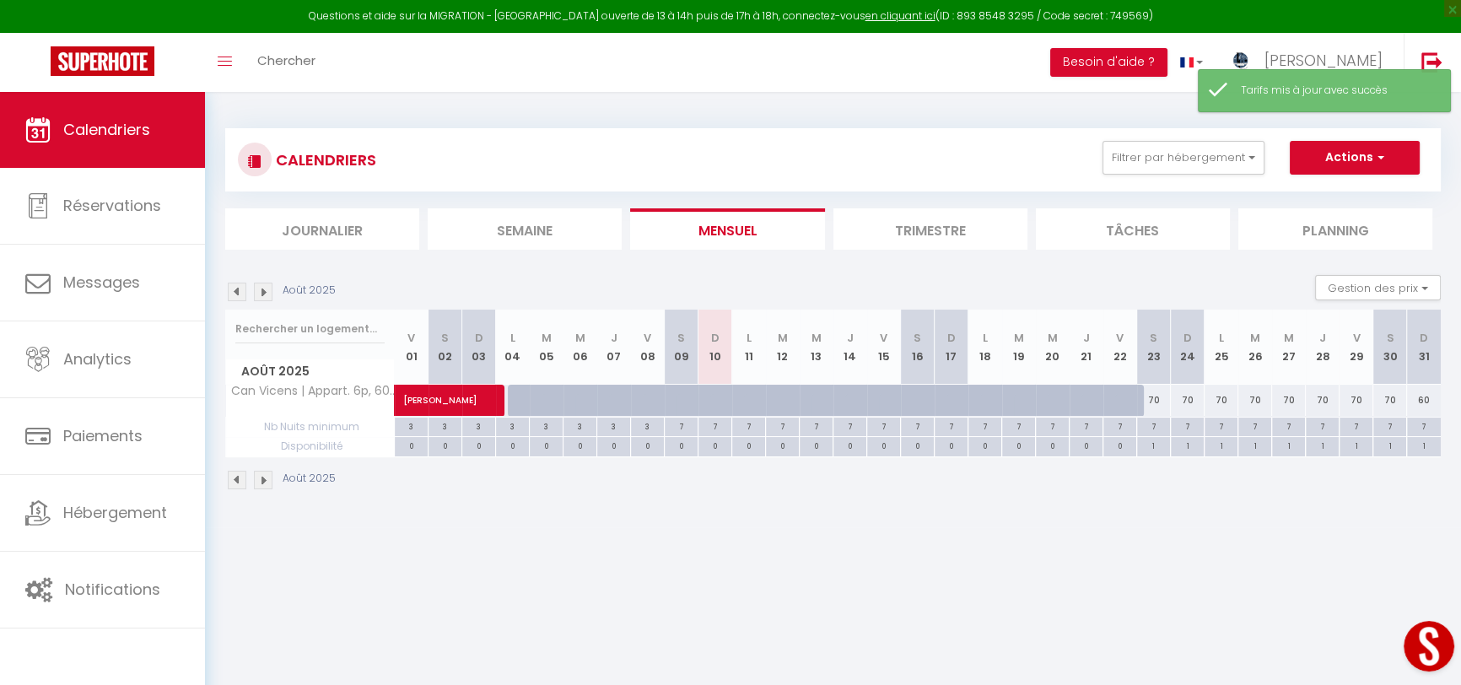
click at [262, 294] on img at bounding box center [263, 292] width 19 height 19
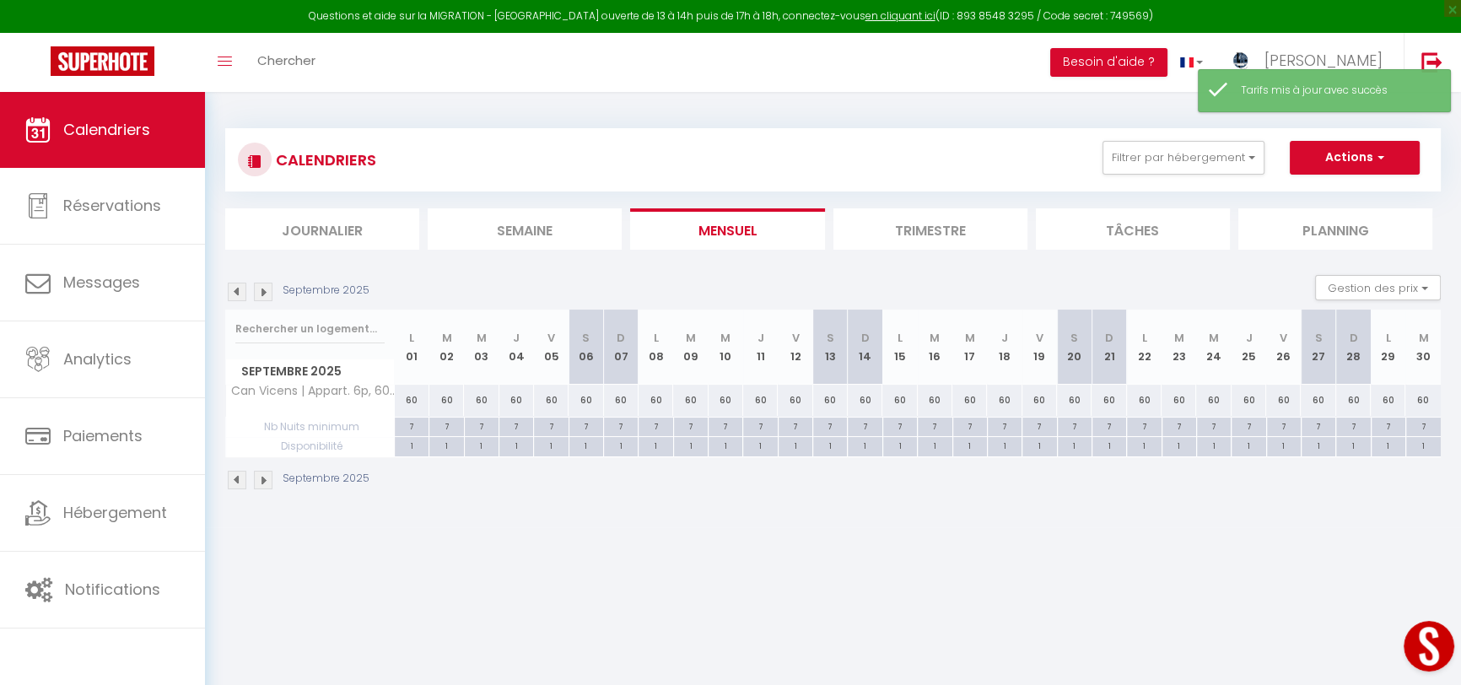
click at [262, 294] on img at bounding box center [263, 292] width 19 height 19
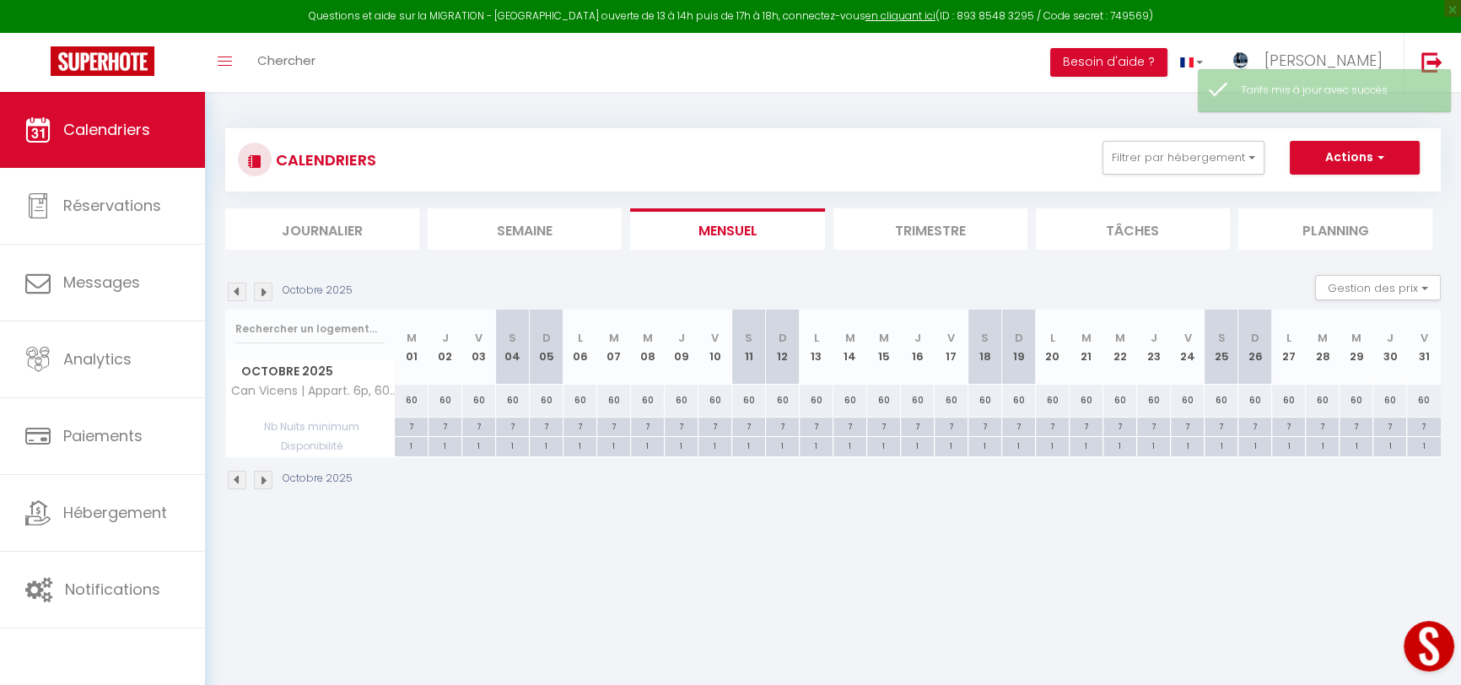
click at [262, 294] on img at bounding box center [263, 292] width 19 height 19
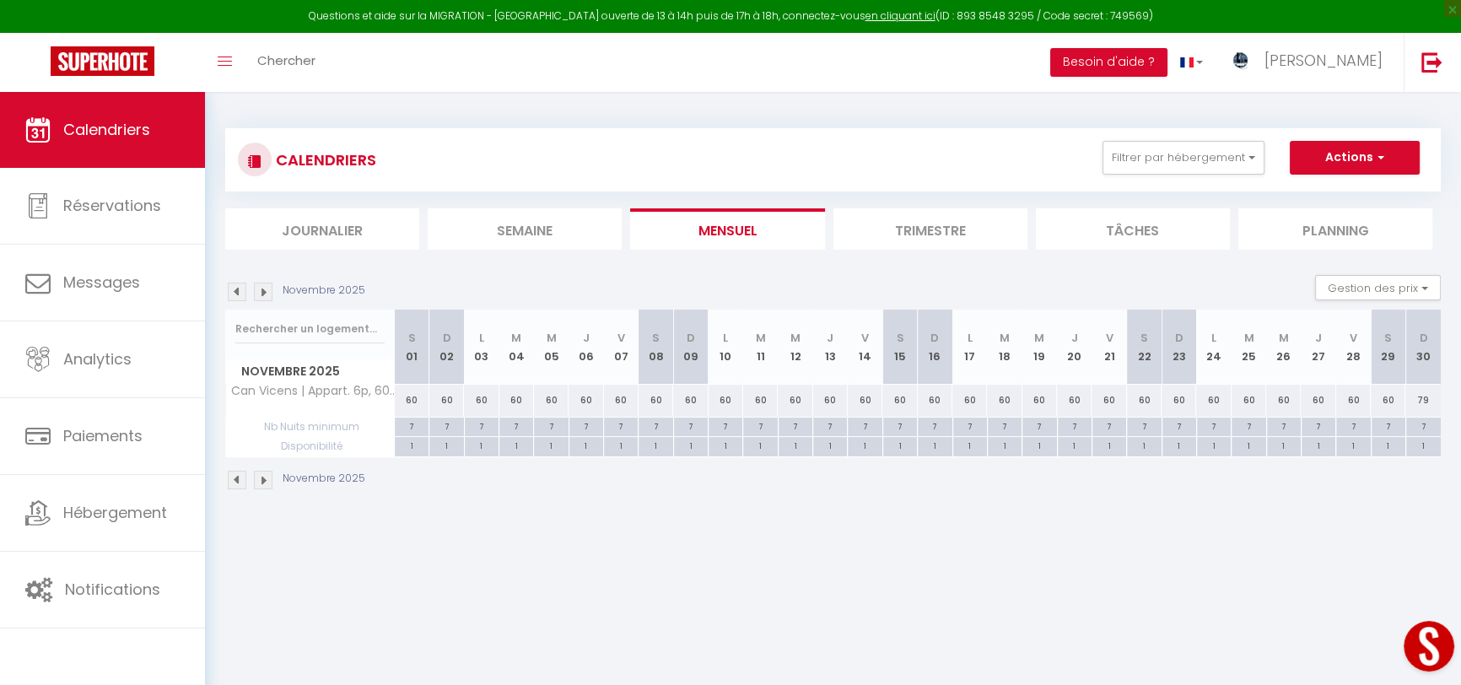
click at [262, 294] on img at bounding box center [263, 292] width 19 height 19
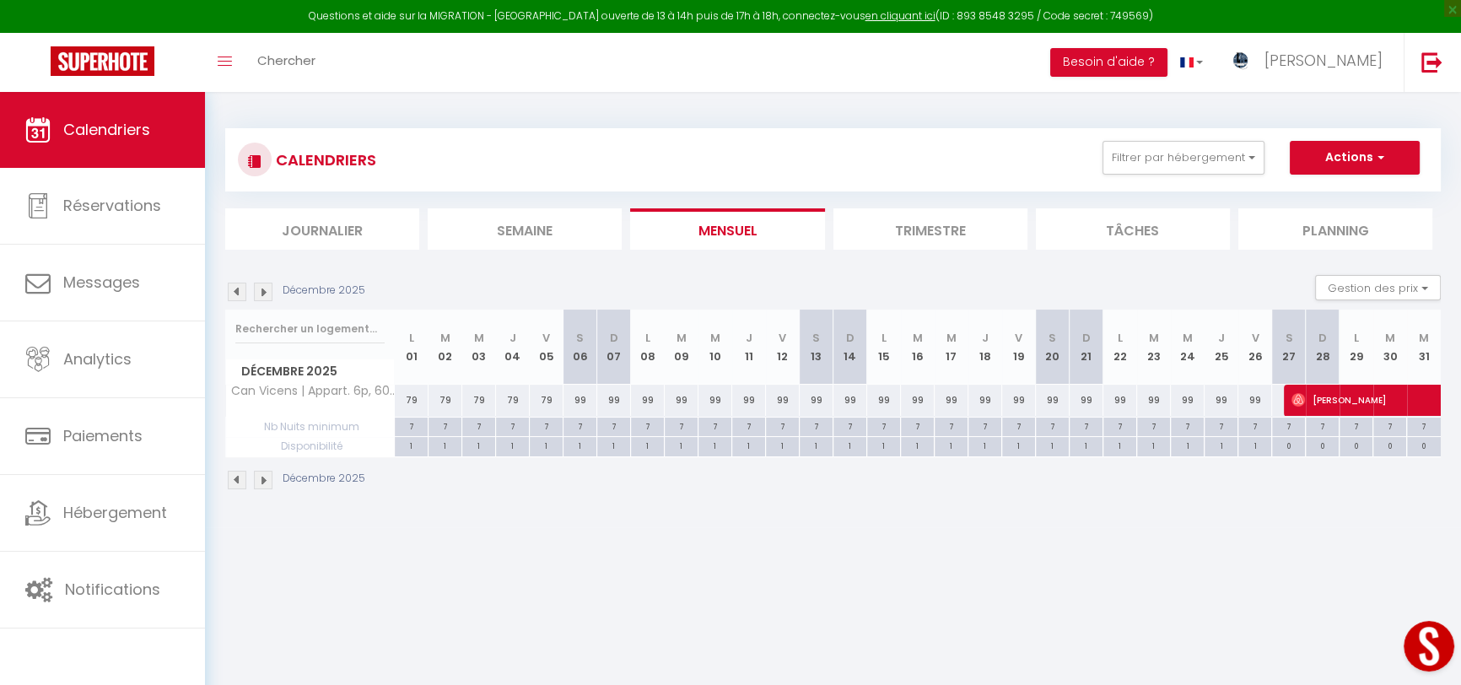
click at [236, 288] on img at bounding box center [237, 292] width 19 height 19
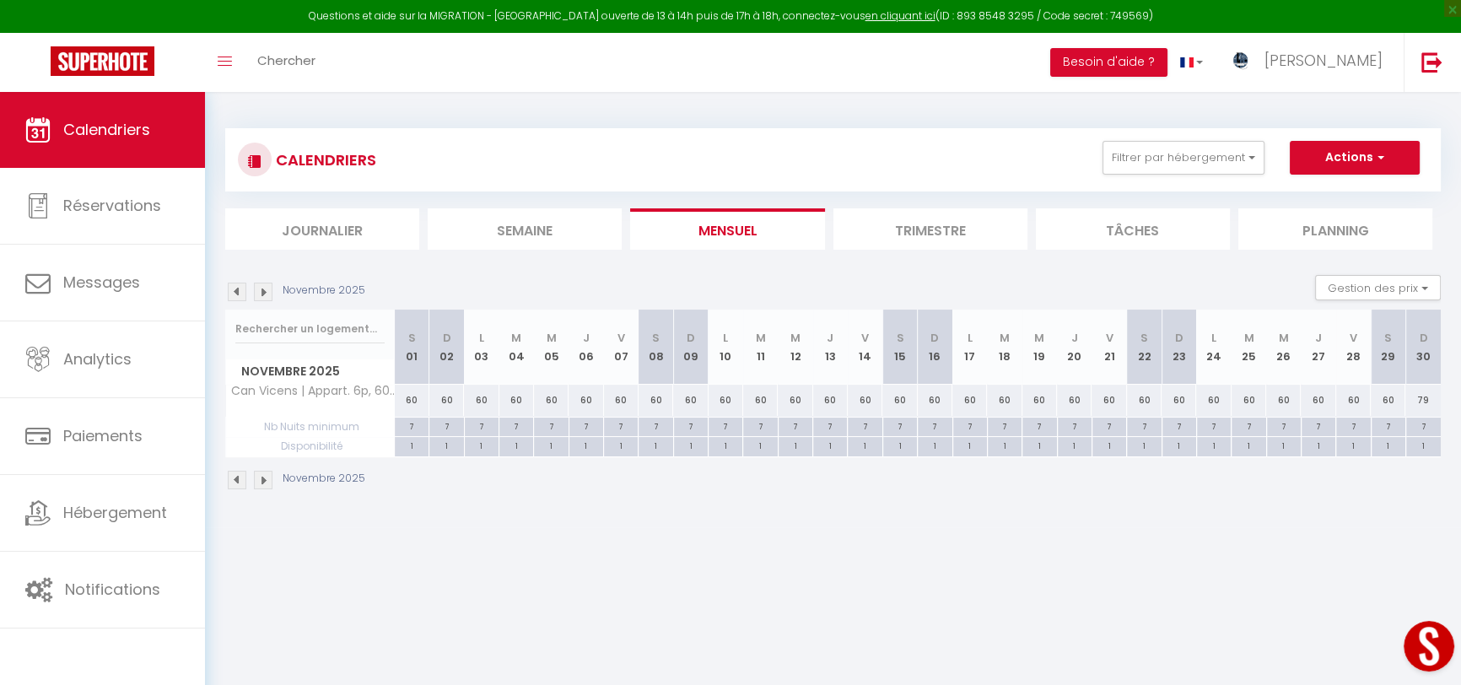
click at [266, 291] on img at bounding box center [263, 292] width 19 height 19
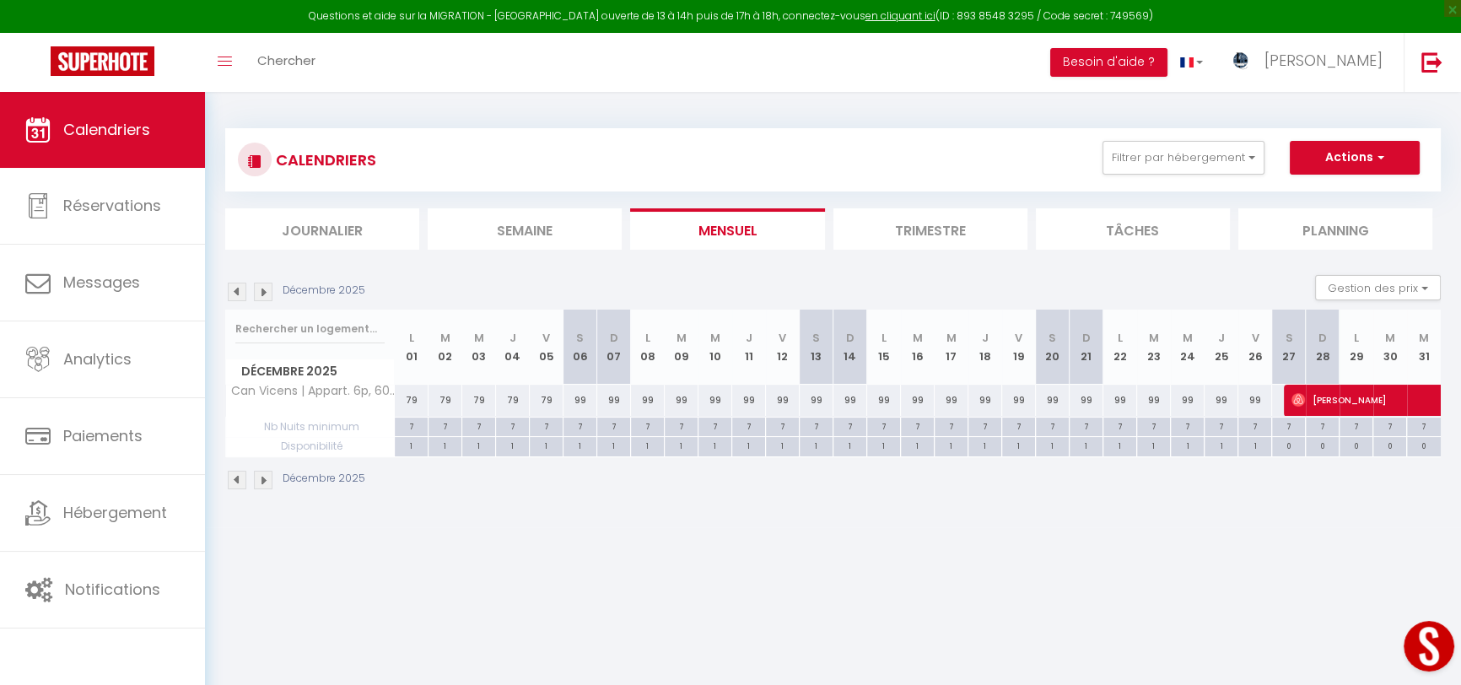
click at [269, 288] on img at bounding box center [263, 292] width 19 height 19
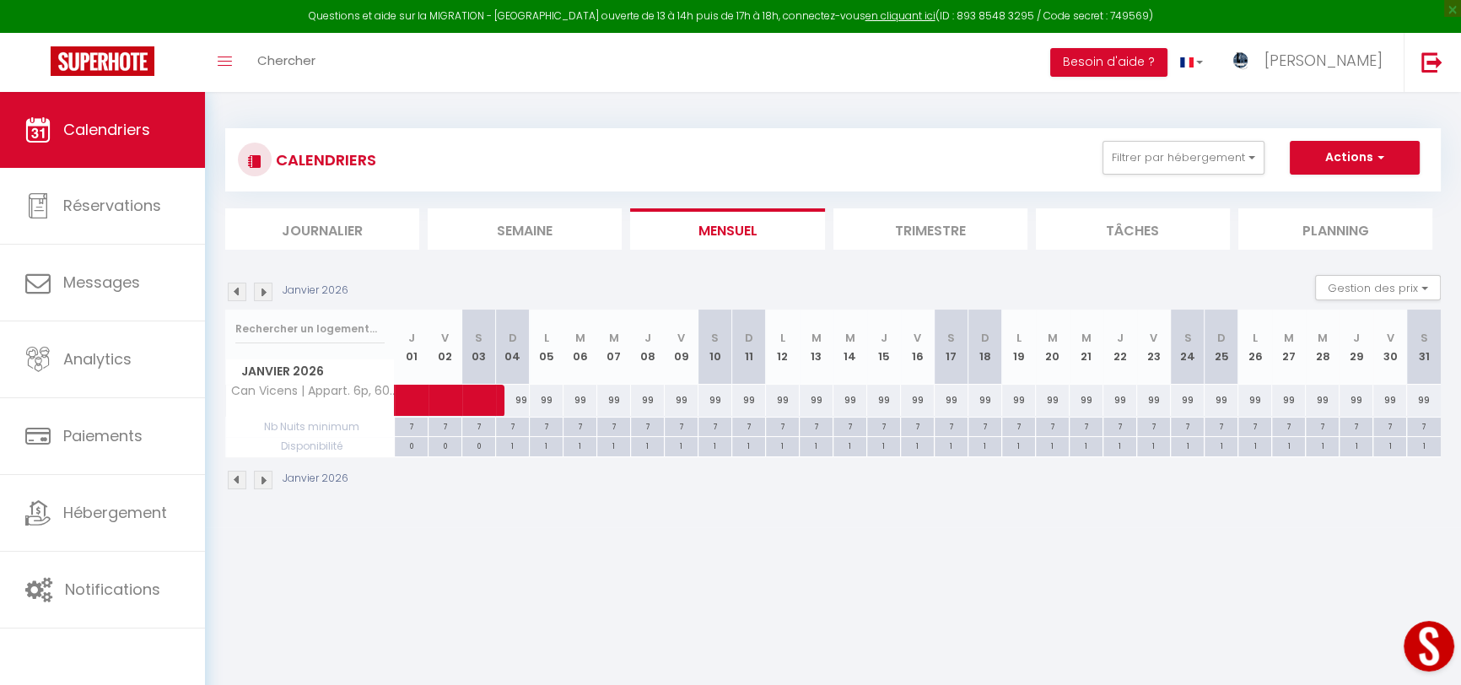
click at [234, 290] on img at bounding box center [237, 292] width 19 height 19
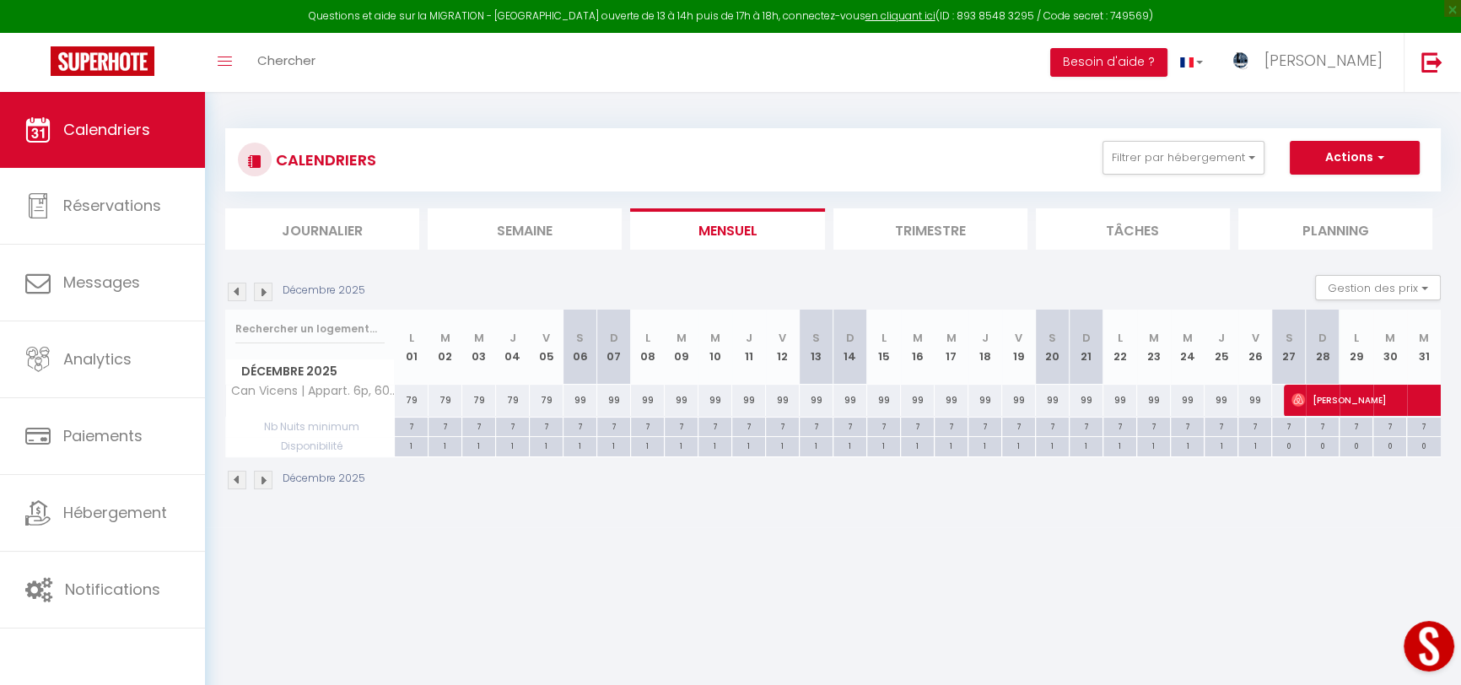
click at [234, 290] on img at bounding box center [237, 292] width 19 height 19
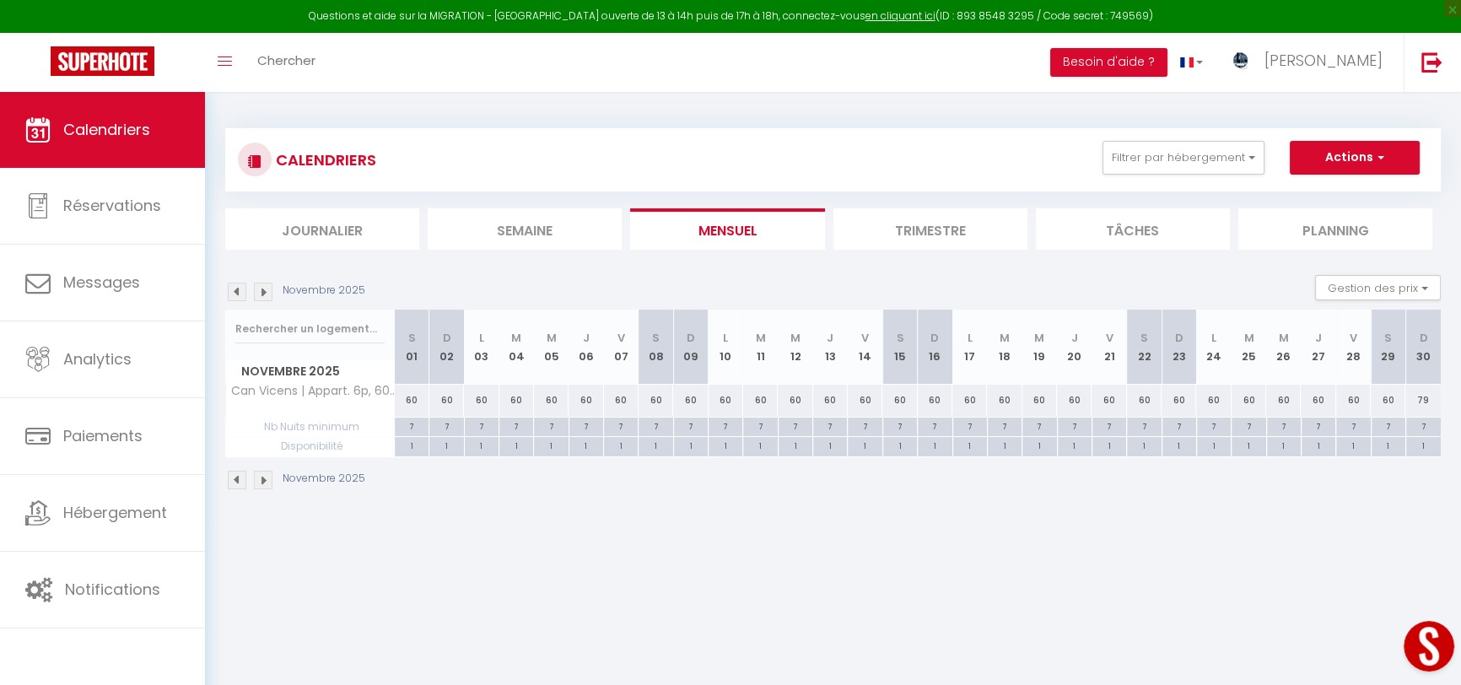
click at [1432, 402] on div "79" at bounding box center [1423, 400] width 35 height 31
type input "79"
type input "Dim 30 Novembre 2025"
type input "Lun 01 Décembre 2025"
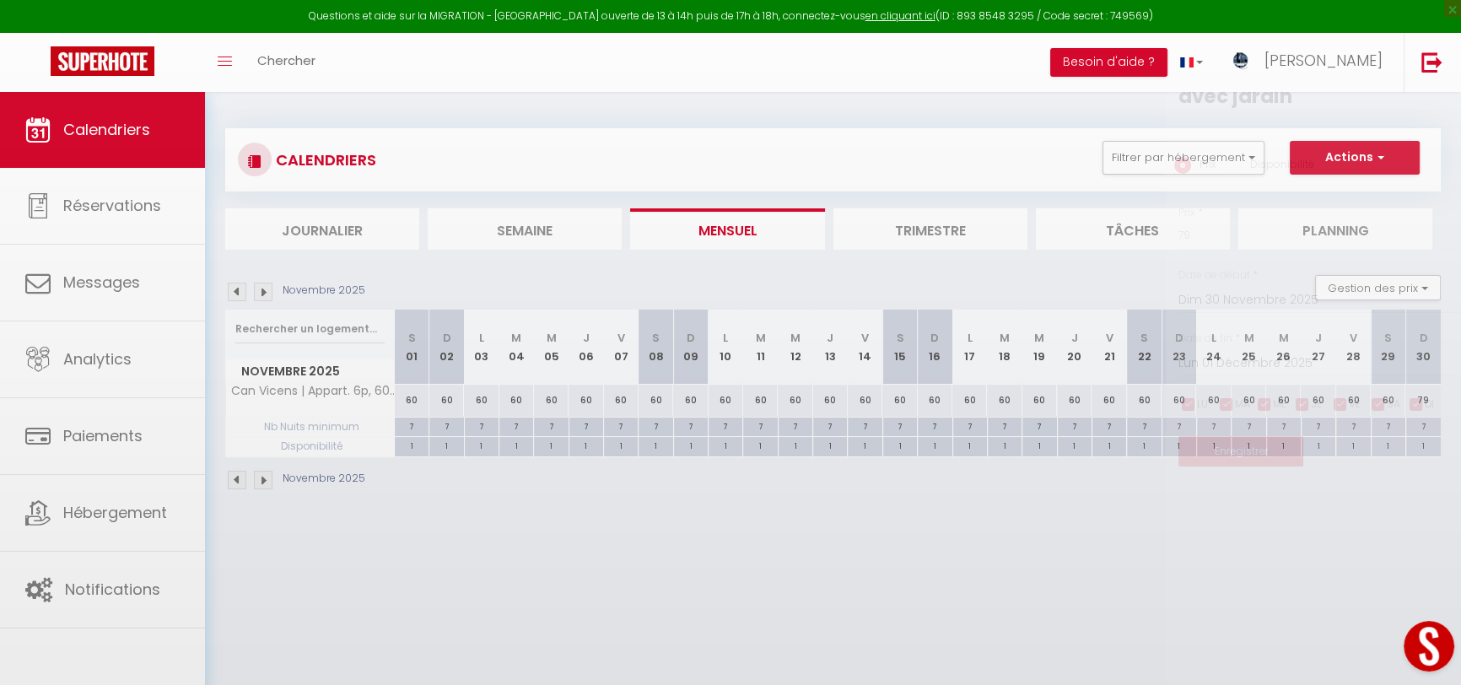
click at [1432, 402] on div at bounding box center [730, 342] width 1461 height 685
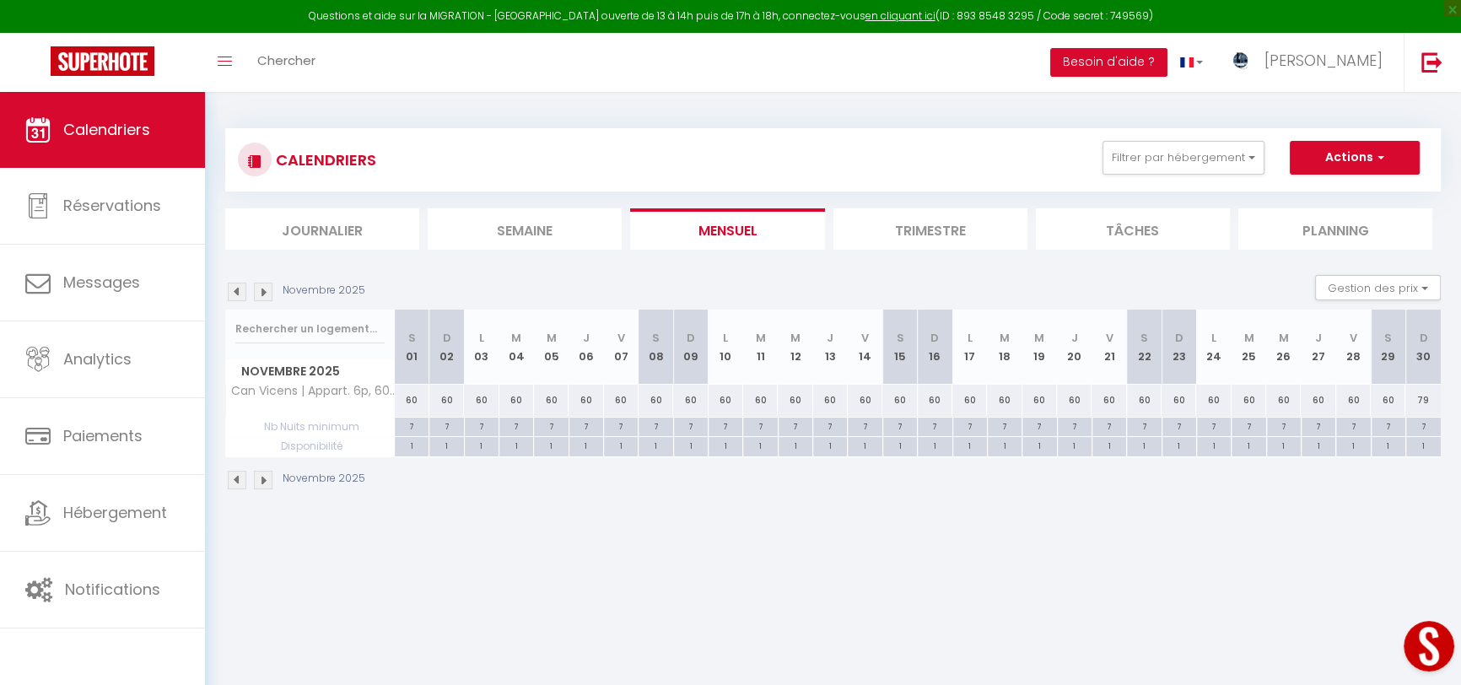
click at [1432, 402] on div "79" at bounding box center [1423, 400] width 35 height 31
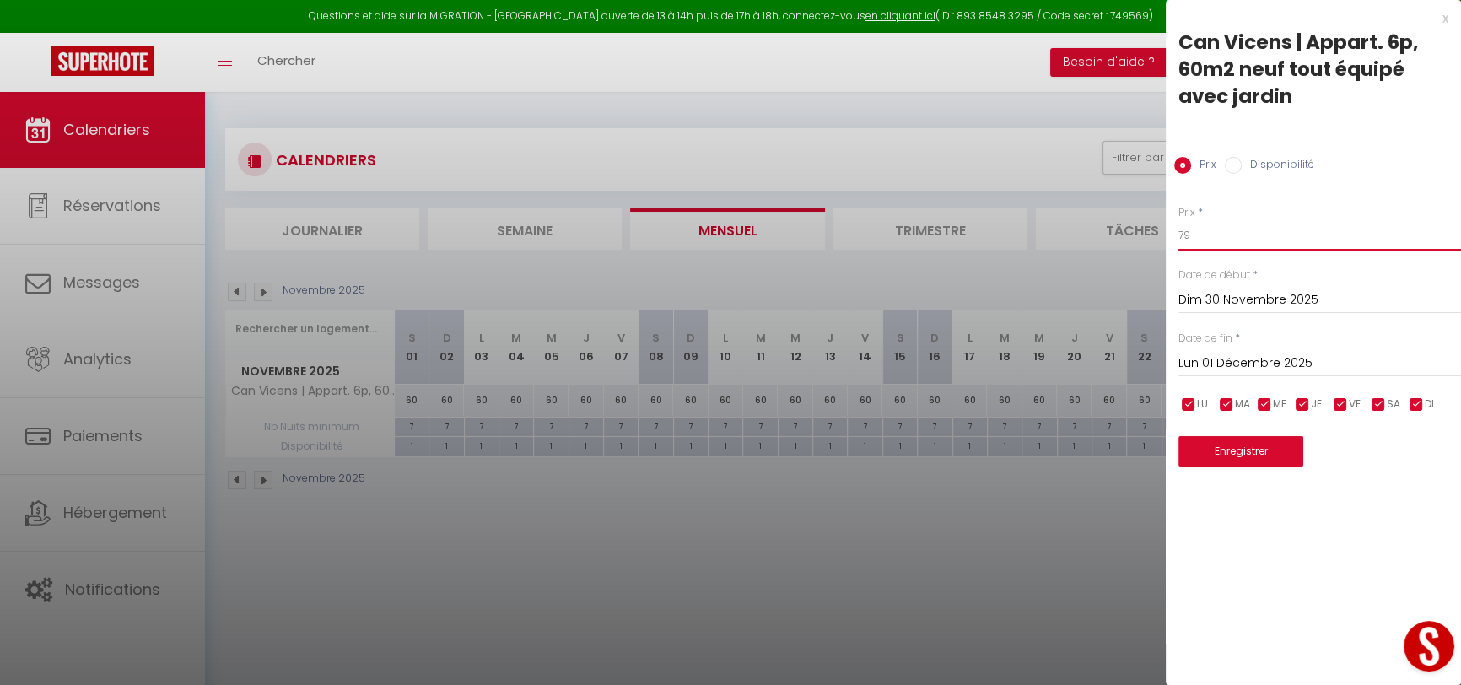
click at [1228, 235] on input "79" at bounding box center [1320, 235] width 283 height 30
click at [1301, 367] on input "Lun 01 Décembre 2025" at bounding box center [1320, 364] width 283 height 22
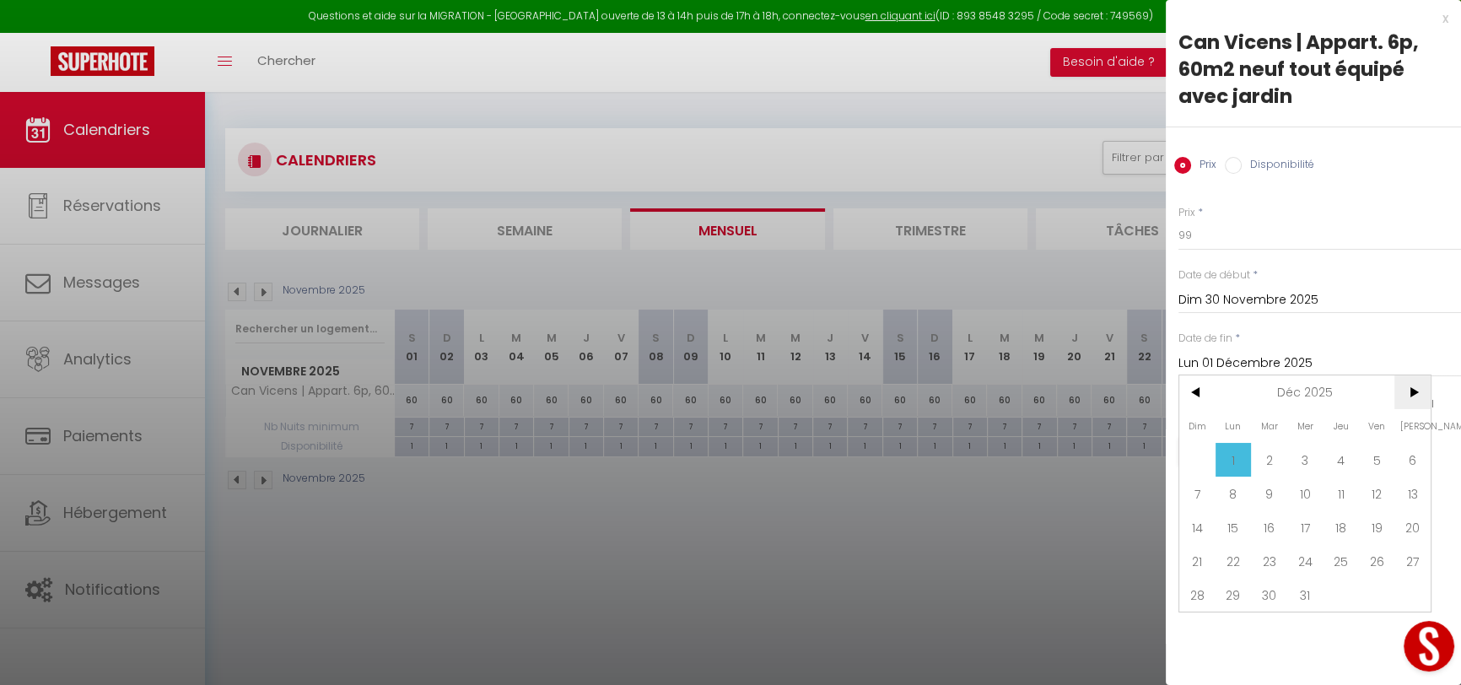
click at [1422, 384] on span ">" at bounding box center [1413, 392] width 36 height 34
click at [1260, 599] on span "31" at bounding box center [1269, 595] width 36 height 34
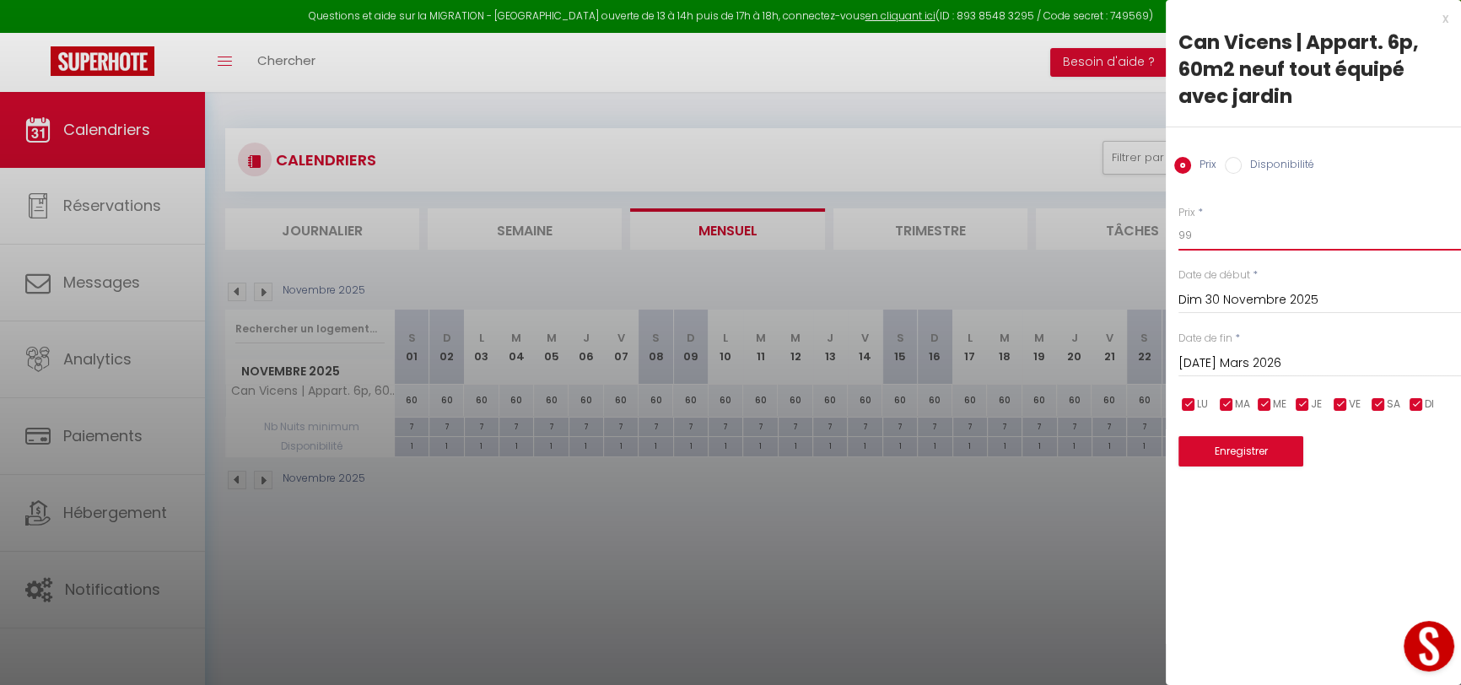
click at [1217, 246] on input "99" at bounding box center [1320, 235] width 283 height 30
click at [1234, 456] on button "Enregistrer" at bounding box center [1241, 451] width 125 height 30
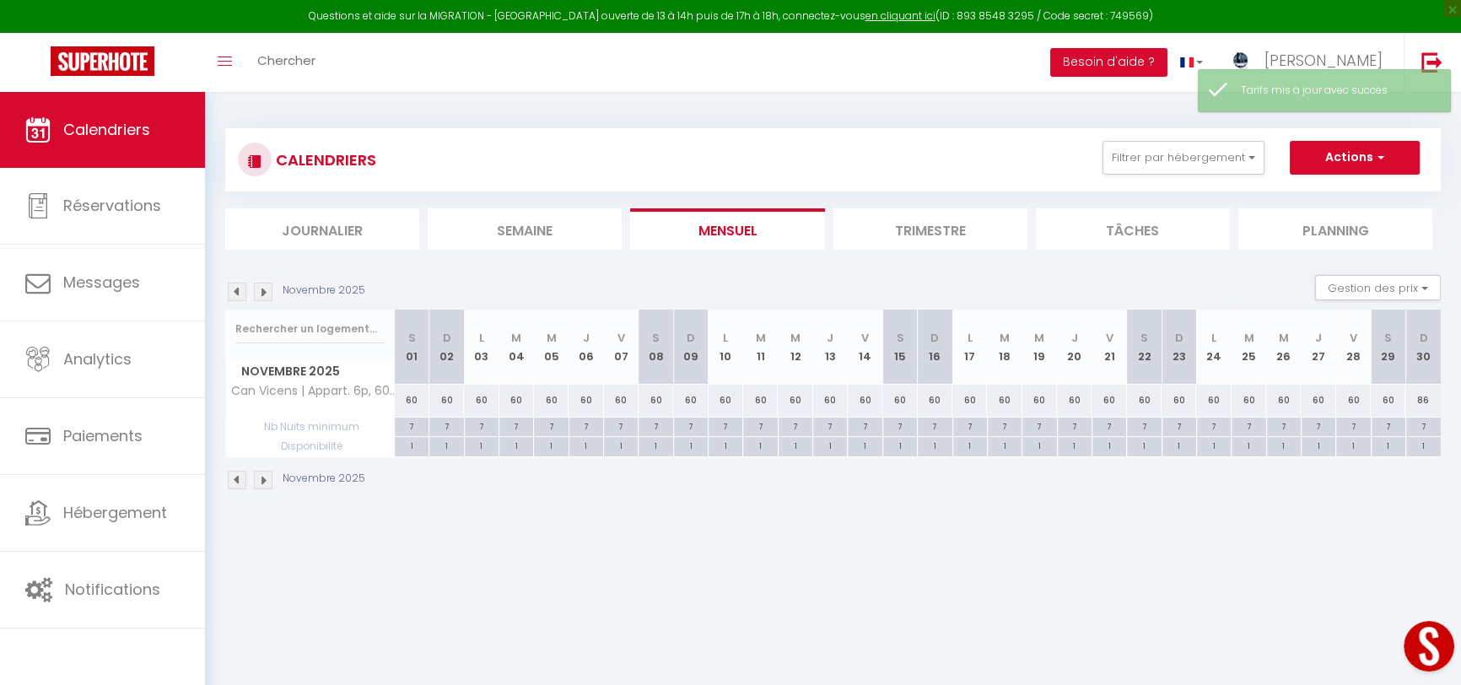
click at [254, 292] on img at bounding box center [263, 292] width 19 height 19
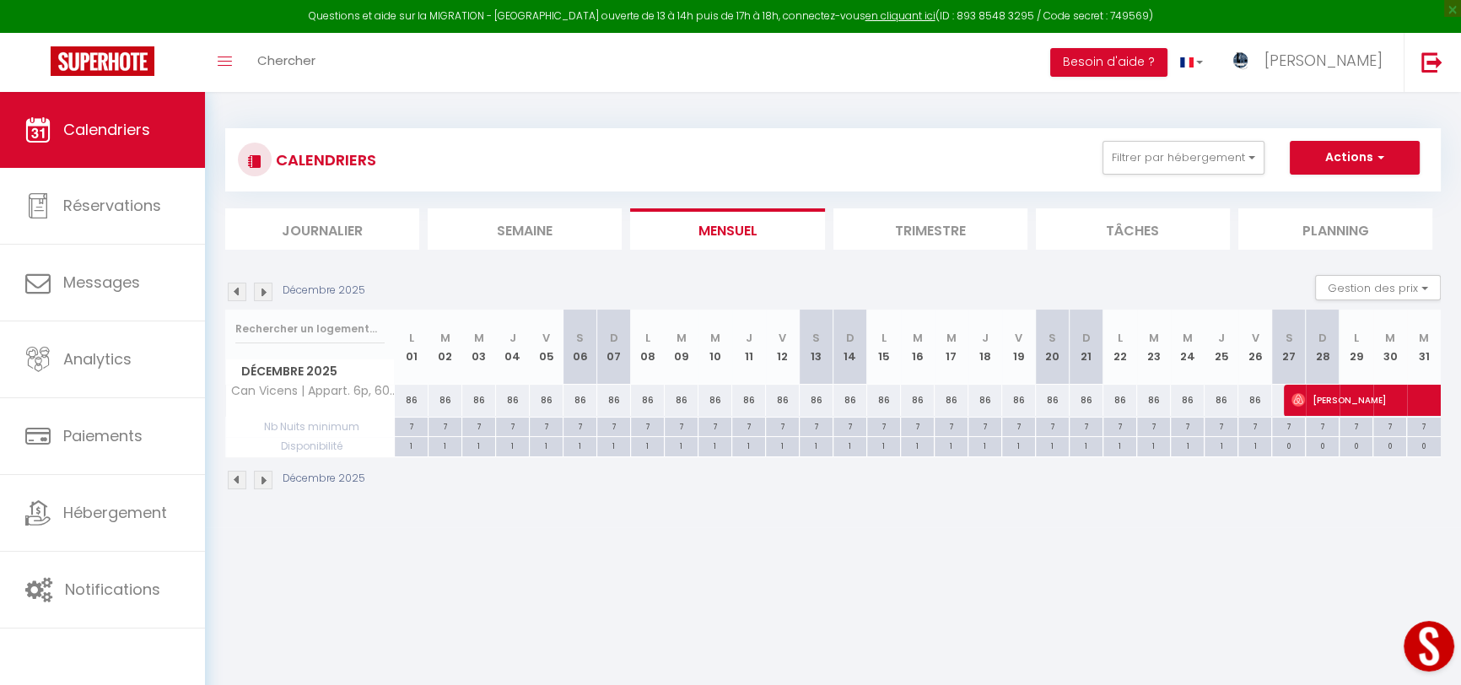
click at [254, 292] on img at bounding box center [263, 292] width 19 height 19
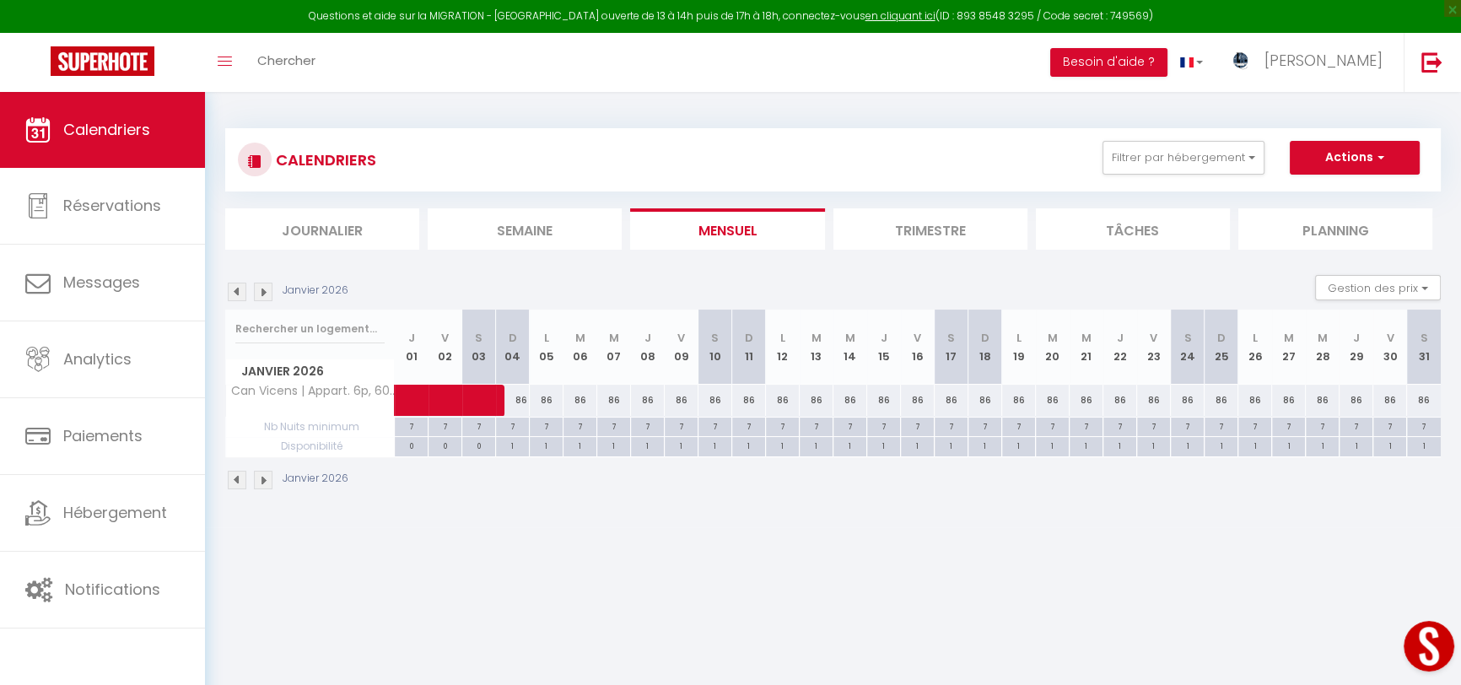
click at [254, 292] on img at bounding box center [263, 292] width 19 height 19
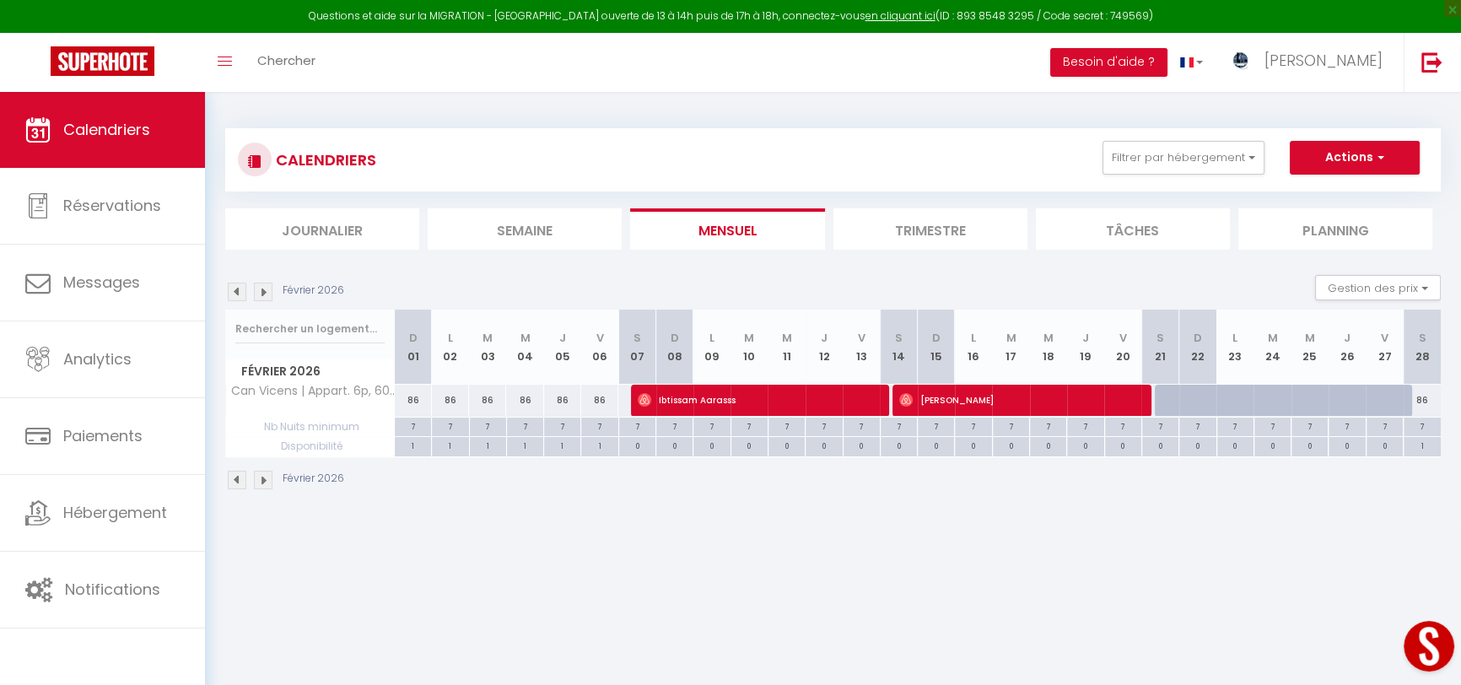
click at [265, 292] on img at bounding box center [263, 292] width 19 height 19
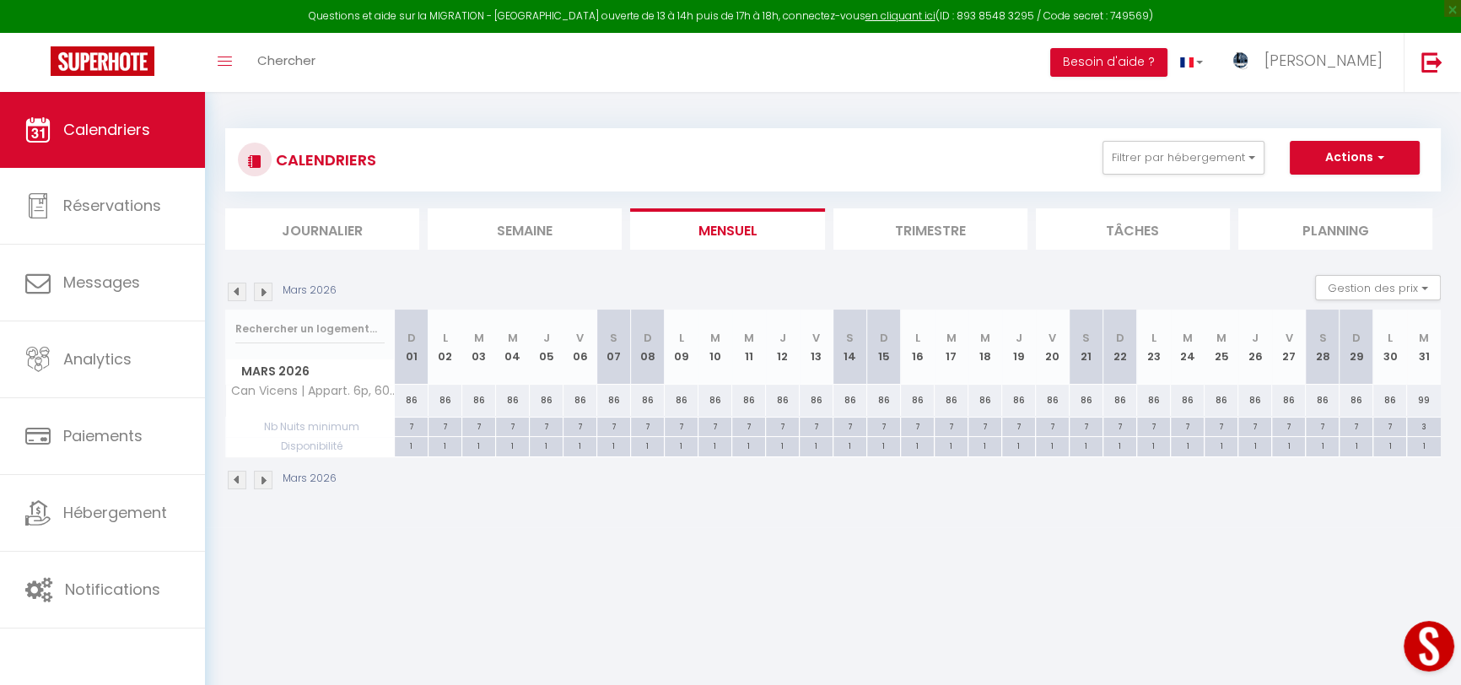
click at [265, 292] on img at bounding box center [263, 292] width 19 height 19
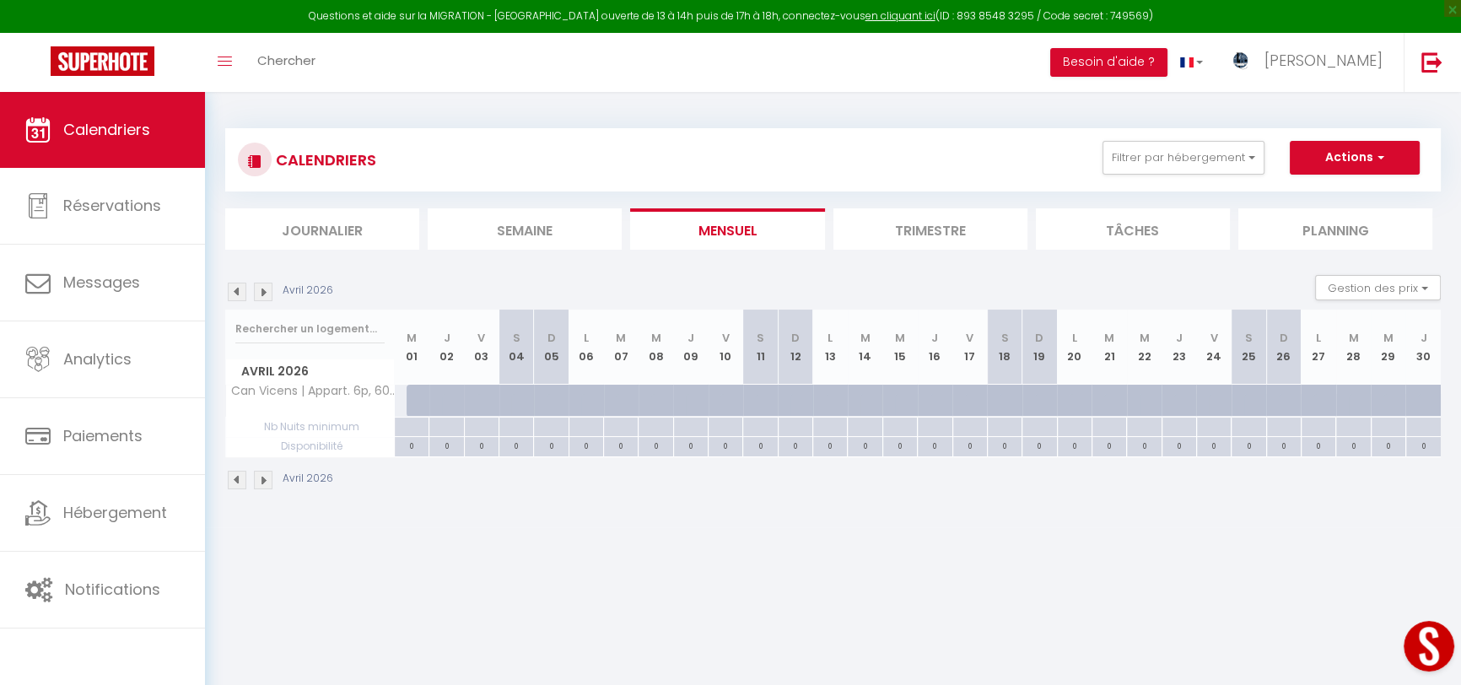
click at [239, 289] on img at bounding box center [237, 292] width 19 height 19
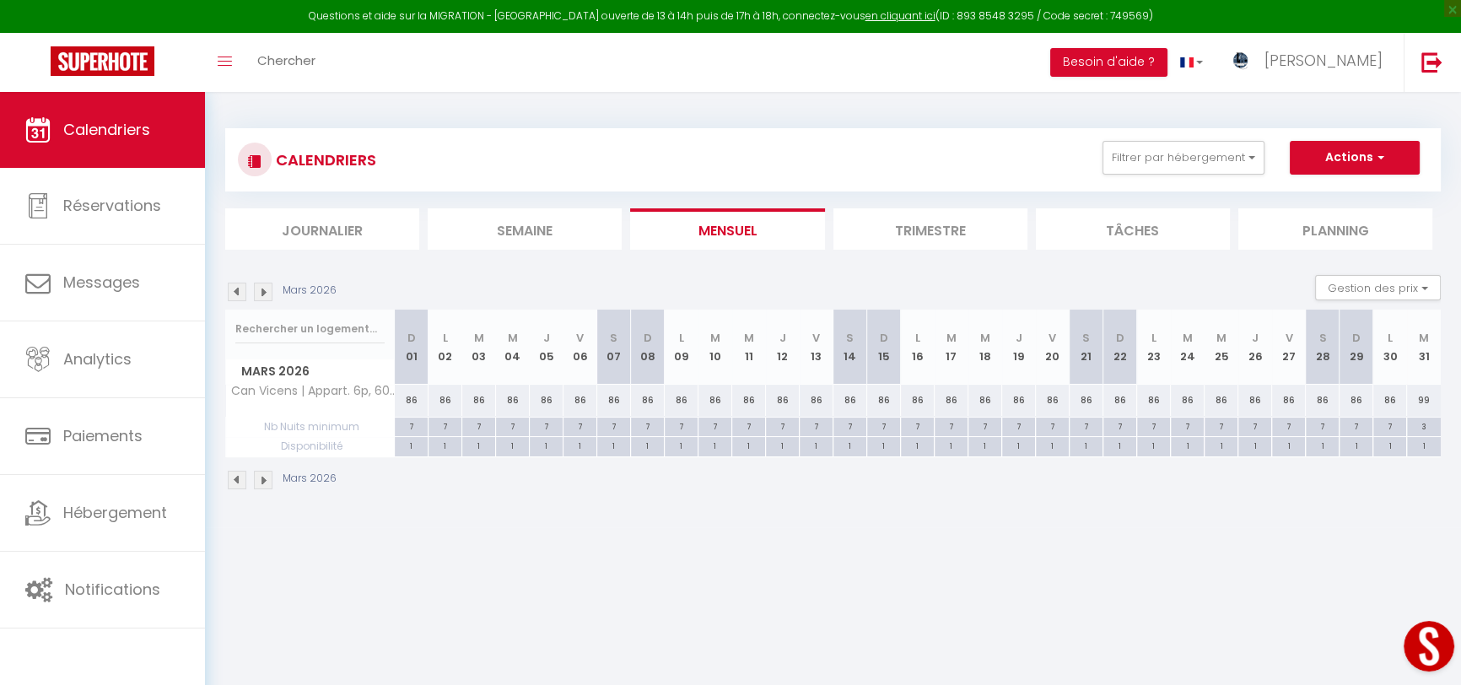
click at [1426, 400] on div "99" at bounding box center [1424, 400] width 34 height 31
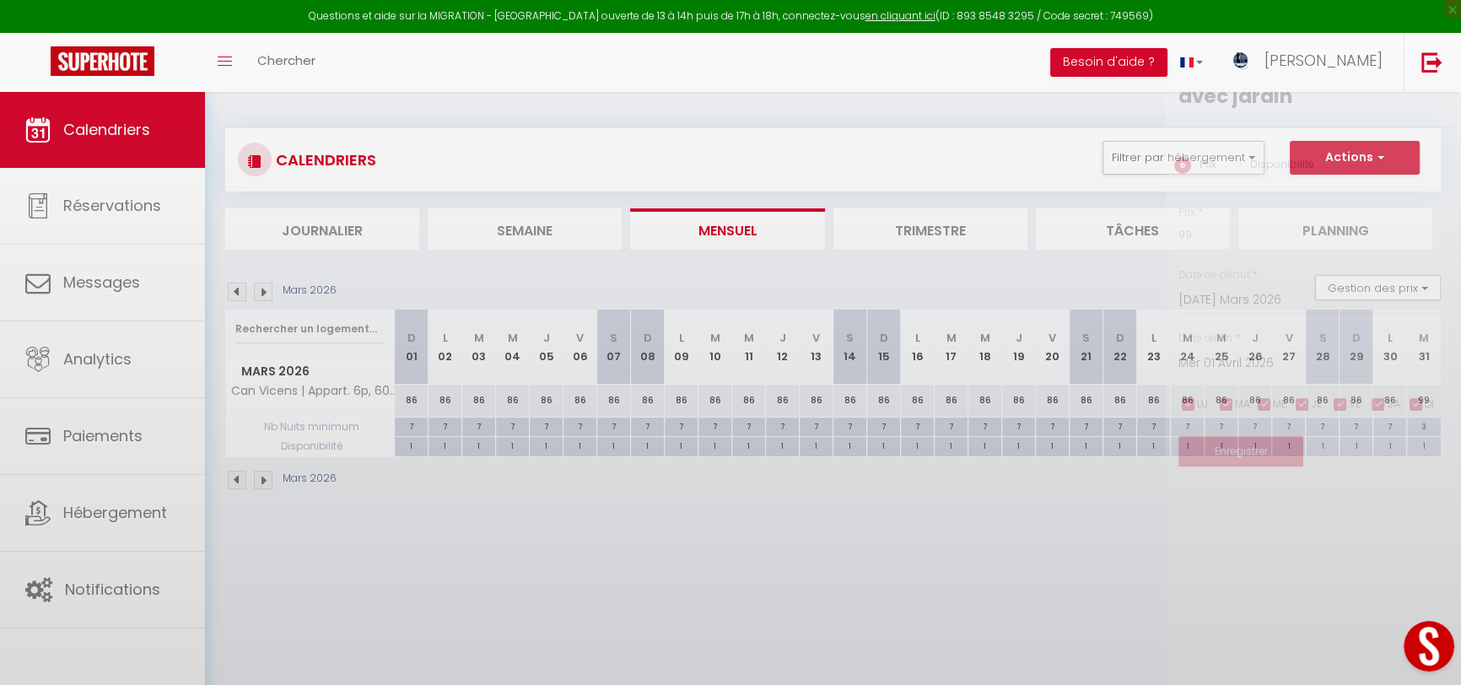
click at [1426, 400] on div at bounding box center [730, 342] width 1461 height 685
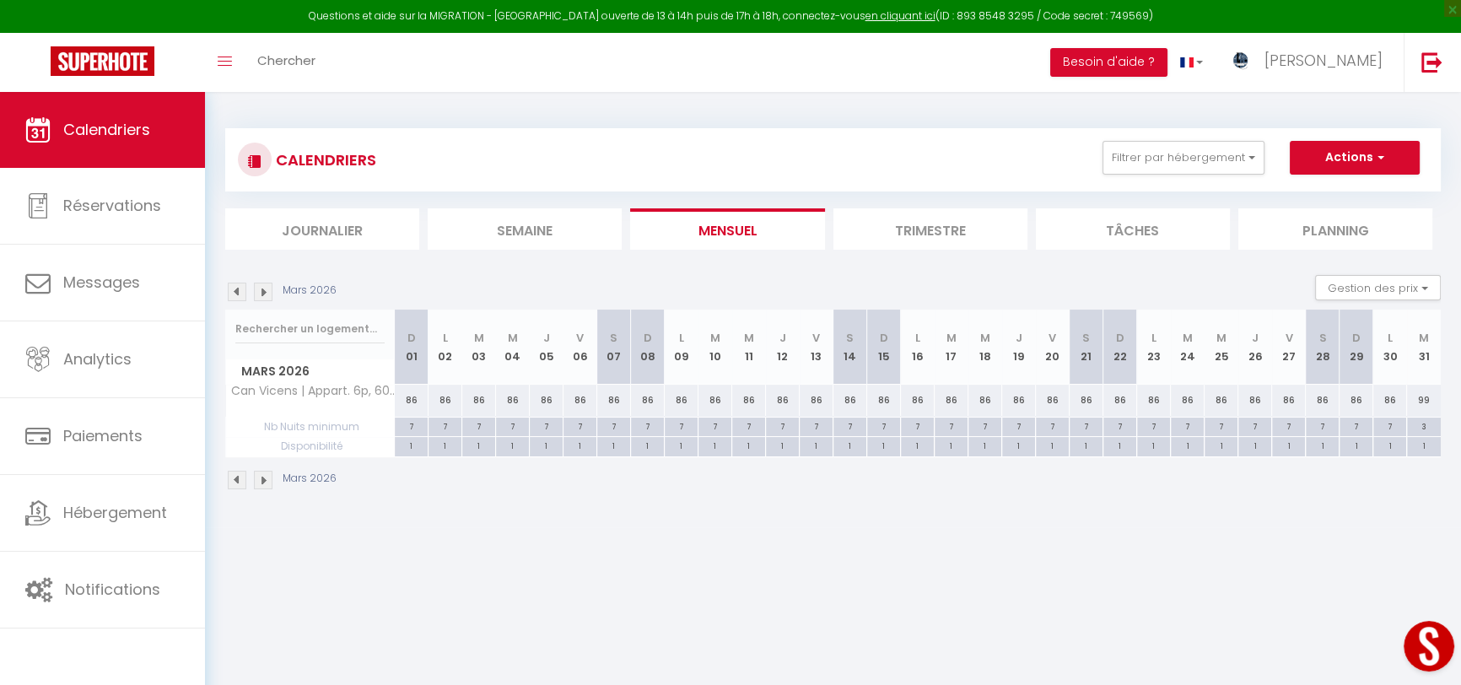
click at [1426, 400] on body "Questions et aide sur la MIGRATION - Salle Zoom ouverte de 13 à 14h puis de 17h…" at bounding box center [730, 434] width 1461 height 685
click at [1426, 400] on div "99" at bounding box center [1424, 400] width 34 height 31
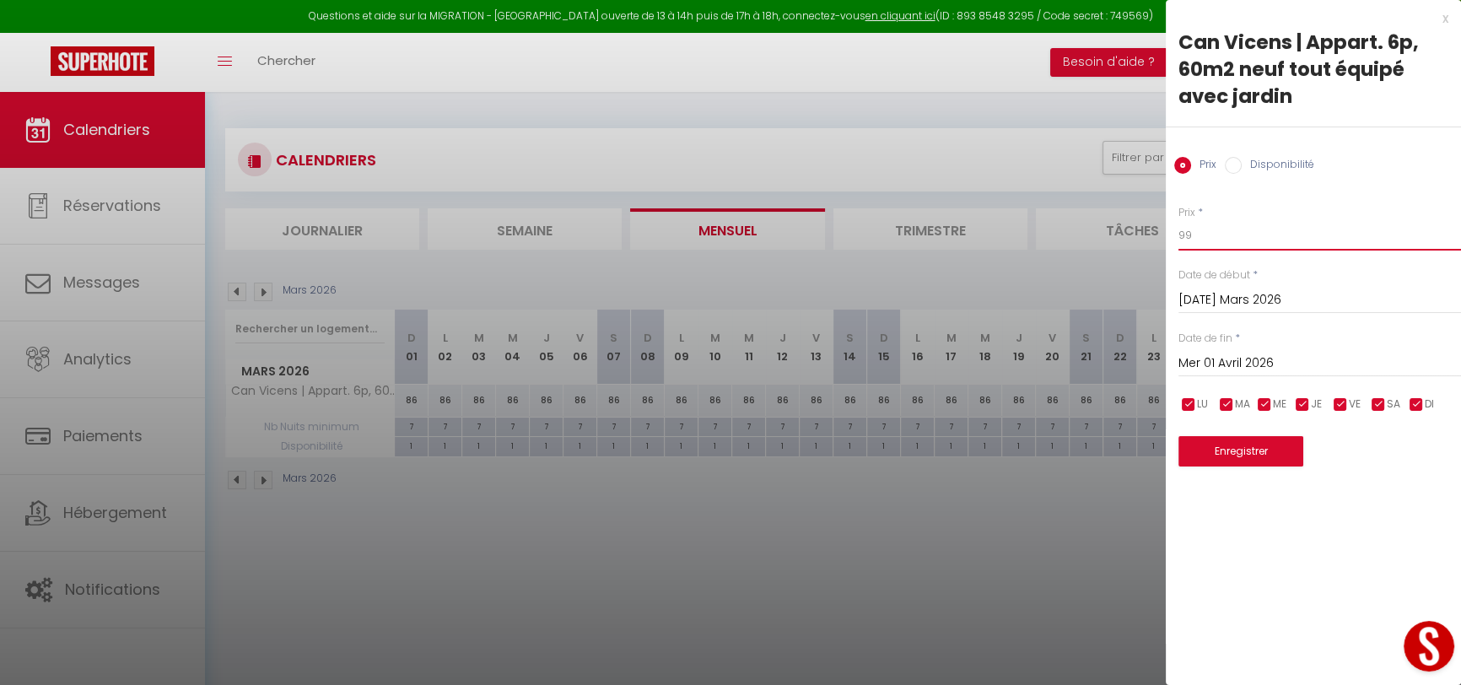
click at [1239, 236] on input "99" at bounding box center [1320, 235] width 283 height 30
click at [1249, 449] on button "Enregistrer" at bounding box center [1241, 451] width 125 height 30
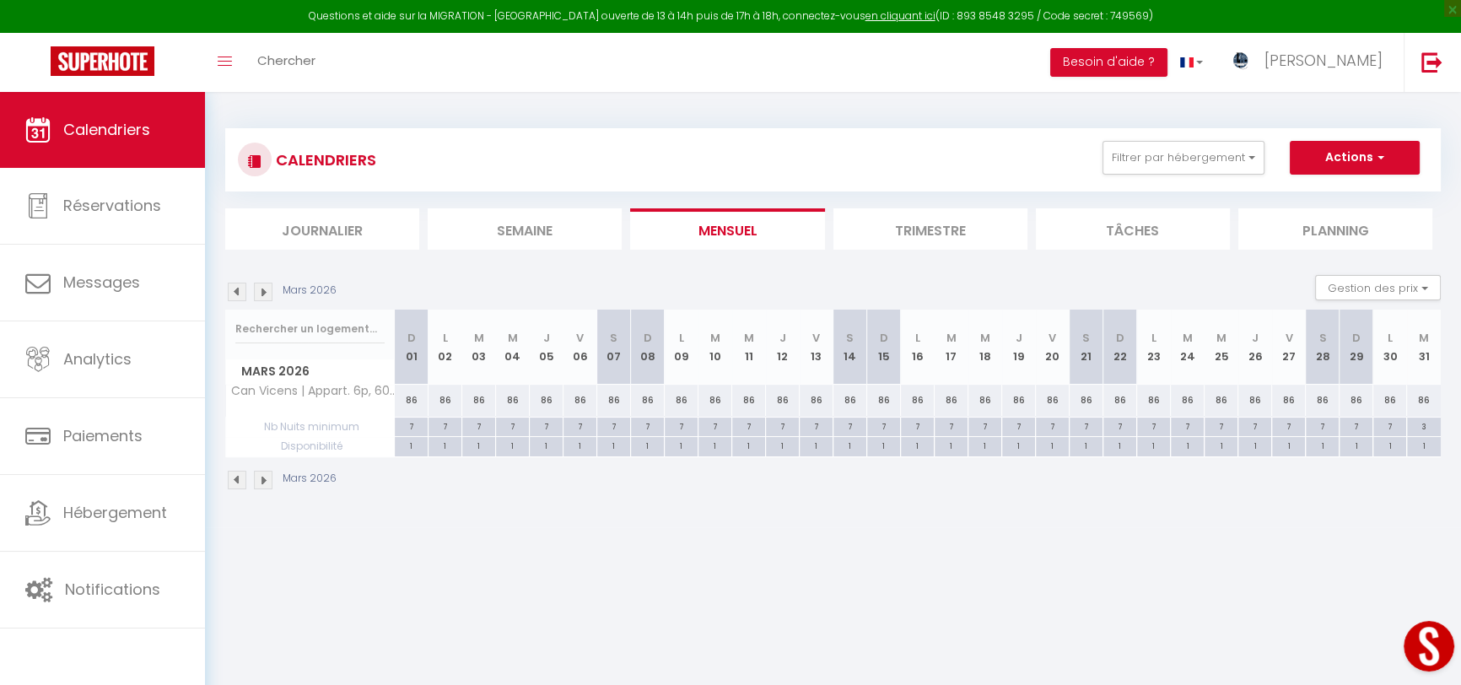
click at [262, 294] on img at bounding box center [263, 292] width 19 height 19
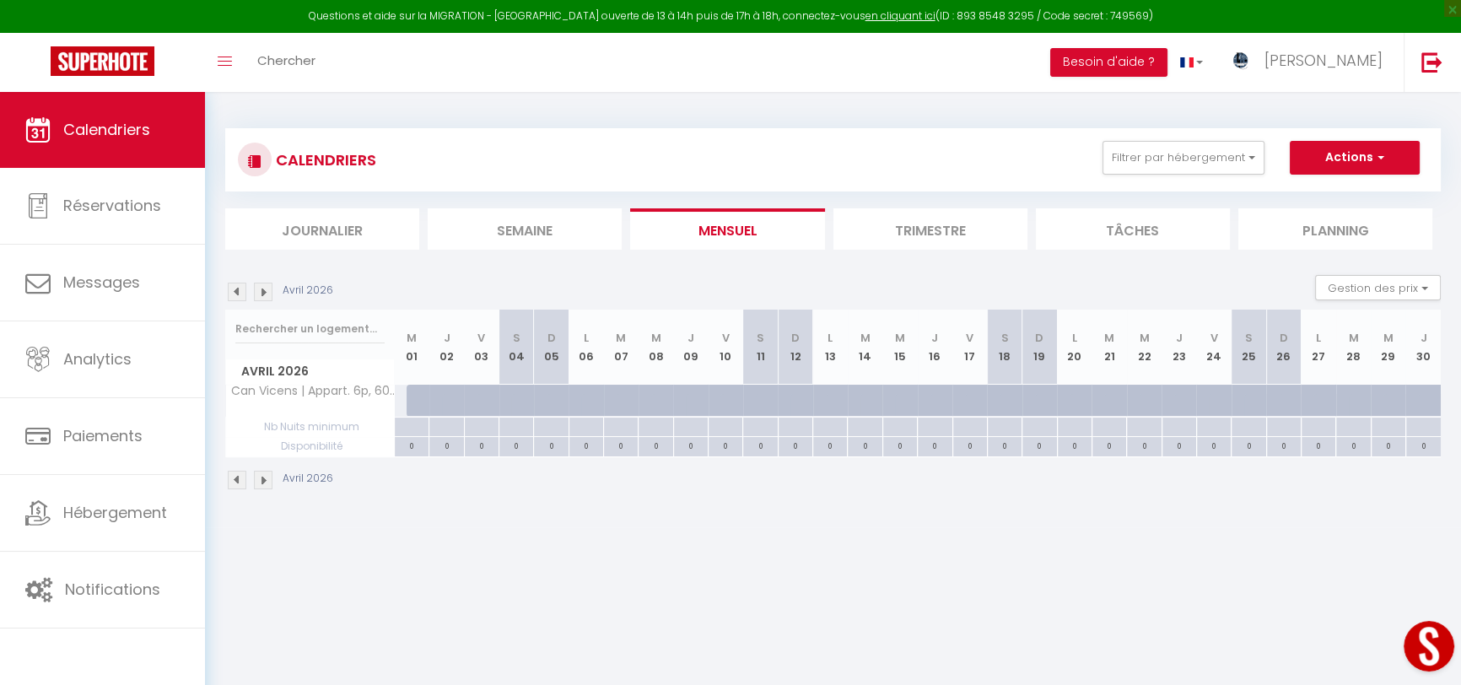
click at [240, 289] on img at bounding box center [237, 292] width 19 height 19
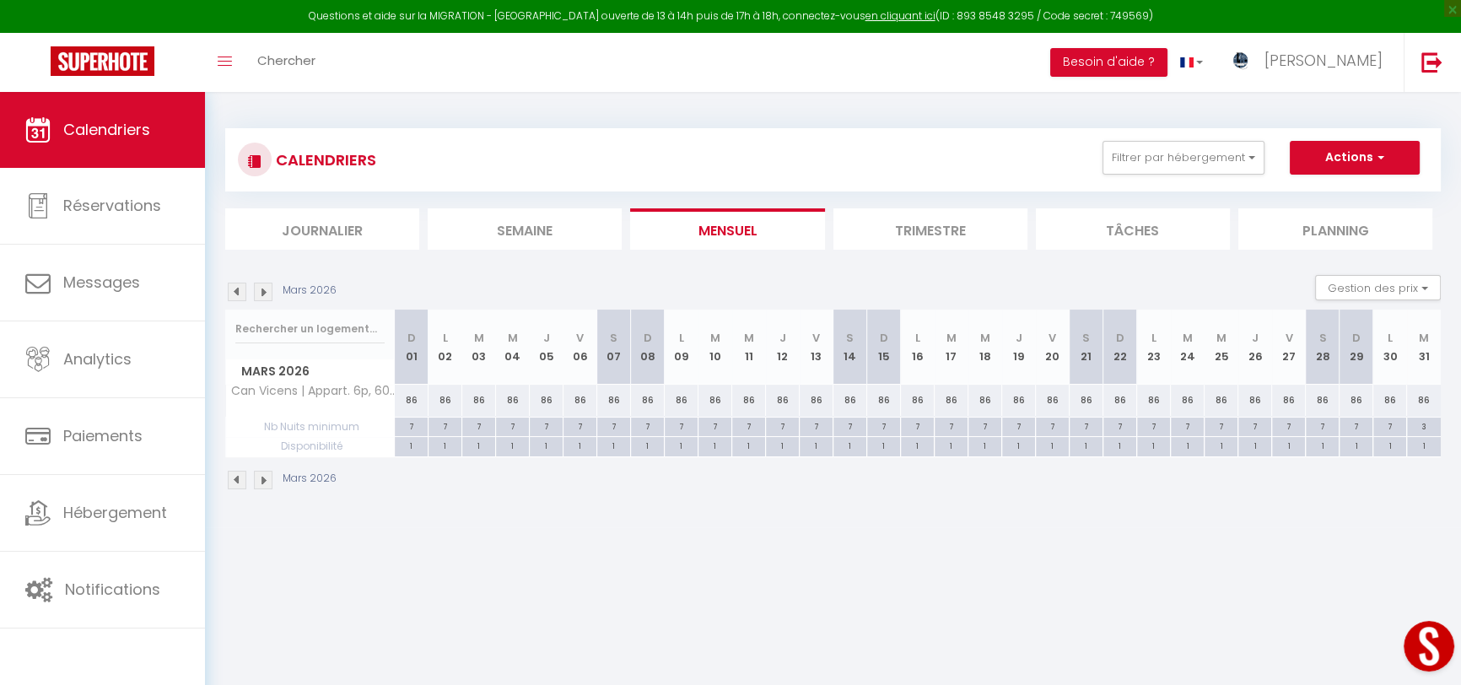
click at [240, 289] on img at bounding box center [237, 292] width 19 height 19
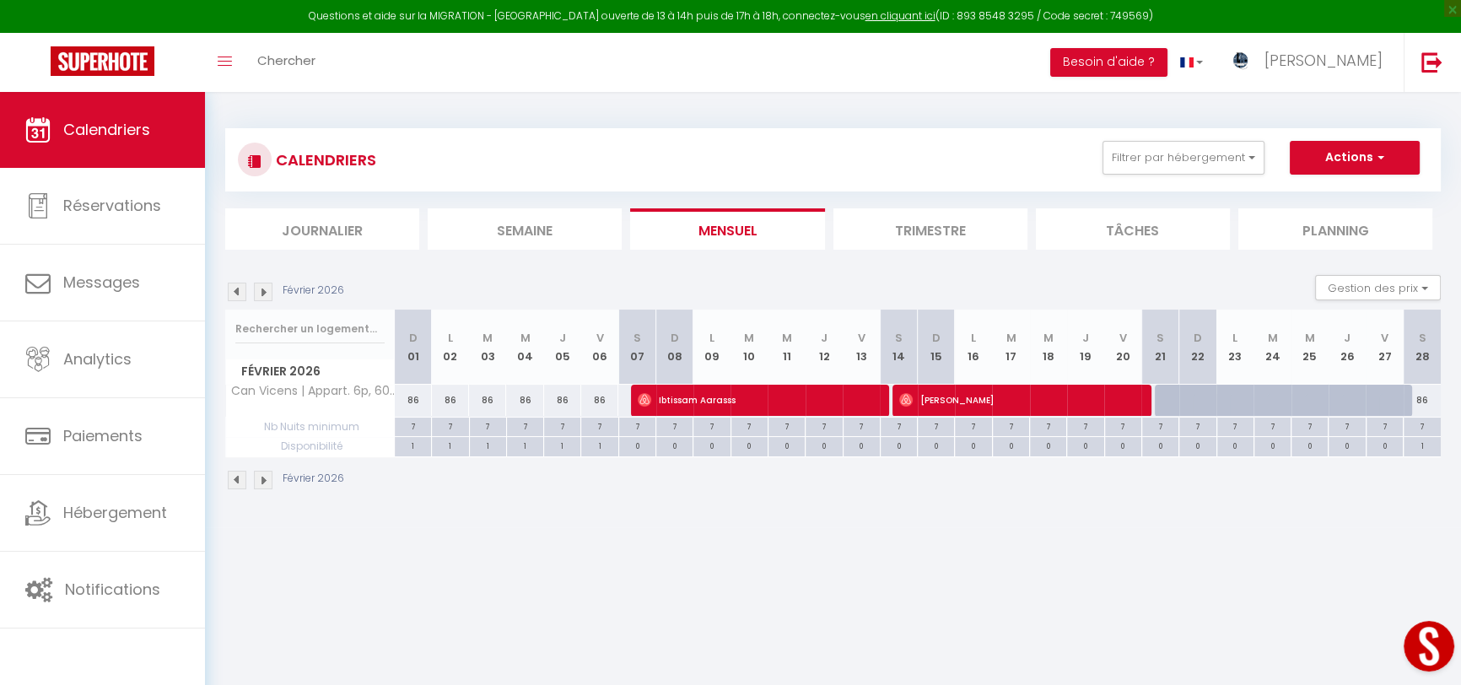
click at [240, 289] on img at bounding box center [237, 292] width 19 height 19
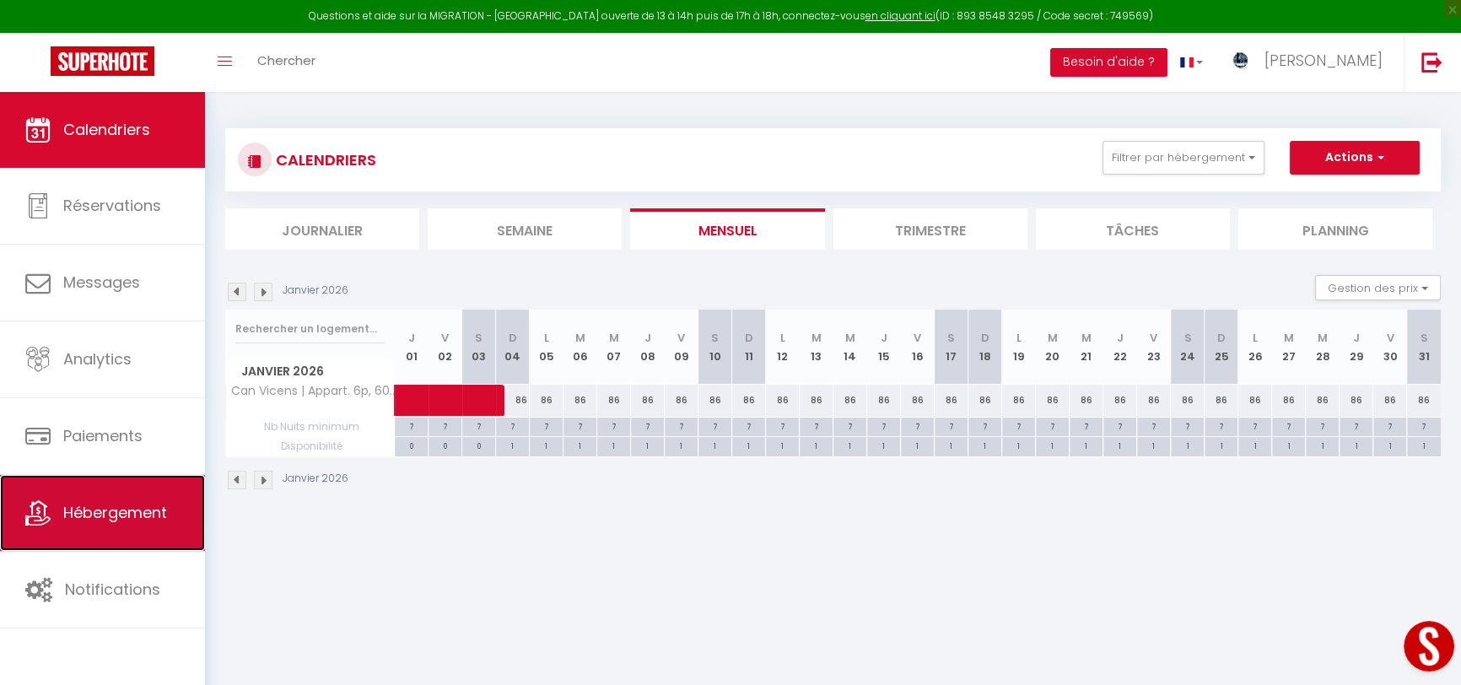
click at [87, 523] on span "Hébergement" at bounding box center [115, 512] width 104 height 21
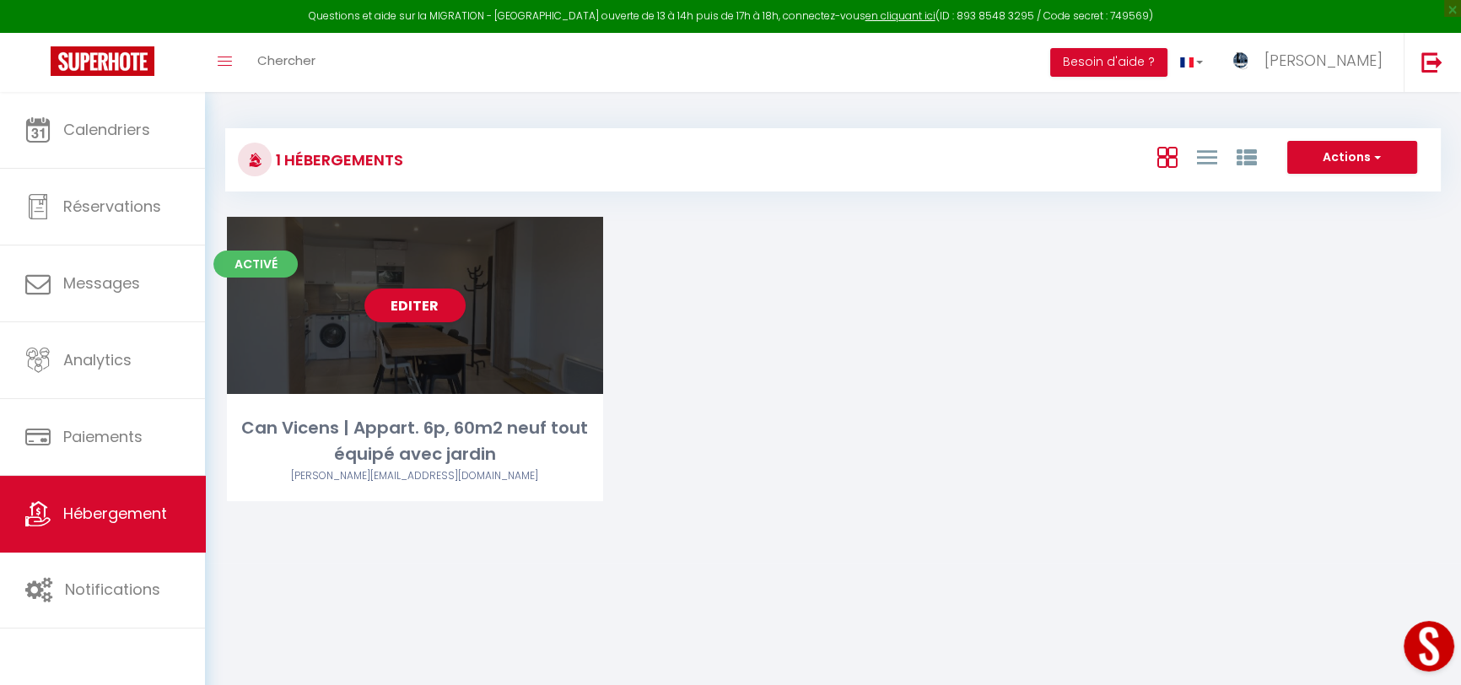
click at [456, 427] on div "Can Vicens | Appart. 6p, 60m2 neuf tout équipé avec jardin" at bounding box center [415, 441] width 376 height 53
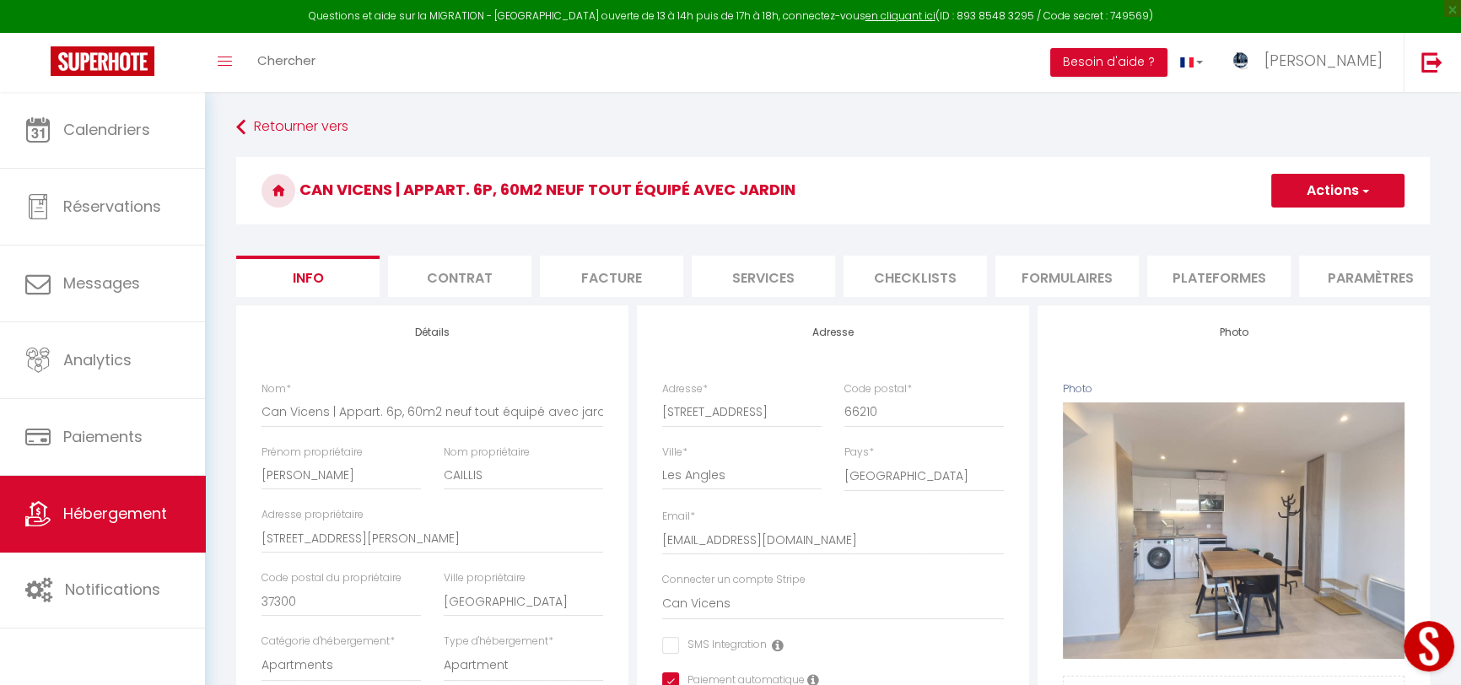
click at [1249, 262] on li "Plateformes" at bounding box center [1218, 276] width 143 height 41
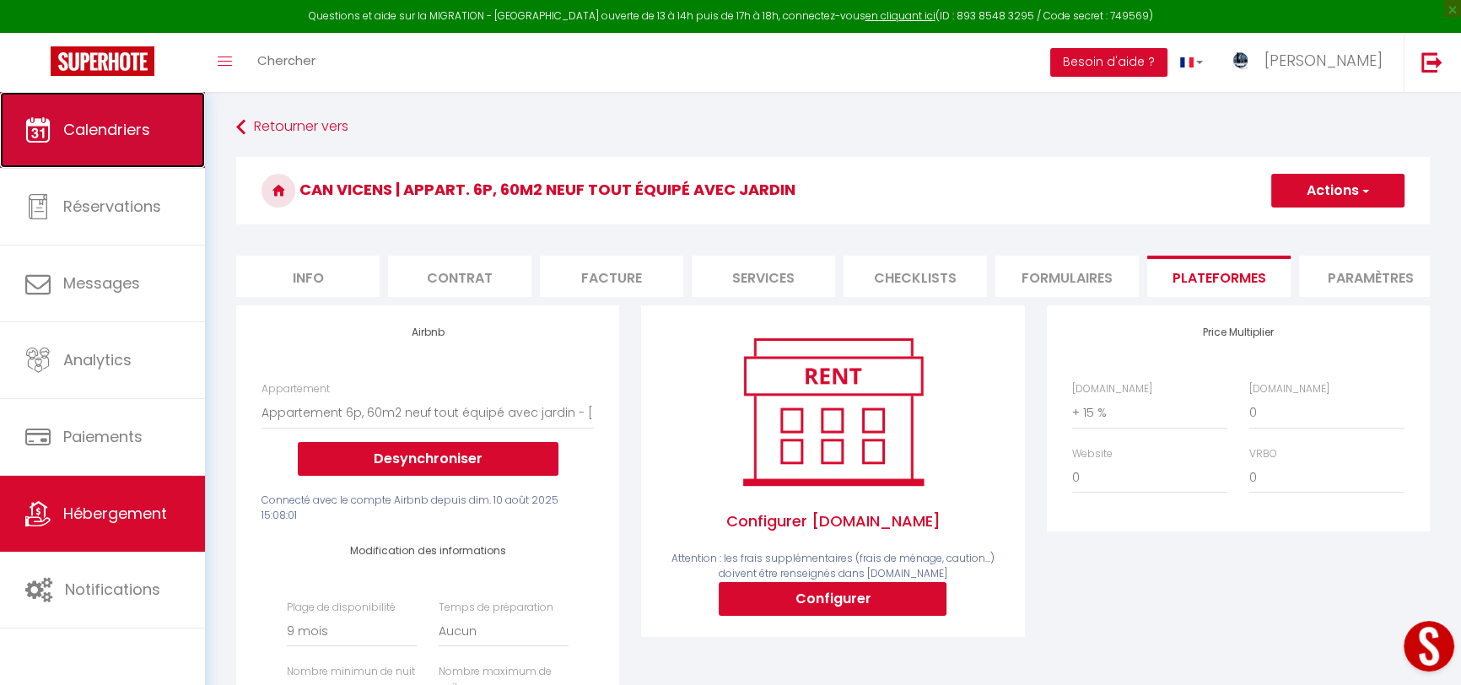
click at [113, 138] on span "Calendriers" at bounding box center [106, 129] width 87 height 21
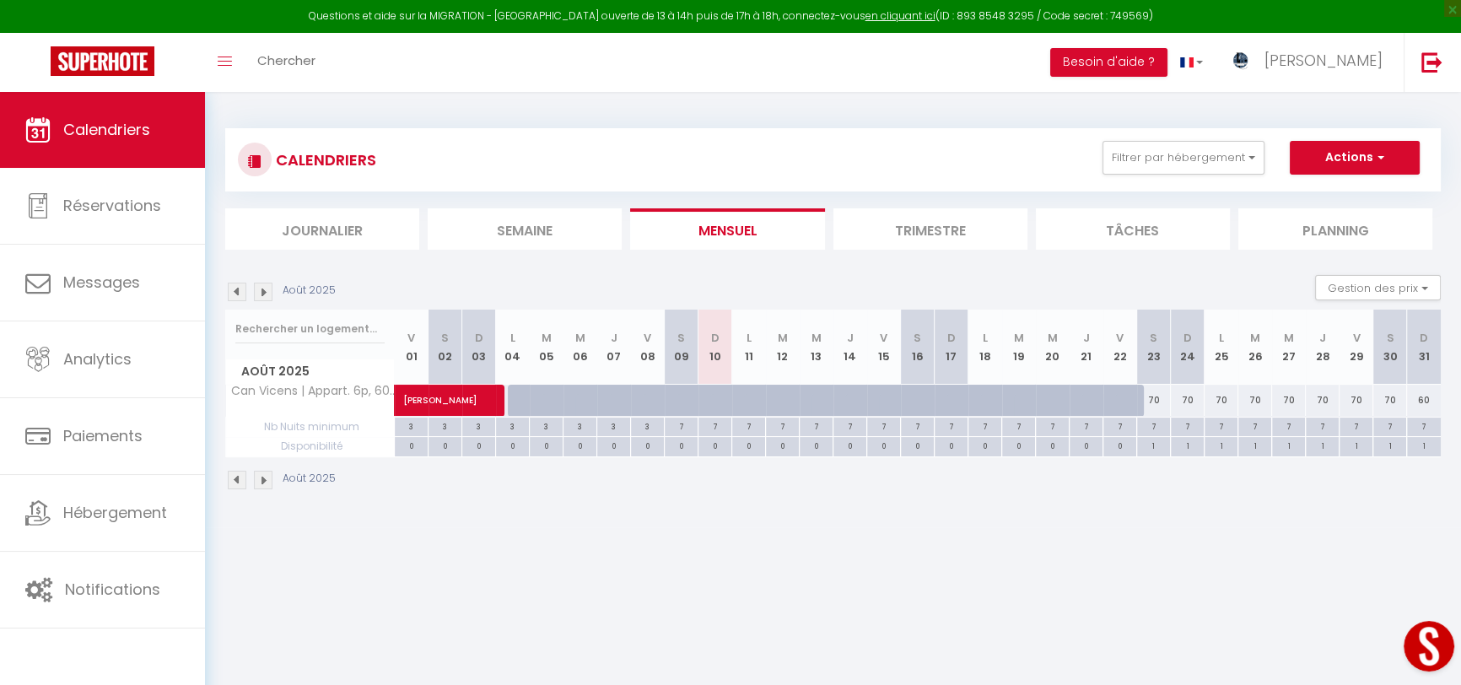
click at [257, 286] on img at bounding box center [263, 292] width 19 height 19
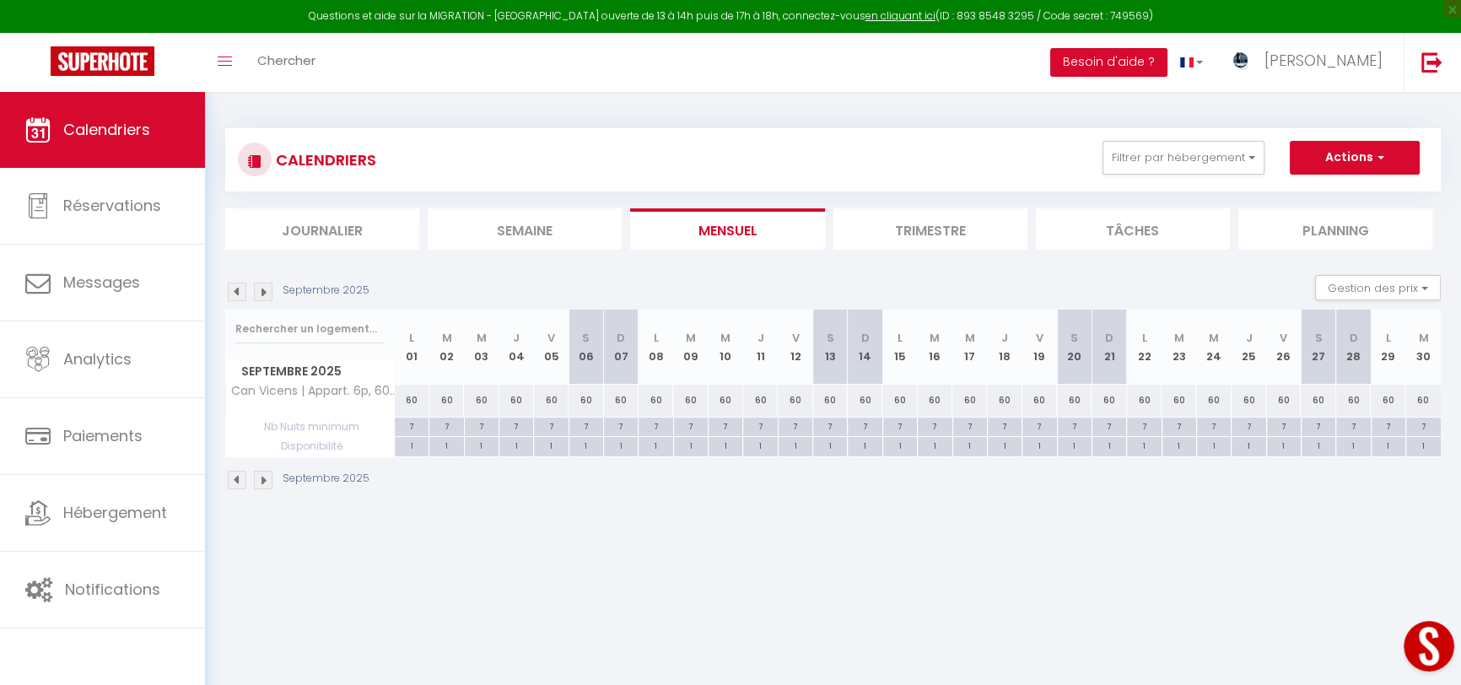
click at [257, 286] on img at bounding box center [263, 292] width 19 height 19
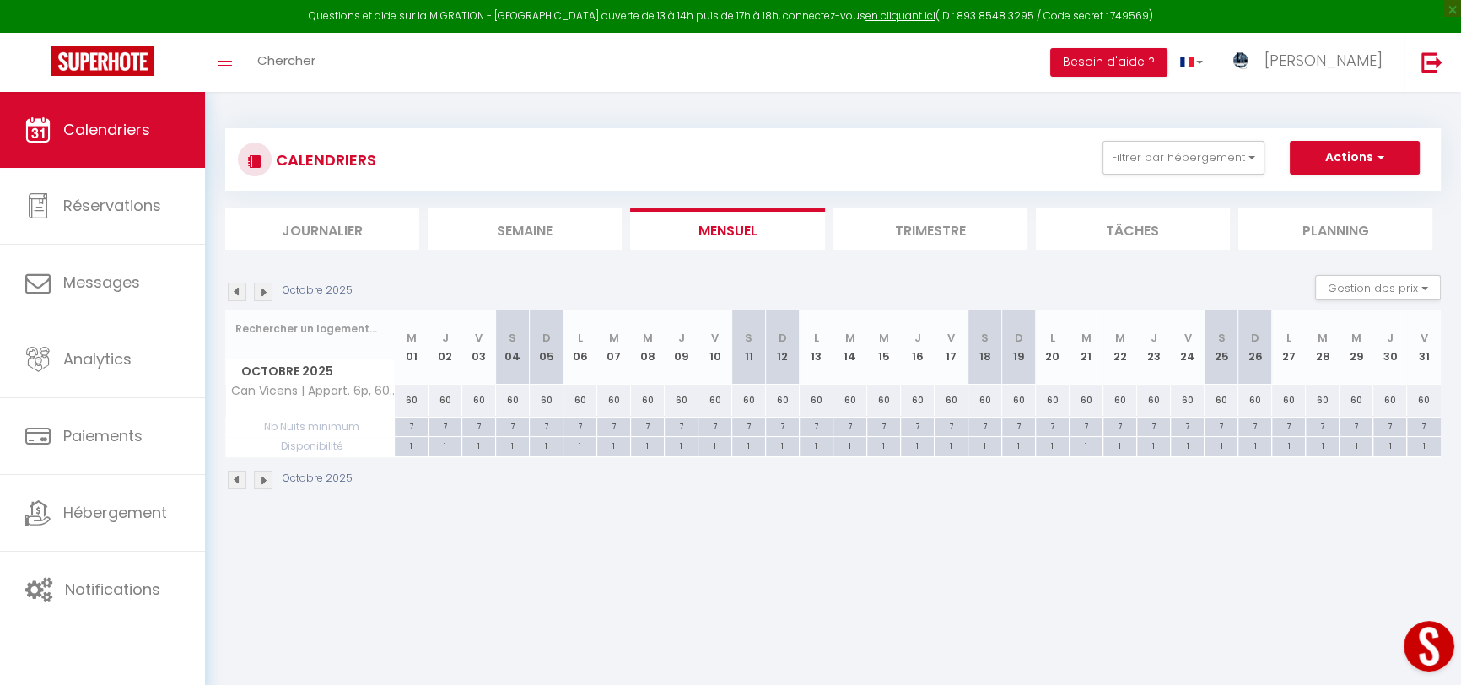
click at [257, 286] on img at bounding box center [263, 292] width 19 height 19
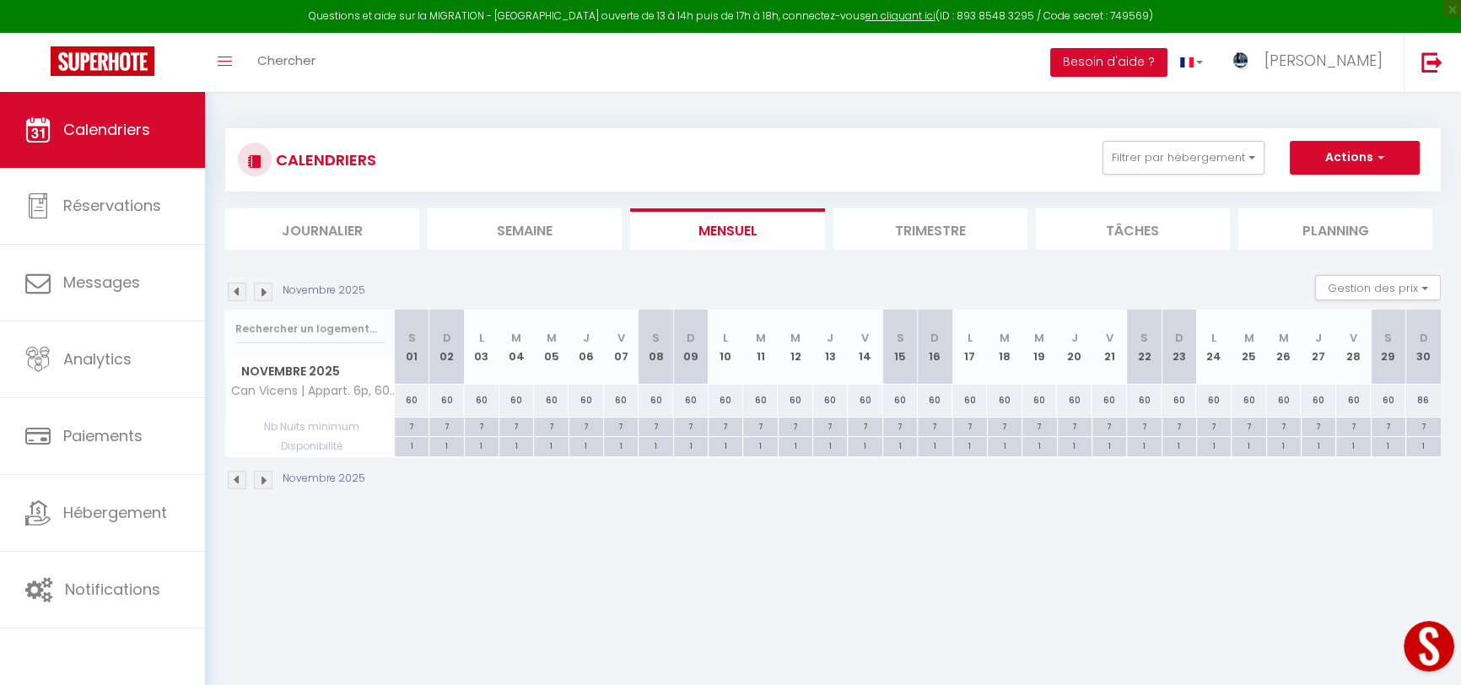
click at [257, 286] on img at bounding box center [263, 292] width 19 height 19
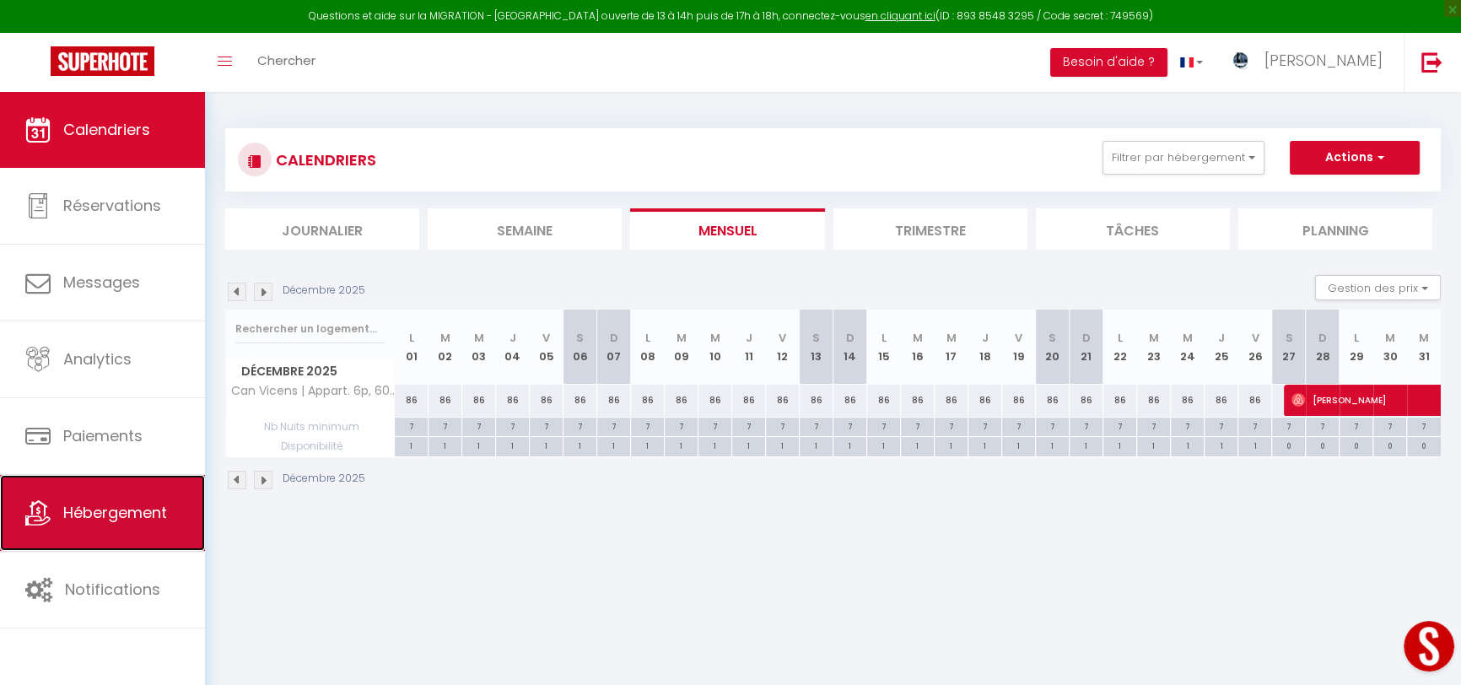
click at [152, 507] on span "Hébergement" at bounding box center [115, 512] width 104 height 21
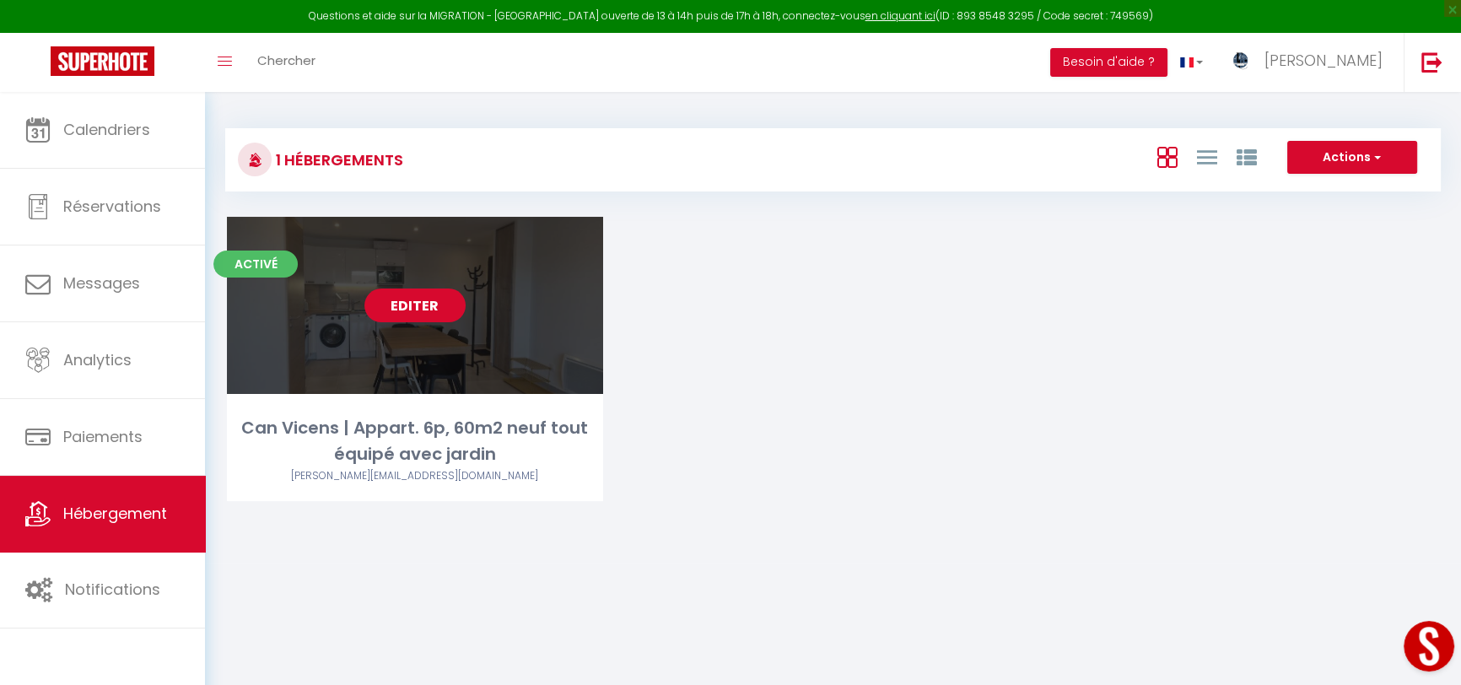
click at [428, 299] on link "Editer" at bounding box center [414, 306] width 101 height 34
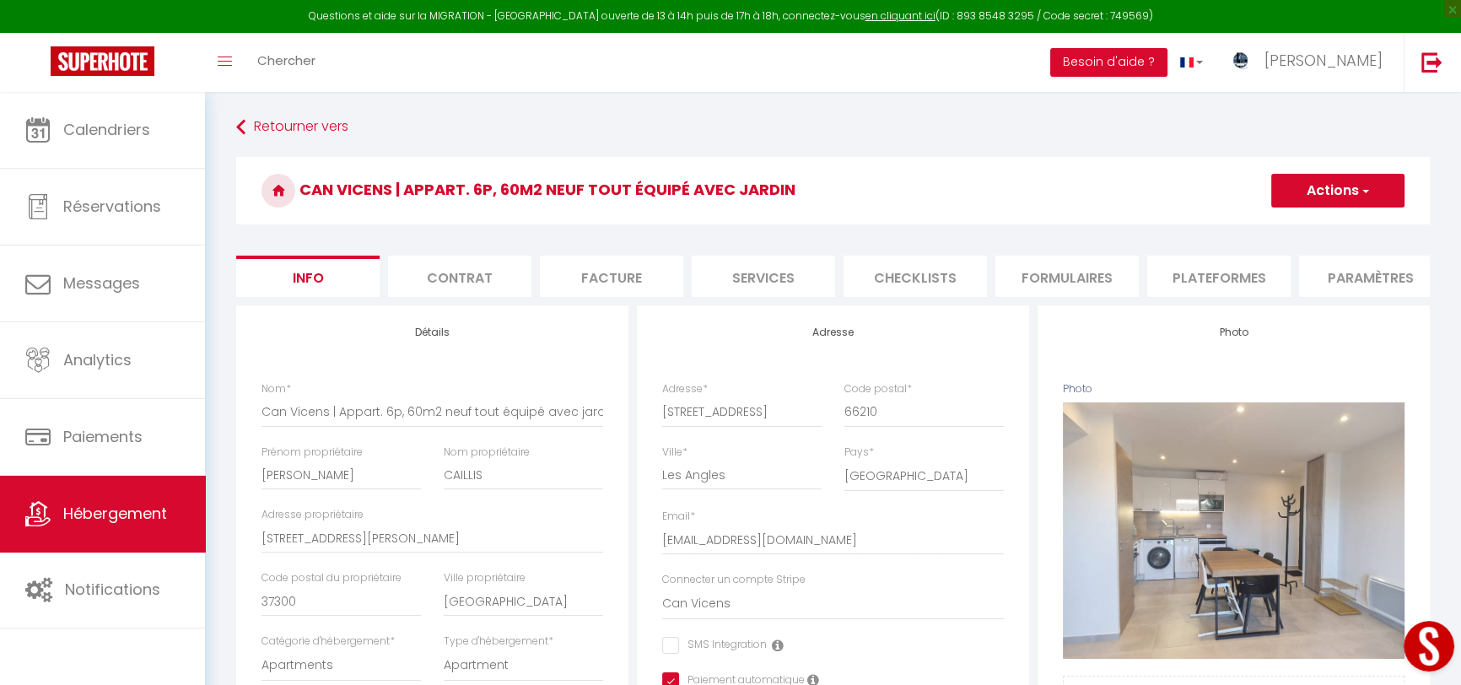
click at [1387, 273] on li "Paramètres" at bounding box center [1370, 276] width 143 height 41
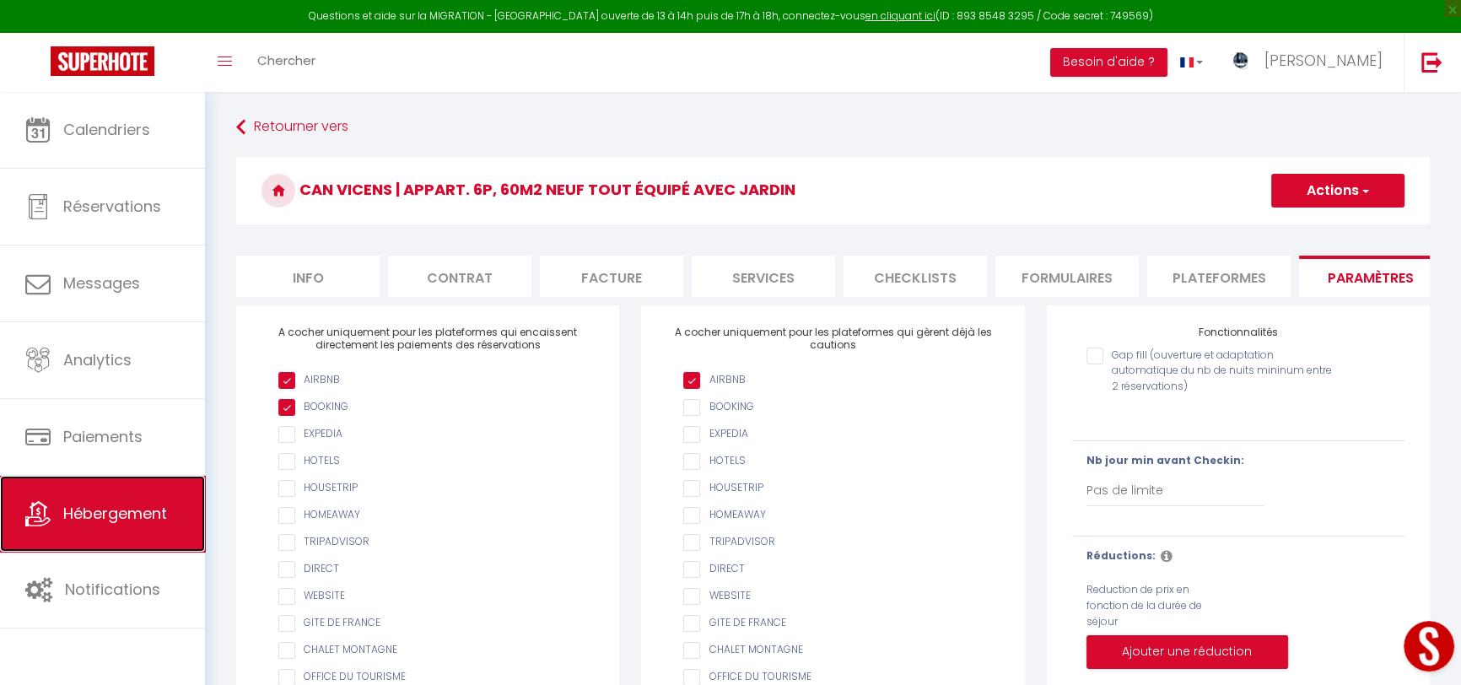
click at [127, 506] on span "Hébergement" at bounding box center [115, 513] width 104 height 21
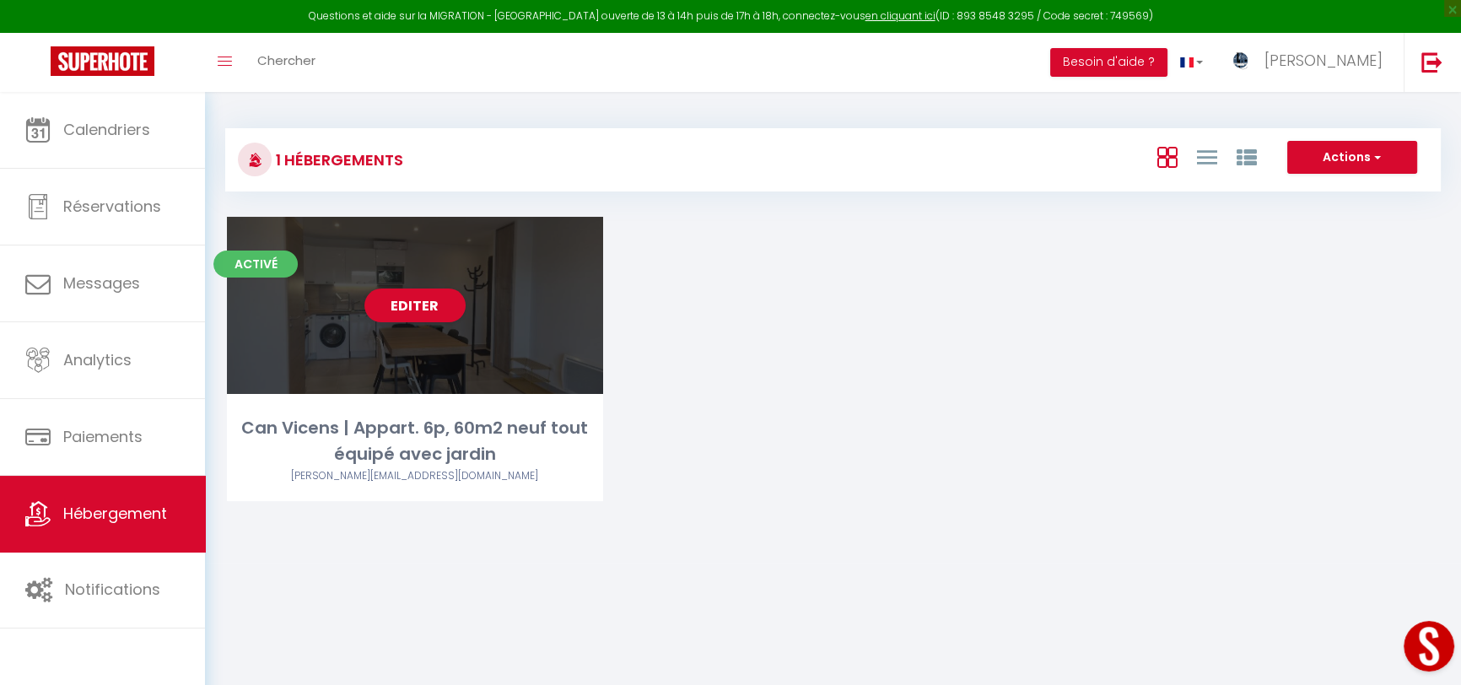
click at [424, 440] on div "Can Vicens | Appart. 6p, 60m2 neuf tout équipé avec jardin" at bounding box center [415, 441] width 376 height 53
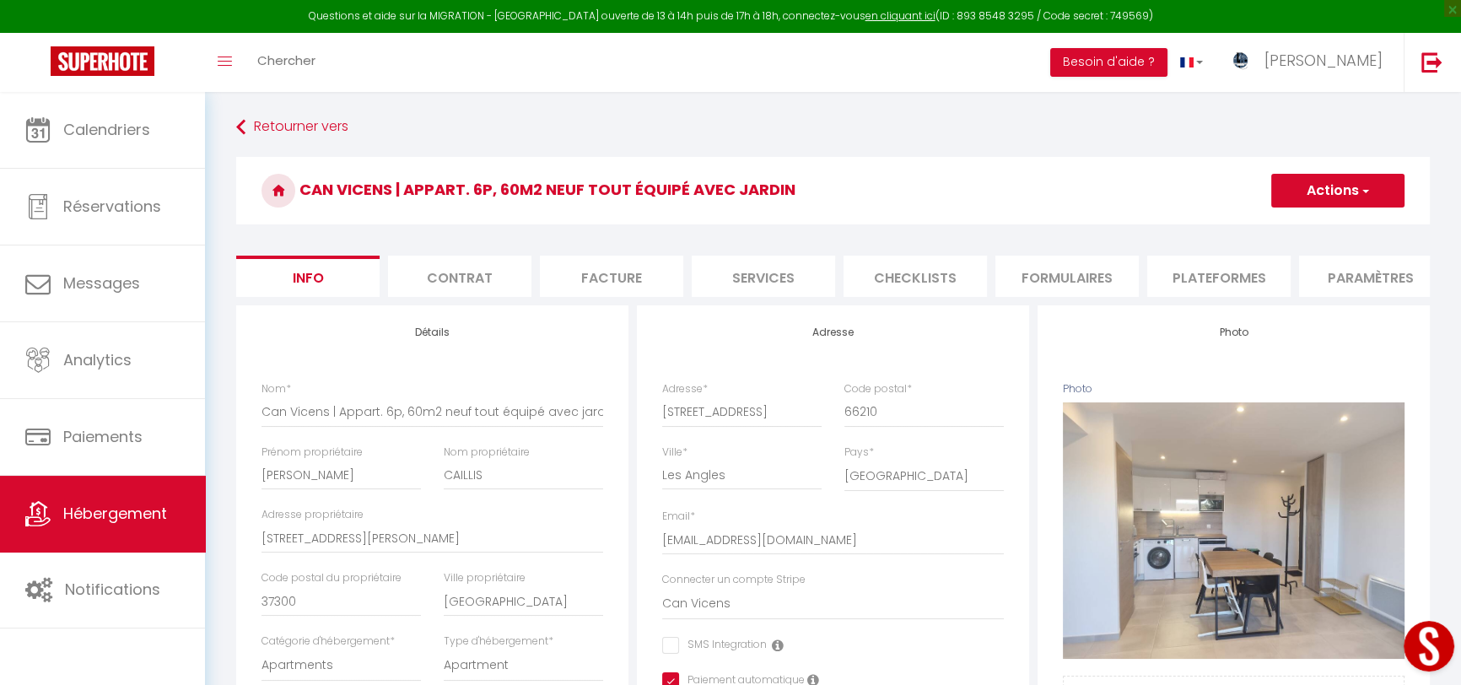
click at [1234, 268] on li "Plateformes" at bounding box center [1218, 276] width 143 height 41
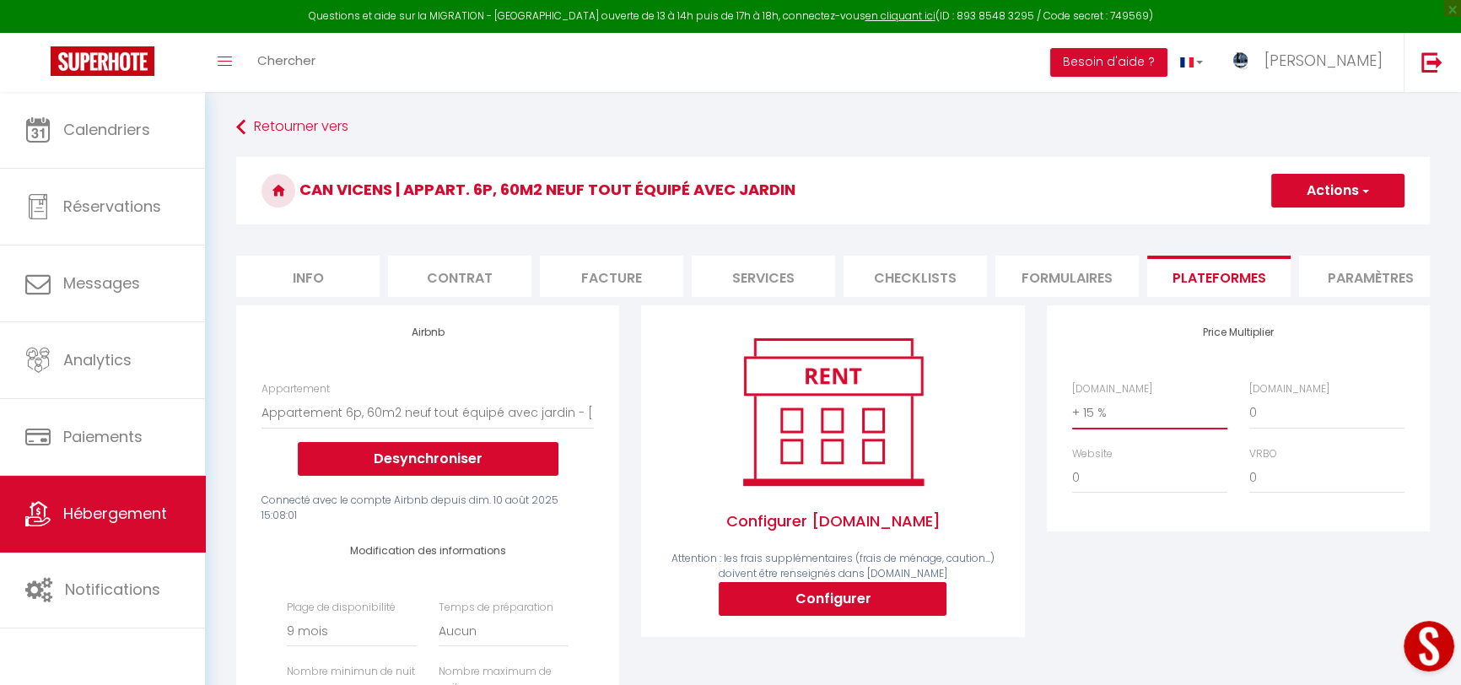
click at [1127, 418] on select "0 + 1 % + 2 % + 3 % + 4 % + 5 % + 6 % + 7 % + 8 % + 9 %" at bounding box center [1149, 413] width 155 height 32
click at [1072, 407] on select "0 + 1 % + 2 % + 3 % + 4 % + 5 % + 6 % + 7 % + 8 % + 9 %" at bounding box center [1149, 413] width 155 height 32
click at [1180, 580] on div "Price Multiplier Airbnb.com 0 + 1 % + 2 % + 3 % + 4 % + 5 % + 6 % + 7 %" at bounding box center [1238, 599] width 405 height 589
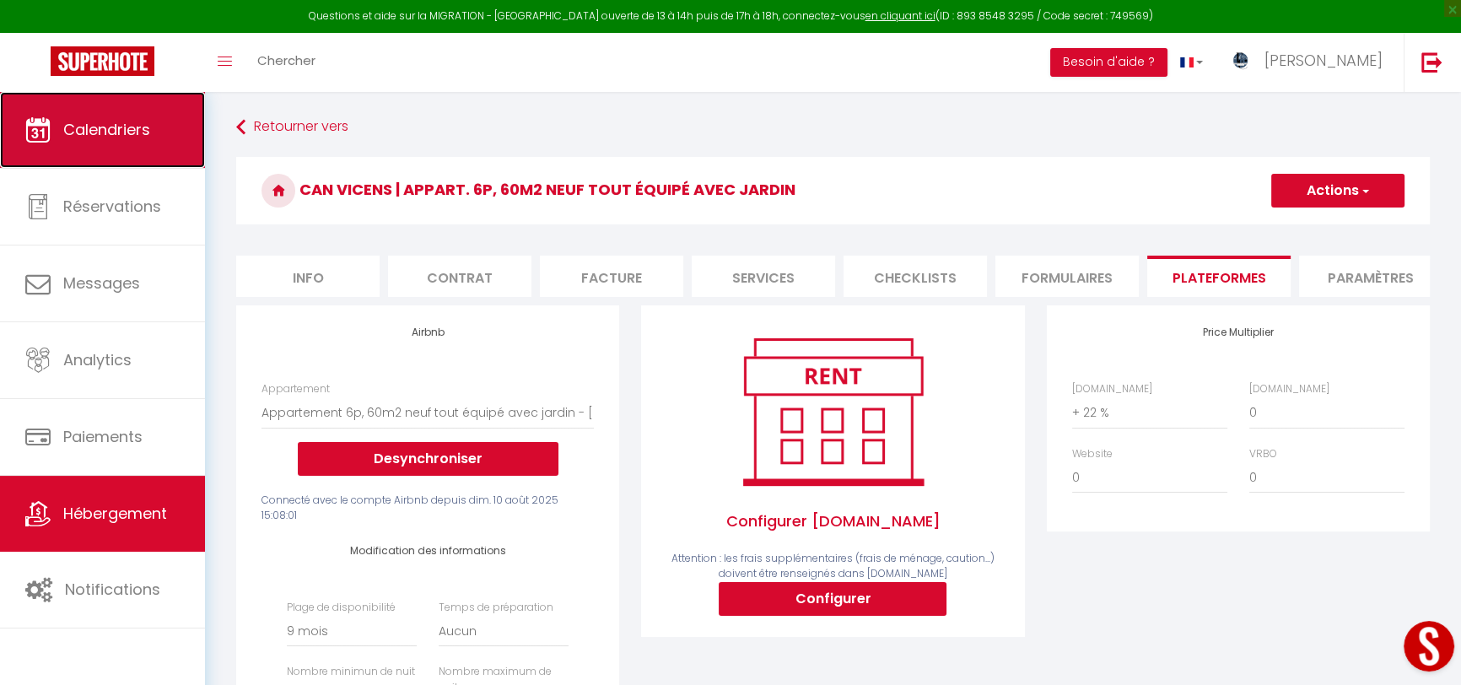
click at [116, 151] on link "Calendriers" at bounding box center [102, 130] width 205 height 76
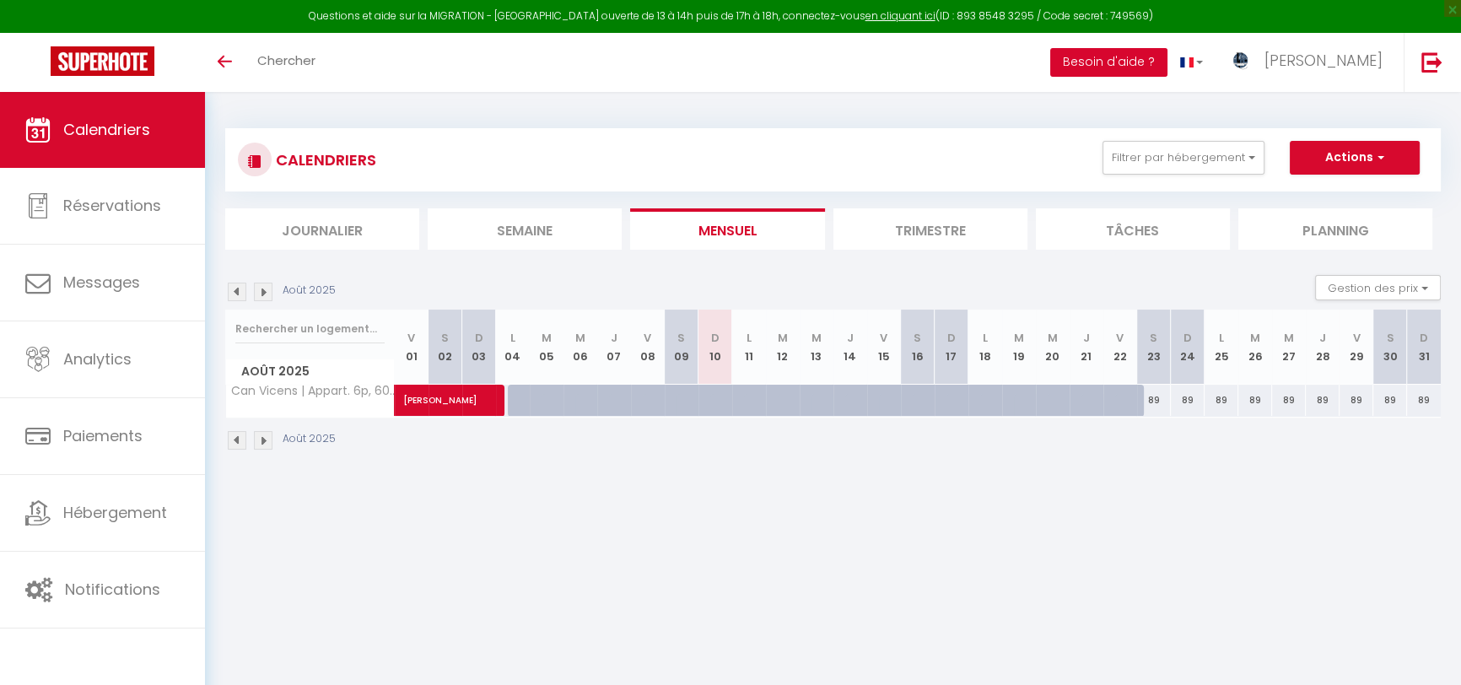
click at [1168, 50] on button "Besoin d'aide ?" at bounding box center [1108, 62] width 117 height 29
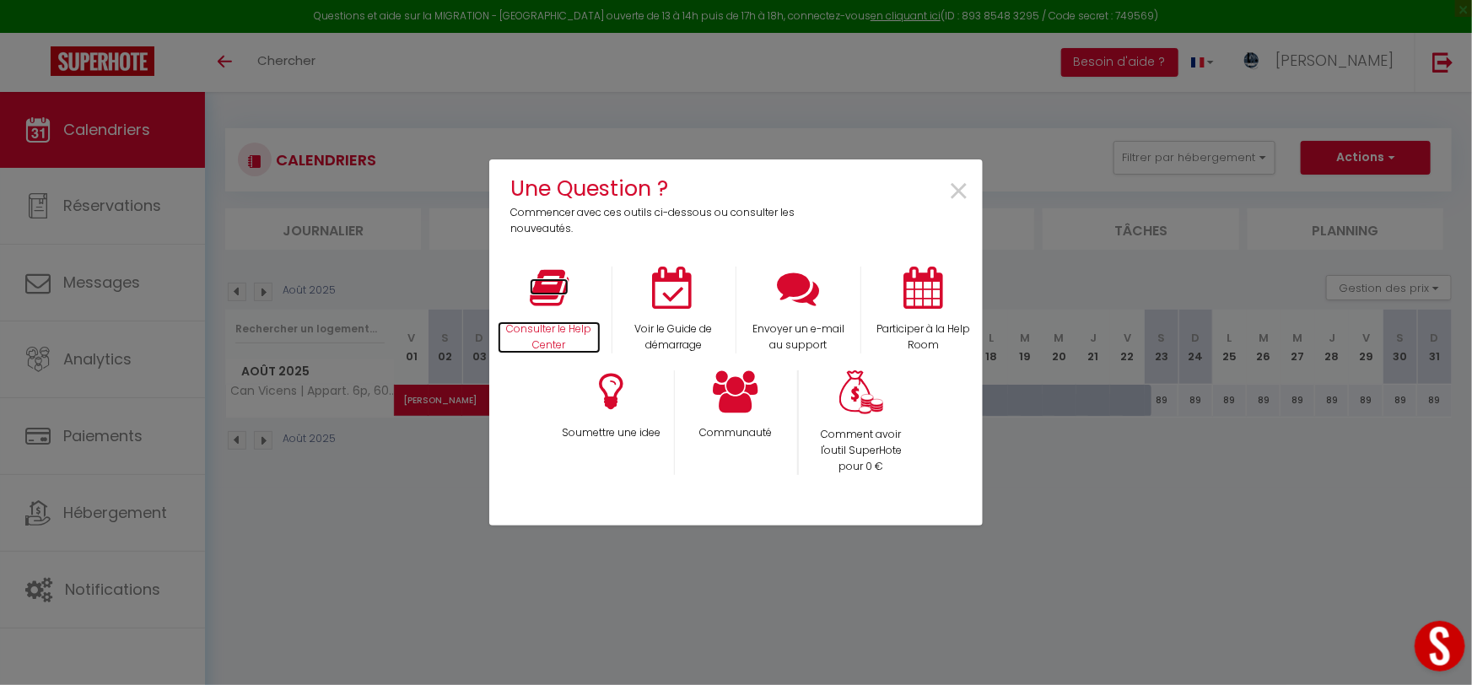
click at [562, 289] on icon at bounding box center [549, 288] width 39 height 42
click at [570, 297] on div "Consulter le Help Center" at bounding box center [549, 310] width 125 height 87
click at [550, 294] on icon at bounding box center [549, 288] width 39 height 42
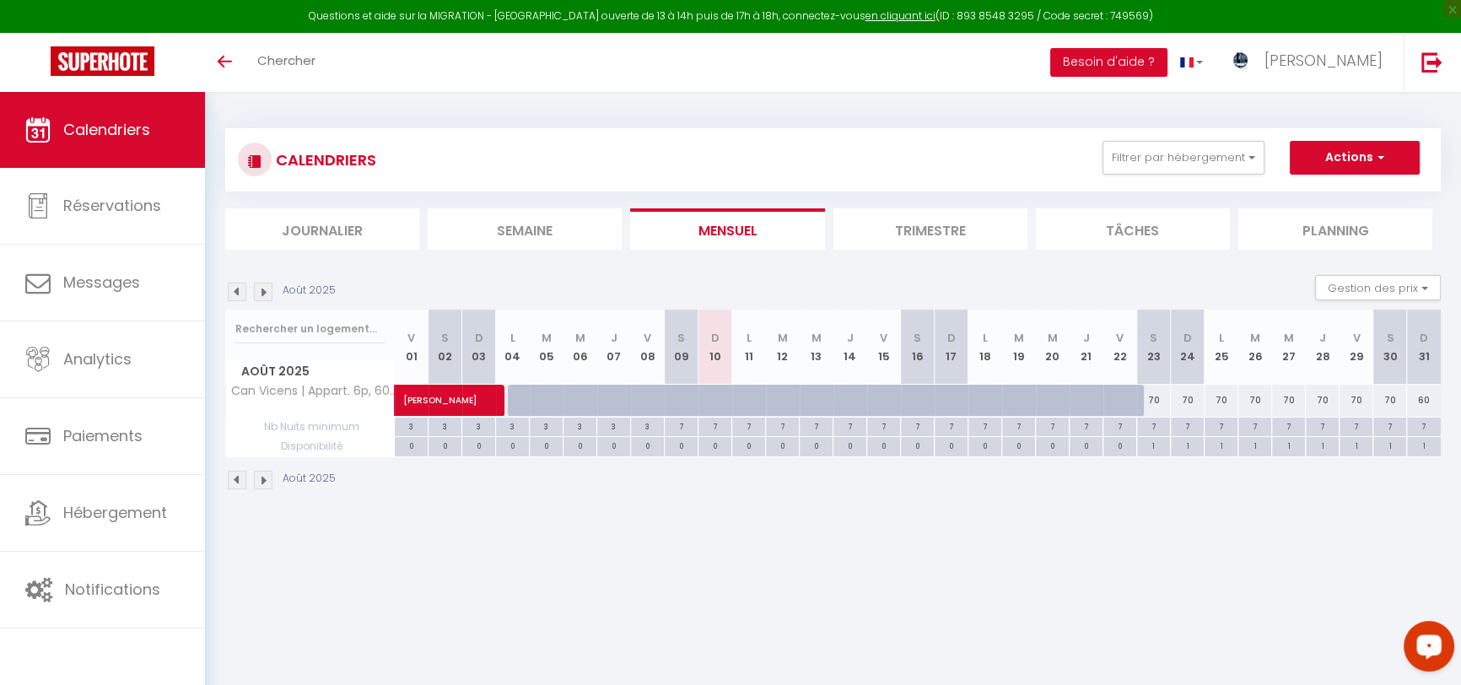
click at [1426, 636] on div "Open LiveChat chat widget" at bounding box center [1429, 645] width 29 height 29
